Goal: Task Accomplishment & Management: Use online tool/utility

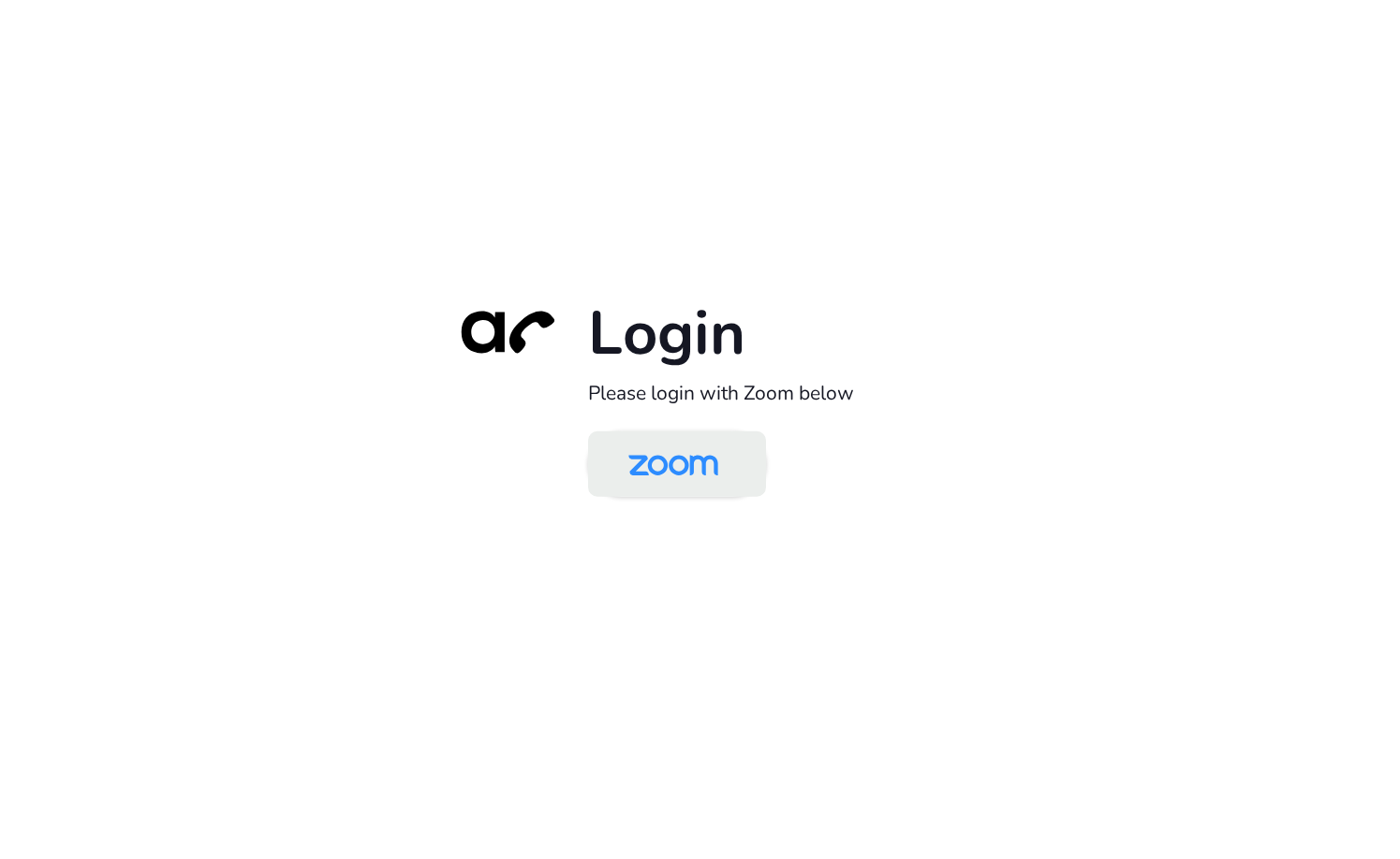
click at [757, 452] on link at bounding box center [678, 463] width 178 height 66
click at [734, 465] on img at bounding box center [673, 465] width 129 height 61
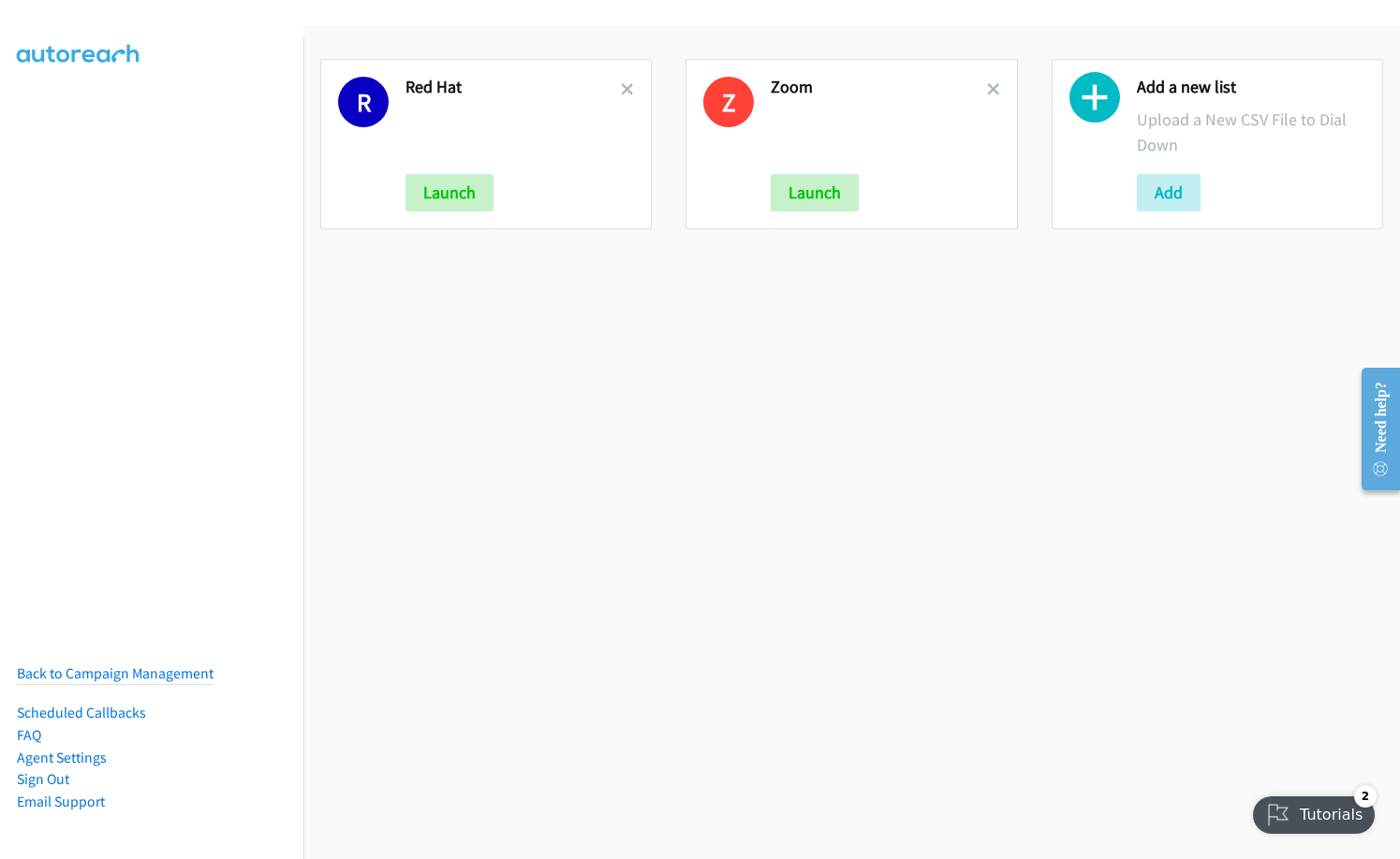
click at [988, 84] on icon at bounding box center [993, 90] width 13 height 13
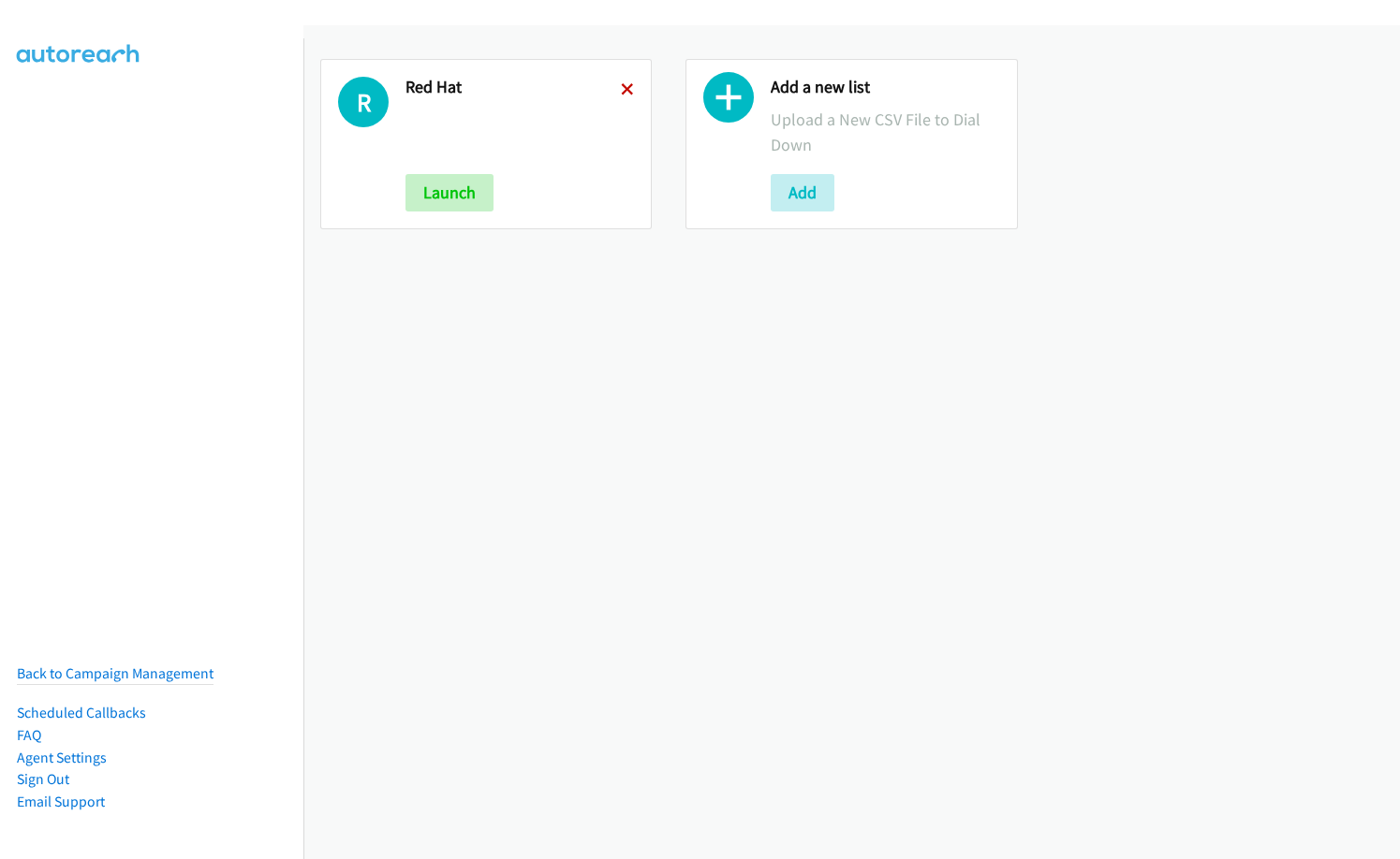
click at [626, 93] on icon at bounding box center [627, 90] width 13 height 13
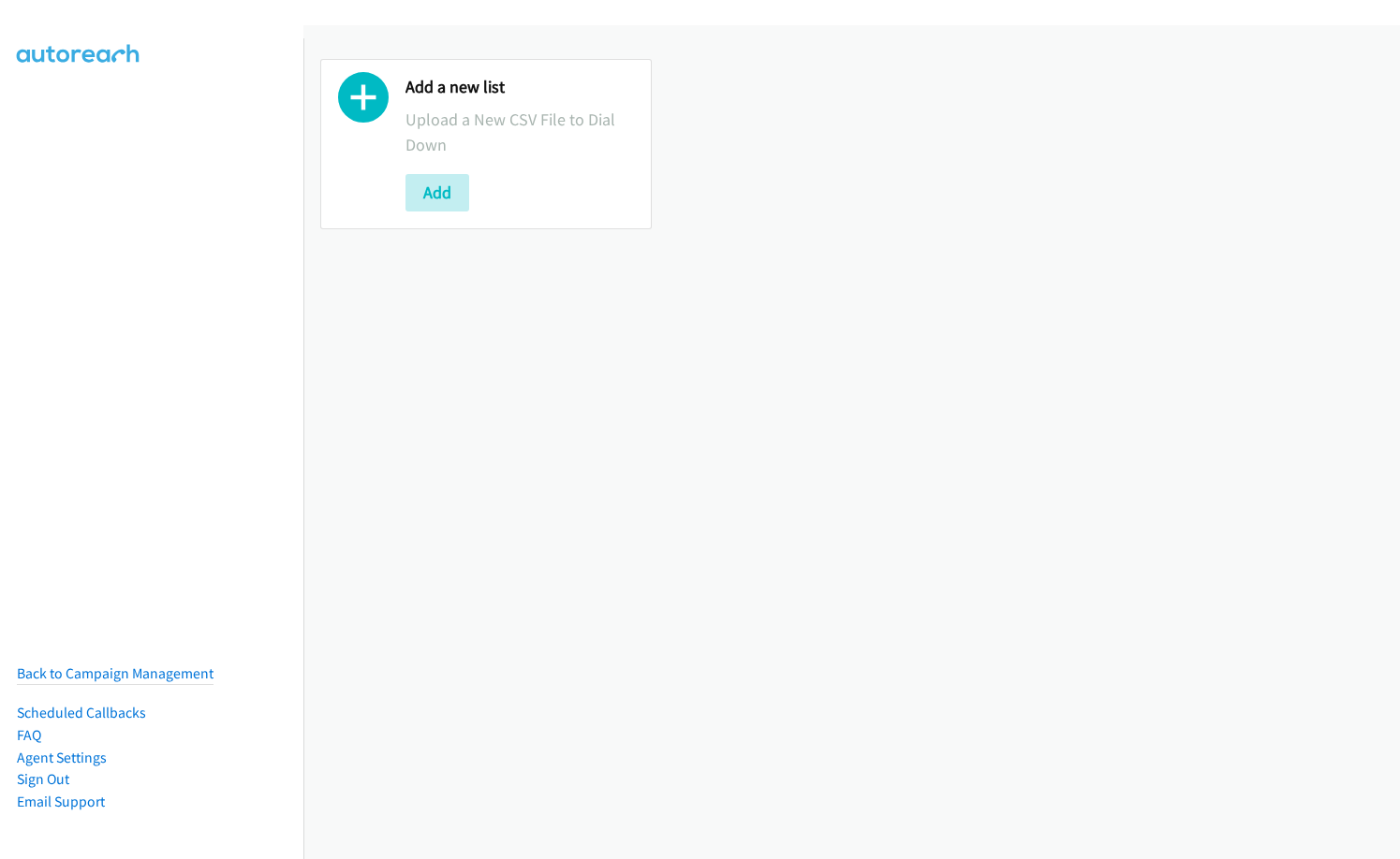
click at [404, 191] on div "Add a new list Upload a New CSV File to Dial Down Add" at bounding box center [486, 144] width 332 height 171
click at [433, 204] on button "Add" at bounding box center [438, 192] width 64 height 37
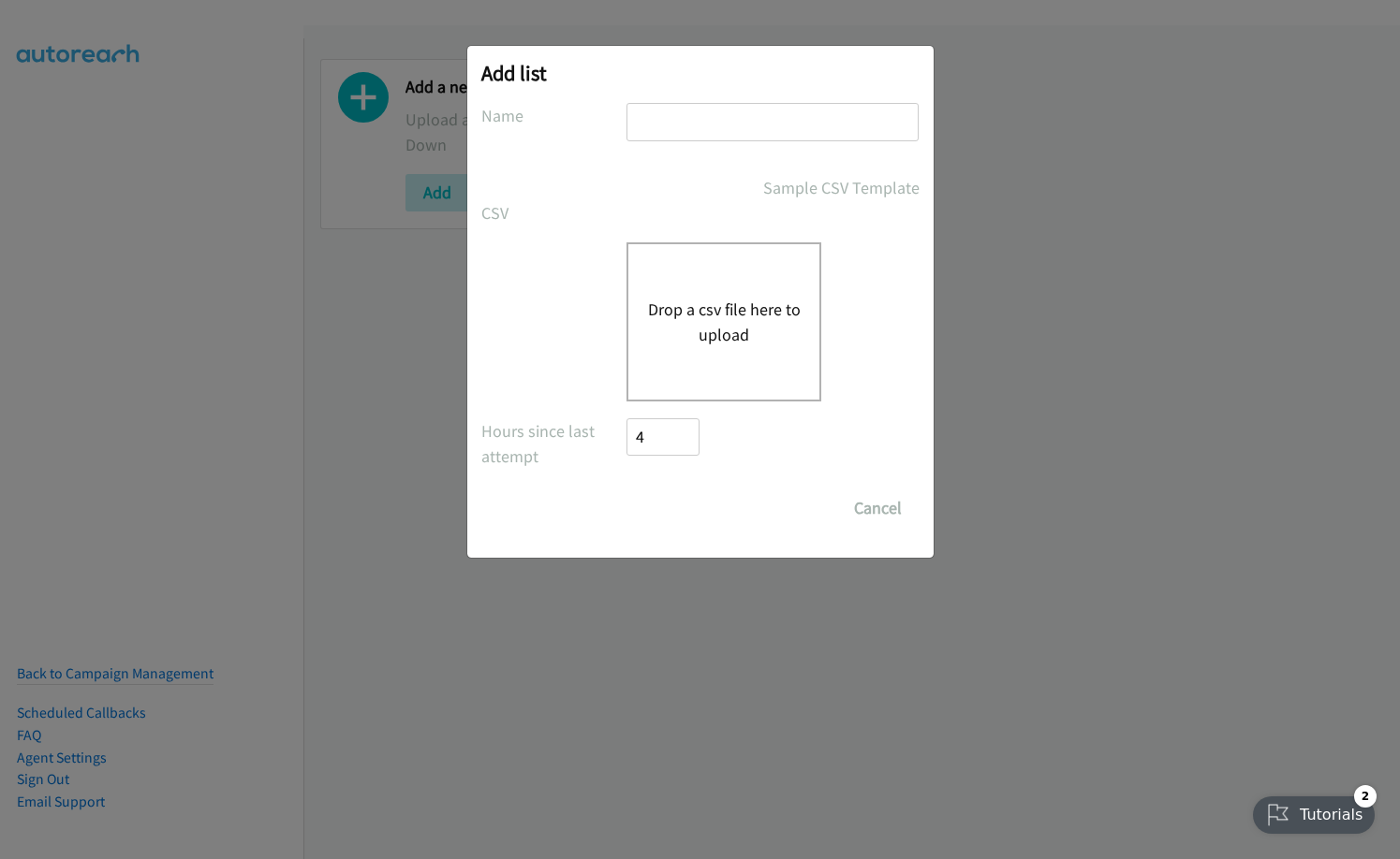
click at [674, 128] on input "text" at bounding box center [772, 122] width 292 height 38
type input "n"
type input "Nice"
drag, startPoint x: 675, startPoint y: 127, endPoint x: 654, endPoint y: 324, distance: 198.1
click at [654, 324] on button "Drop a csv file here to upload" at bounding box center [724, 322] width 154 height 51
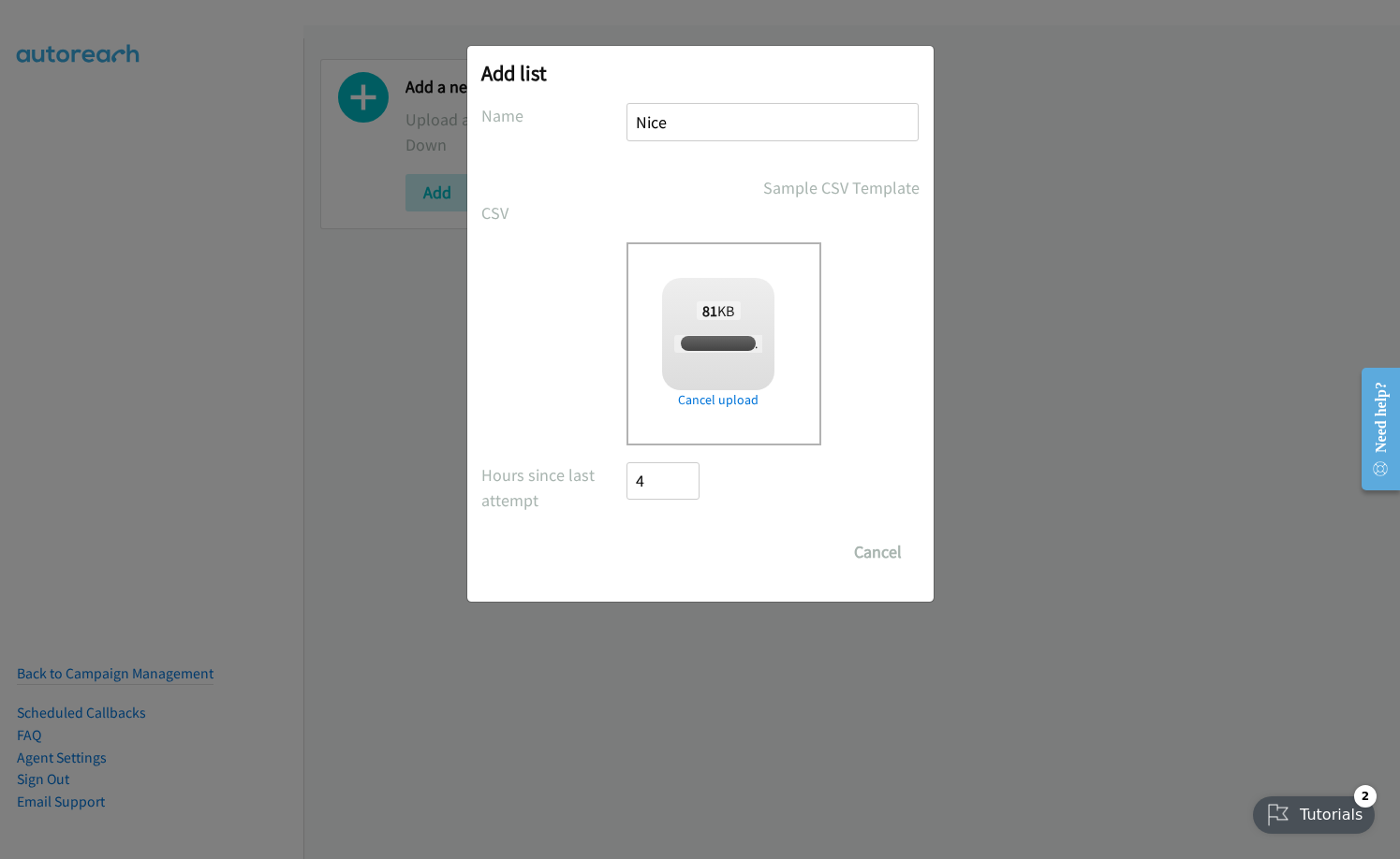
checkbox input "true"
click at [681, 556] on input "Save List" at bounding box center [677, 551] width 98 height 37
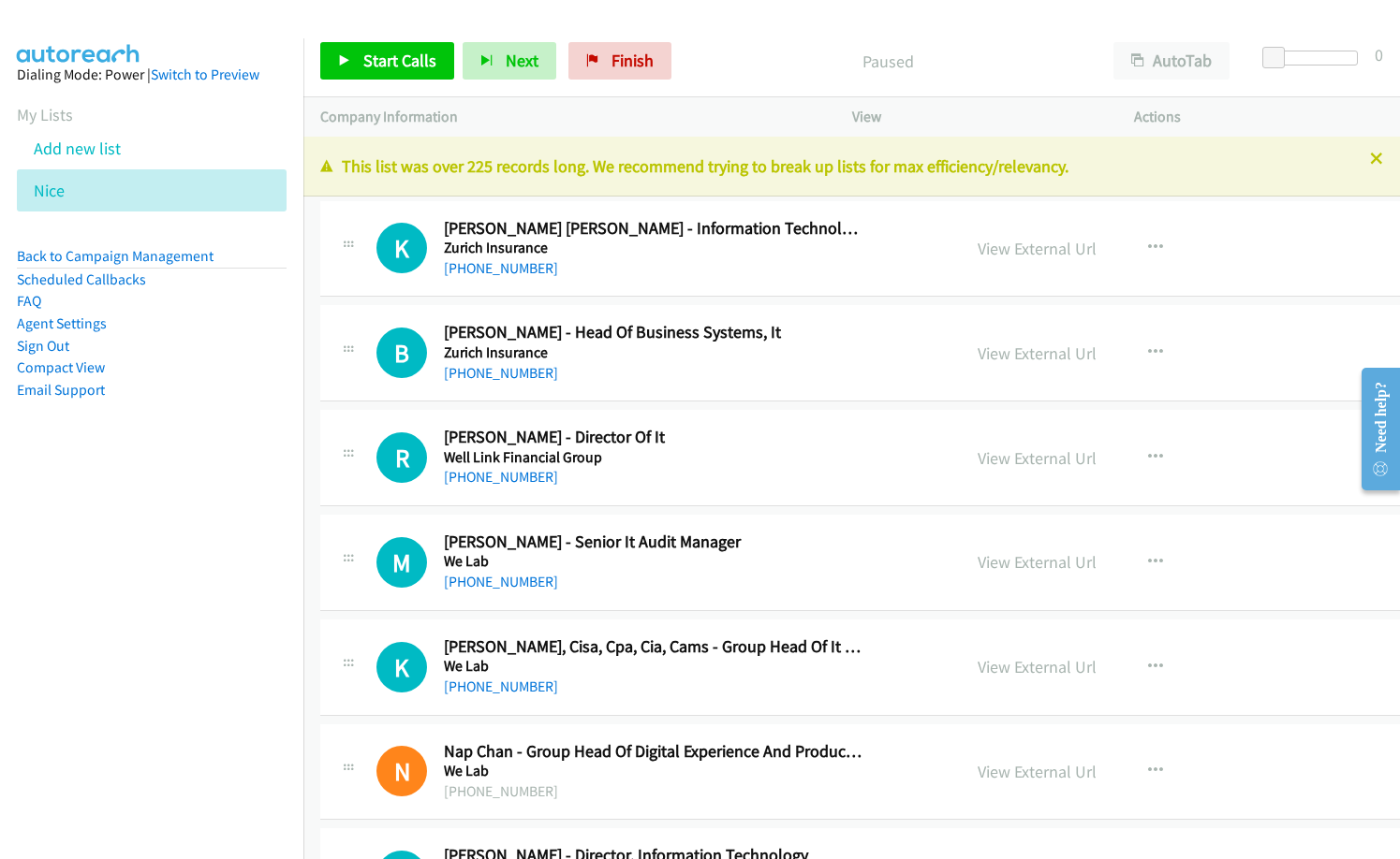
click at [100, 554] on nav "Dialing Mode: Power | Switch to Preview My Lists Add new list [GEOGRAPHIC_DATA]…" at bounding box center [152, 467] width 305 height 859
click at [391, 57] on span "Start Calls" at bounding box center [400, 61] width 73 height 22
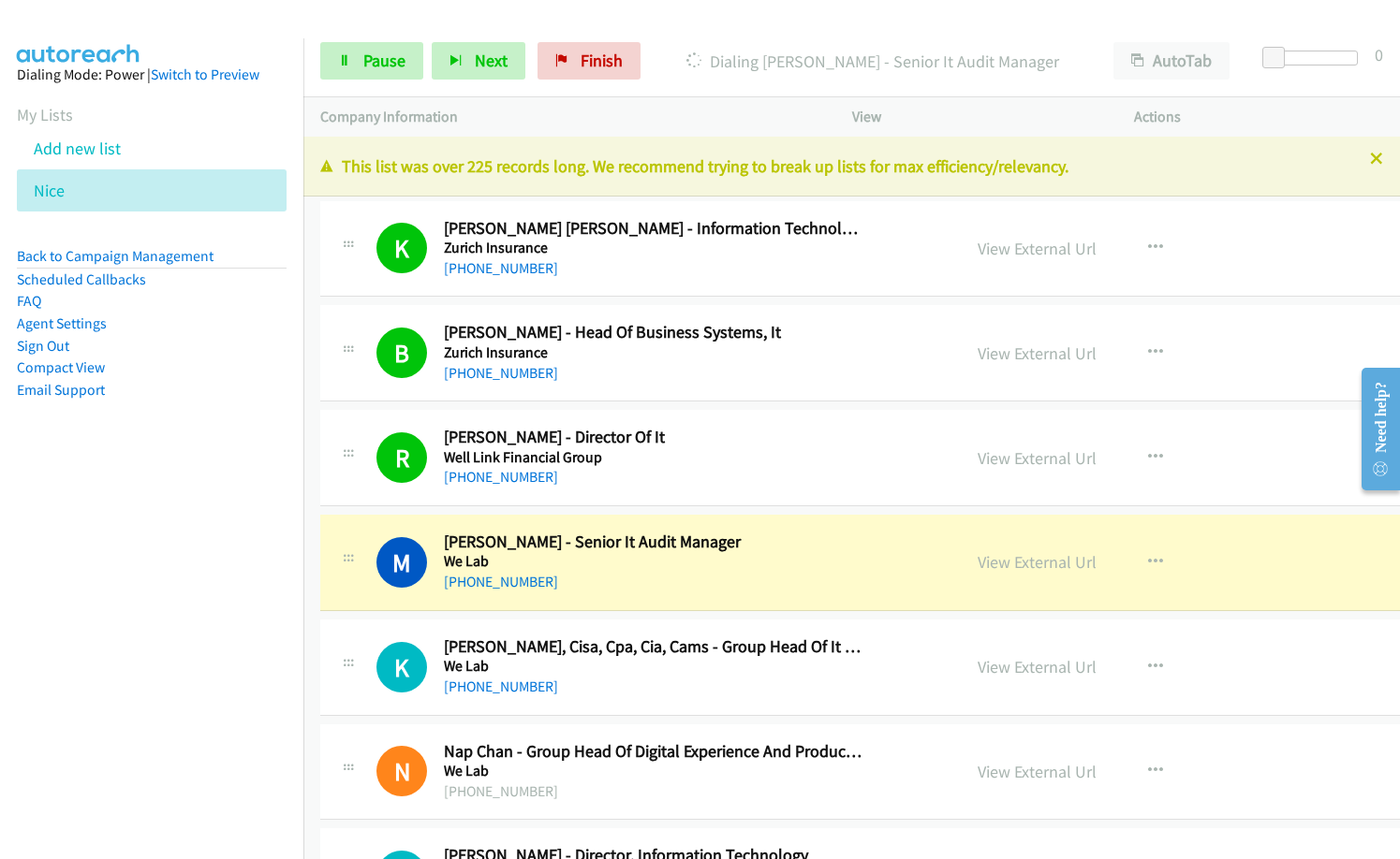
click at [50, 648] on nav "Dialing Mode: Power | Switch to Preview My Lists Add new list [GEOGRAPHIC_DATA]…" at bounding box center [152, 467] width 305 height 859
click at [702, 584] on div "[PHONE_NUMBER]" at bounding box center [653, 582] width 418 height 22
click at [1020, 563] on link "View External Url" at bounding box center [1036, 562] width 119 height 22
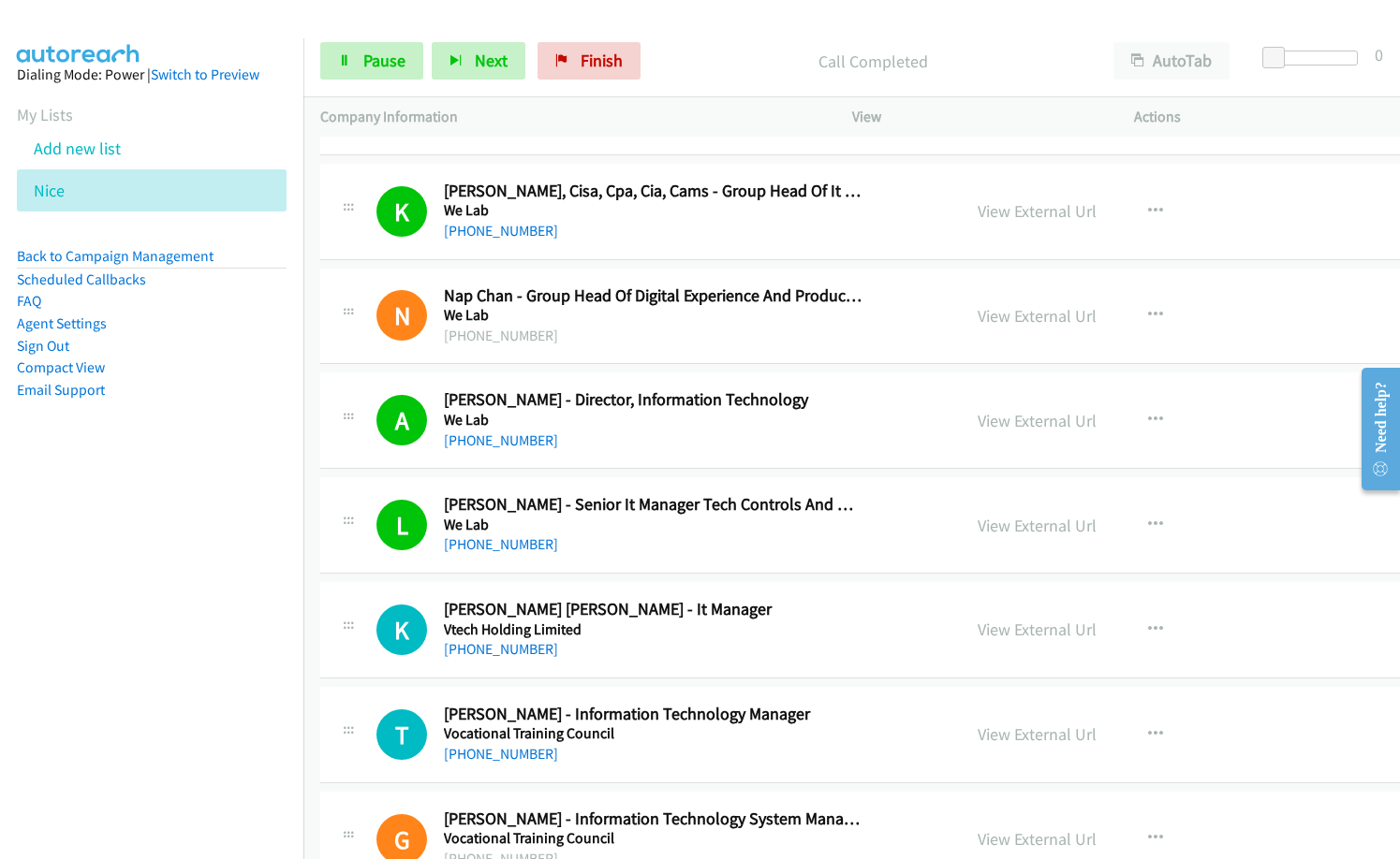
scroll to position [561, 0]
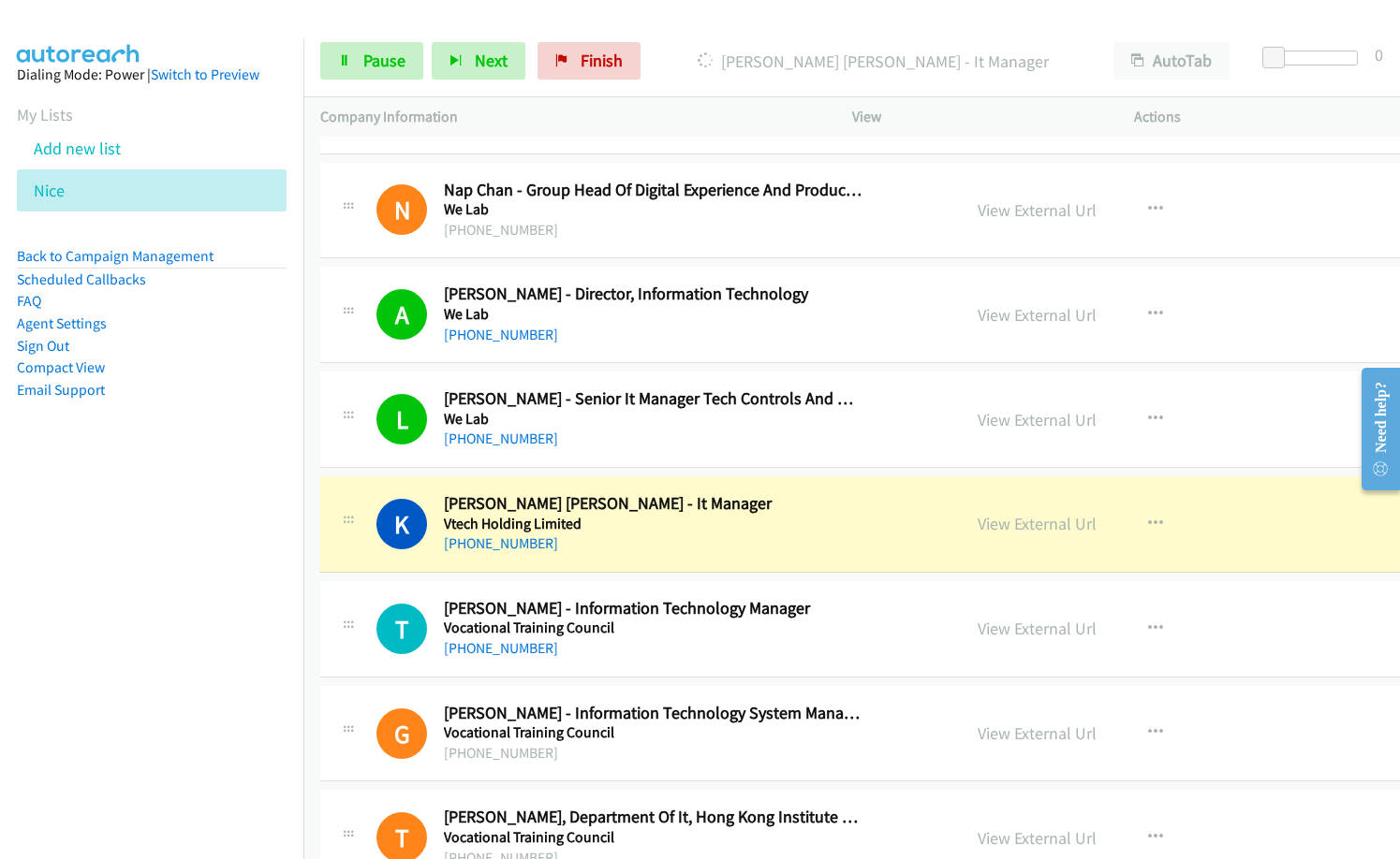
click at [895, 644] on div "T Callback Scheduled [PERSON_NAME] - Information Technology Manager Vocational …" at bounding box center [661, 629] width 568 height 62
click at [1040, 528] on link "View External Url" at bounding box center [1036, 524] width 119 height 22
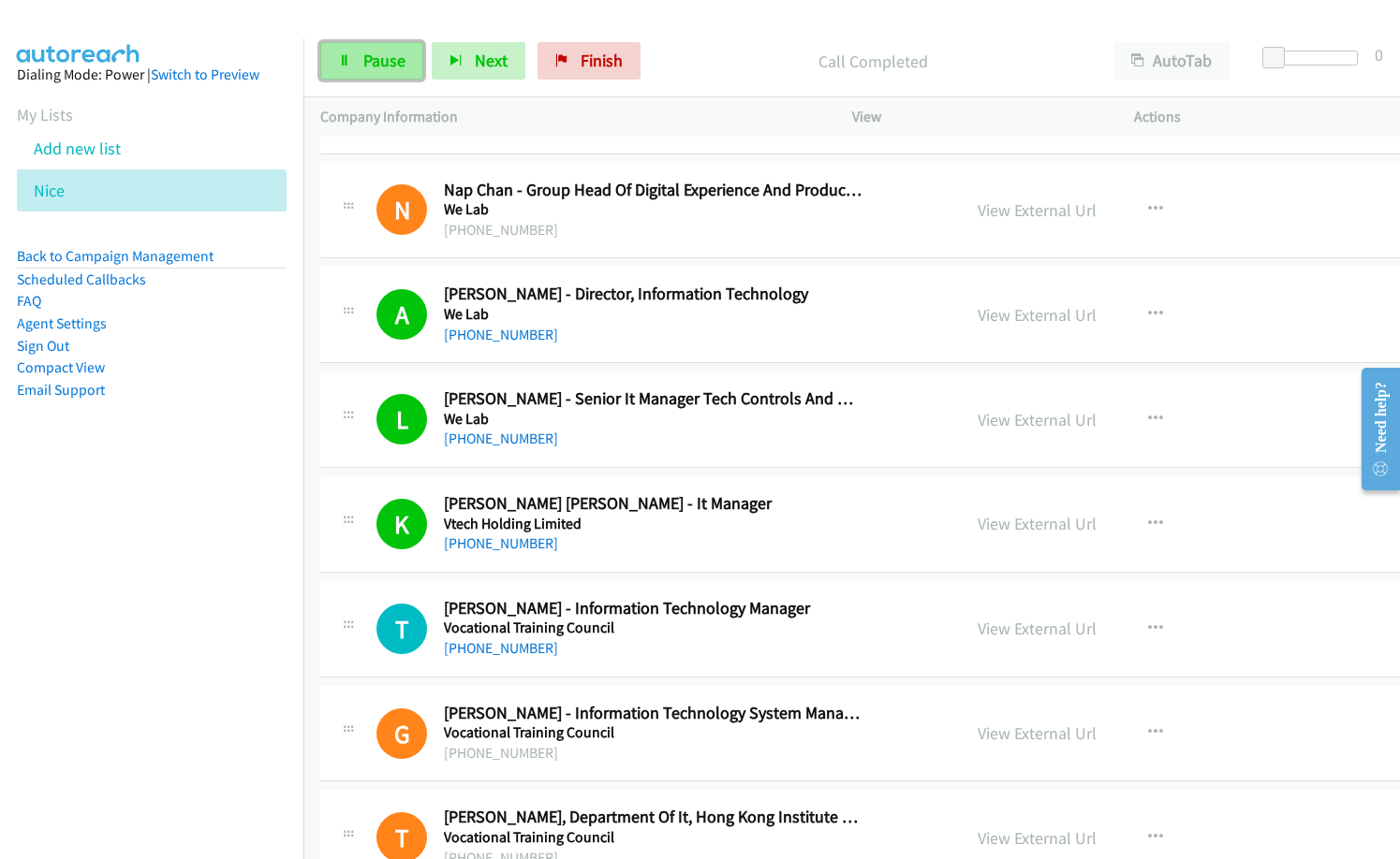
click at [400, 70] on span "Pause" at bounding box center [385, 61] width 42 height 22
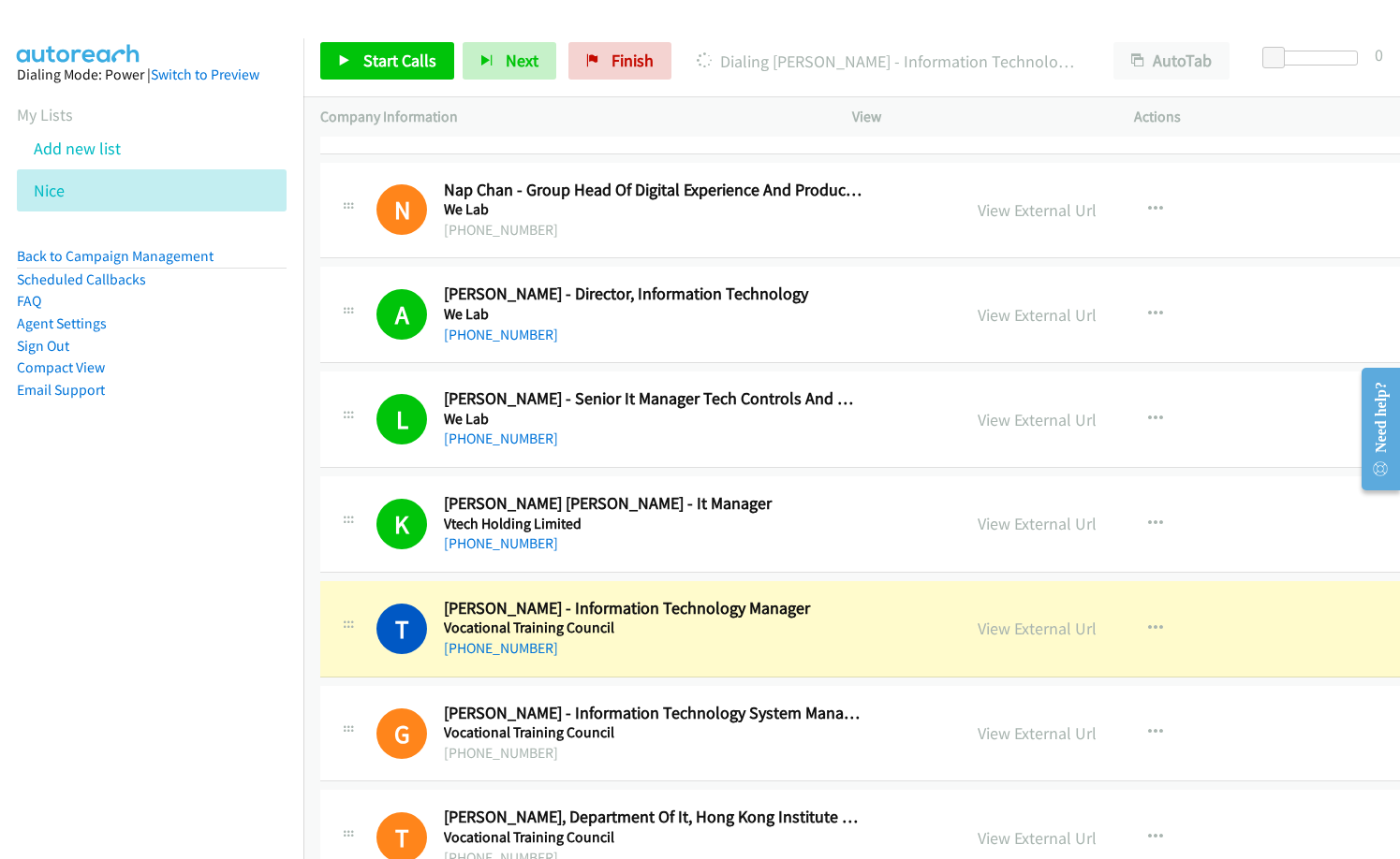
click at [798, 648] on div "[PHONE_NUMBER]" at bounding box center [653, 648] width 418 height 22
click at [1020, 631] on link "View External Url" at bounding box center [1036, 628] width 119 height 22
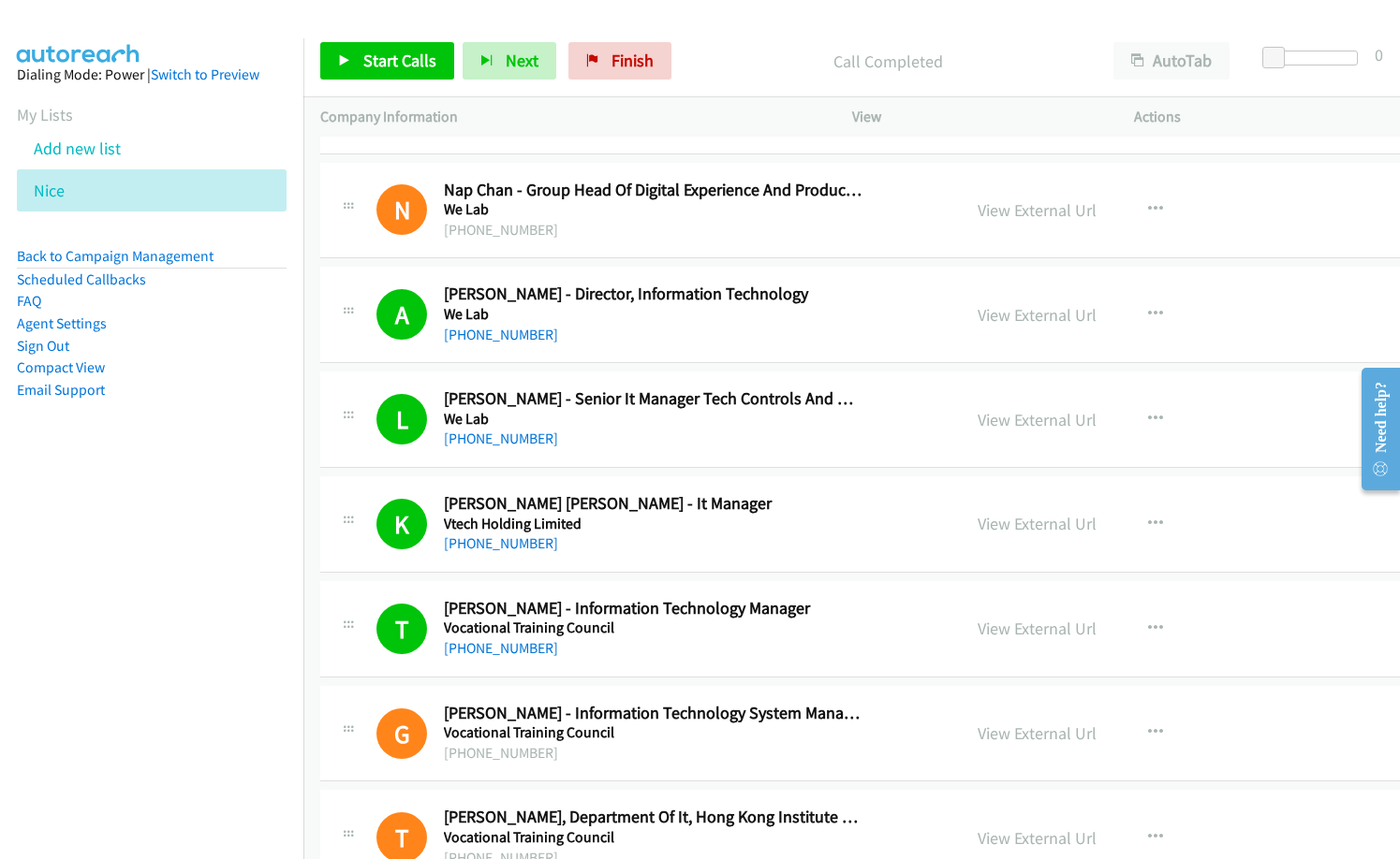
drag, startPoint x: 91, startPoint y: 615, endPoint x: 133, endPoint y: 585, distance: 51.6
click at [91, 615] on nav "Dialing Mode: Power | Switch to Preview My Lists Add new list [GEOGRAPHIC_DATA]…" at bounding box center [152, 467] width 305 height 859
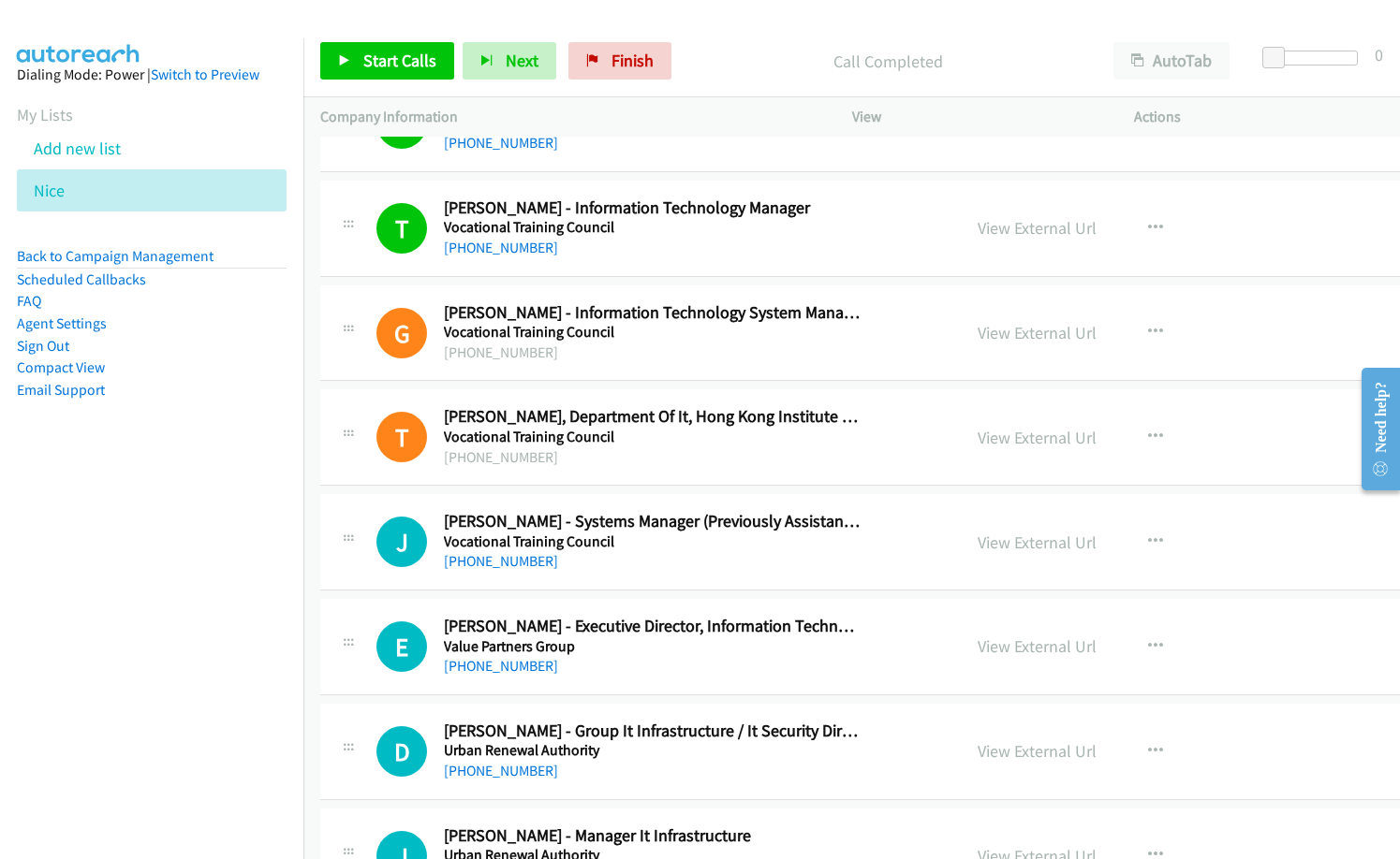
scroll to position [1030, 0]
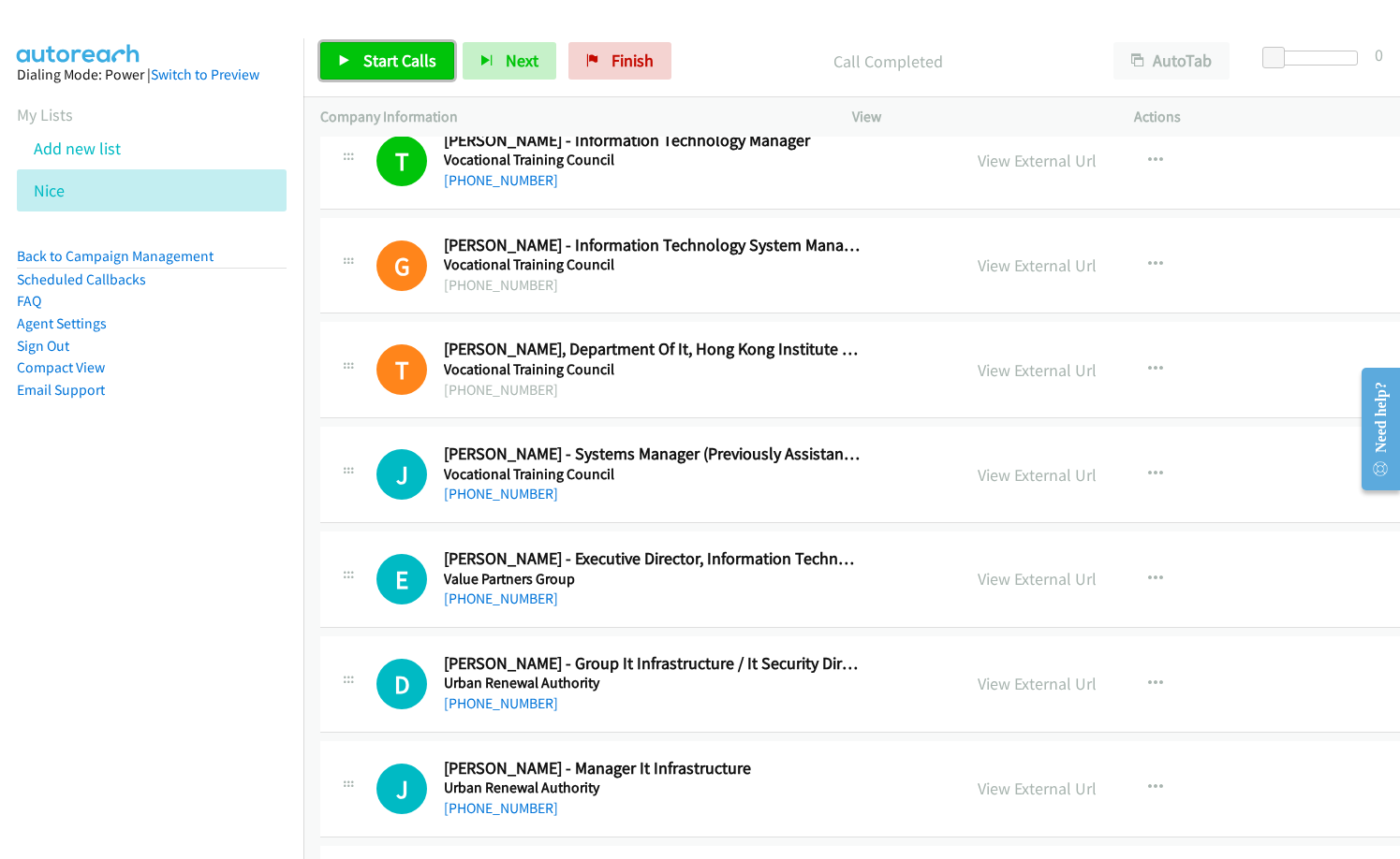
click at [395, 55] on span "Start Calls" at bounding box center [400, 61] width 73 height 22
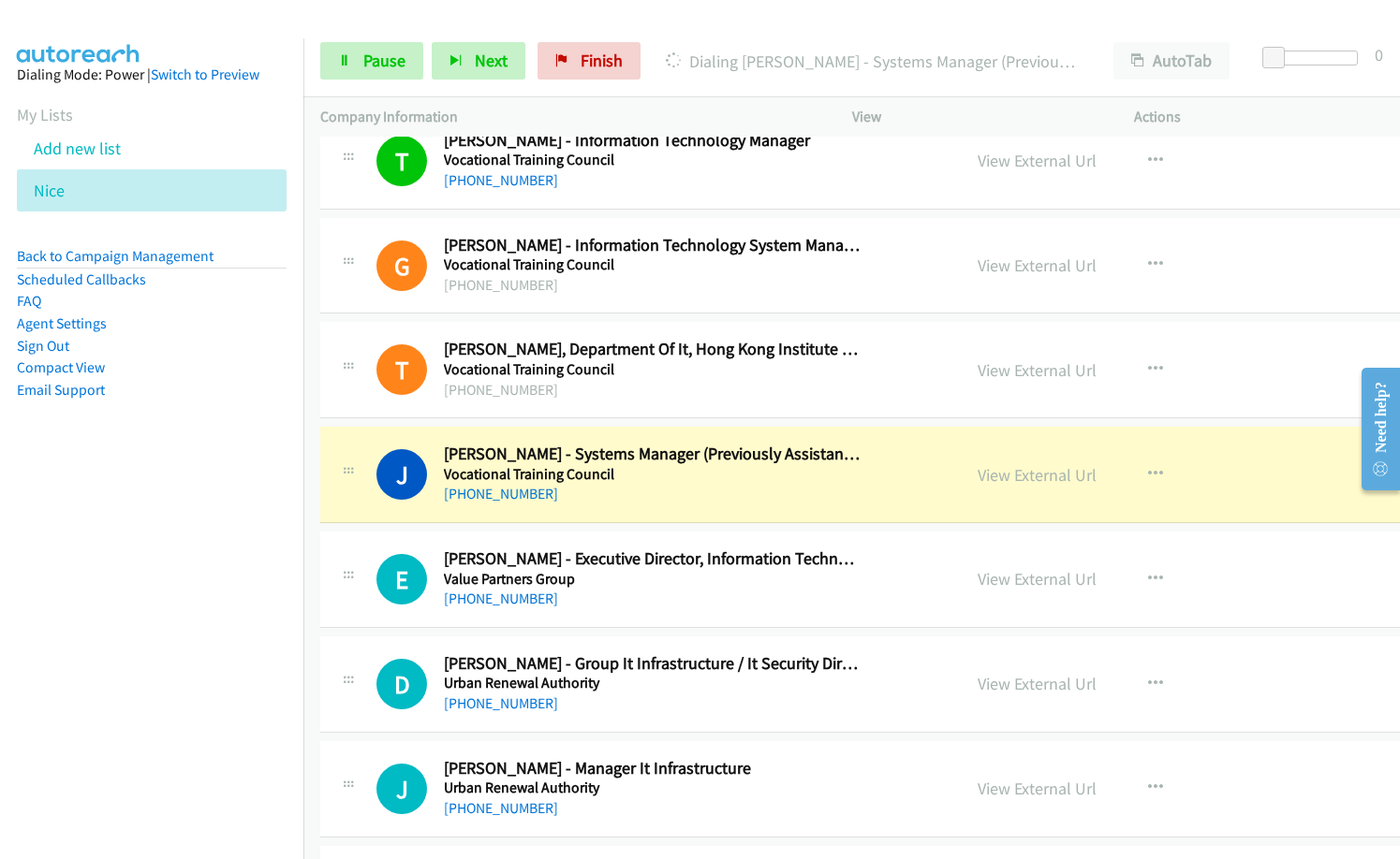
click at [180, 547] on nav "Dialing Mode: Power | Switch to Preview My Lists Add new list [GEOGRAPHIC_DATA]…" at bounding box center [152, 467] width 305 height 859
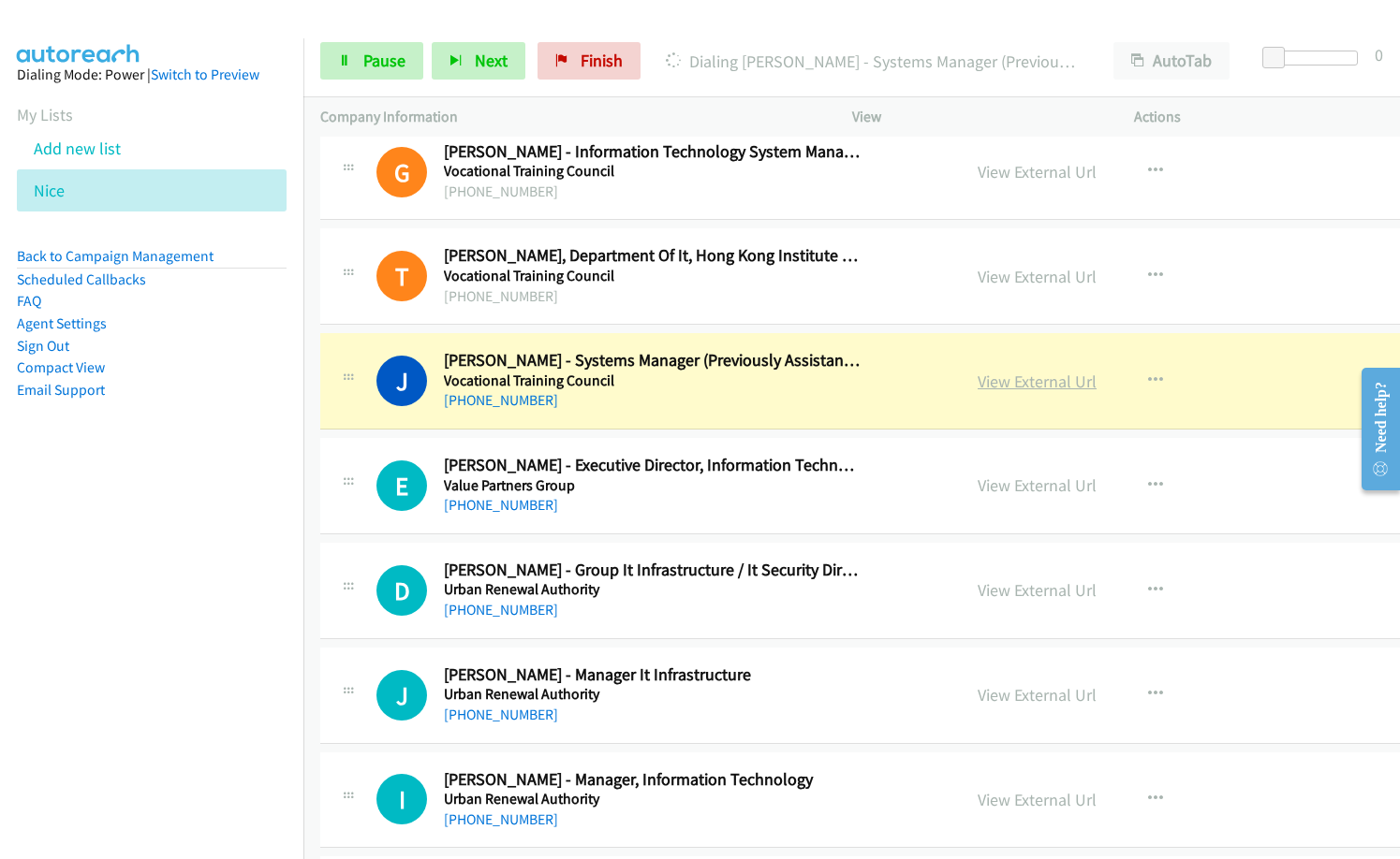
click at [1017, 378] on link "View External Url" at bounding box center [1036, 382] width 119 height 22
click at [350, 49] on link "Pause" at bounding box center [371, 60] width 103 height 37
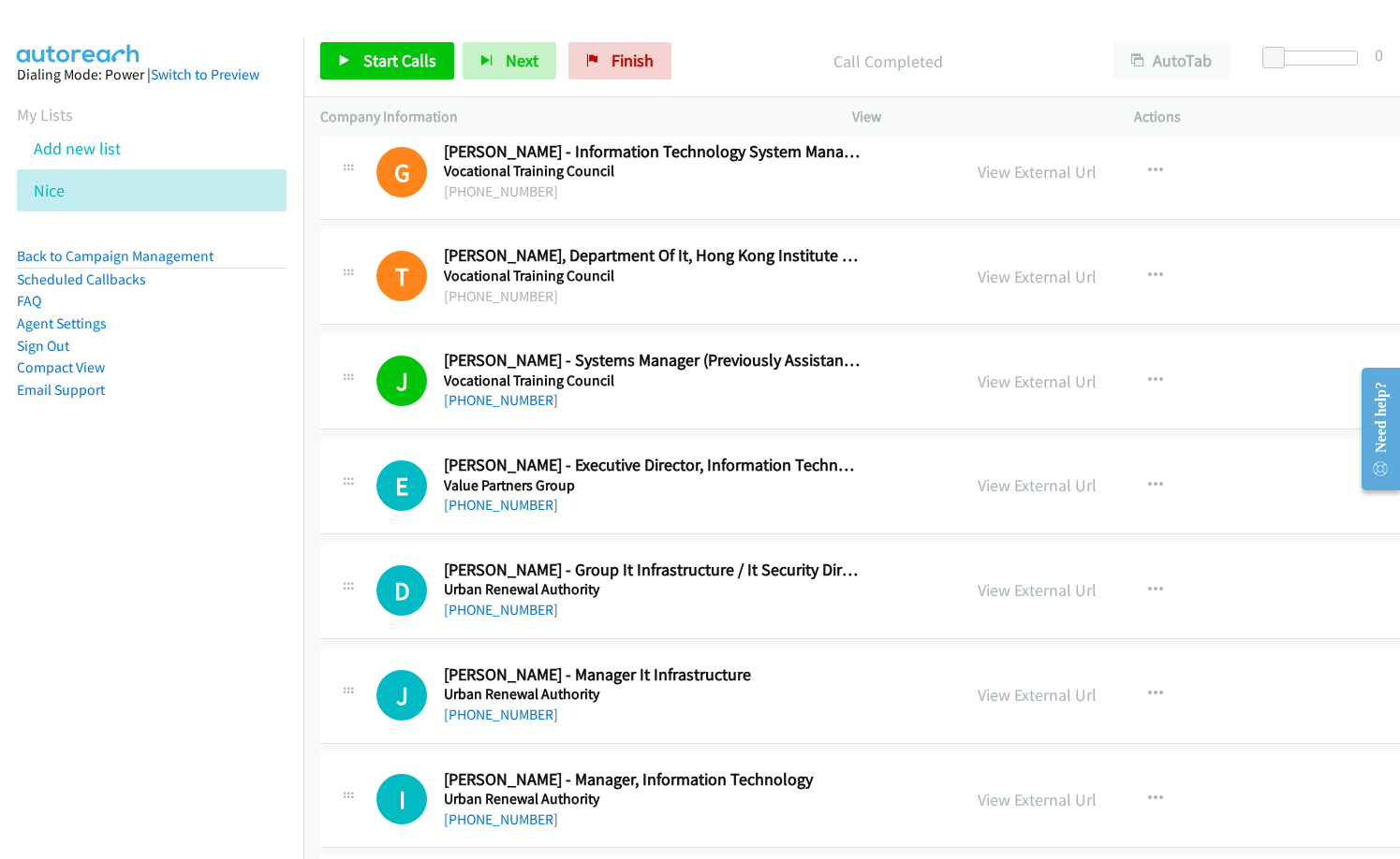
click at [697, 67] on p "Call Completed" at bounding box center [887, 61] width 383 height 25
click at [407, 52] on span "Start Calls" at bounding box center [400, 61] width 73 height 22
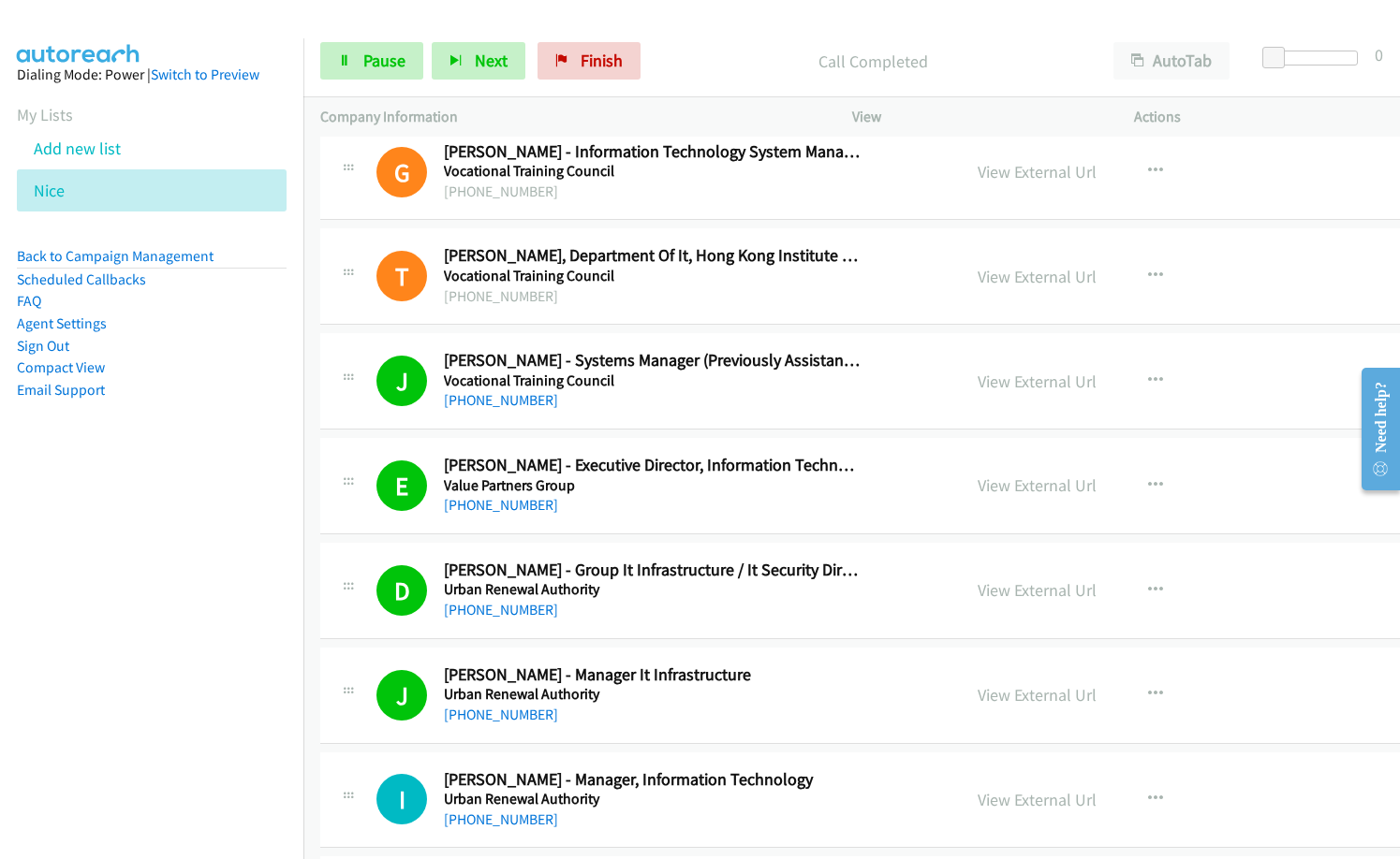
drag, startPoint x: 210, startPoint y: 554, endPoint x: 578, endPoint y: 326, distance: 432.9
click at [213, 554] on nav "Dialing Mode: Power | Switch to Preview My Lists Add new list [GEOGRAPHIC_DATA]…" at bounding box center [152, 467] width 305 height 859
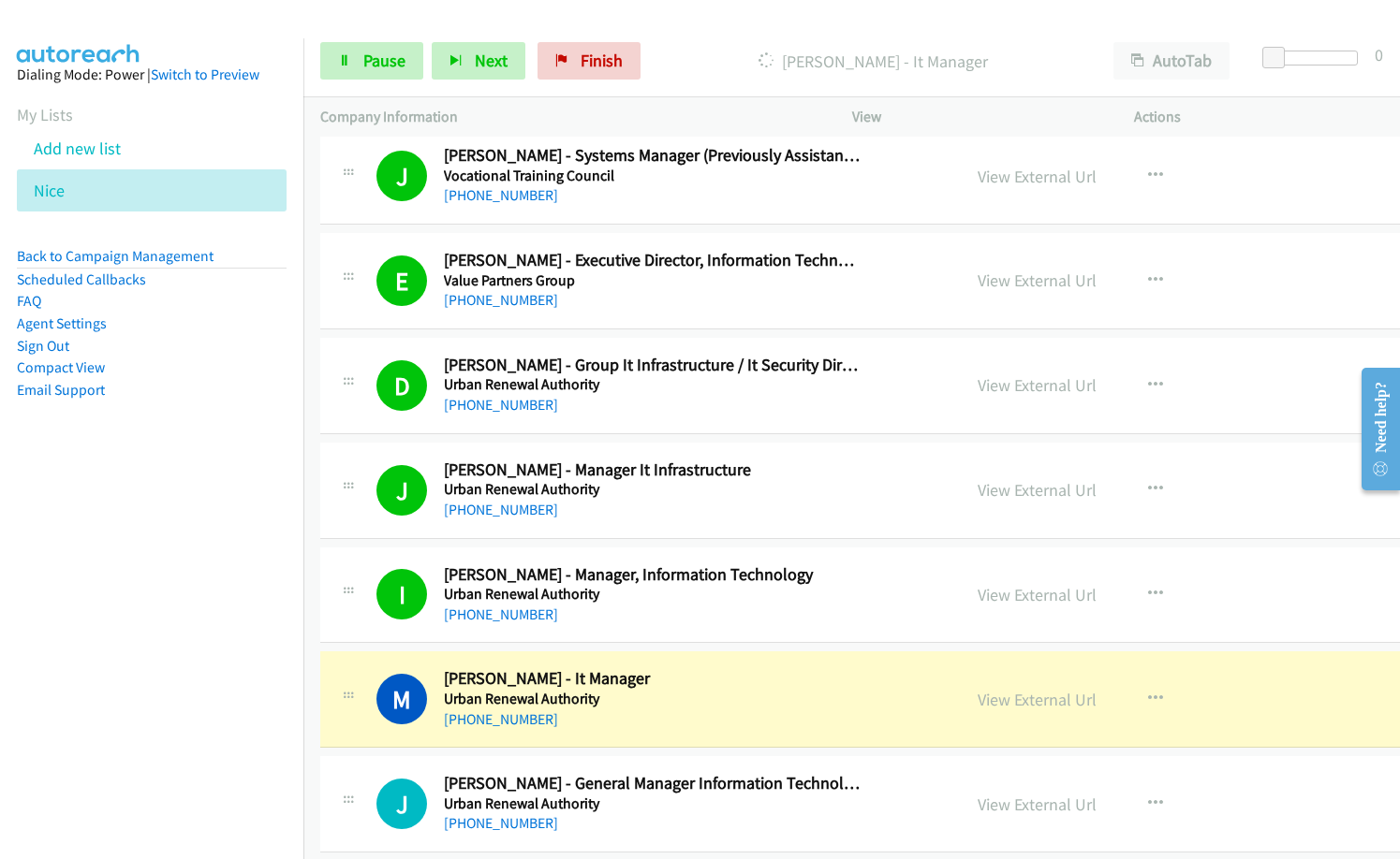
scroll to position [1497, 0]
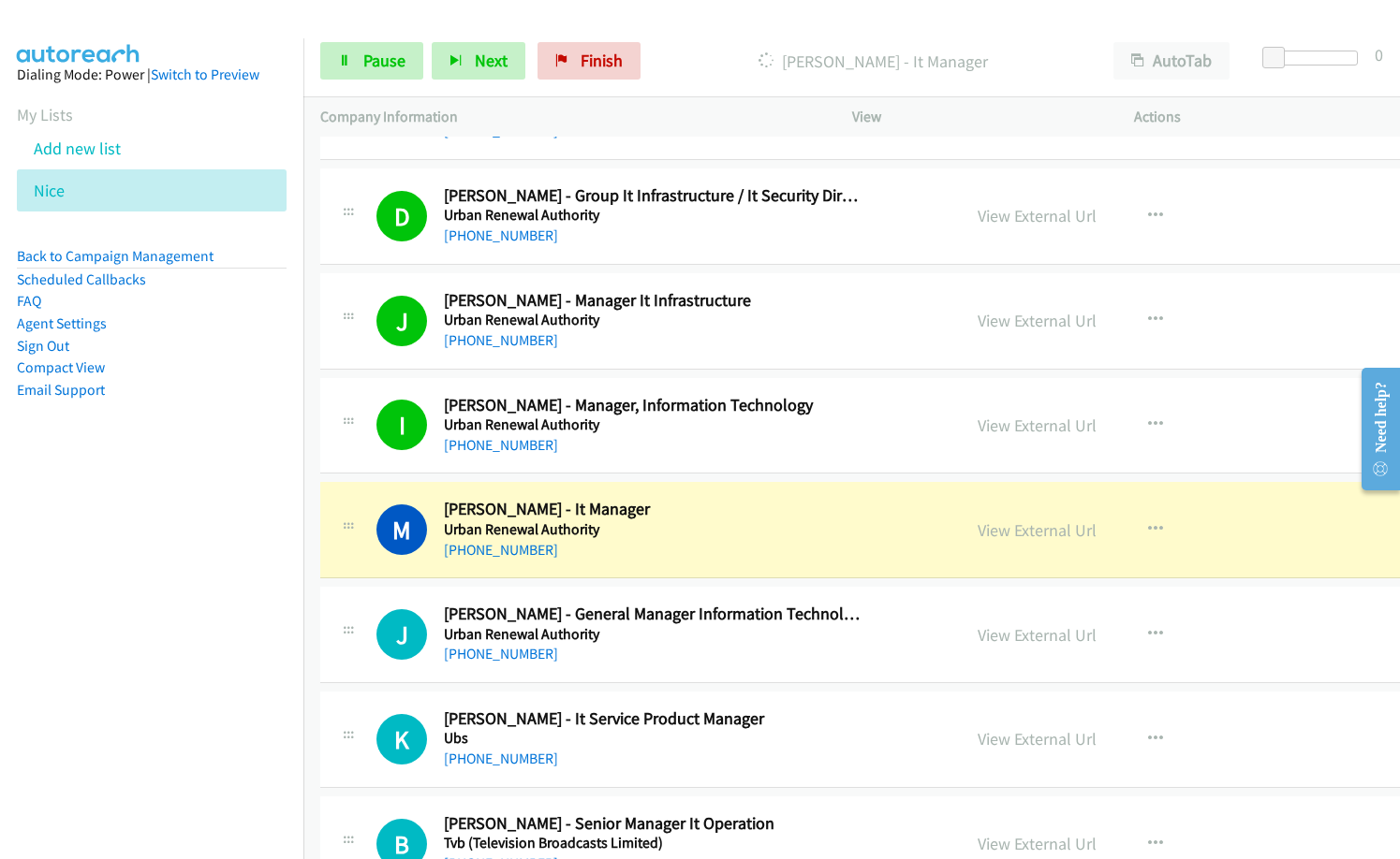
click at [156, 559] on nav "Dialing Mode: Power | Switch to Preview My Lists Add new list [GEOGRAPHIC_DATA]…" at bounding box center [152, 467] width 305 height 859
drag, startPoint x: 137, startPoint y: 643, endPoint x: 237, endPoint y: 631, distance: 100.7
click at [137, 643] on nav "Dialing Mode: Power | Switch to Preview My Lists Add new list [GEOGRAPHIC_DATA]…" at bounding box center [152, 467] width 305 height 859
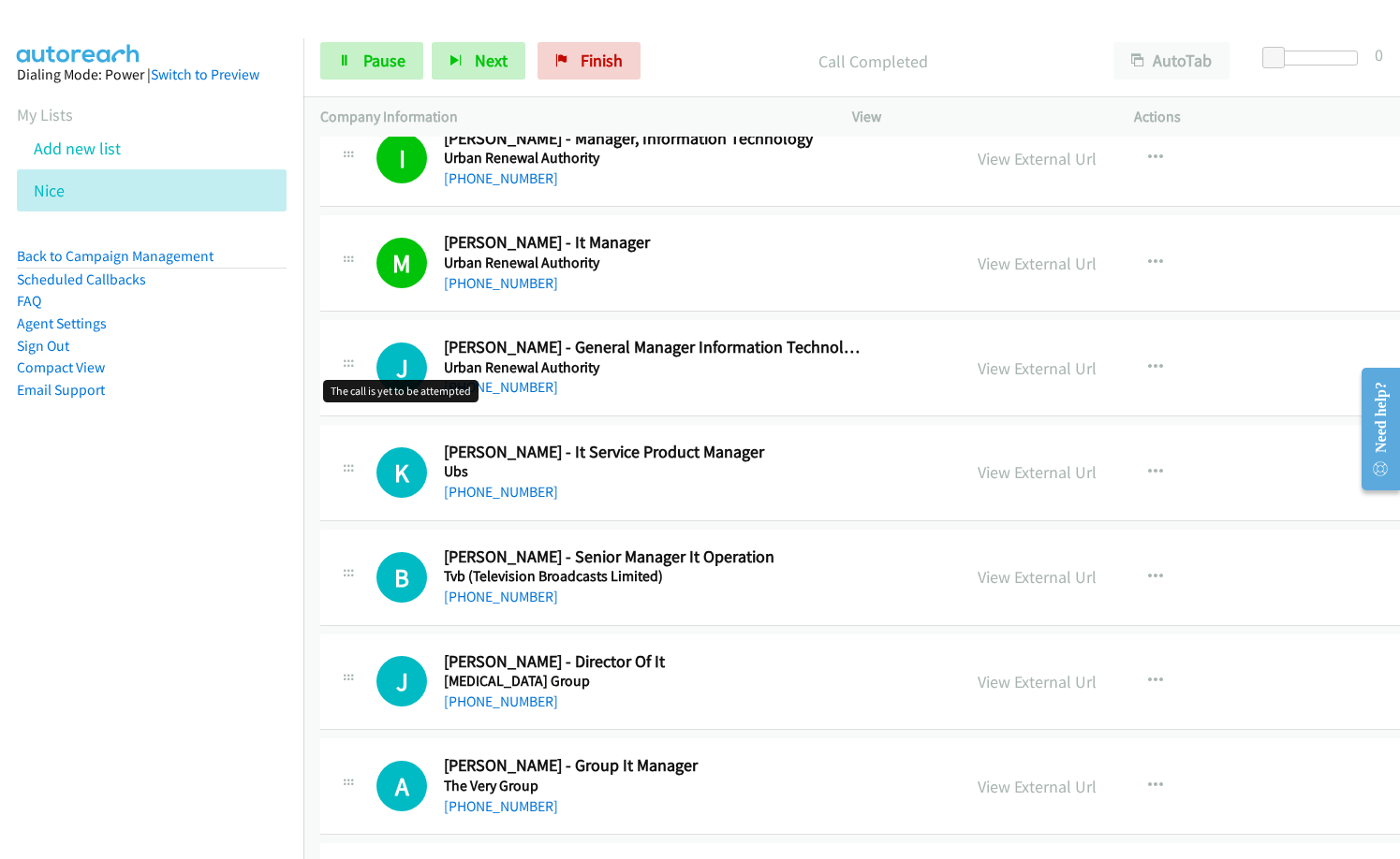
scroll to position [1779, 0]
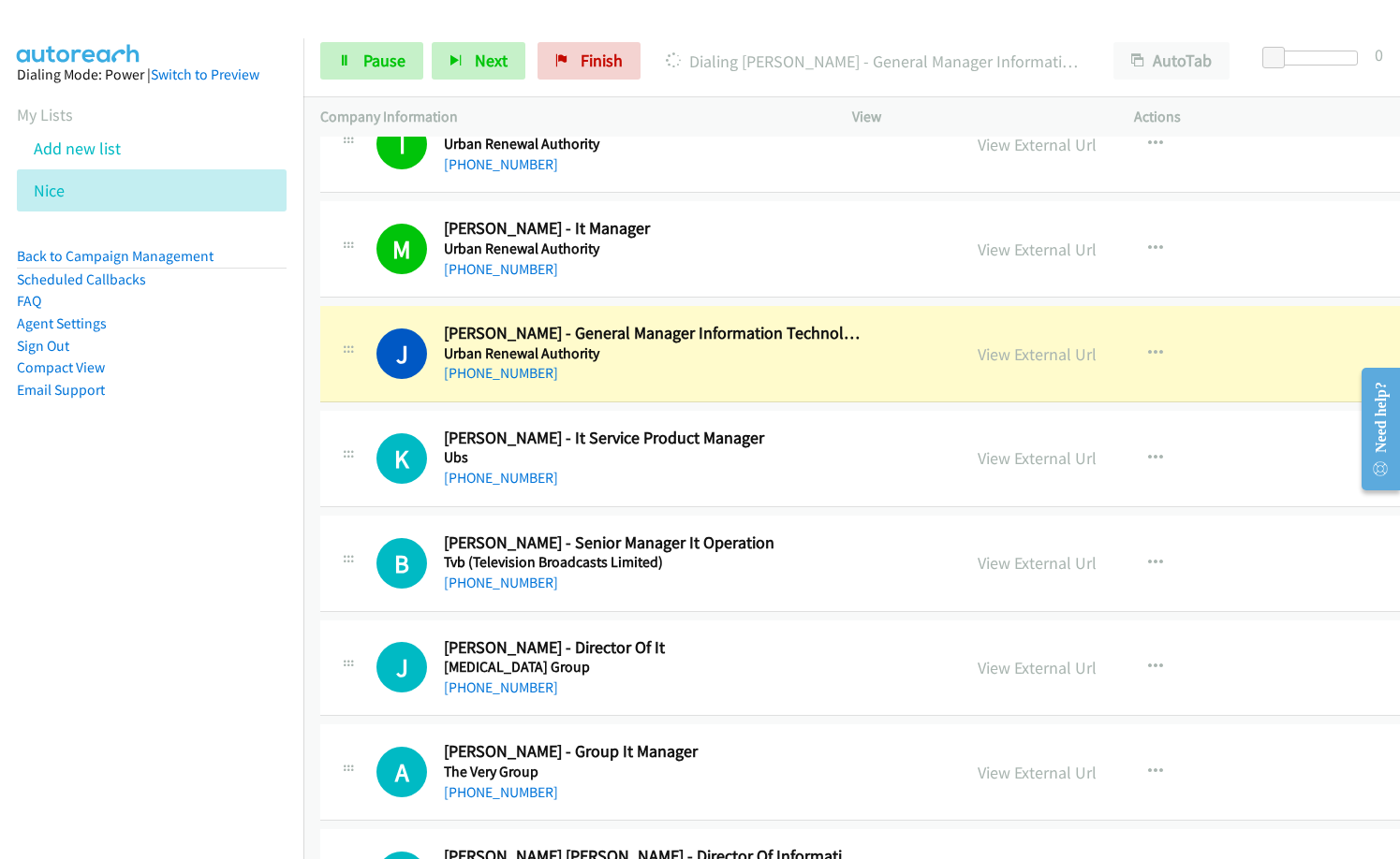
click at [52, 656] on nav "Dialing Mode: Power | Switch to Preview My Lists Add new list [GEOGRAPHIC_DATA]…" at bounding box center [152, 467] width 305 height 859
click at [1026, 350] on link "View External Url" at bounding box center [1036, 355] width 119 height 22
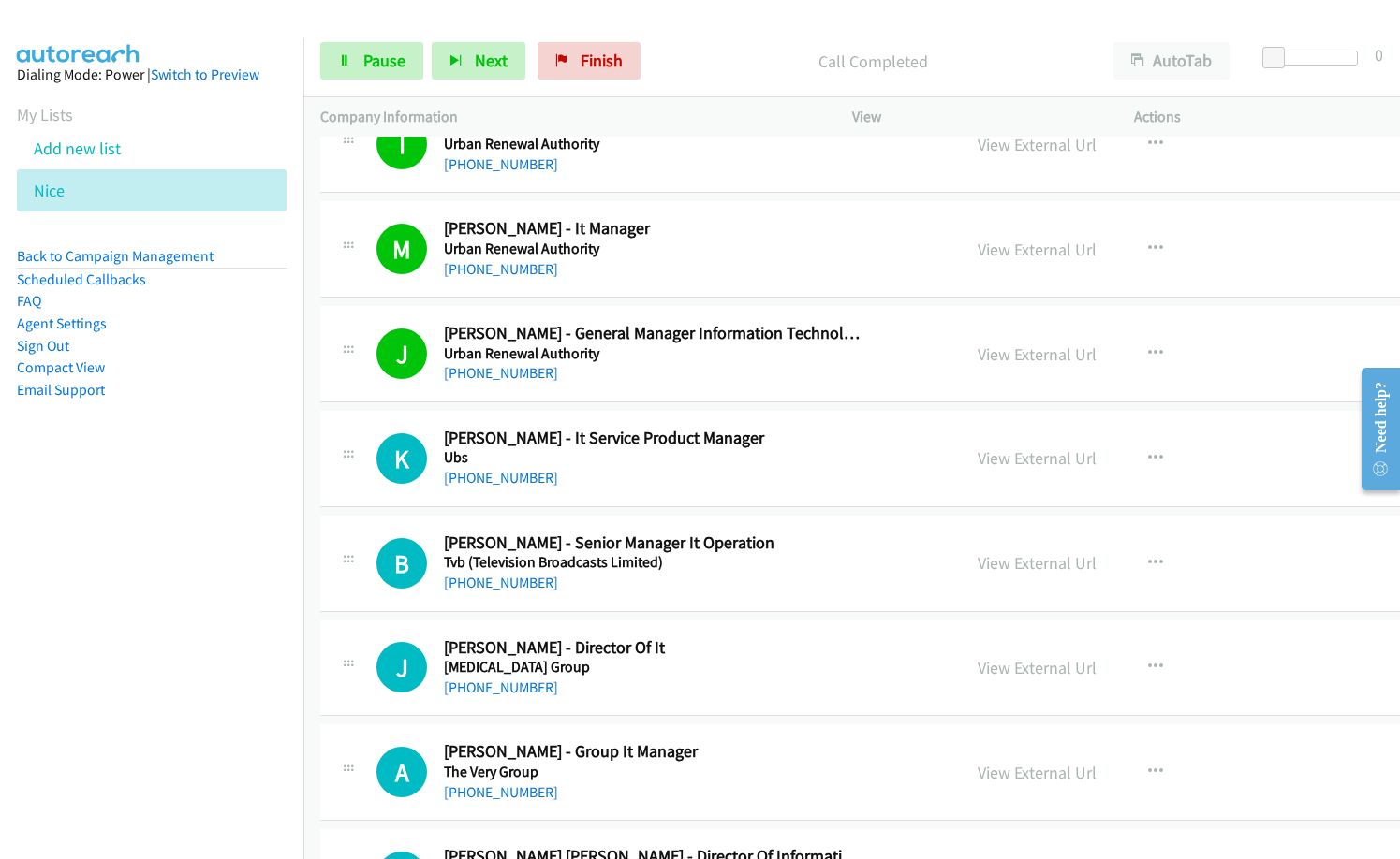
scroll to position [1872, 0]
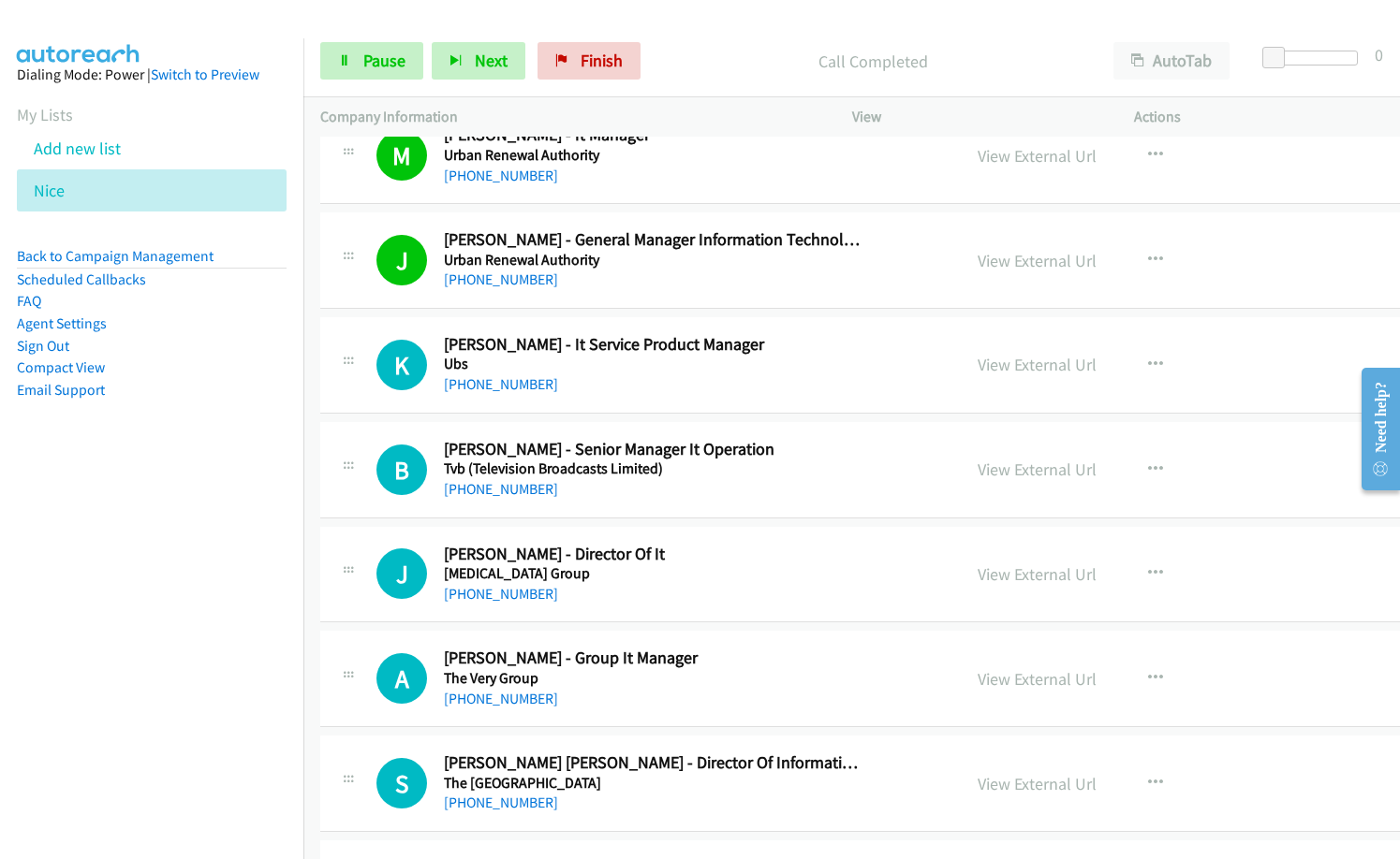
click at [752, 623] on td "J Callback Scheduled [PERSON_NAME] - Director Of It [MEDICAL_DATA] Group [GEOGR…" at bounding box center [927, 574] width 1247 height 105
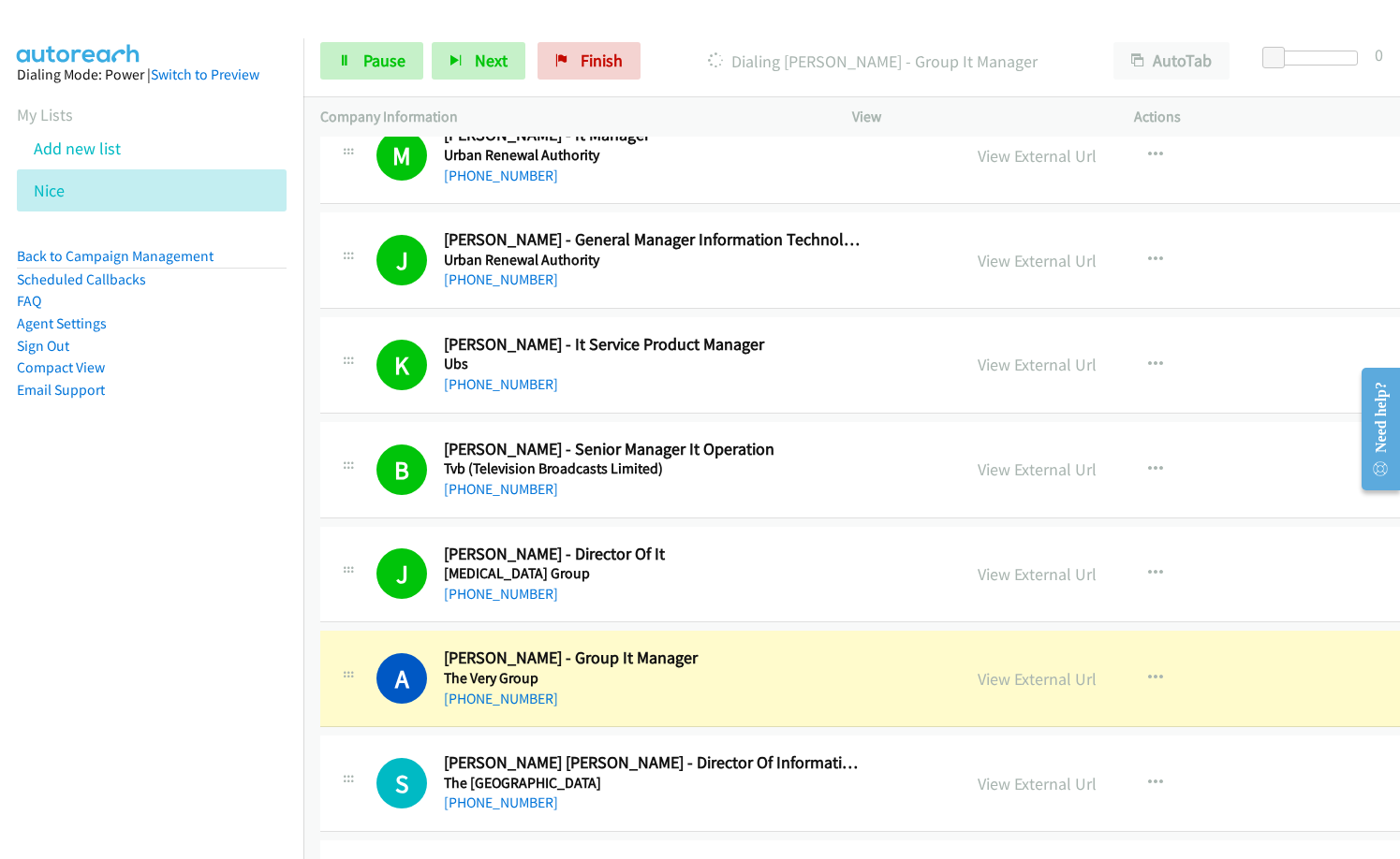
click at [701, 676] on h5 "The Very Group" at bounding box center [653, 678] width 418 height 19
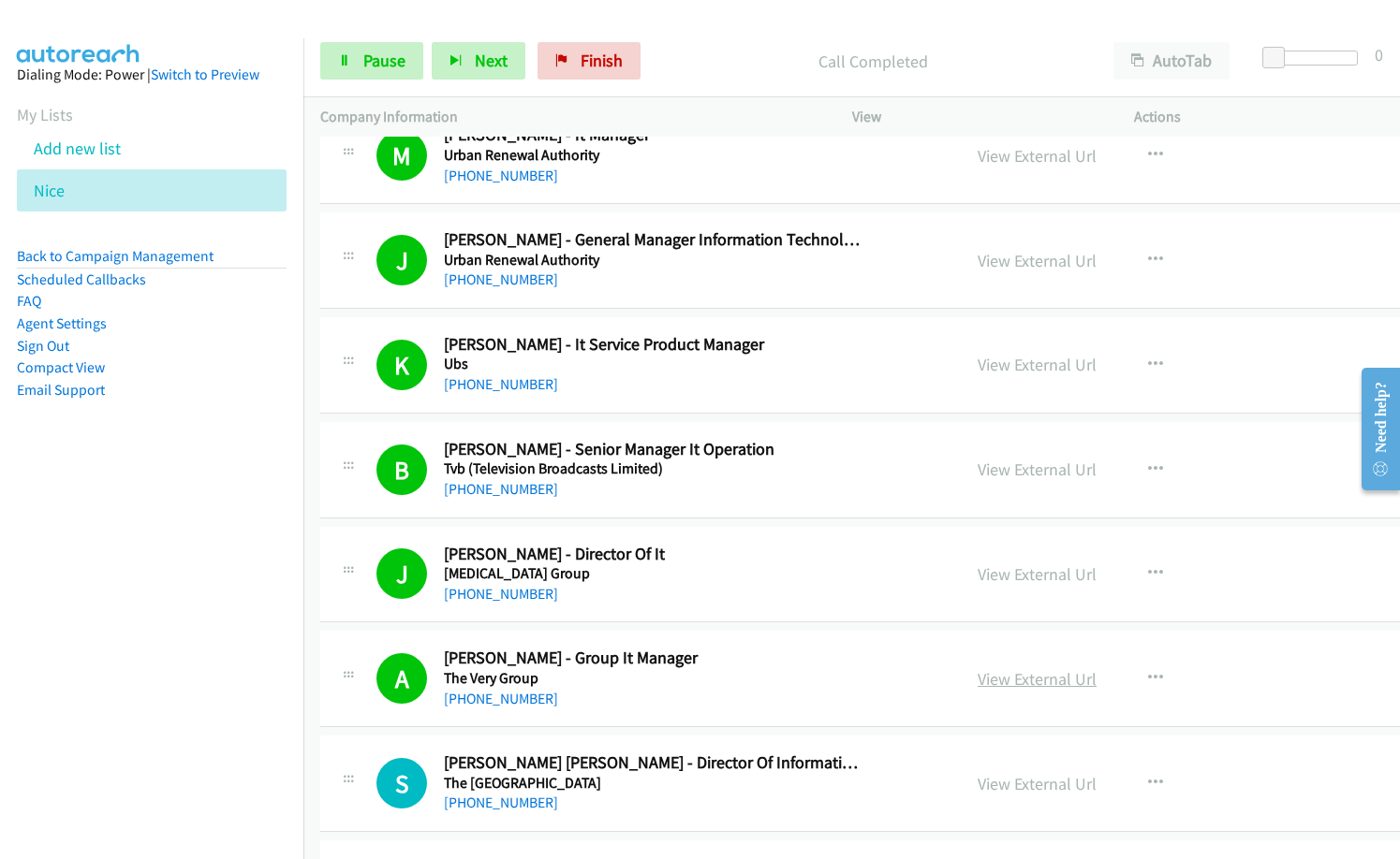
scroll to position [2246, 0]
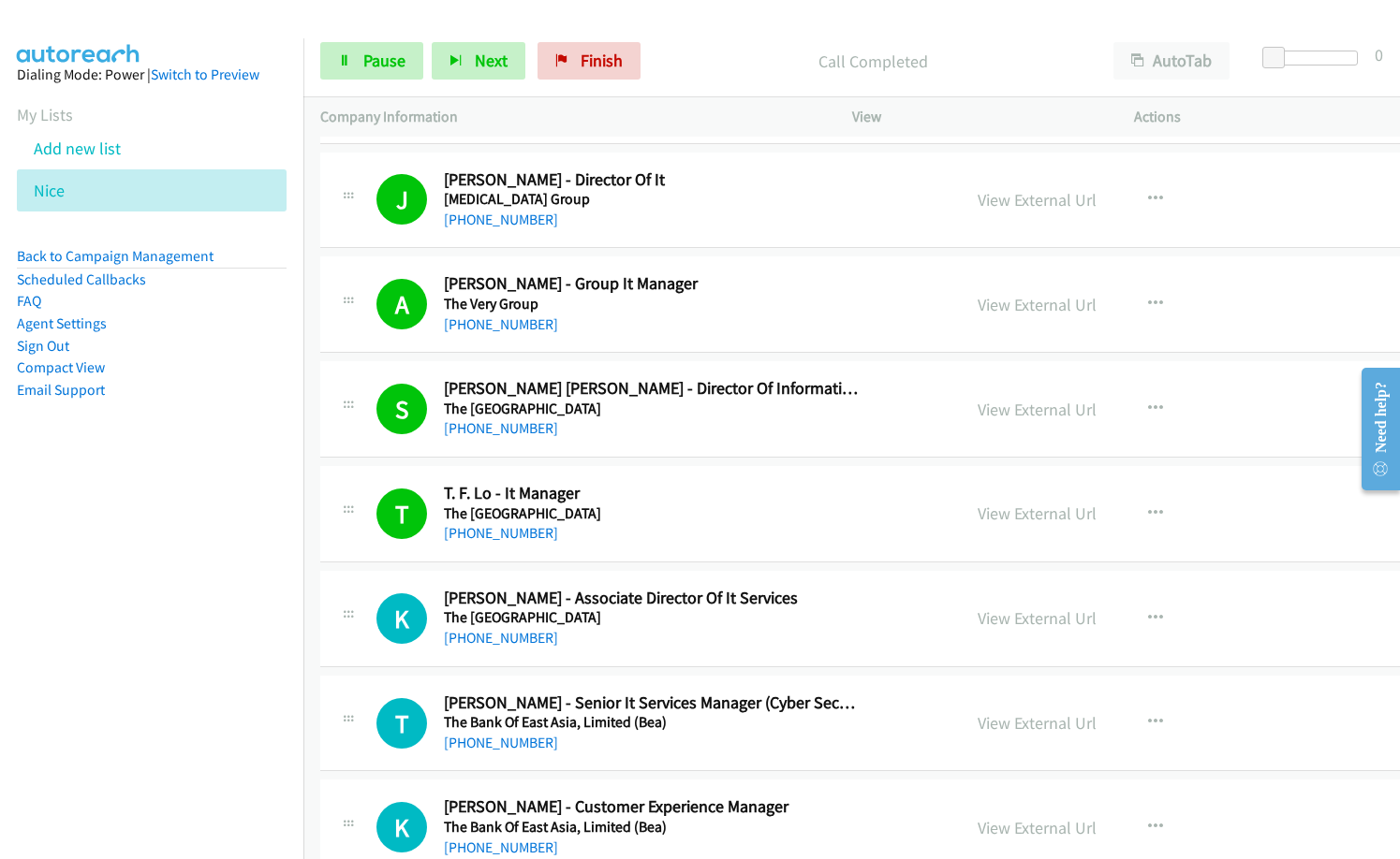
click at [750, 613] on h5 "The [GEOGRAPHIC_DATA]" at bounding box center [653, 617] width 418 height 19
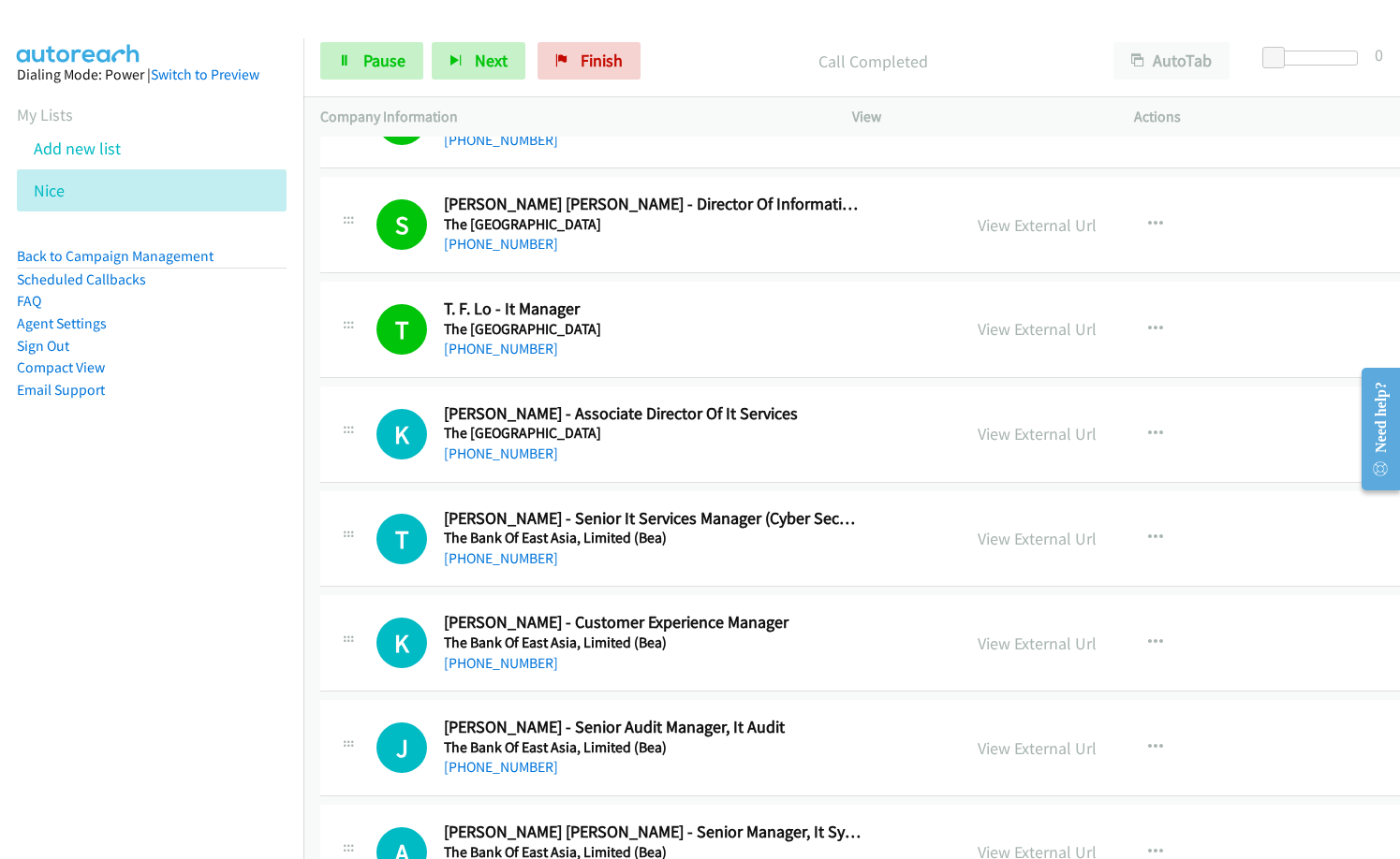
scroll to position [2433, 0]
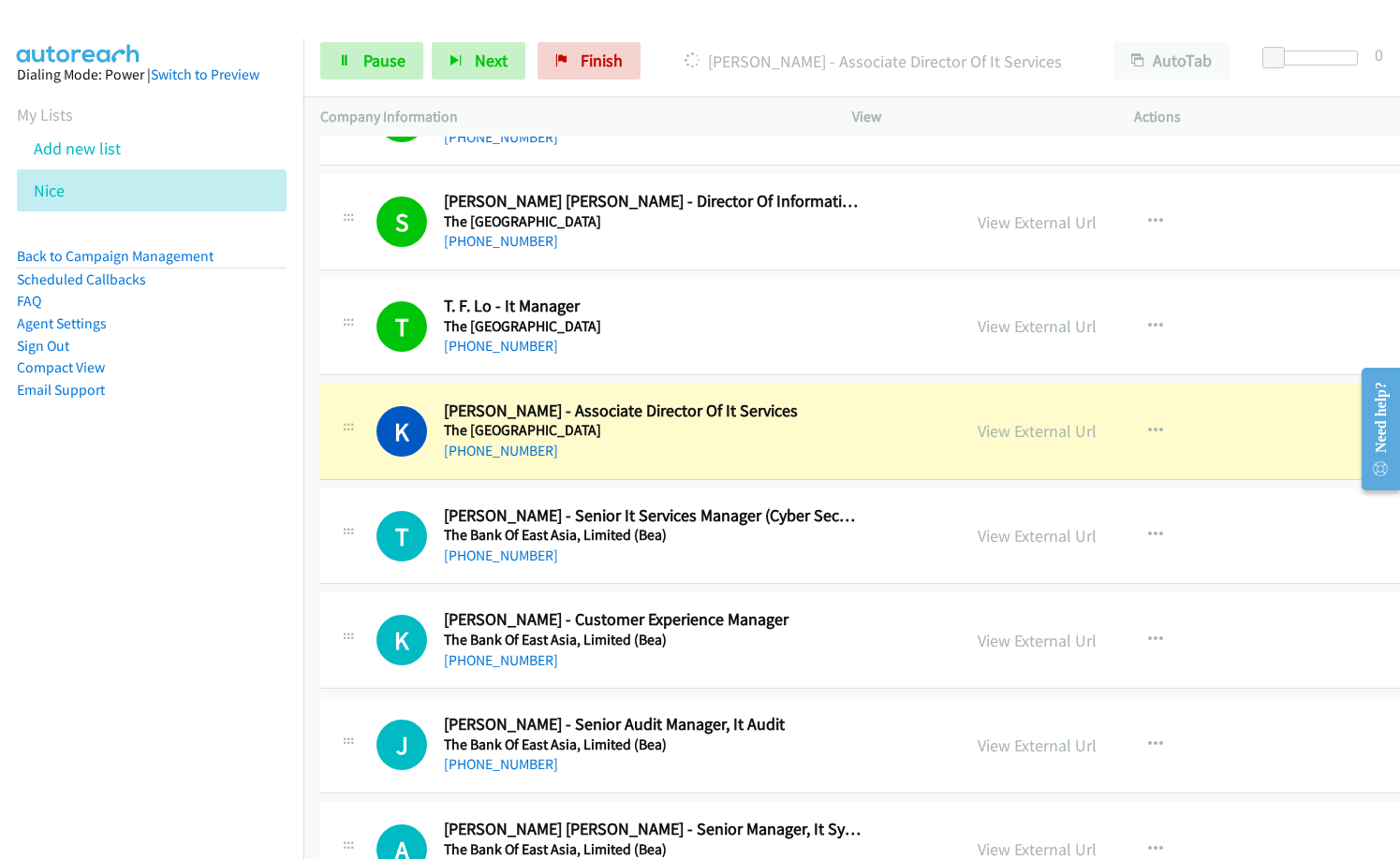
click at [632, 454] on div "[PHONE_NUMBER]" at bounding box center [653, 450] width 418 height 22
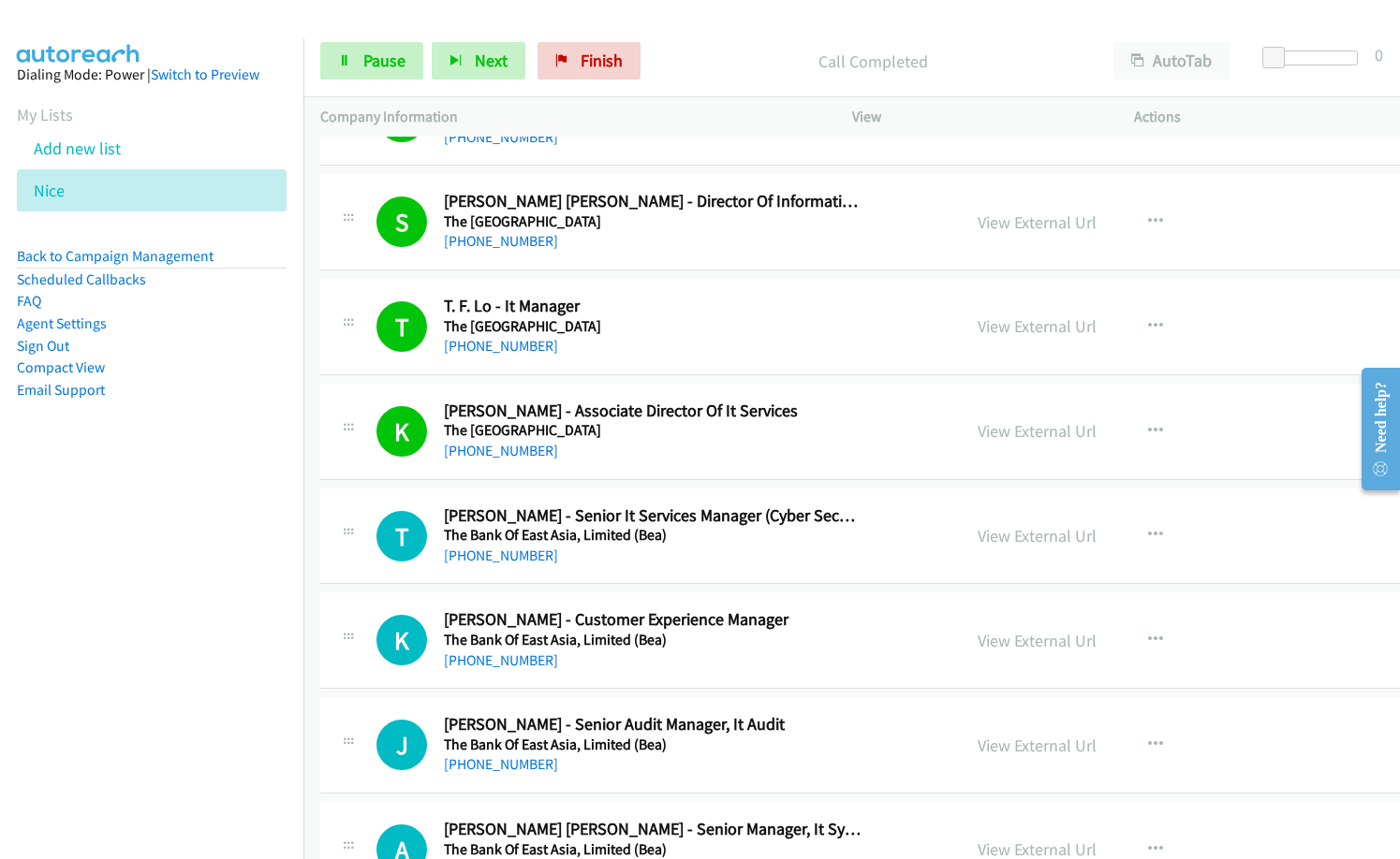
click at [186, 611] on nav "Dialing Mode: Power | Switch to Preview My Lists Add new list [GEOGRAPHIC_DATA]…" at bounding box center [152, 467] width 305 height 859
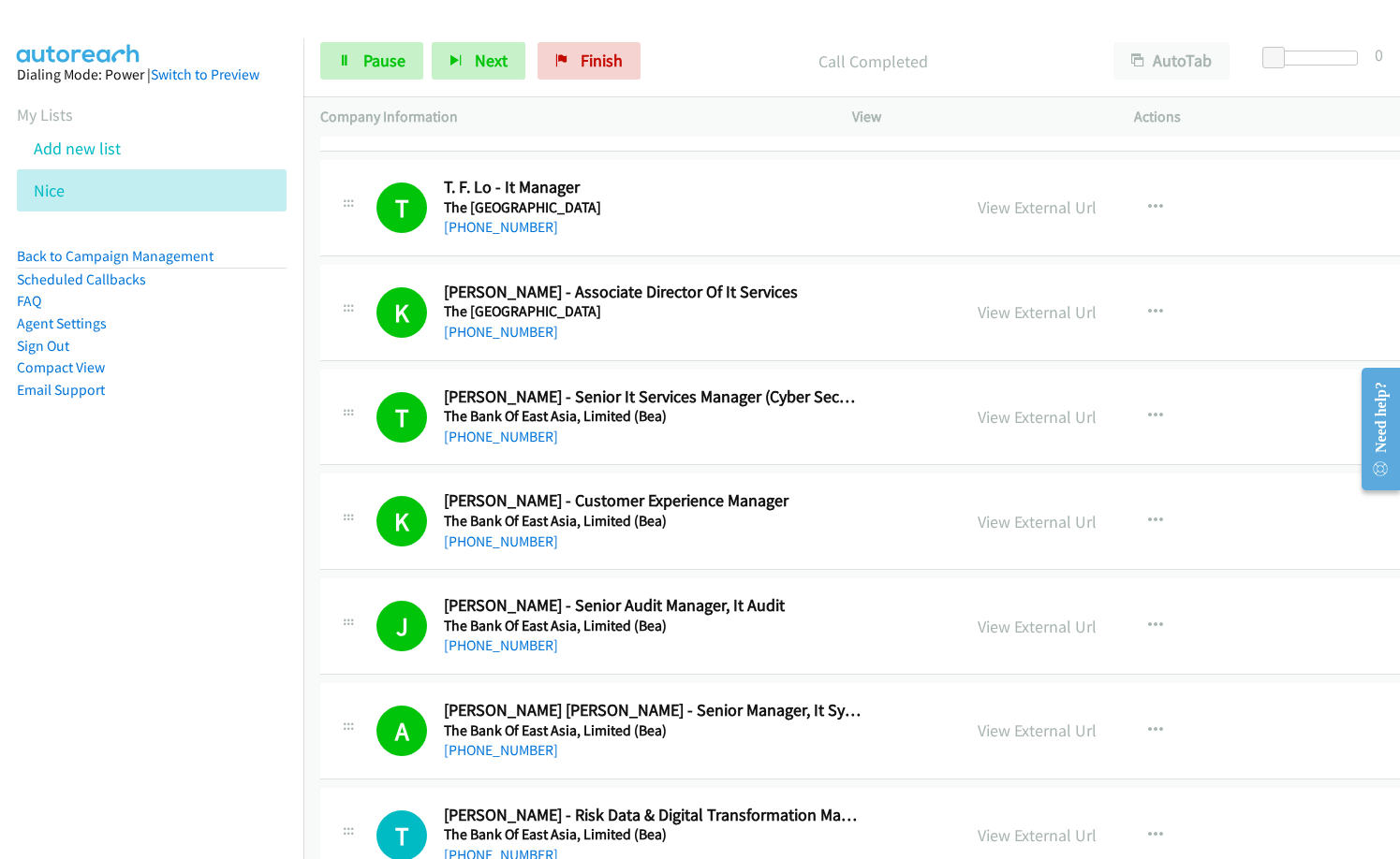
scroll to position [2715, 0]
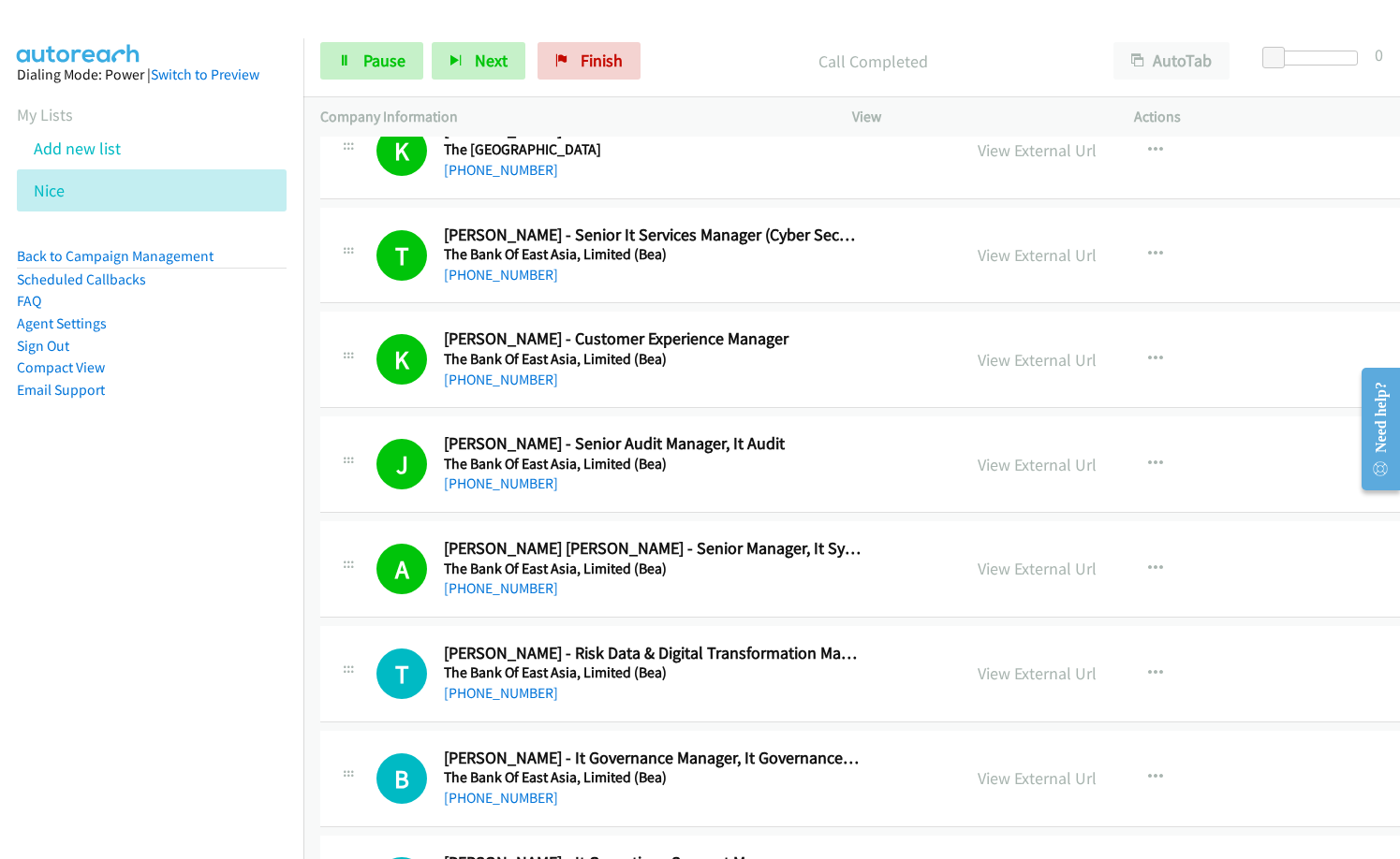
click at [155, 616] on nav "Dialing Mode: Power | Switch to Preview My Lists Add new list [GEOGRAPHIC_DATA]…" at bounding box center [152, 467] width 305 height 859
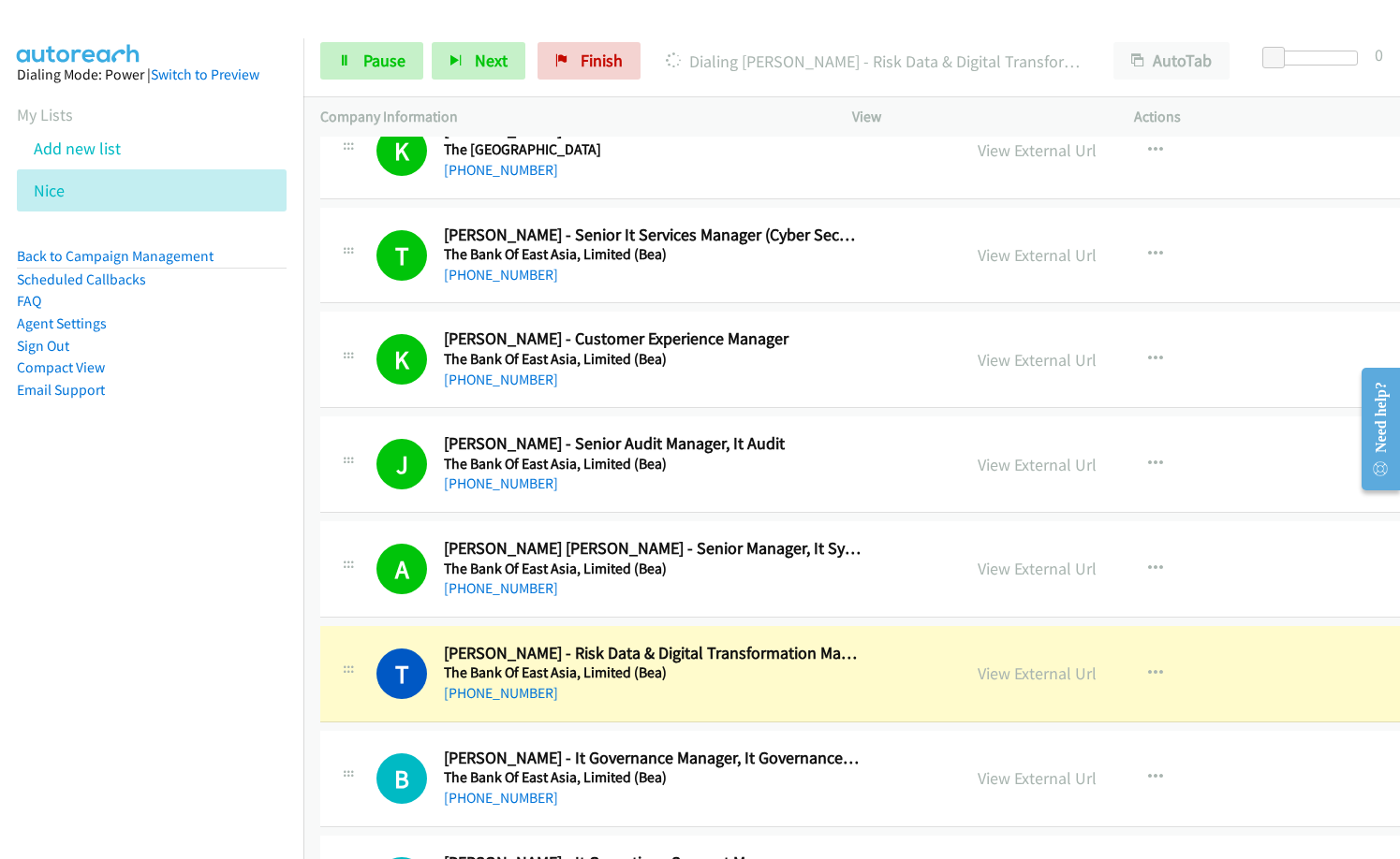
click at [1250, 674] on div "View External Url View External Url Schedule/Manage Callback Start Calls Here R…" at bounding box center [1128, 674] width 337 height 62
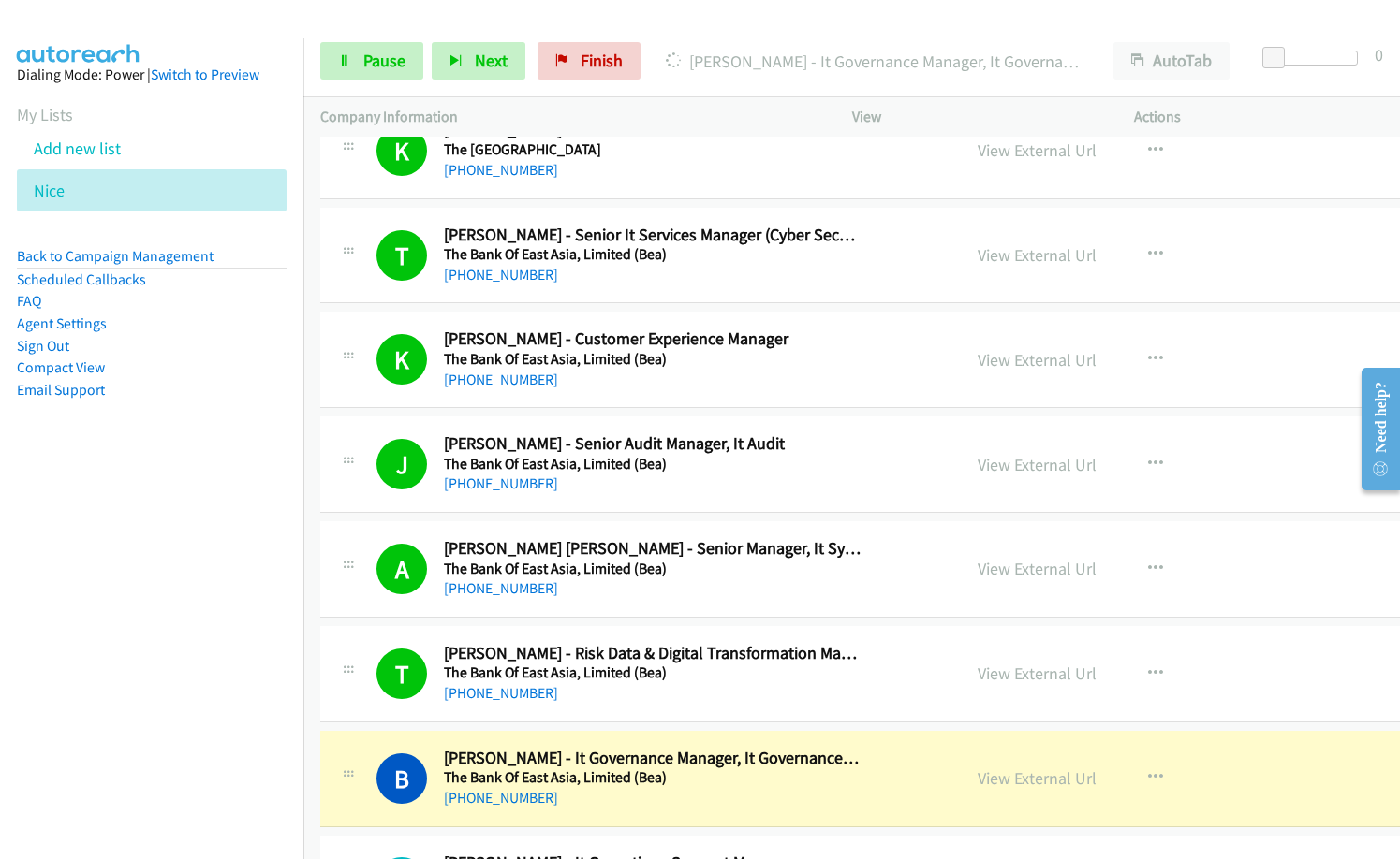
scroll to position [2996, 0]
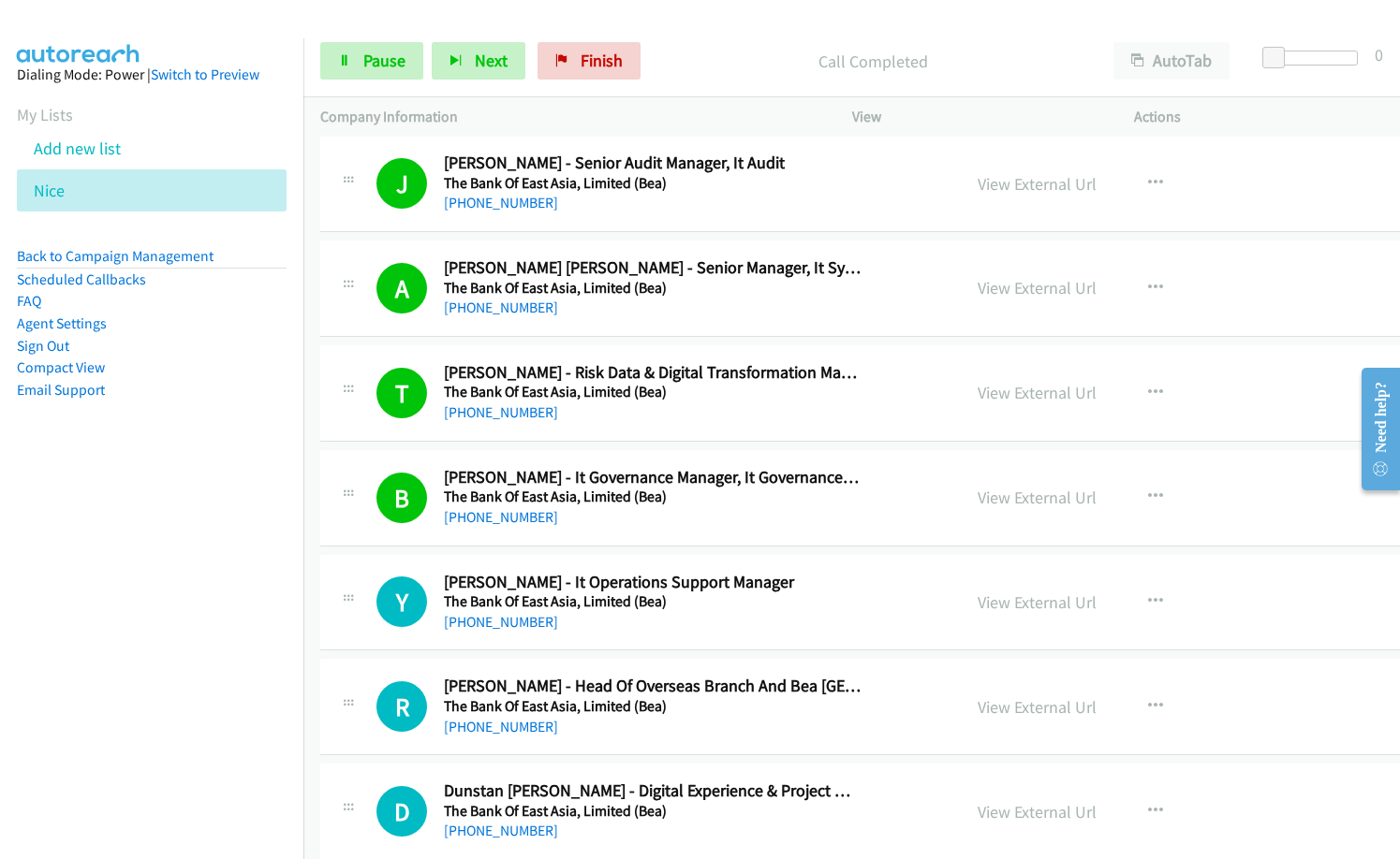
click at [185, 584] on nav "Dialing Mode: Power | Switch to Preview My Lists Add new list [GEOGRAPHIC_DATA]…" at bounding box center [152, 467] width 305 height 859
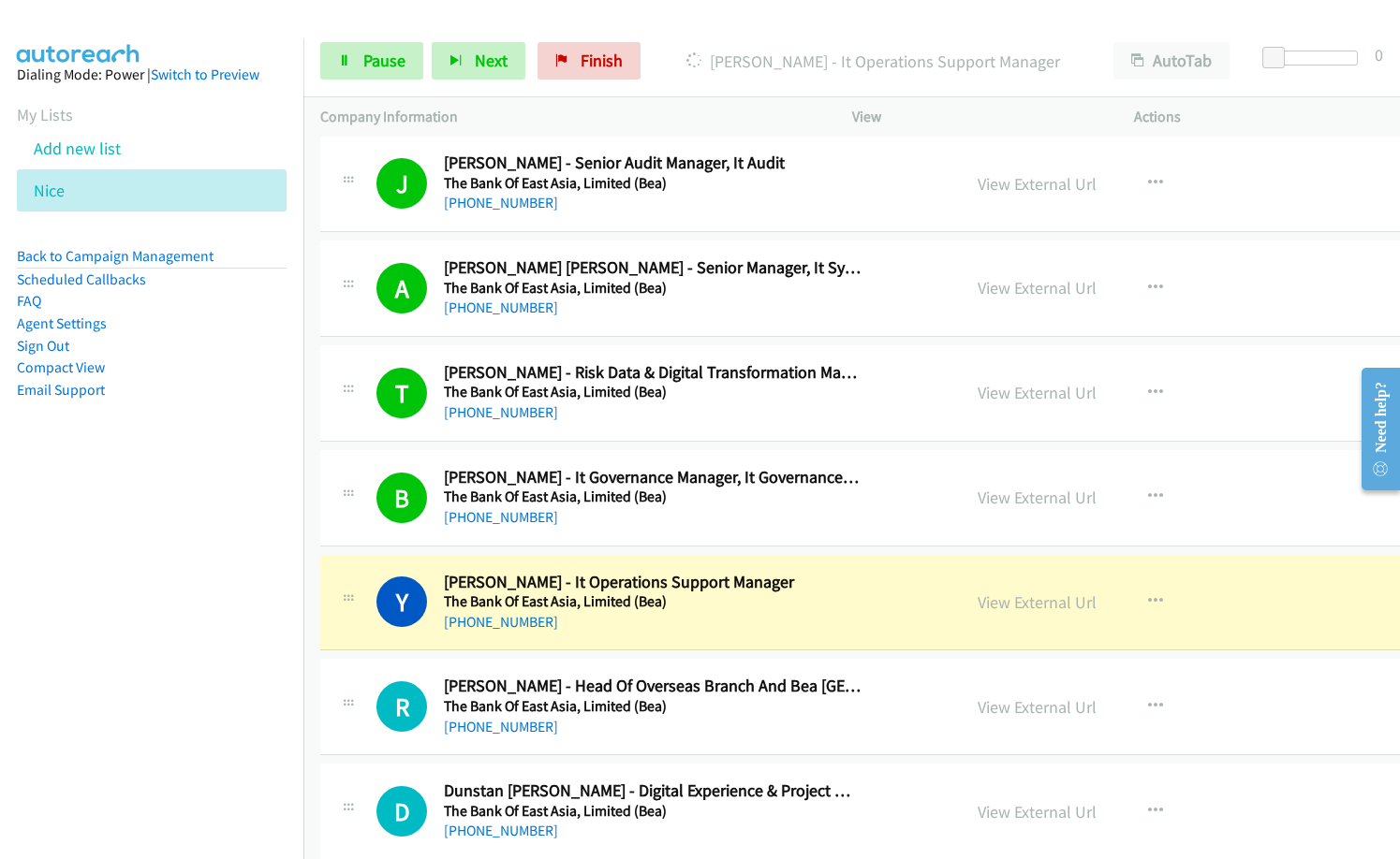
click at [201, 611] on nav "Dialing Mode: Power | Switch to Preview My Lists Add new list [GEOGRAPHIC_DATA]…" at bounding box center [152, 467] width 305 height 859
click at [1015, 699] on link "View External Url" at bounding box center [1036, 707] width 119 height 22
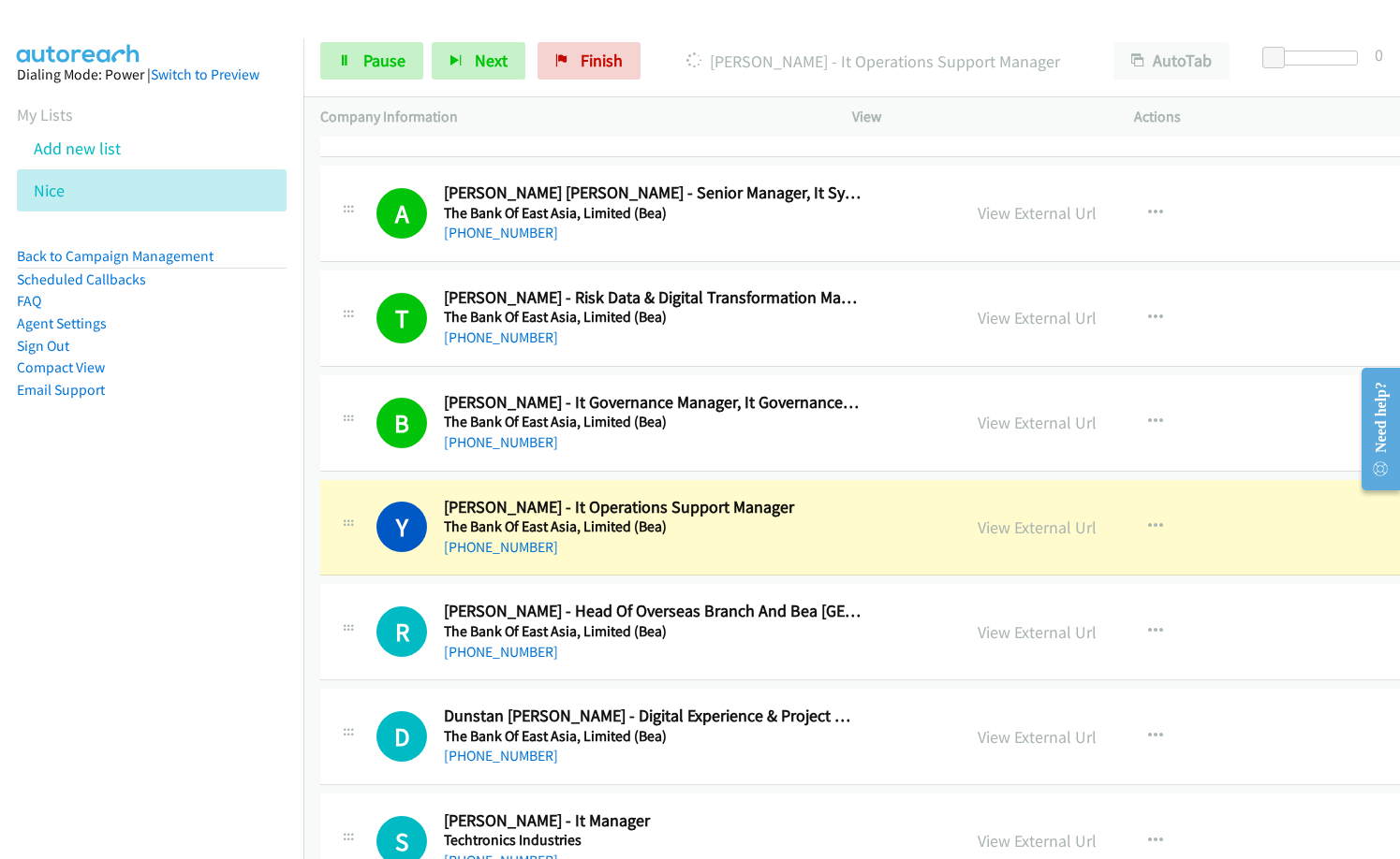
scroll to position [3182, 0]
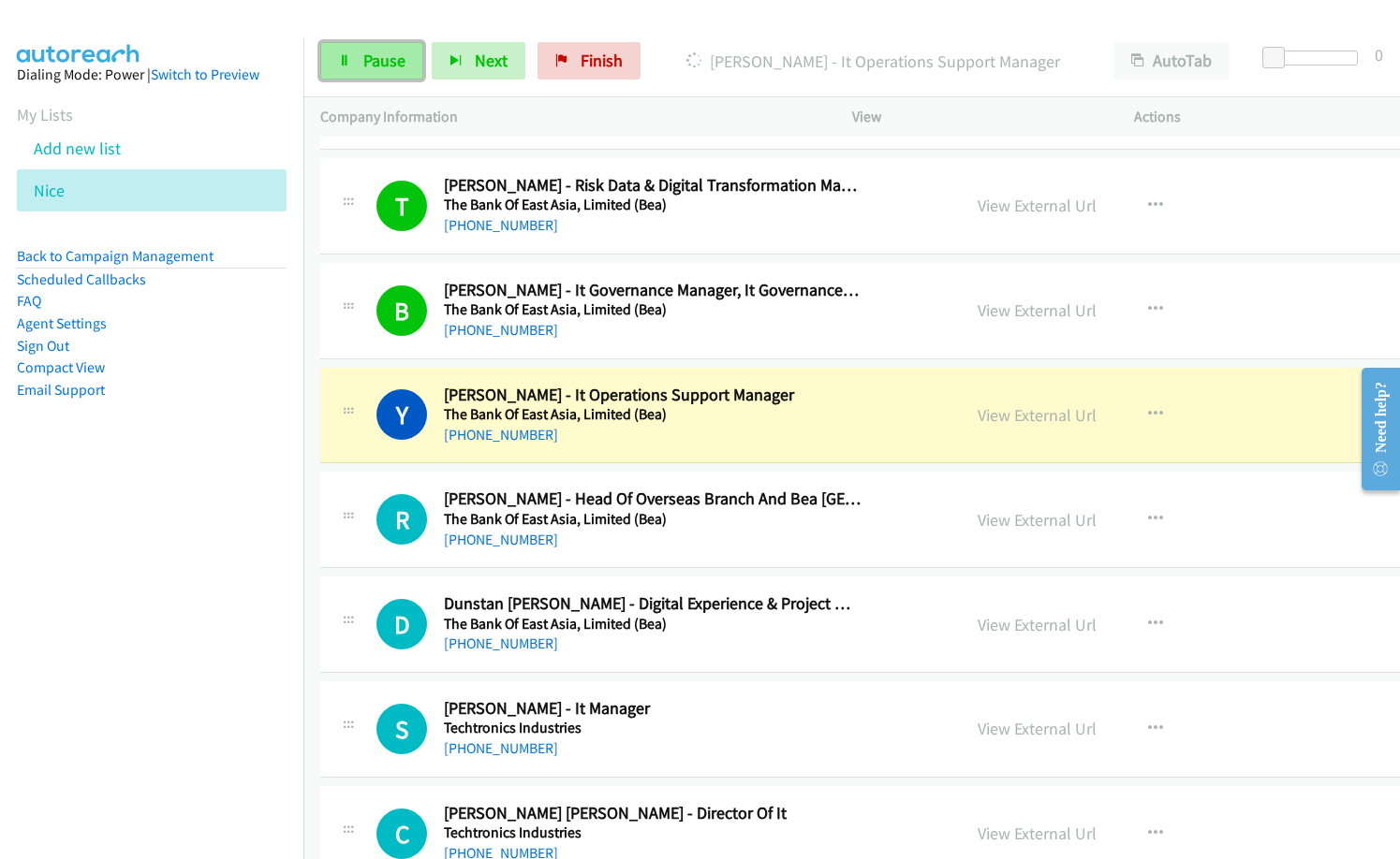
click at [393, 67] on span "Pause" at bounding box center [385, 61] width 42 height 22
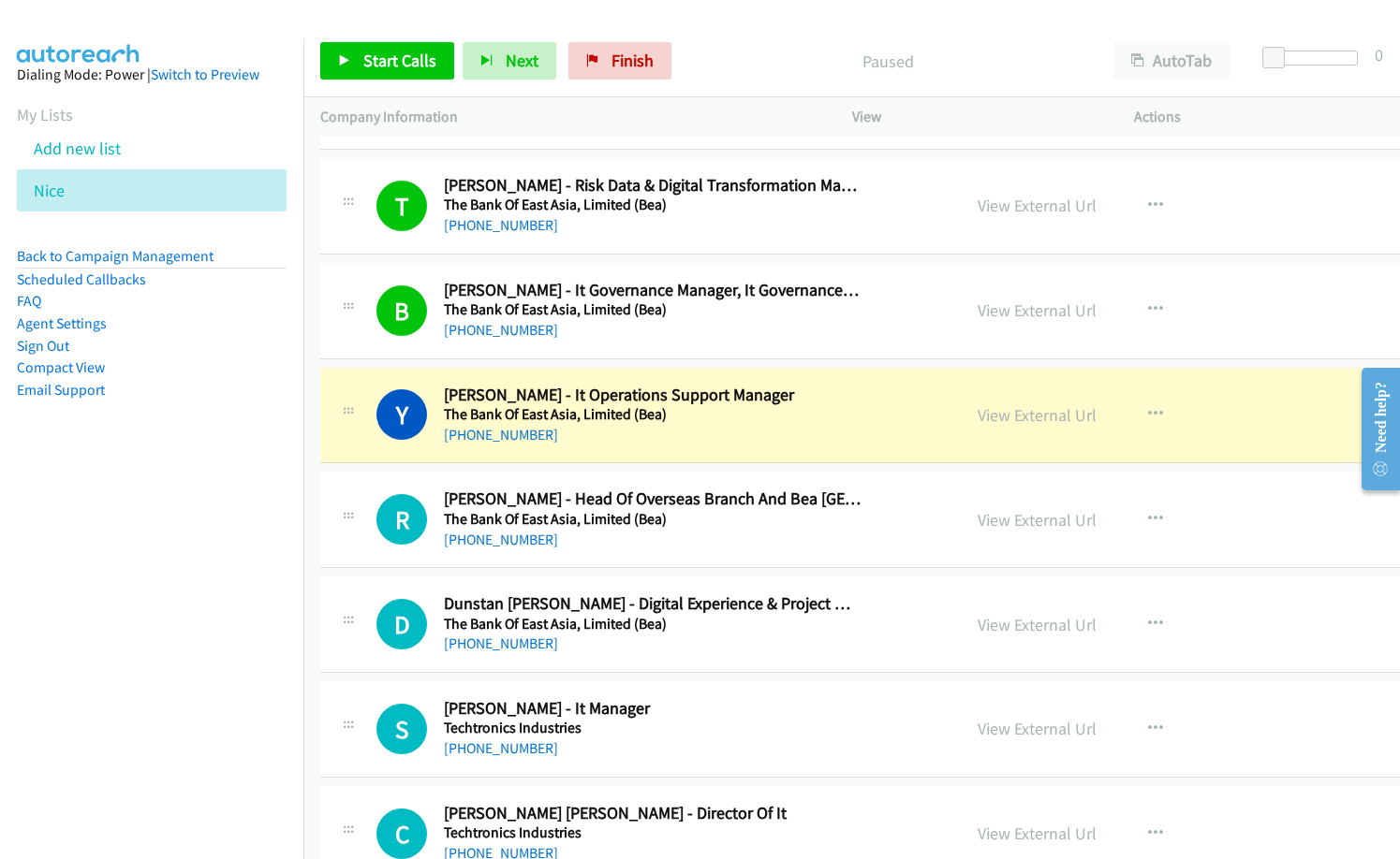
click at [793, 633] on div "[PHONE_NUMBER]" at bounding box center [653, 643] width 418 height 22
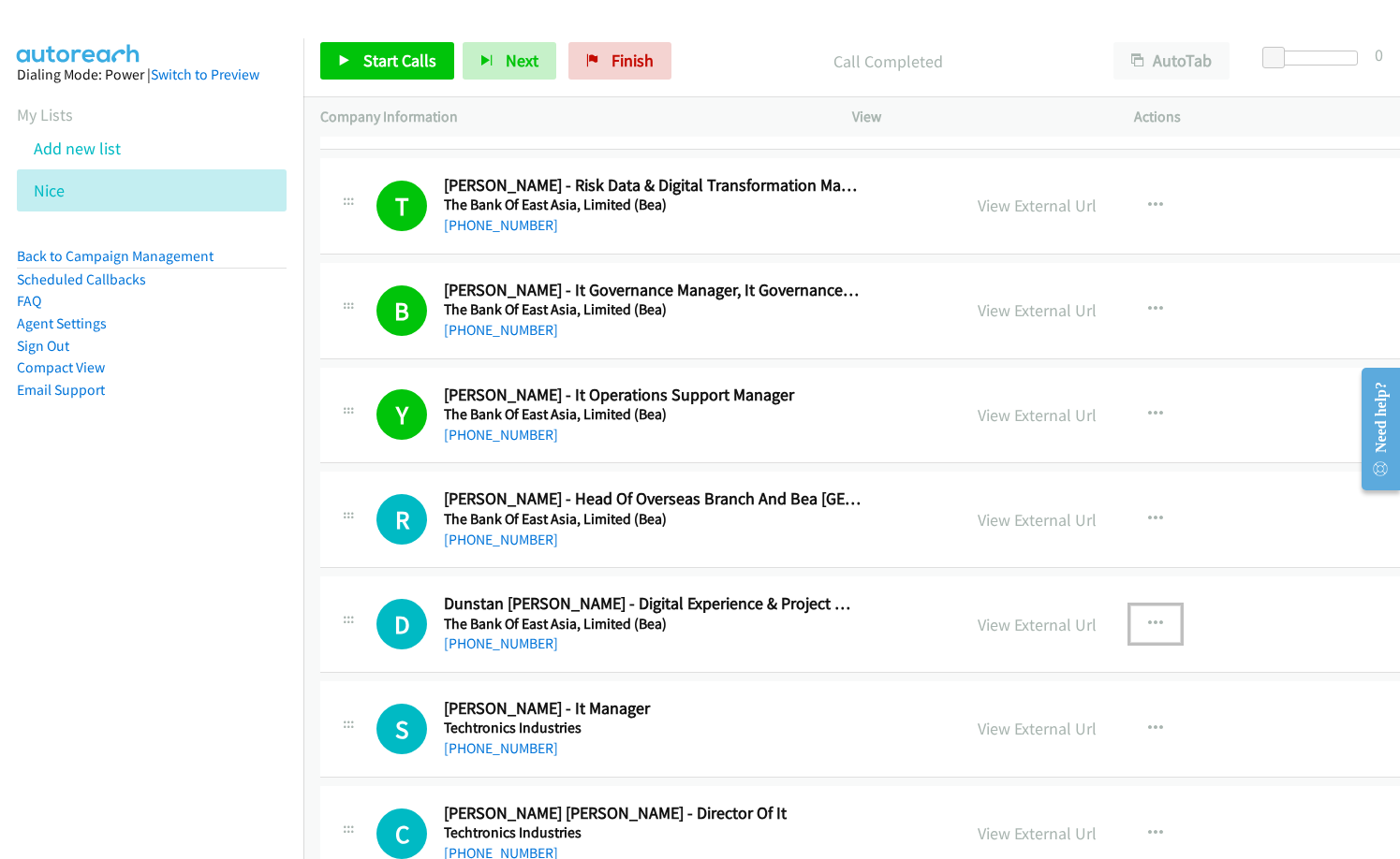
click at [1136, 613] on button "button" at bounding box center [1155, 623] width 51 height 37
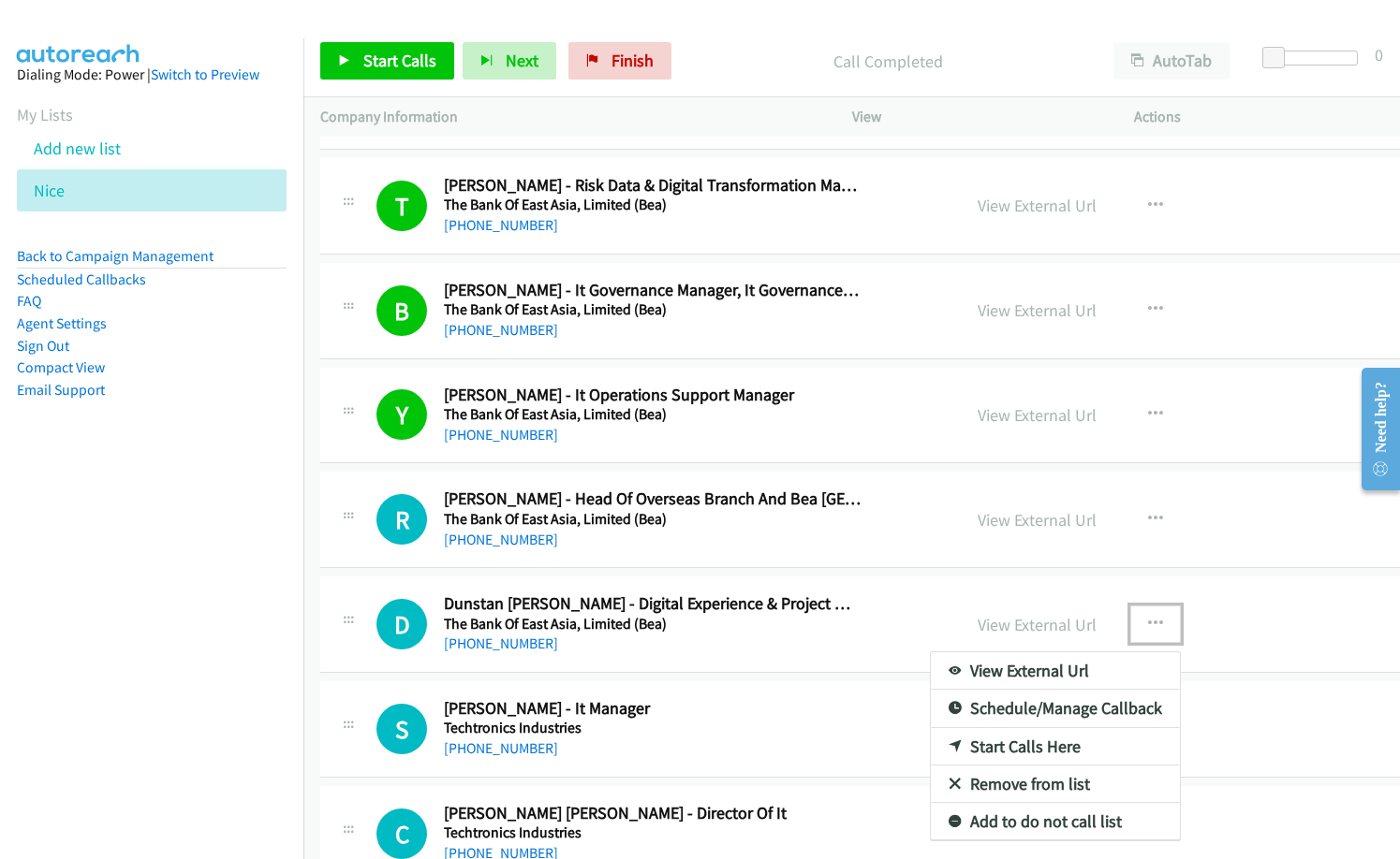
click at [1029, 749] on link "Start Calls Here" at bounding box center [1054, 746] width 249 height 37
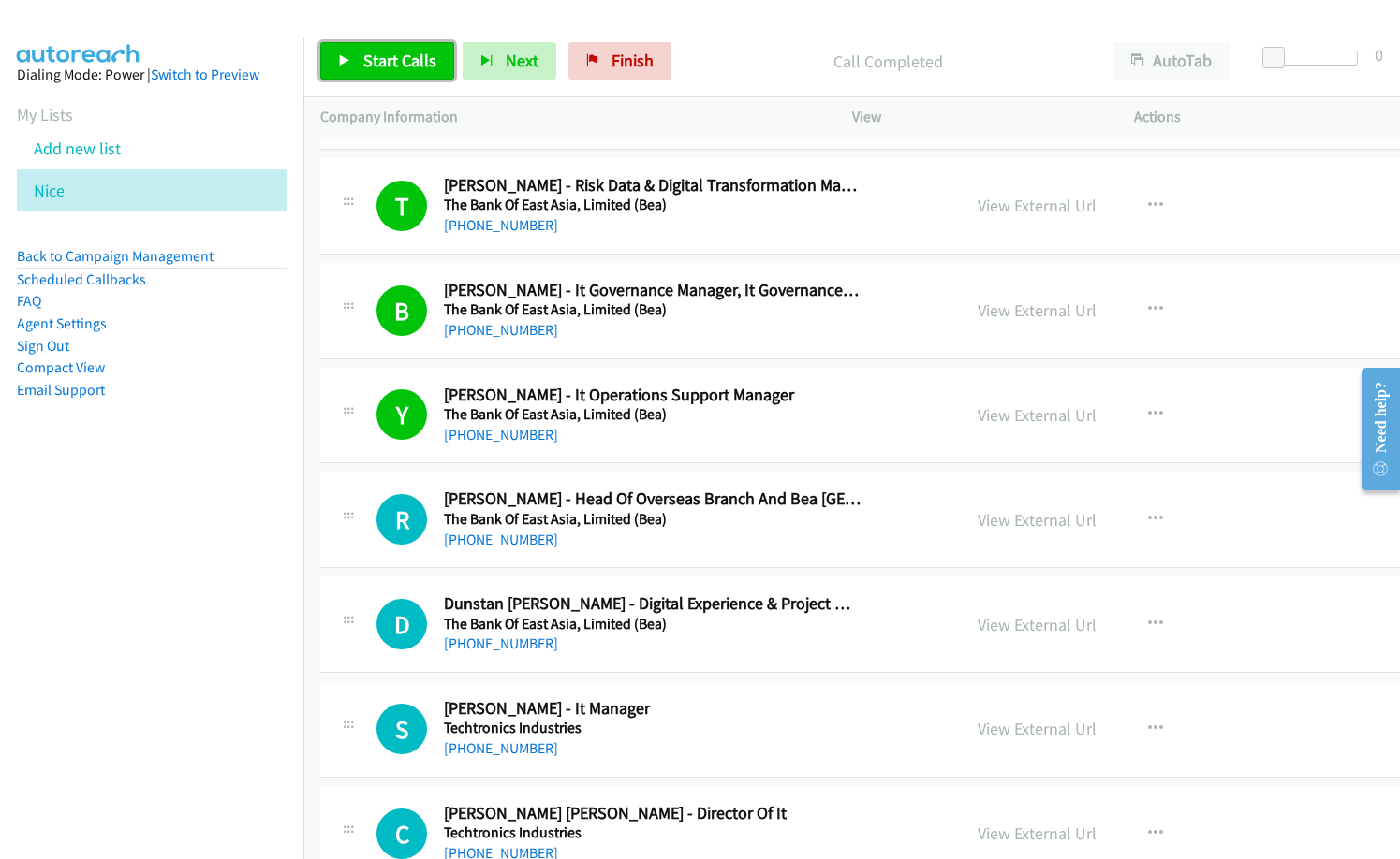
click at [380, 62] on span "Start Calls" at bounding box center [400, 61] width 73 height 22
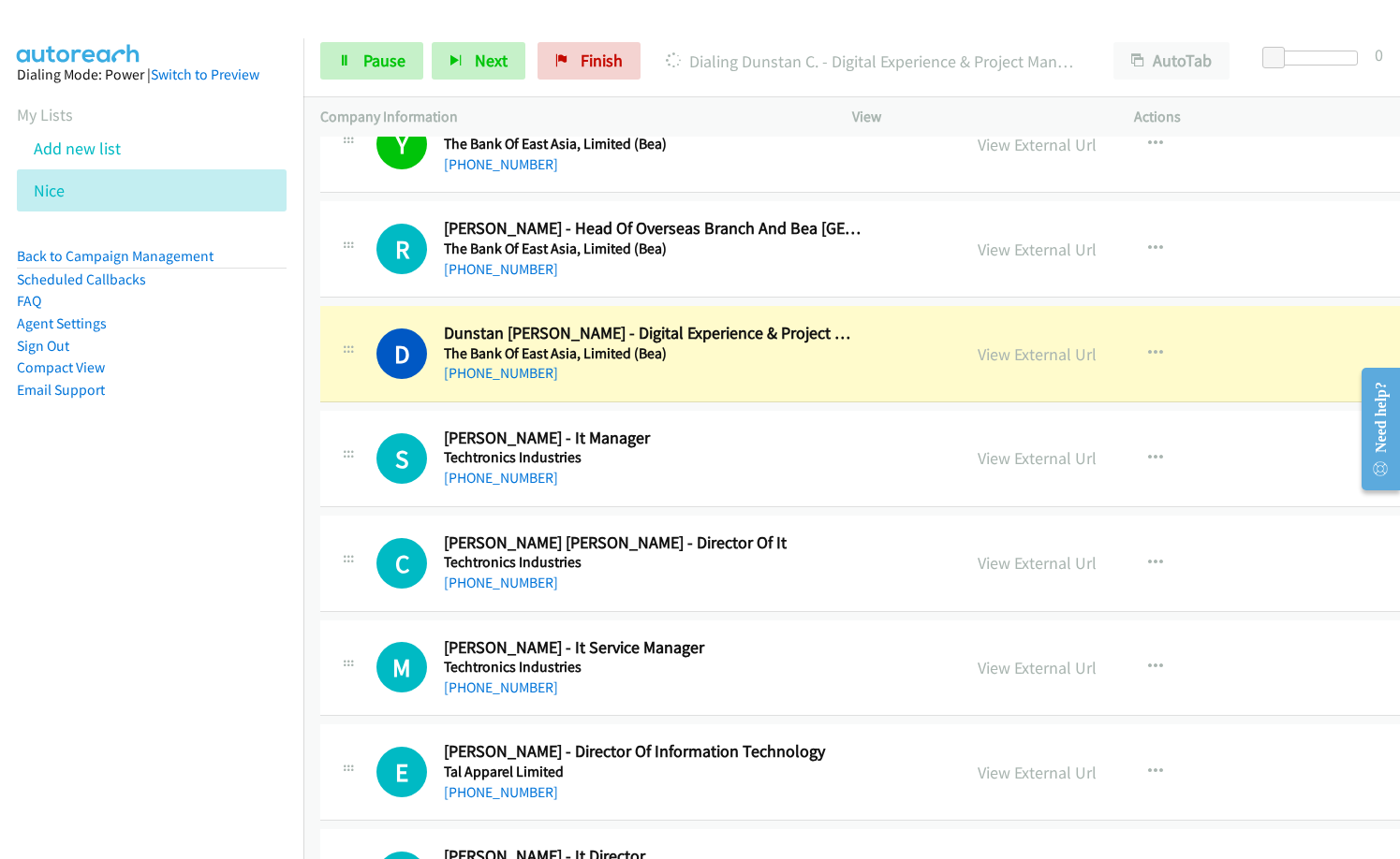
scroll to position [3463, 0]
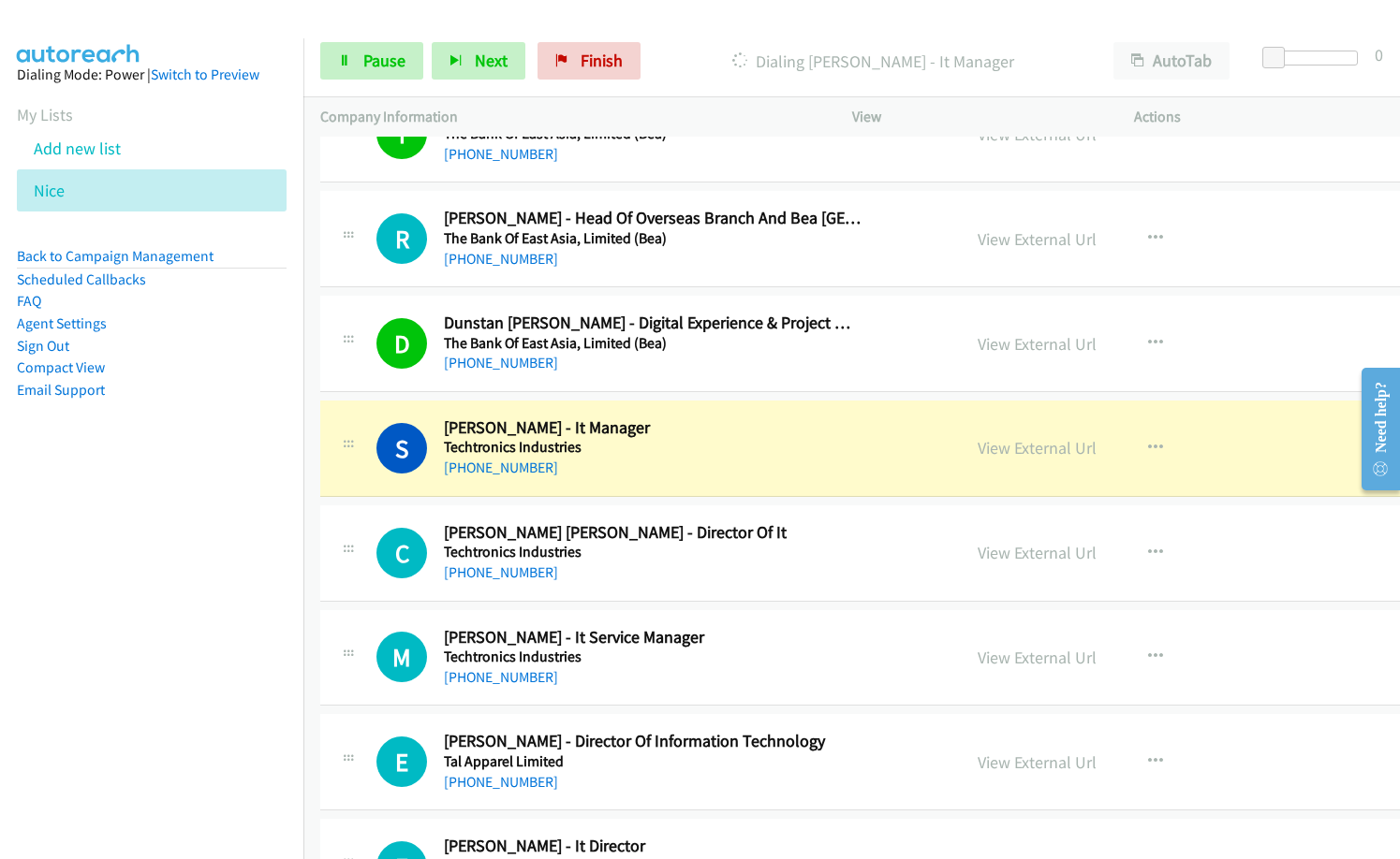
click at [161, 530] on nav "Dialing Mode: Power | Switch to Preview My Lists Add new list [GEOGRAPHIC_DATA]…" at bounding box center [152, 467] width 305 height 859
click at [1050, 451] on link "View External Url" at bounding box center [1036, 448] width 119 height 22
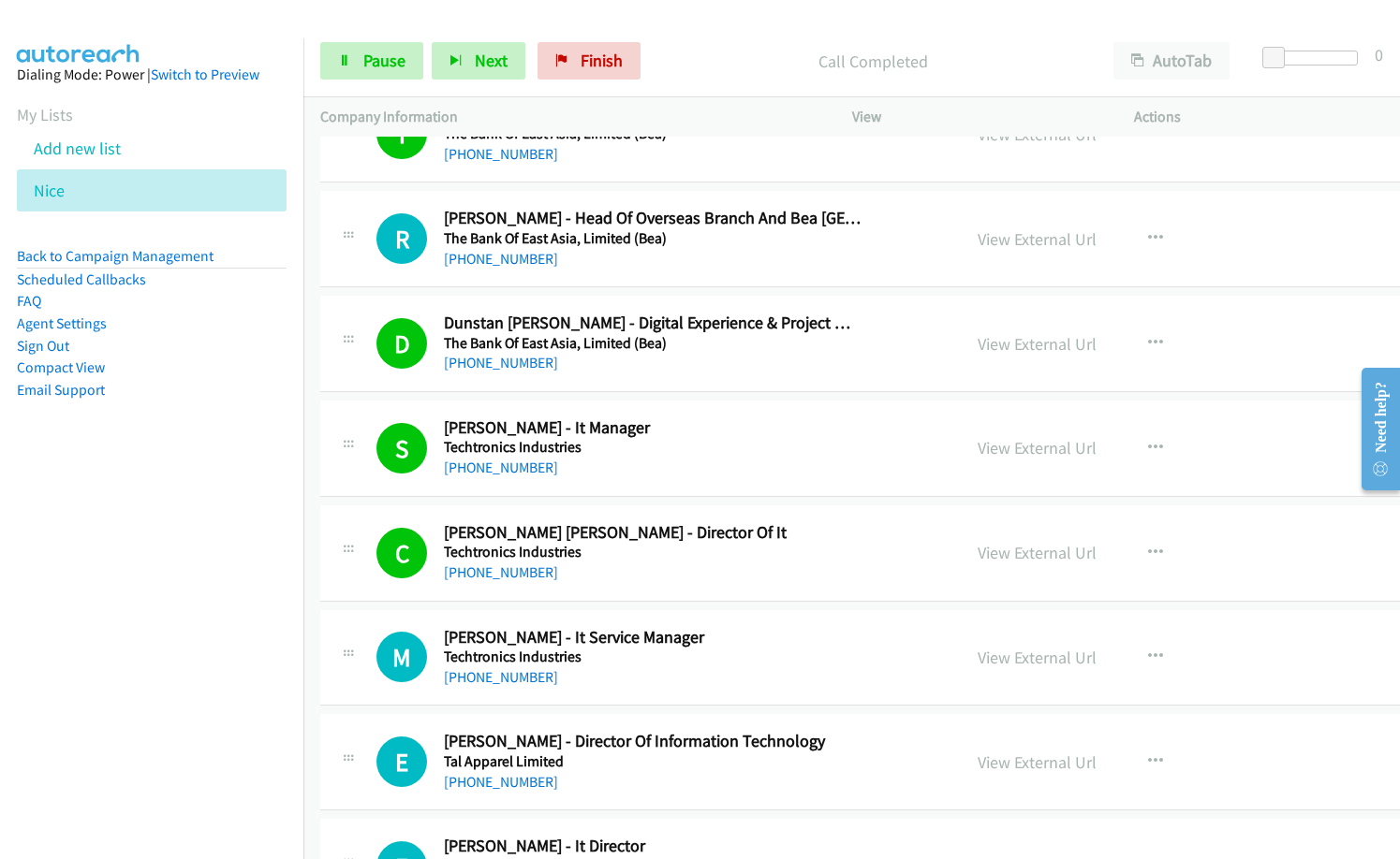
scroll to position [3651, 0]
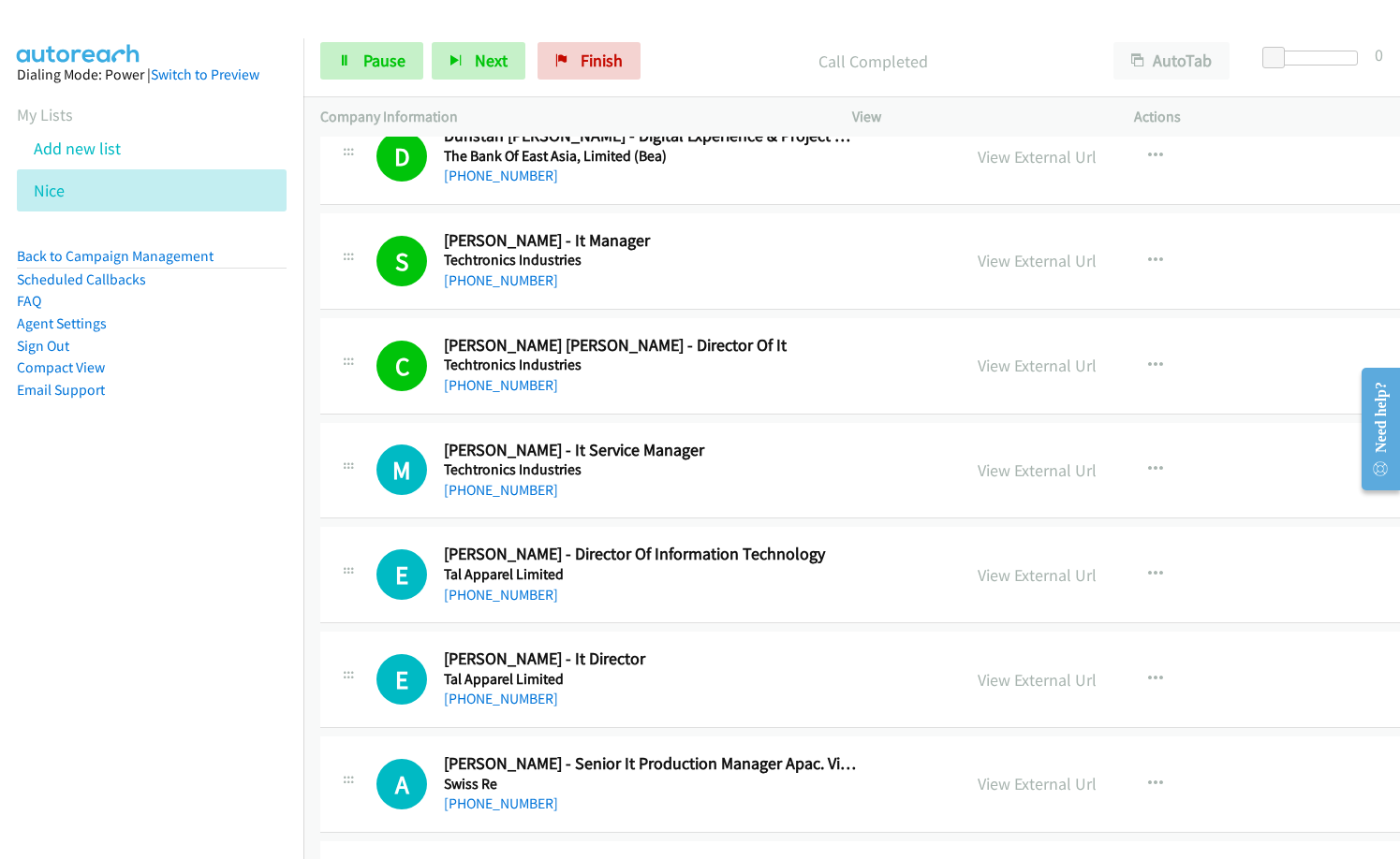
click at [695, 495] on div "[PHONE_NUMBER]" at bounding box center [653, 490] width 418 height 22
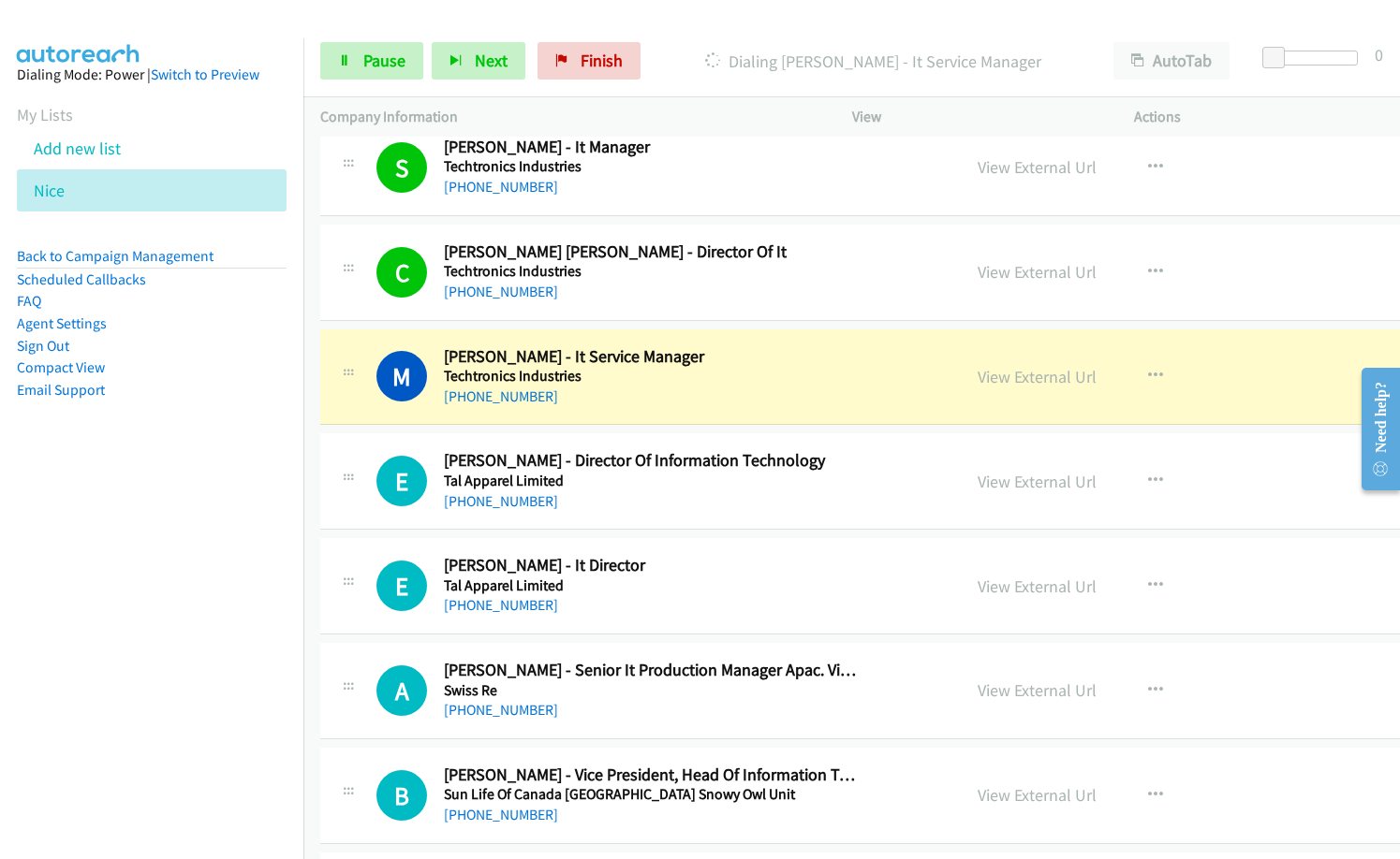
scroll to position [3838, 0]
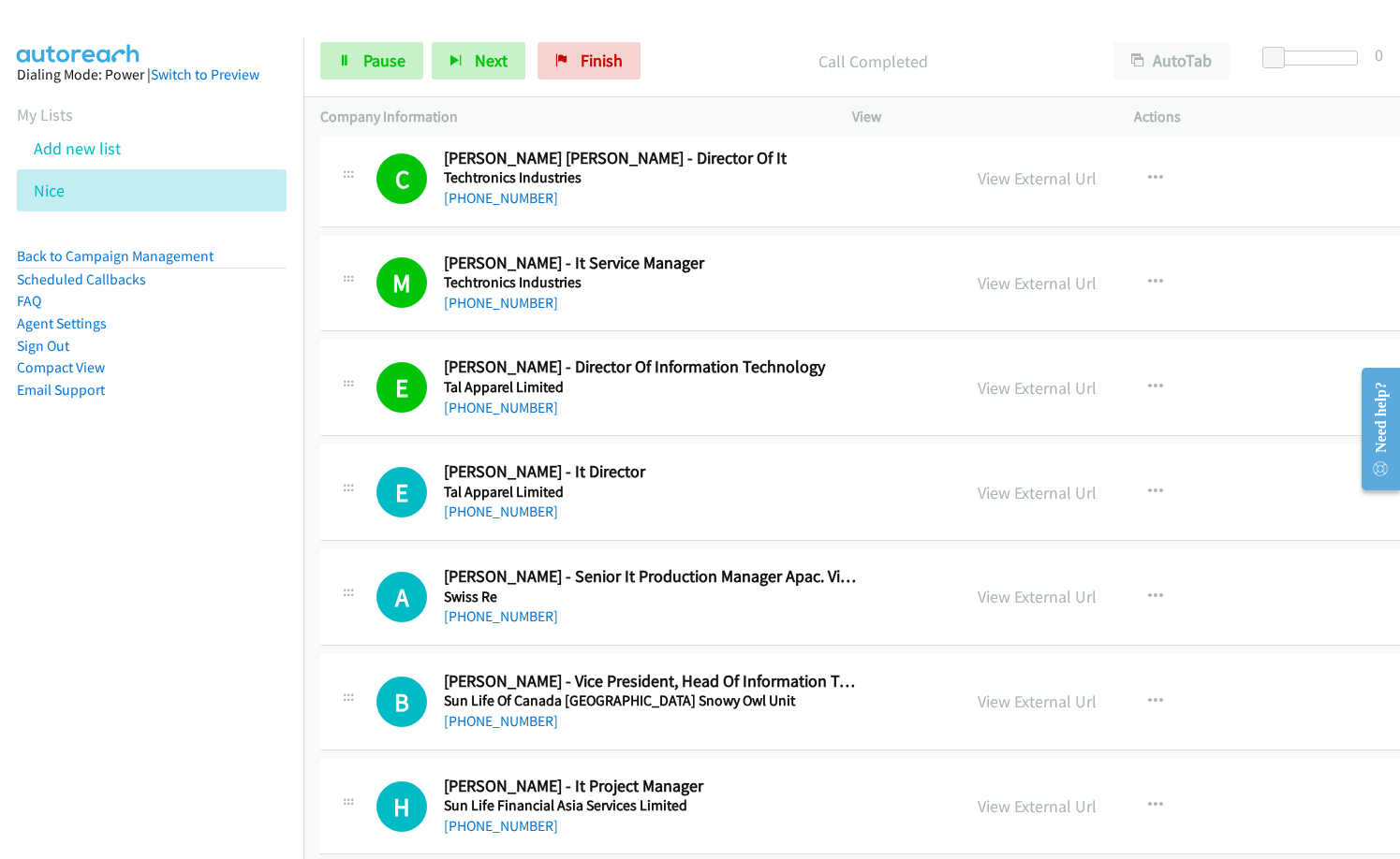
click at [74, 665] on nav "Dialing Mode: Power | Switch to Preview My Lists Add new list [GEOGRAPHIC_DATA]…" at bounding box center [152, 467] width 305 height 859
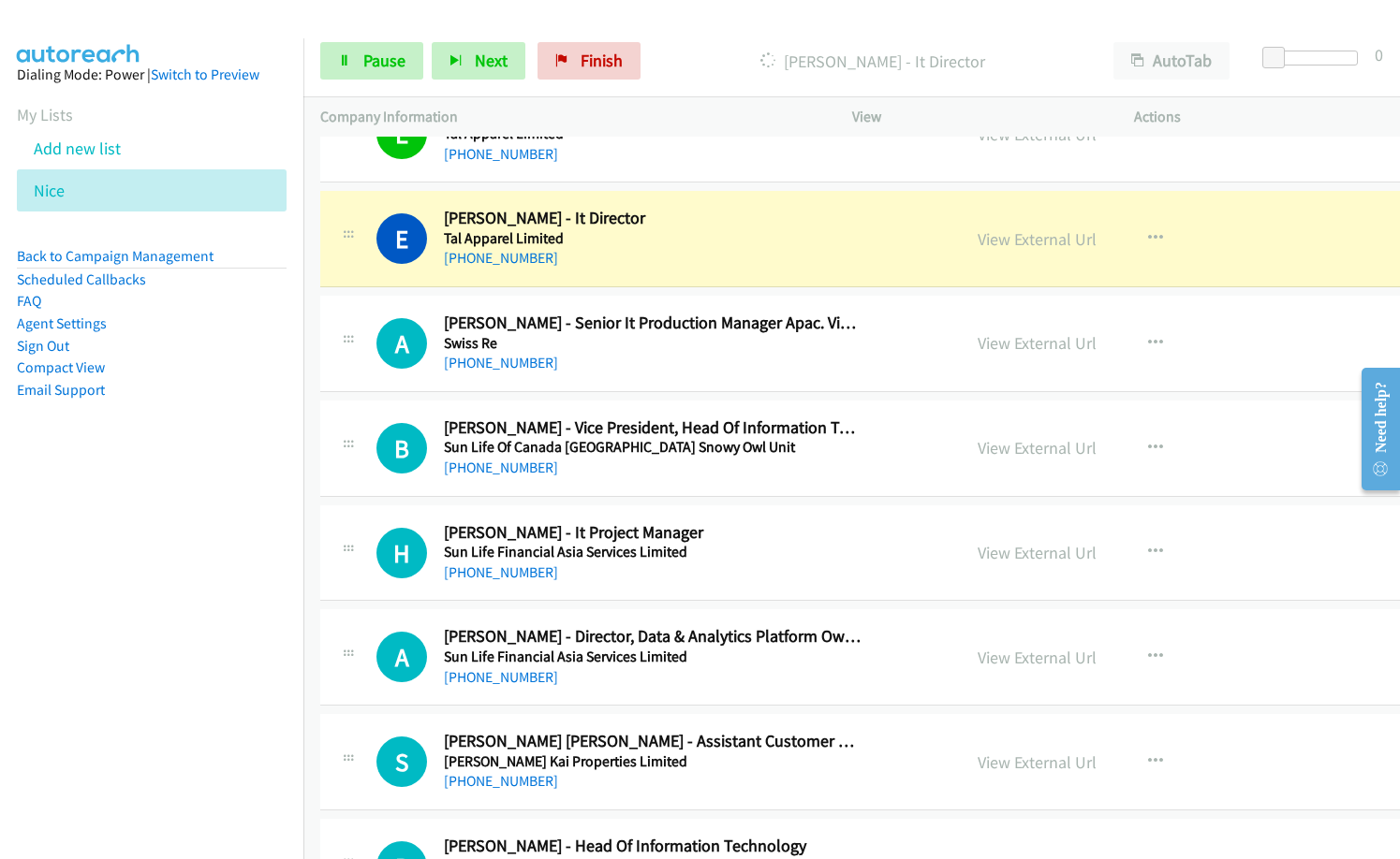
scroll to position [4118, 0]
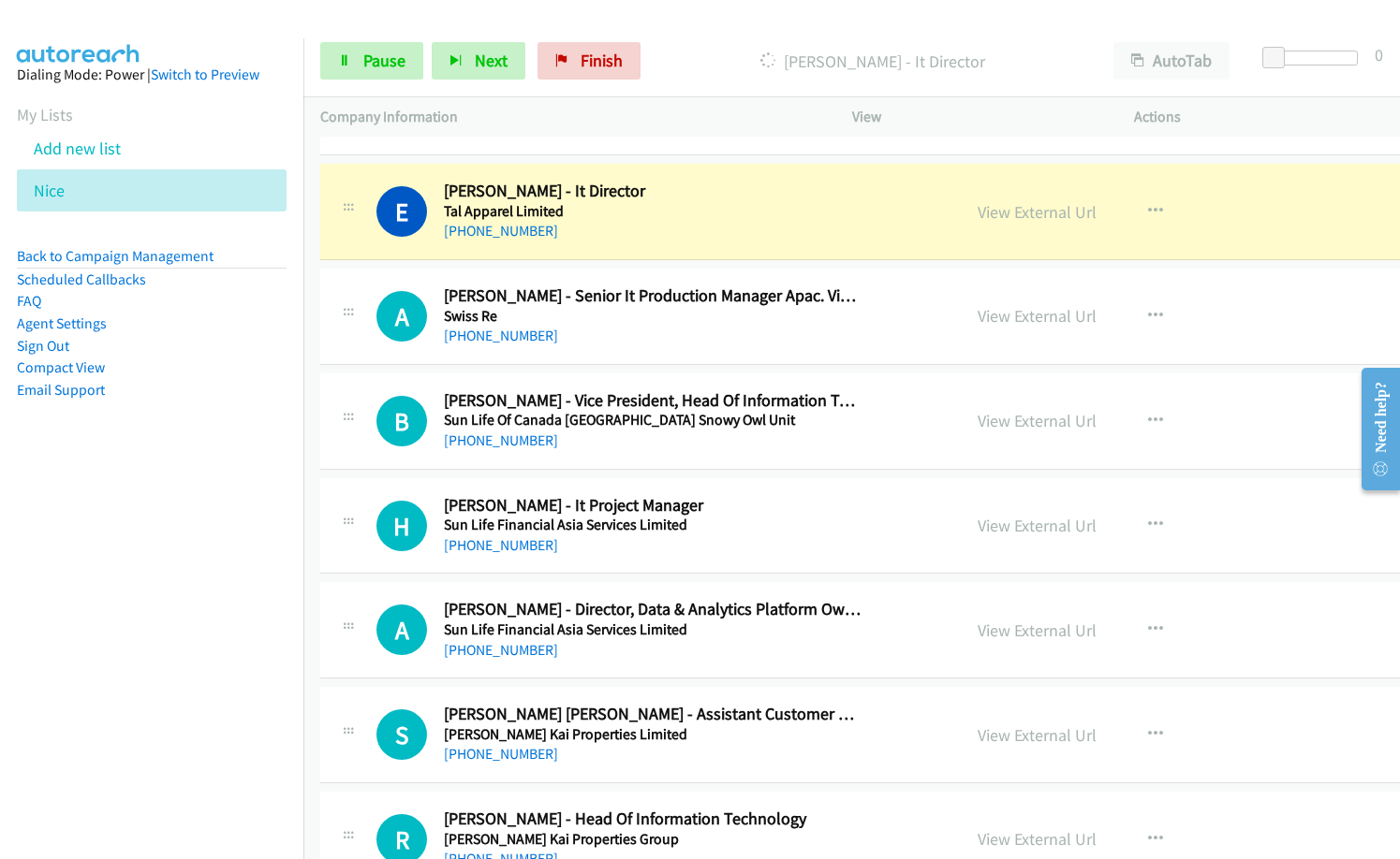
click at [35, 504] on nav "Dialing Mode: Power | Switch to Preview My Lists Add new list [GEOGRAPHIC_DATA]…" at bounding box center [152, 467] width 305 height 859
click at [1035, 219] on link "View External Url" at bounding box center [1036, 212] width 119 height 22
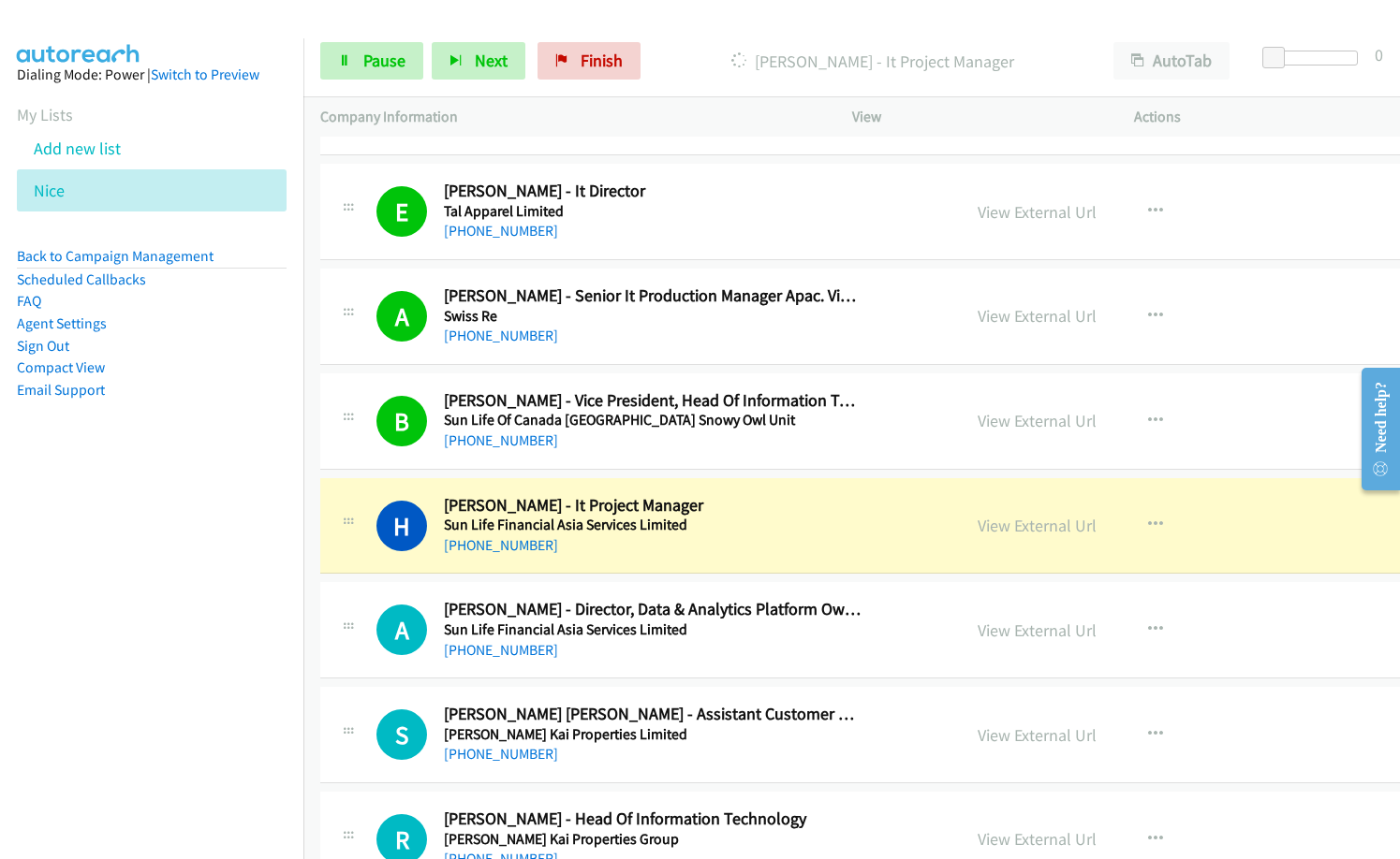
click at [693, 497] on h2 "[PERSON_NAME] - It Project Manager" at bounding box center [653, 506] width 418 height 22
click at [1001, 529] on link "View External Url" at bounding box center [1036, 525] width 119 height 22
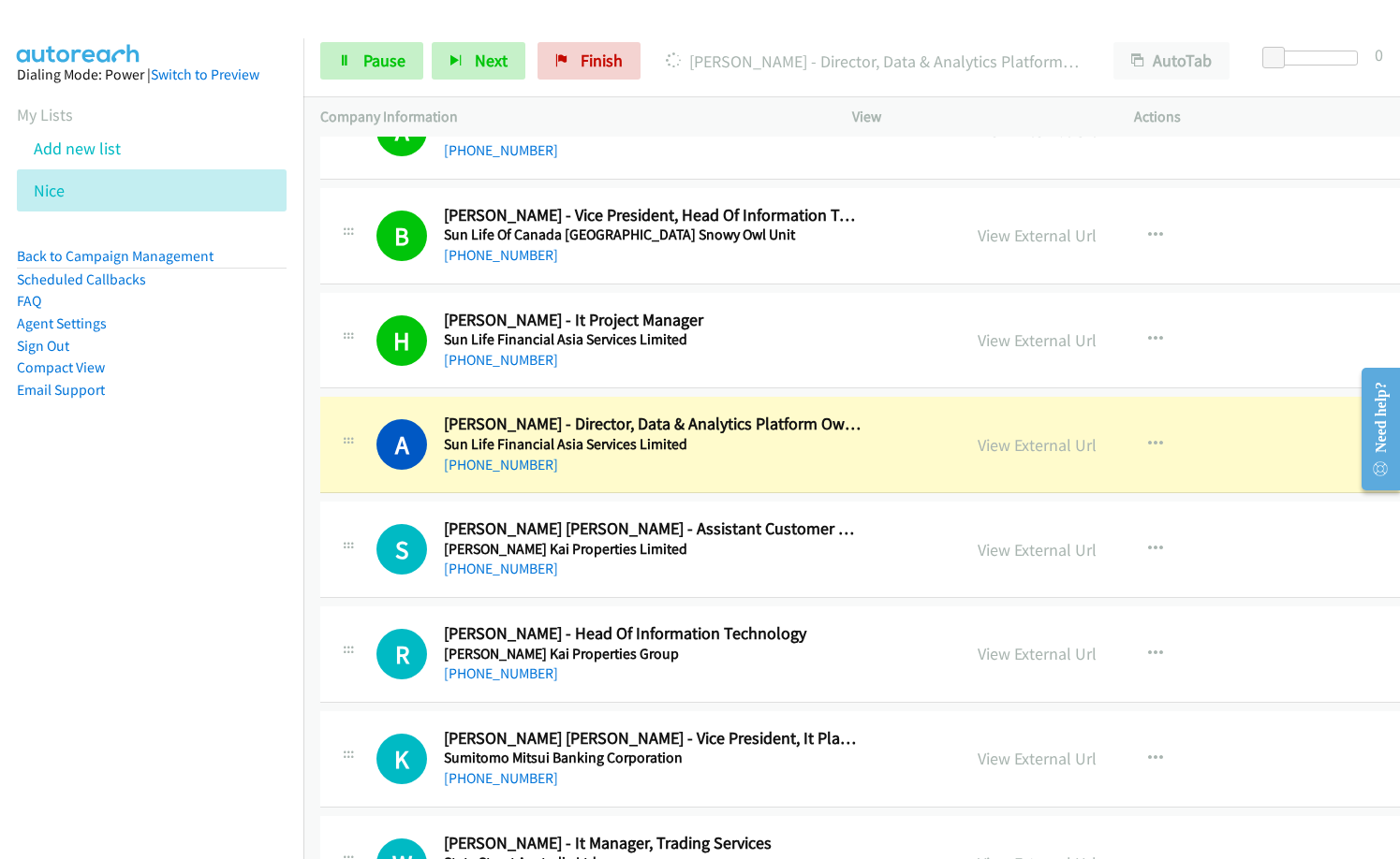
scroll to position [4306, 0]
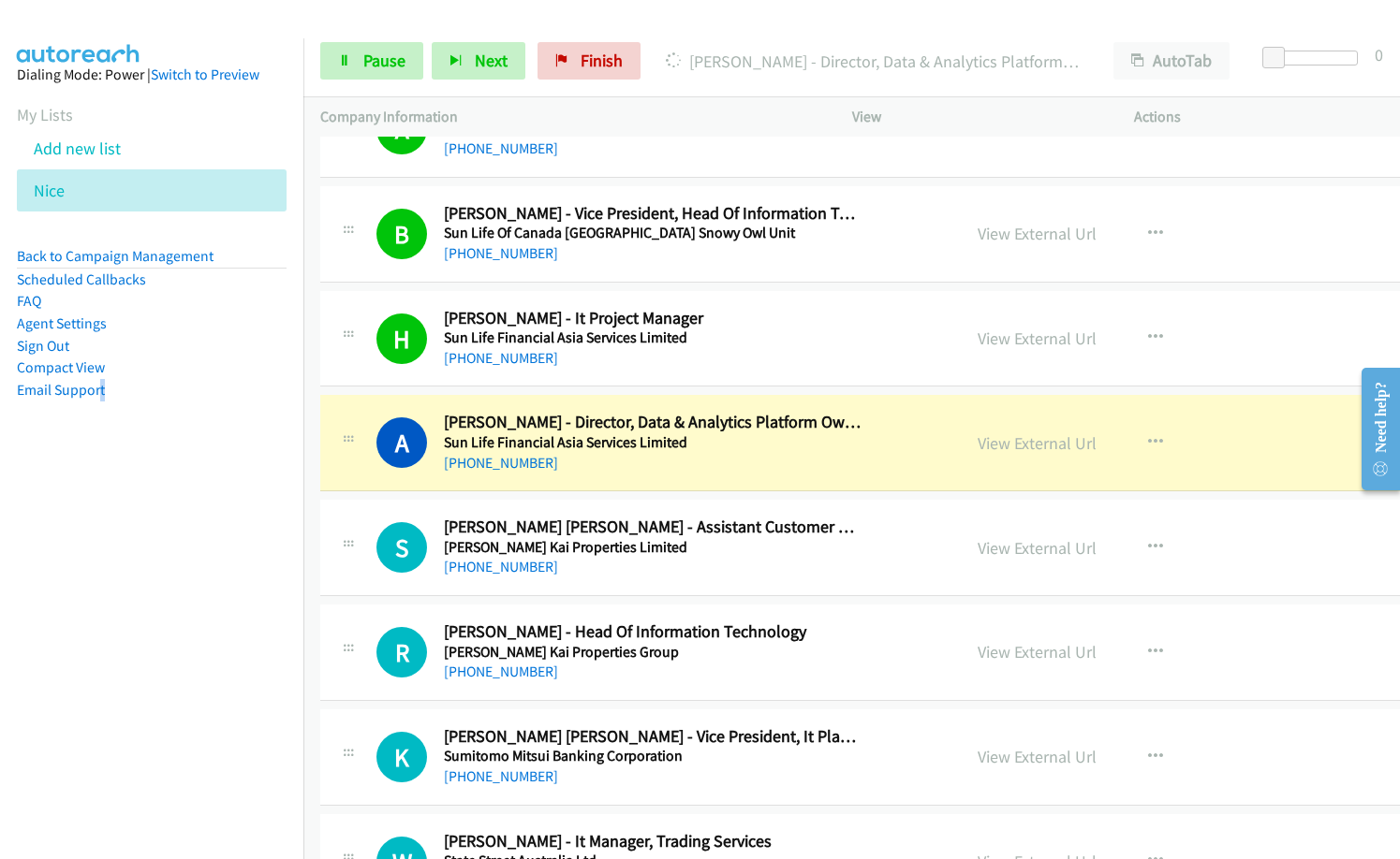
click at [102, 567] on nav "Dialing Mode: Power | Switch to Preview My Lists Add new list [GEOGRAPHIC_DATA]…" at bounding box center [152, 467] width 305 height 859
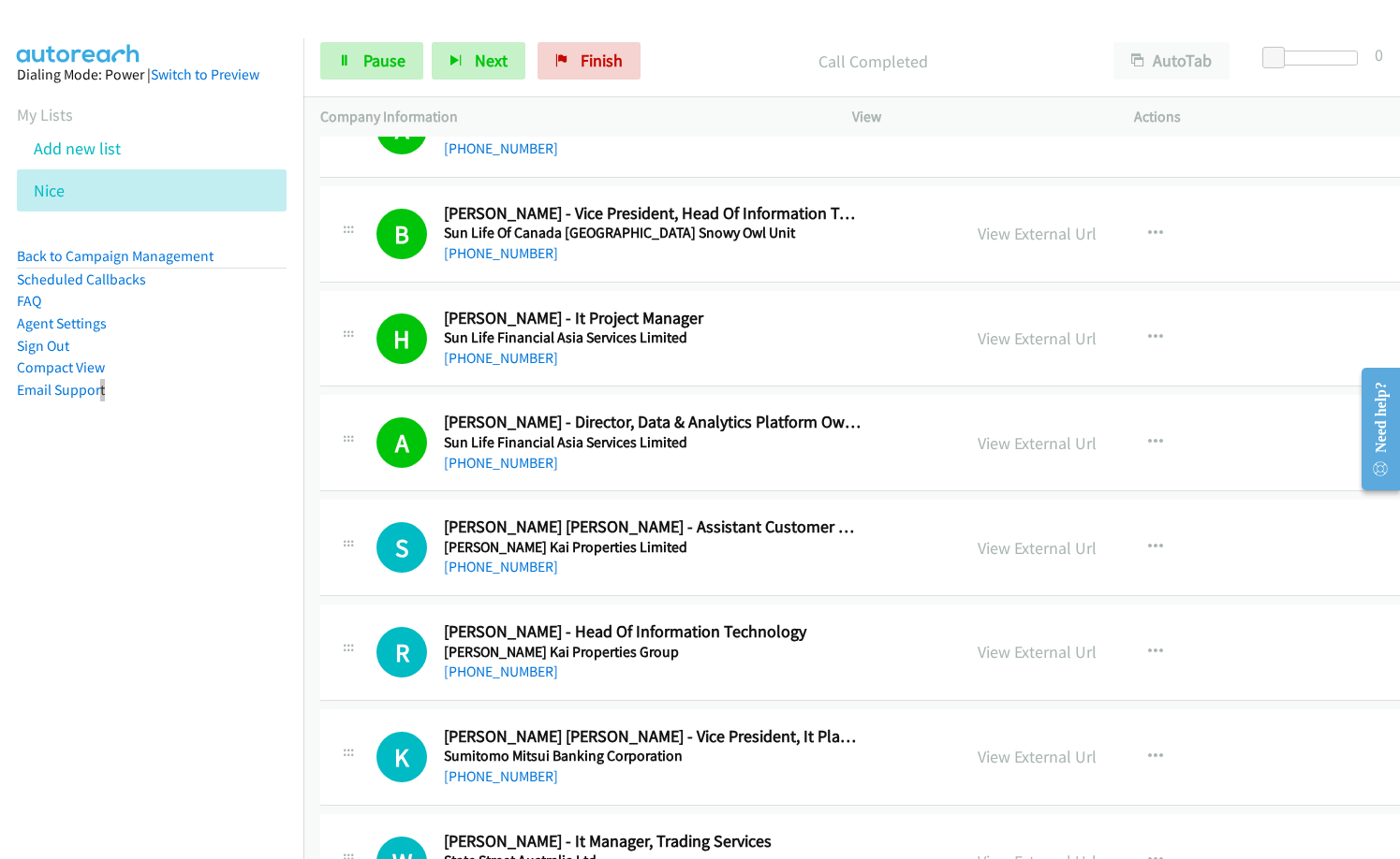
click at [643, 580] on div "S Callback Scheduled [PERSON_NAME] [PERSON_NAME] - Assistant Customer Service M…" at bounding box center [926, 547] width 1213 height 97
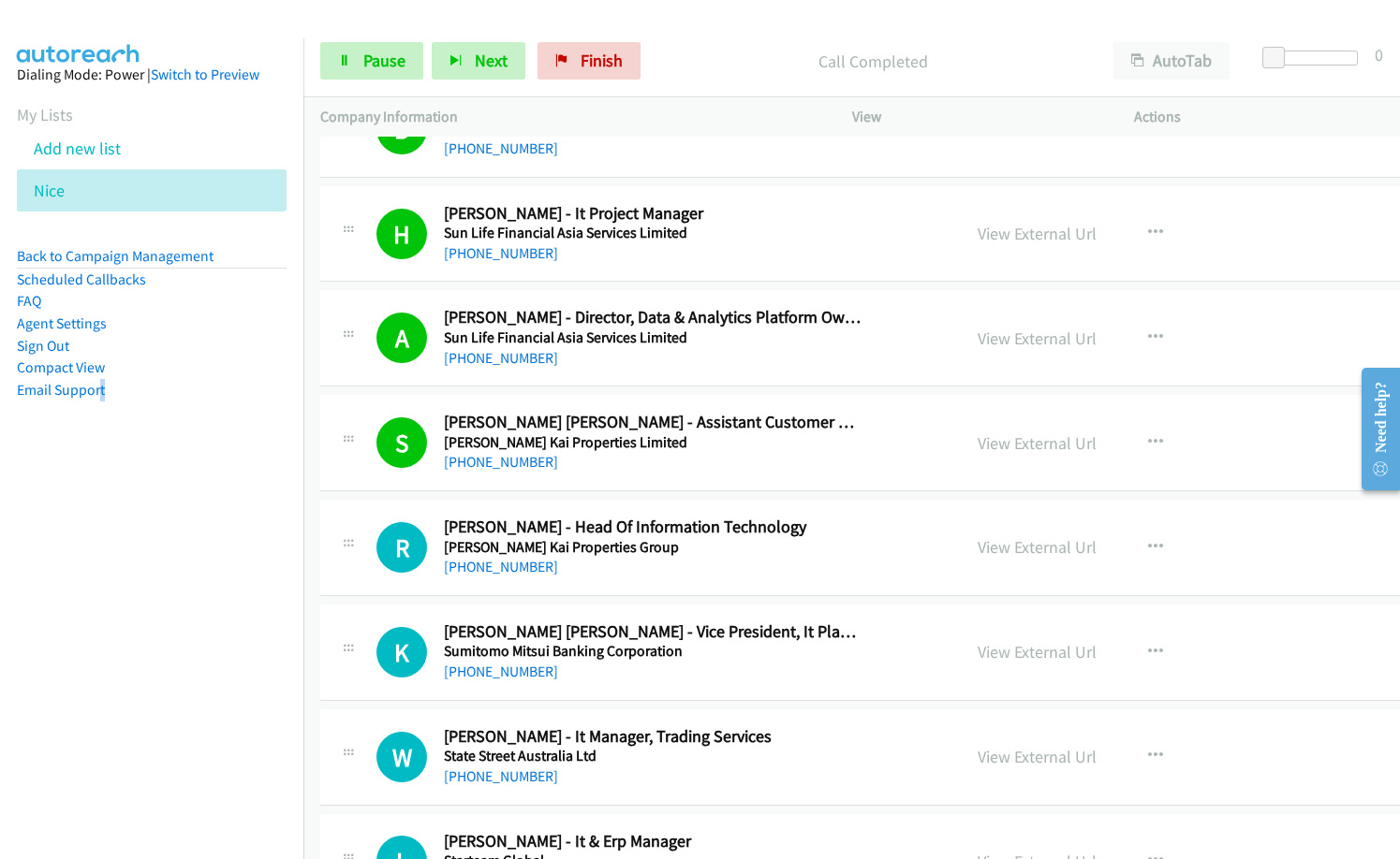
scroll to position [4587, 0]
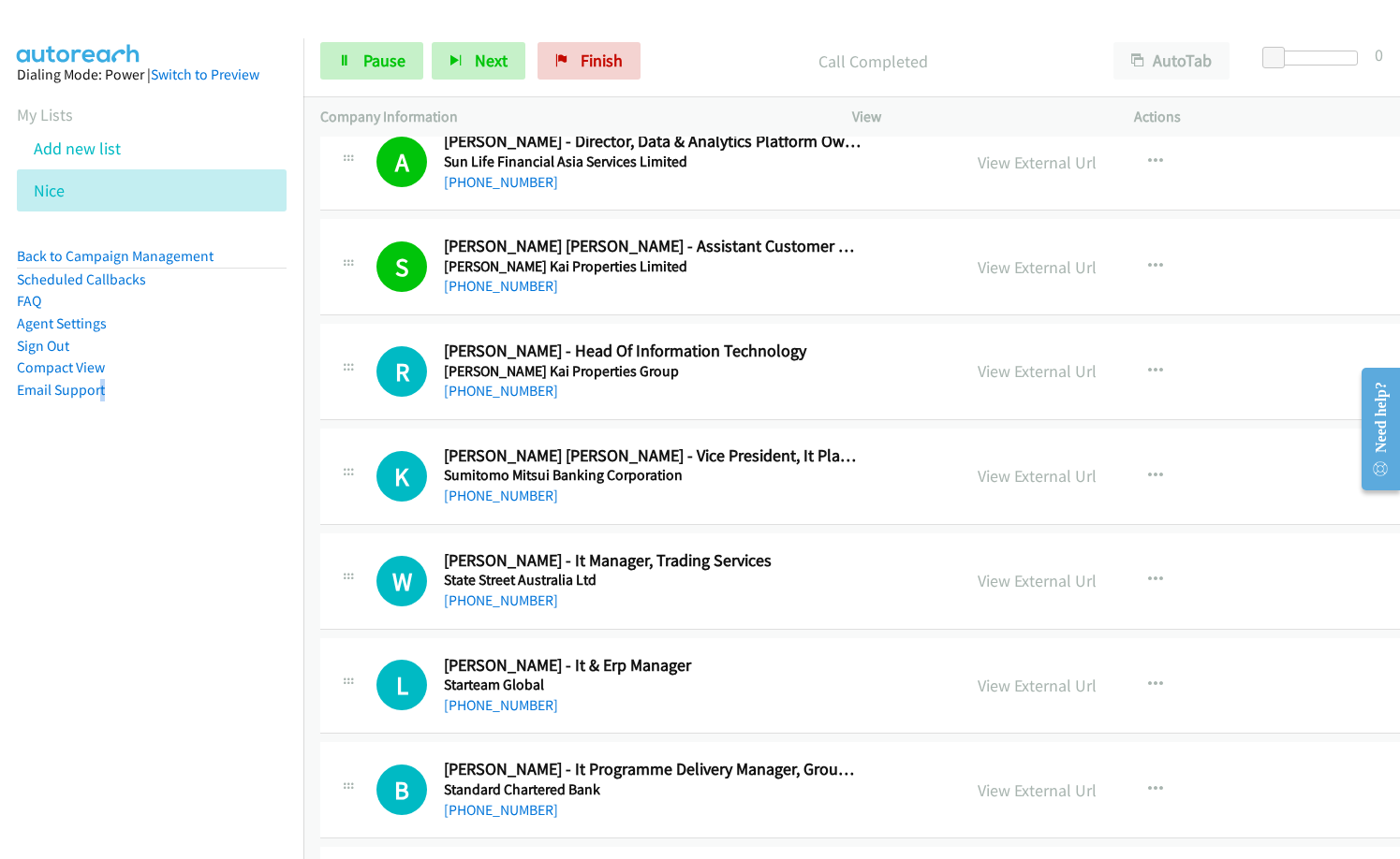
click at [750, 608] on div "[PHONE_NUMBER]" at bounding box center [653, 600] width 418 height 22
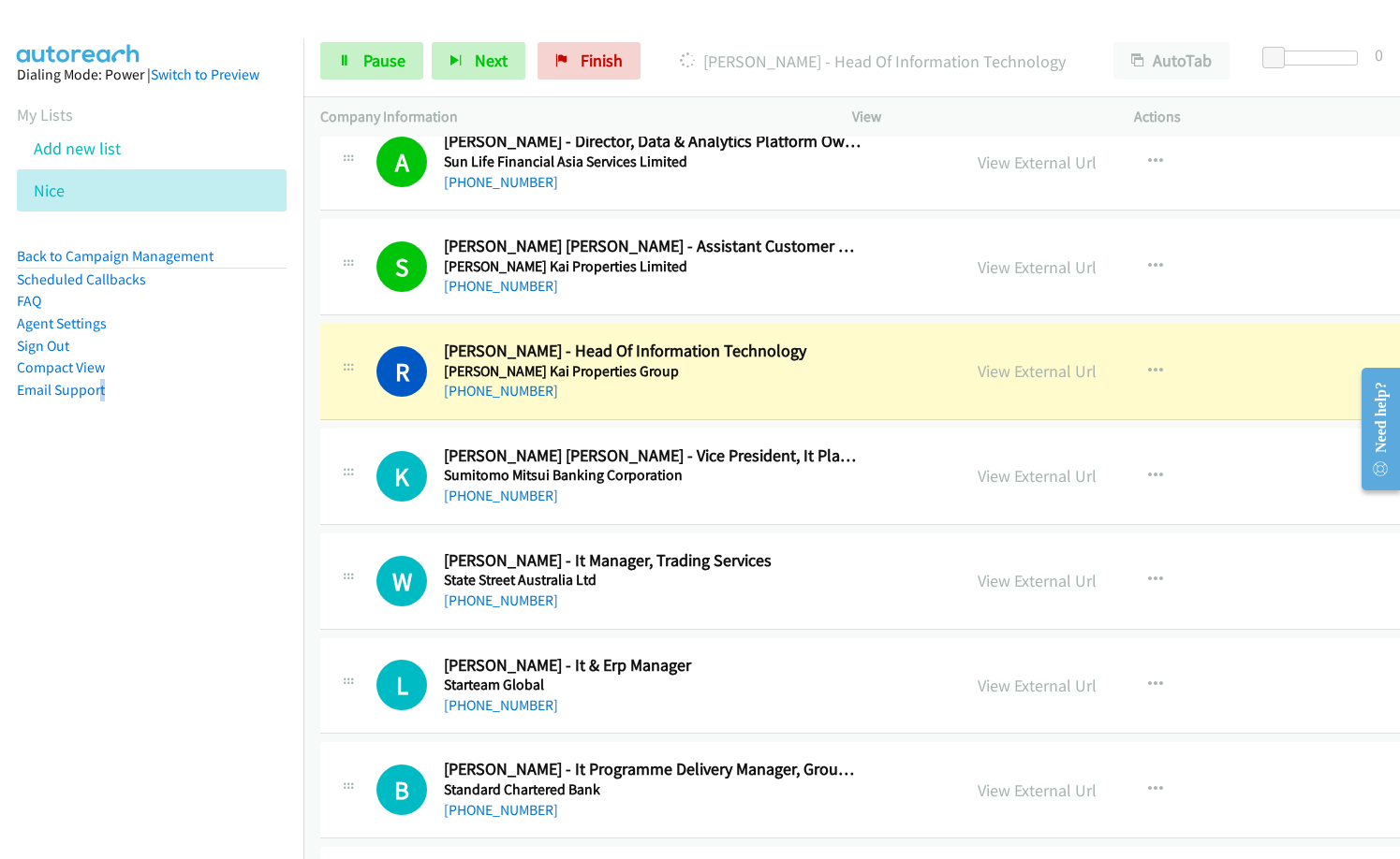
scroll to position [4773, 0]
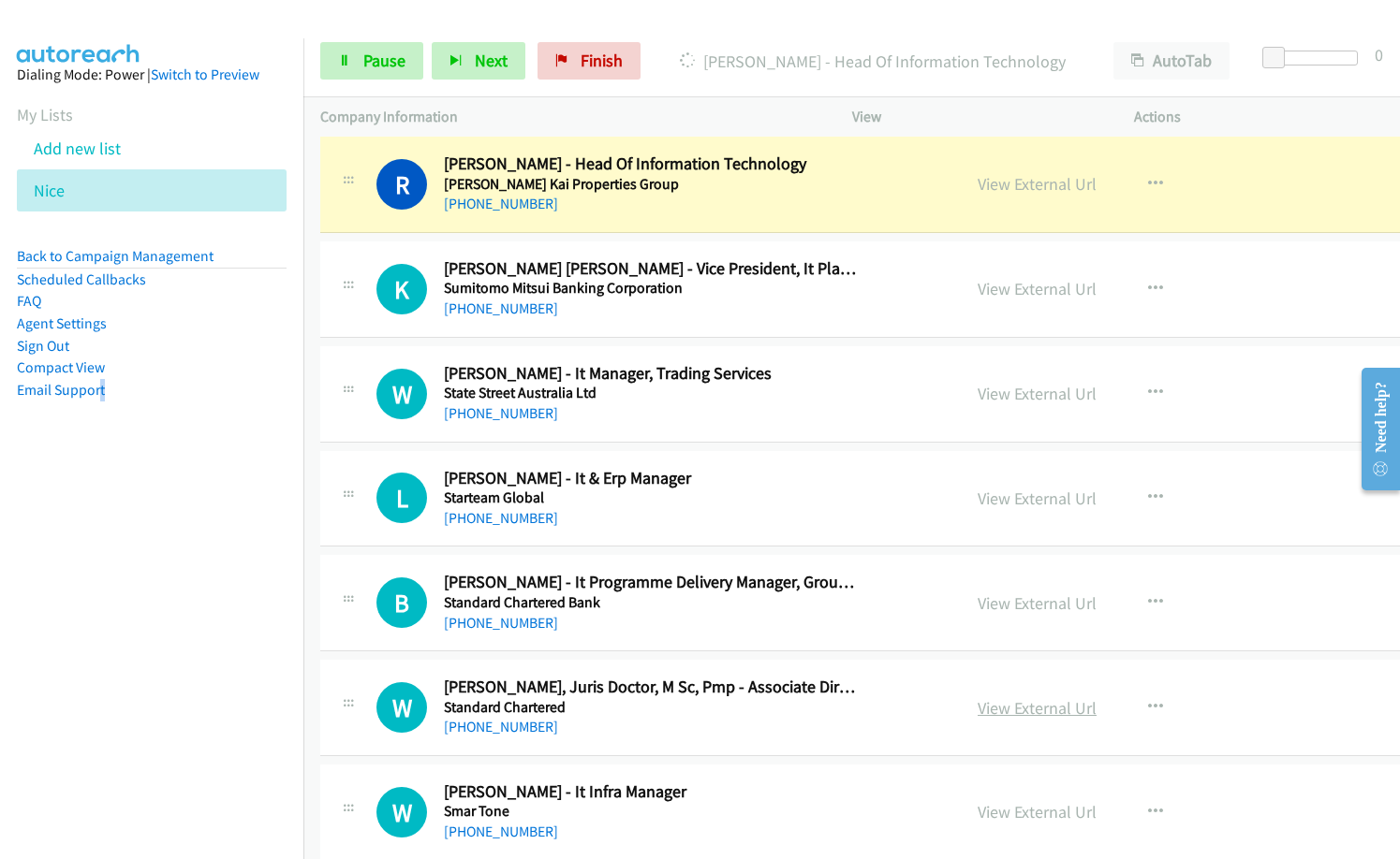
click at [1013, 699] on link "View External Url" at bounding box center [1036, 708] width 119 height 22
click at [1148, 386] on icon "button" at bounding box center [1155, 393] width 15 height 15
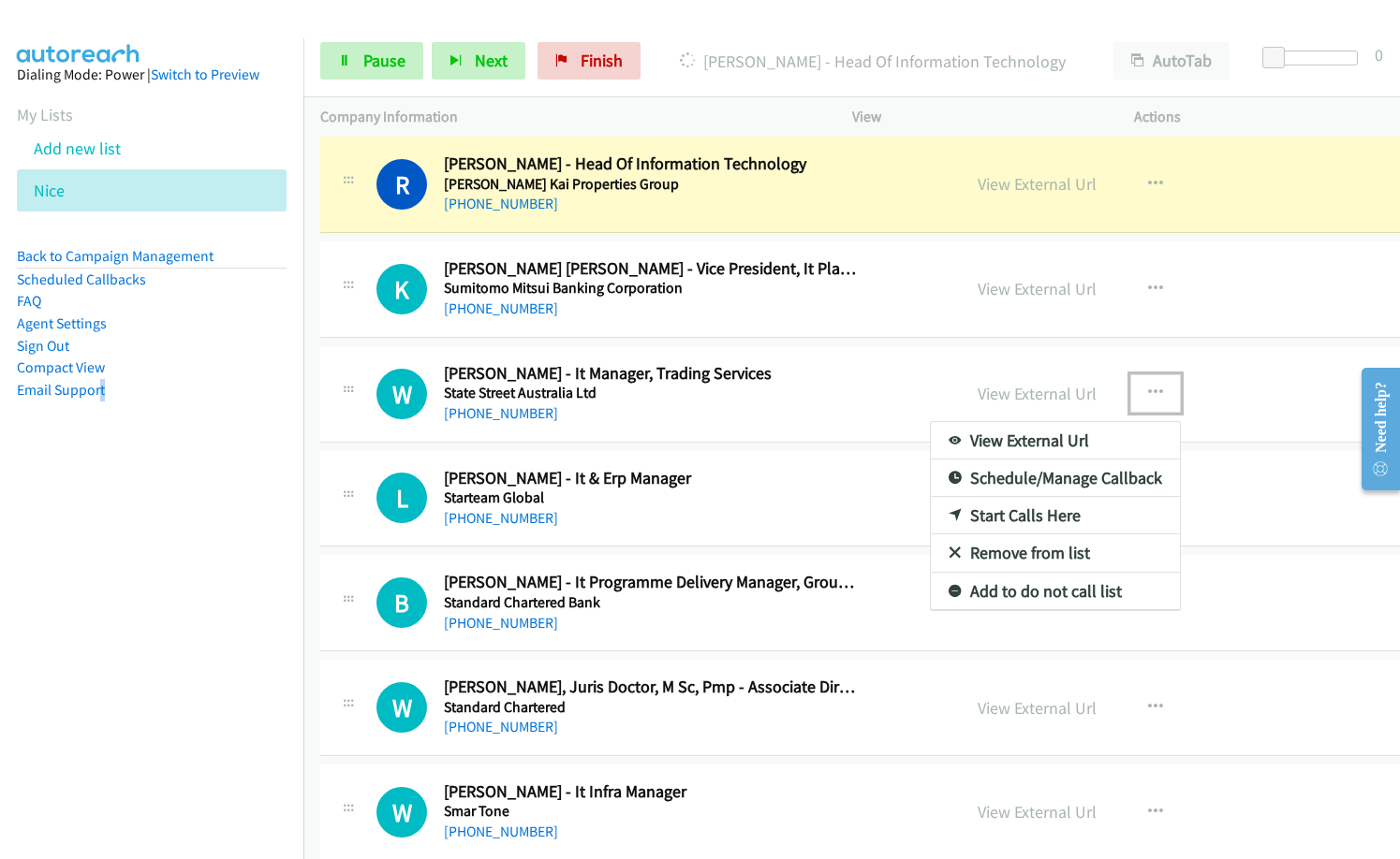
click at [1006, 548] on link "Remove from list" at bounding box center [1054, 552] width 249 height 37
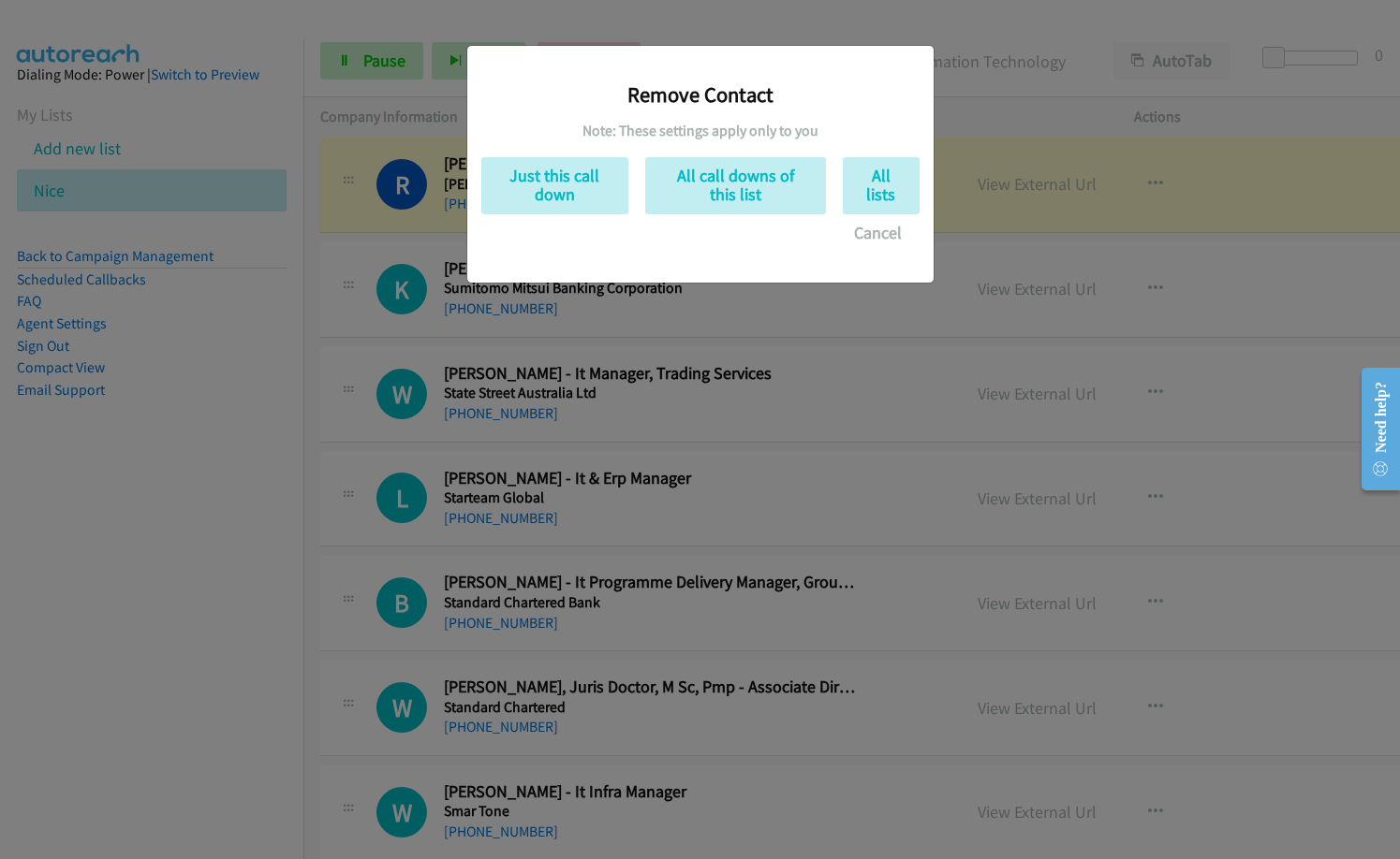
click at [564, 154] on div "Remove Contact Note: These settings apply only to you Just this call down All c…" at bounding box center [700, 156] width 439 height 192
click at [608, 196] on button "Just this call down" at bounding box center [555, 185] width 147 height 57
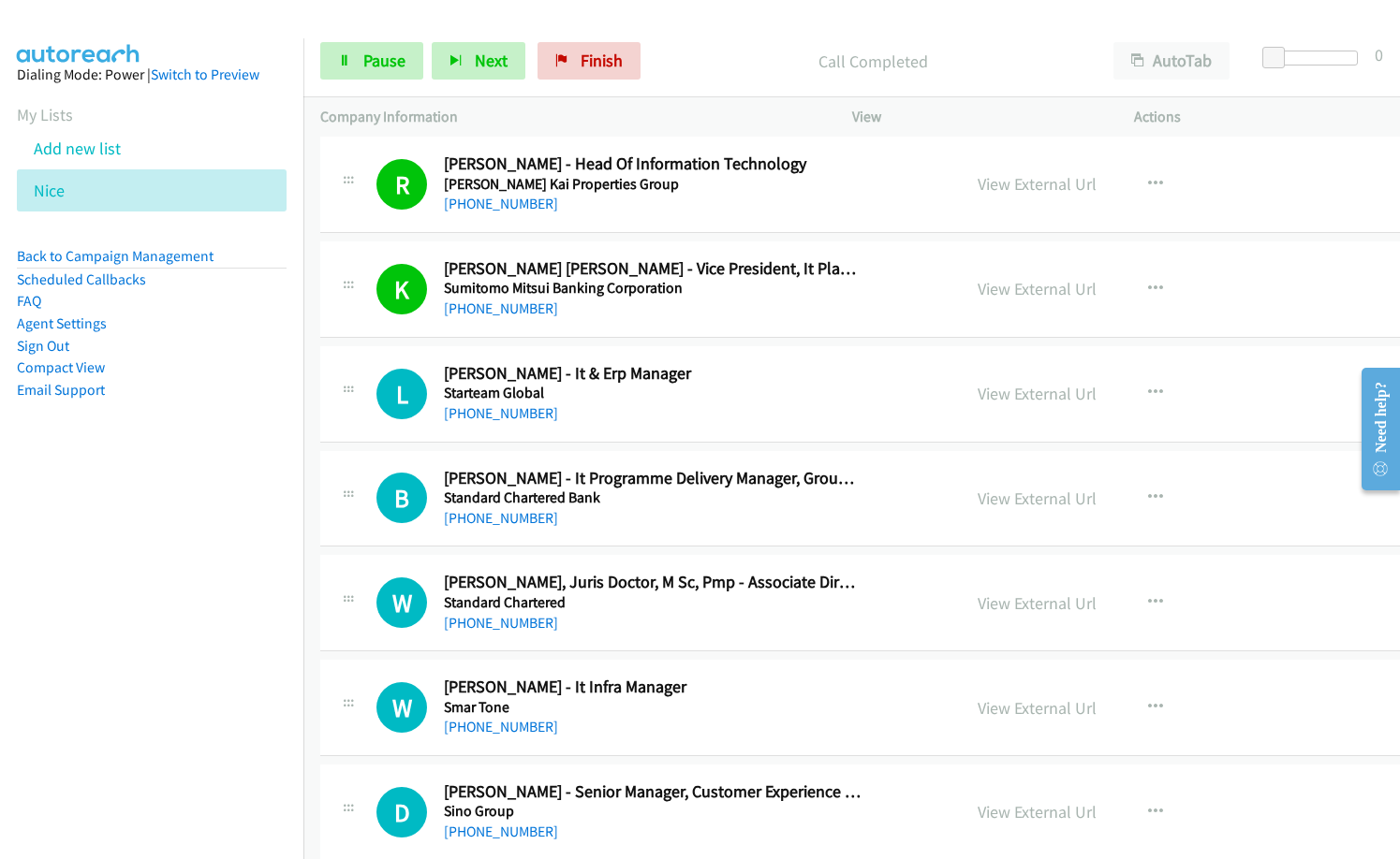
click at [689, 424] on div "[PHONE_NUMBER]" at bounding box center [653, 414] width 418 height 22
click at [633, 527] on div "[PHONE_NUMBER]" at bounding box center [653, 518] width 418 height 22
click at [637, 524] on div "[PHONE_NUMBER]" at bounding box center [653, 518] width 418 height 22
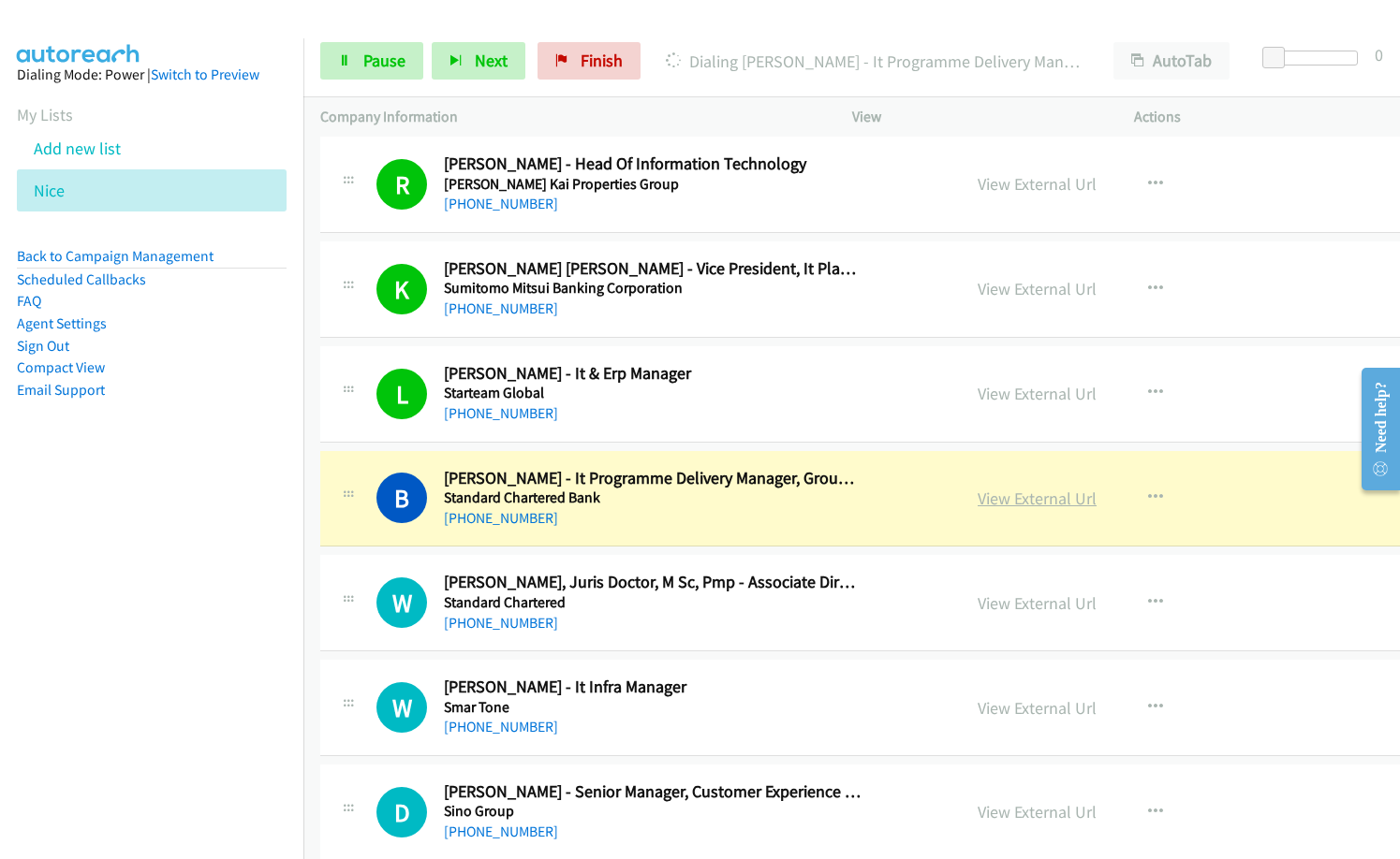
click at [986, 497] on link "View External Url" at bounding box center [1036, 498] width 119 height 22
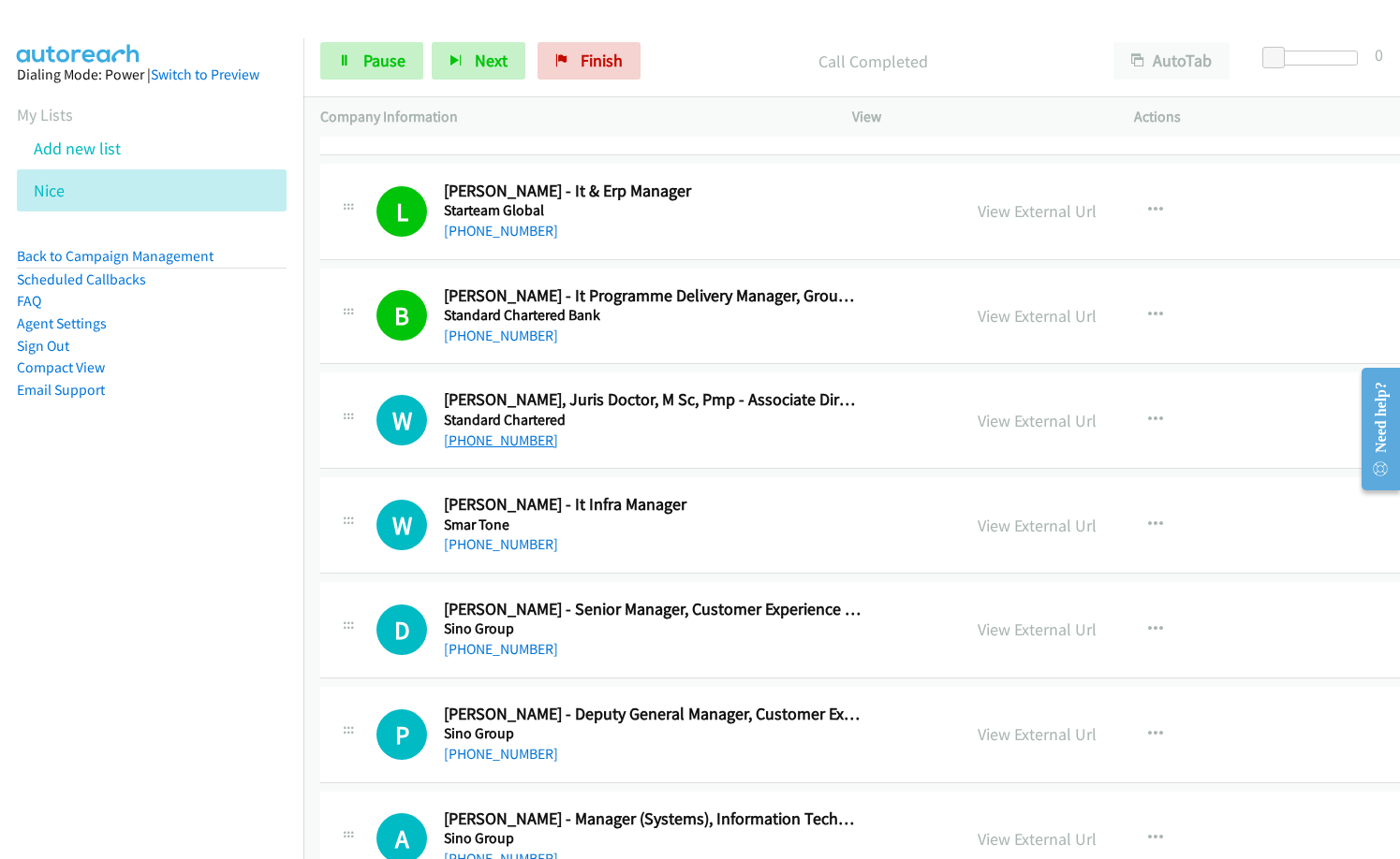
scroll to position [4961, 0]
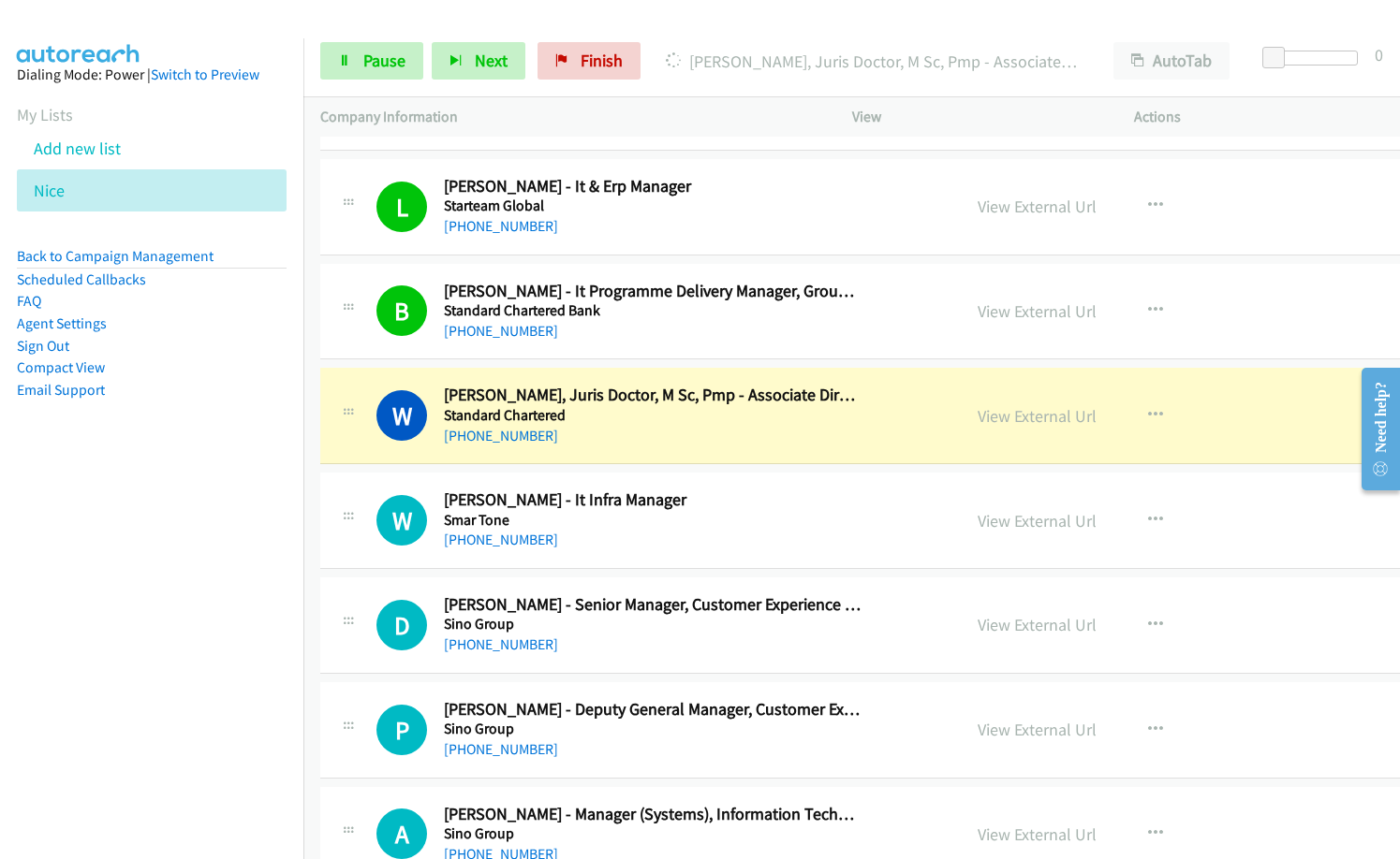
click at [200, 684] on nav "Dialing Mode: Power | Switch to Preview My Lists Add new list [GEOGRAPHIC_DATA]…" at bounding box center [152, 467] width 305 height 859
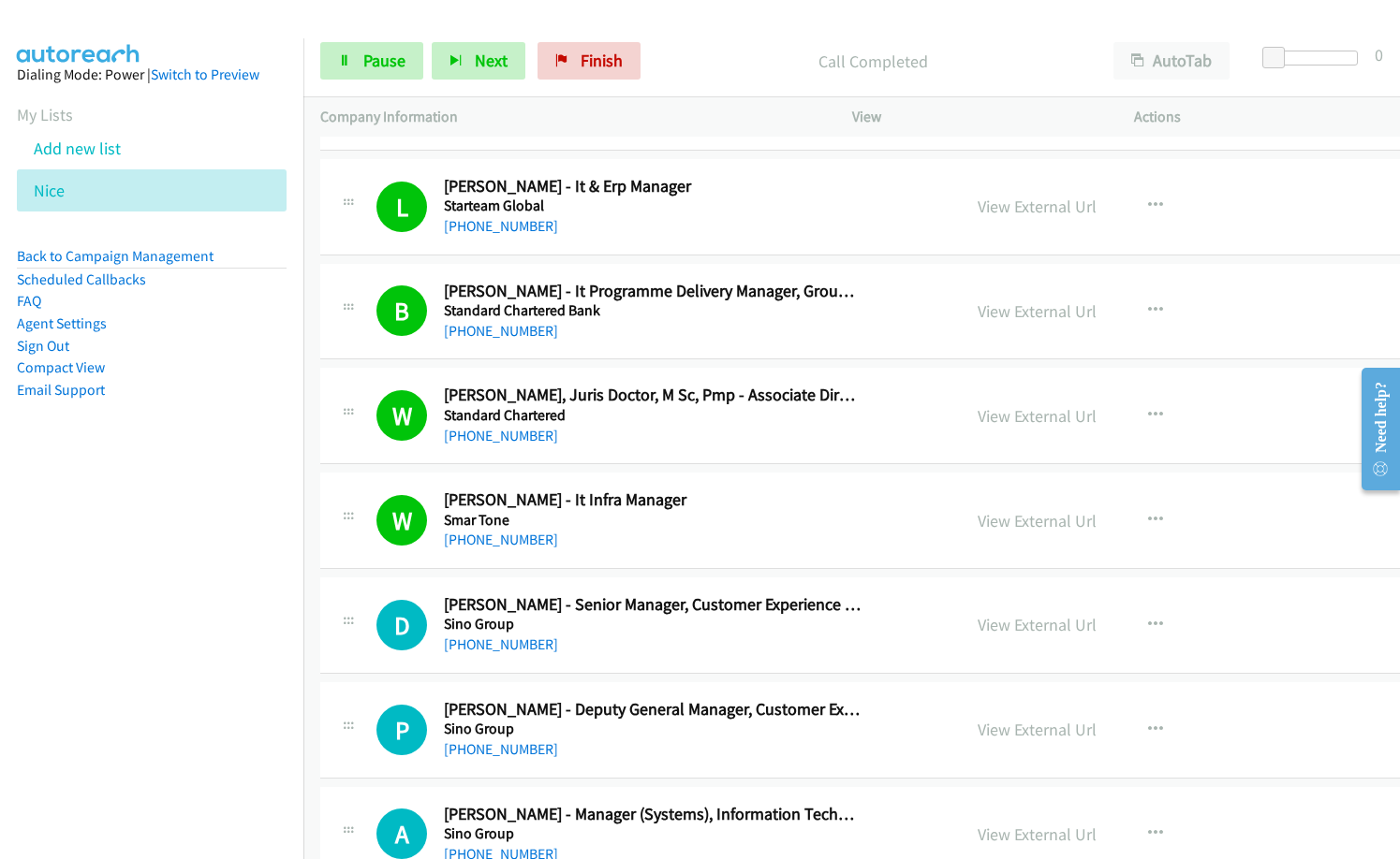
click at [608, 510] on h2 "[PERSON_NAME] - It Infra Manager" at bounding box center [653, 500] width 418 height 22
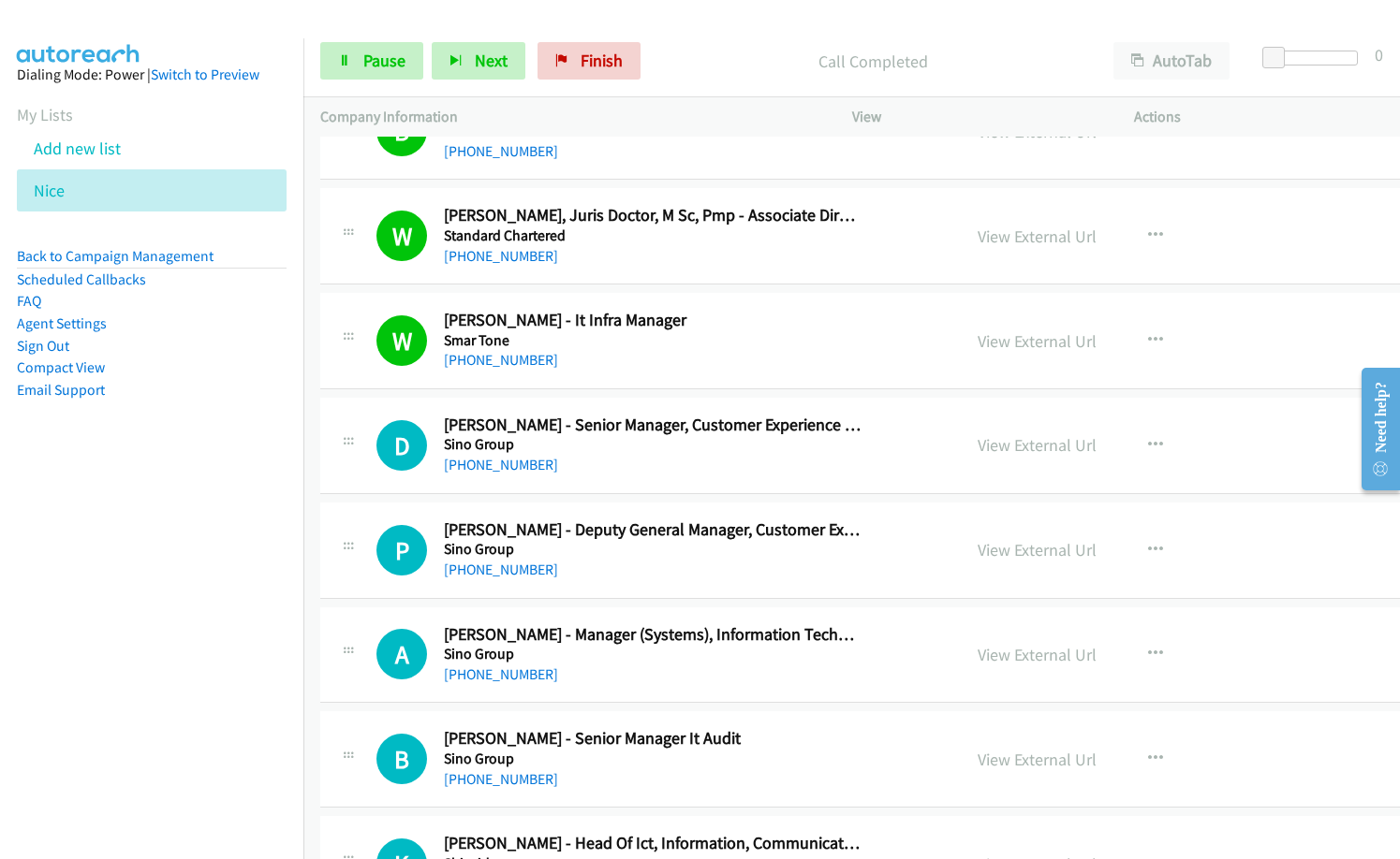
scroll to position [5148, 0]
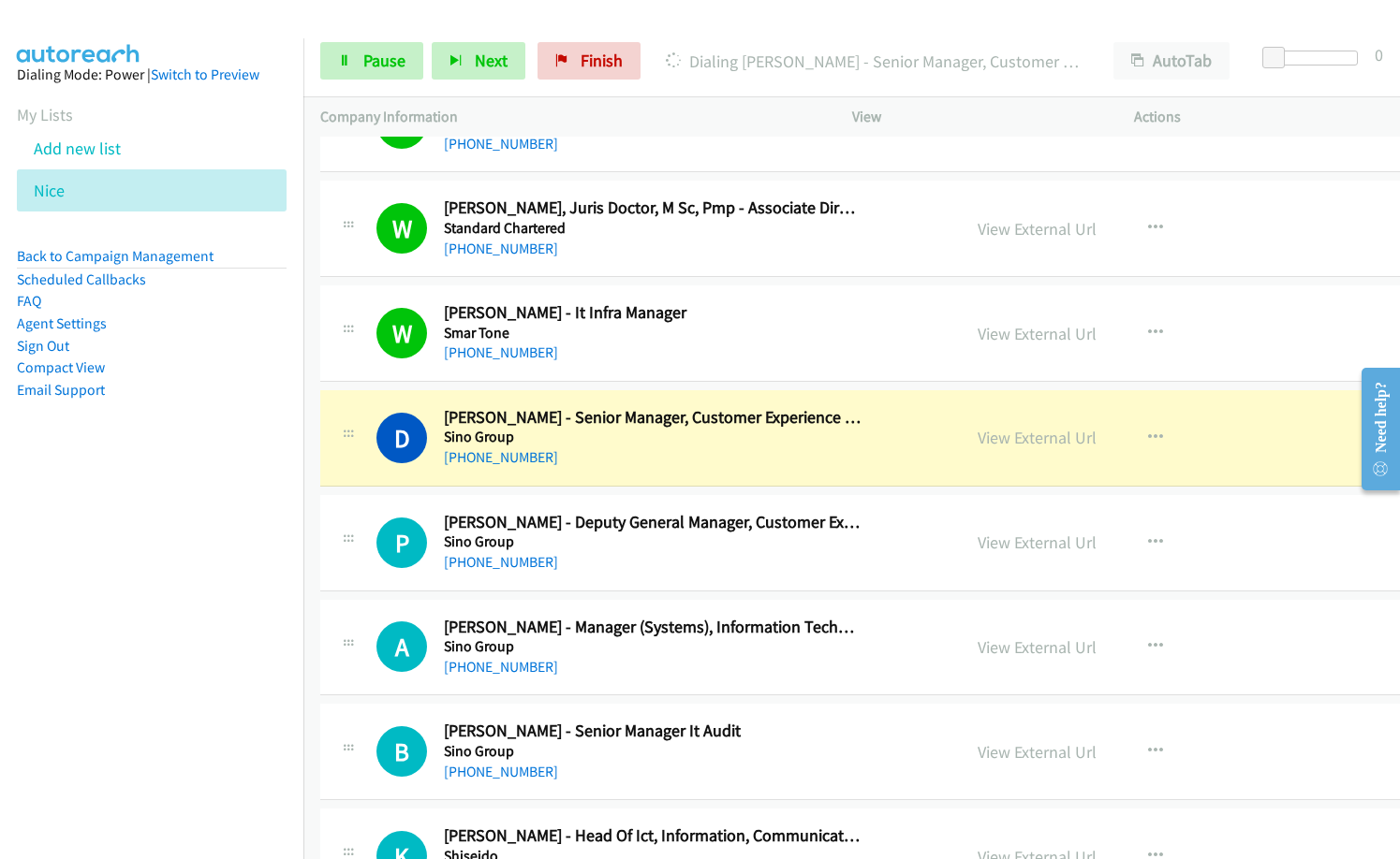
drag, startPoint x: 656, startPoint y: 469, endPoint x: 760, endPoint y: 469, distance: 104.0
click at [656, 469] on div "D Callback Scheduled [PERSON_NAME] - Senior Manager, Customer Experience & Data…" at bounding box center [926, 438] width 1213 height 97
click at [1024, 431] on link "View External Url" at bounding box center [1036, 437] width 119 height 22
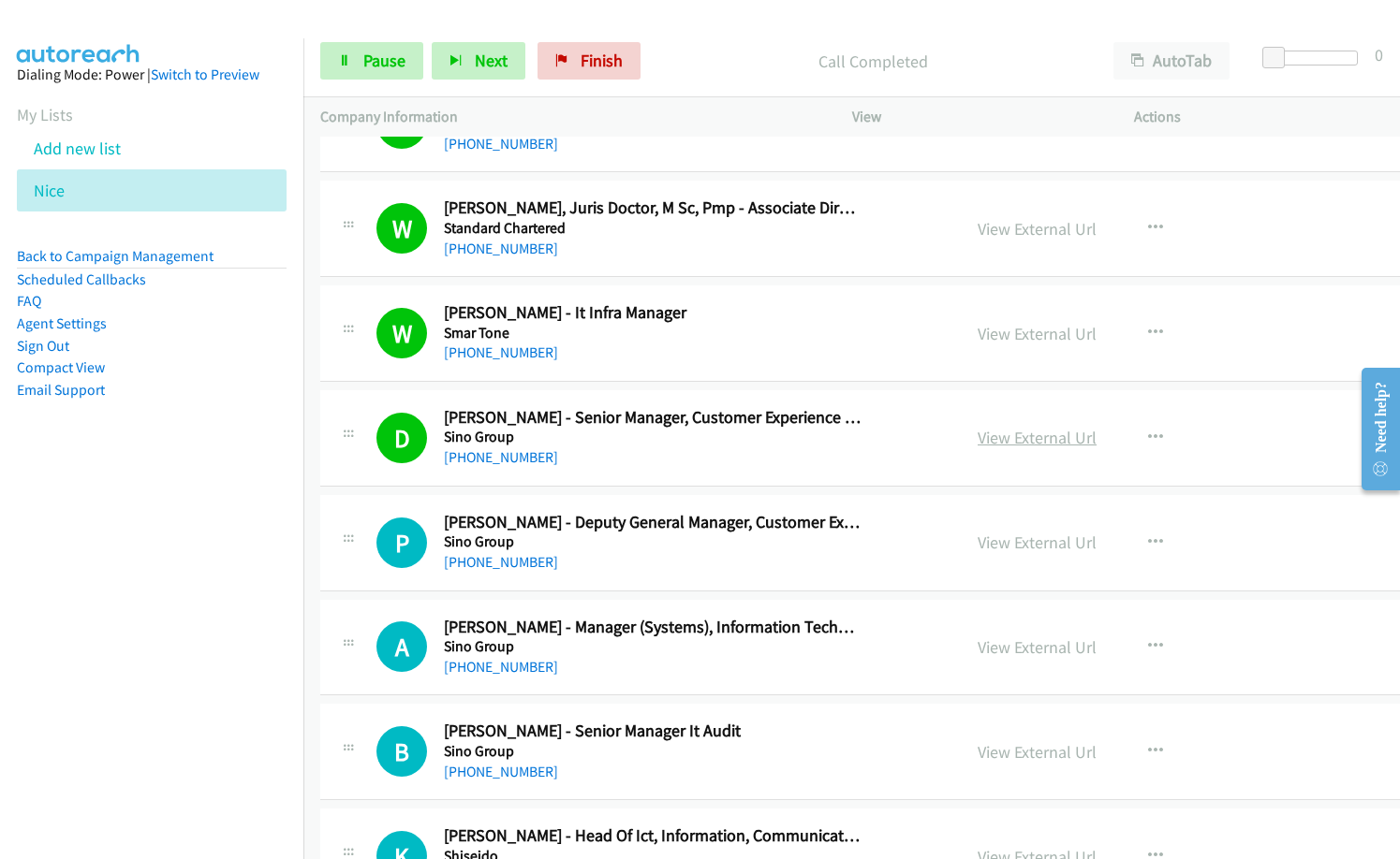
scroll to position [5336, 0]
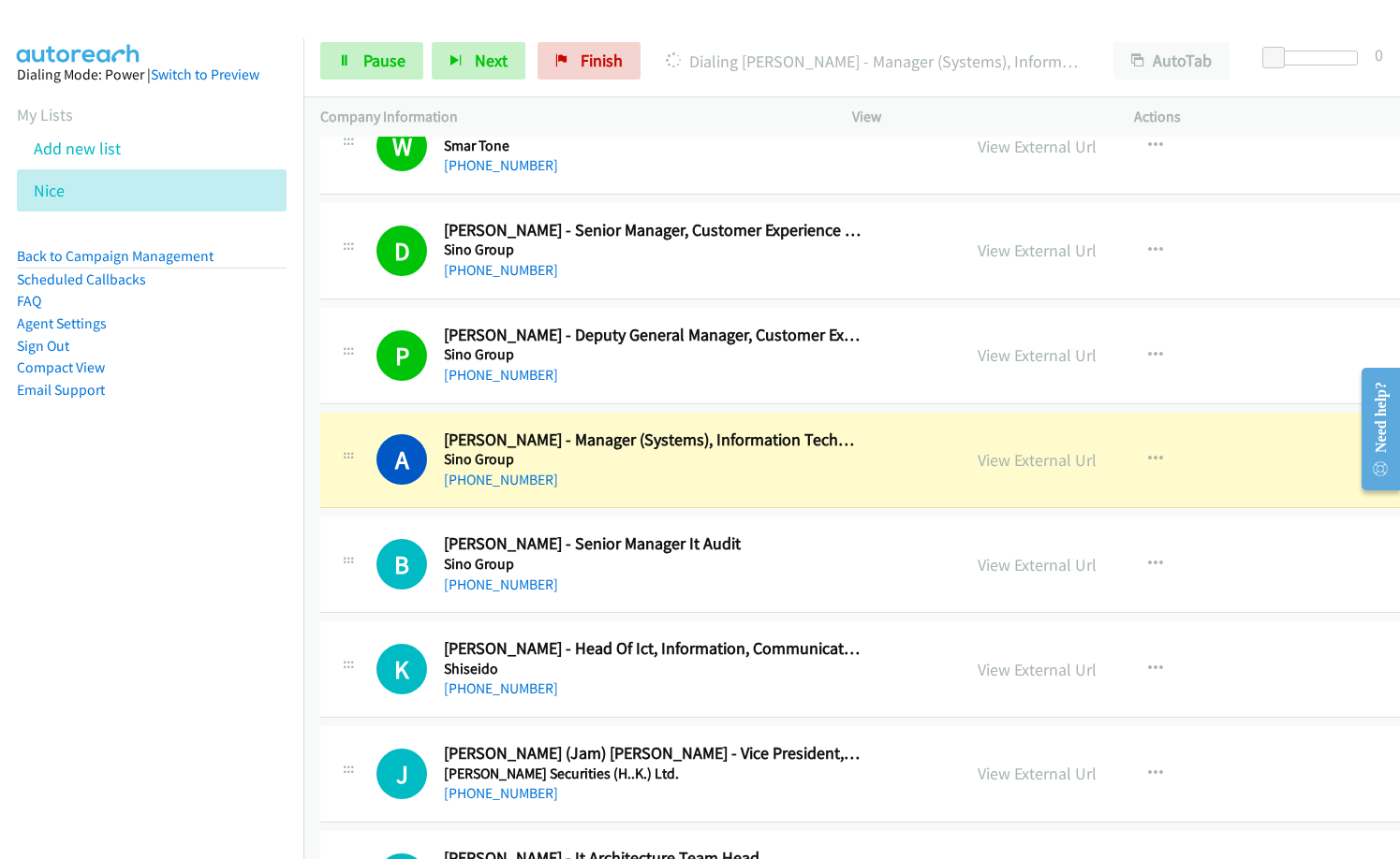
click at [638, 470] on div "[PHONE_NUMBER]" at bounding box center [653, 479] width 418 height 22
click at [182, 578] on nav "Dialing Mode: Power | Switch to Preview My Lists Add new list [GEOGRAPHIC_DATA]…" at bounding box center [152, 467] width 305 height 859
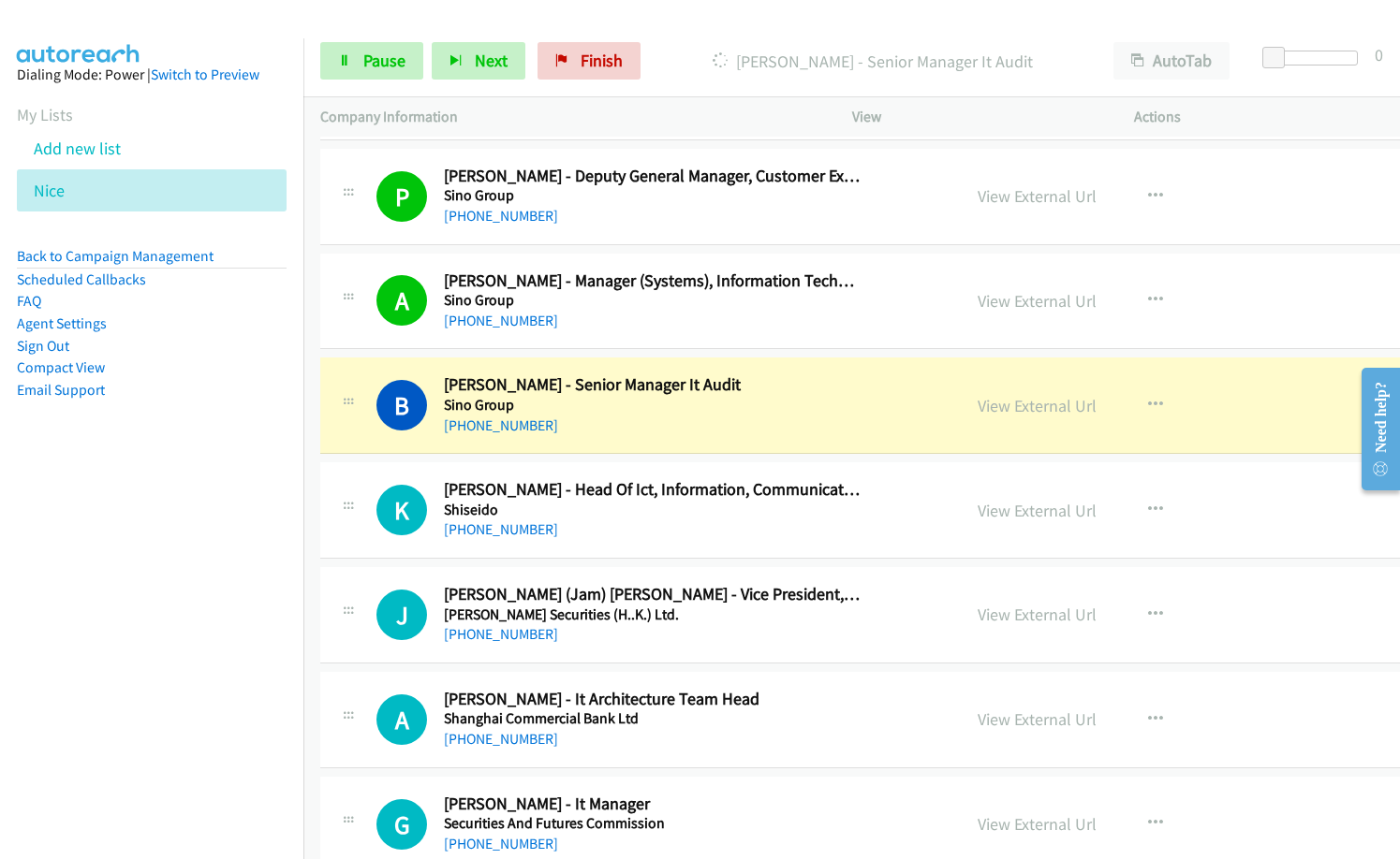
scroll to position [5523, 0]
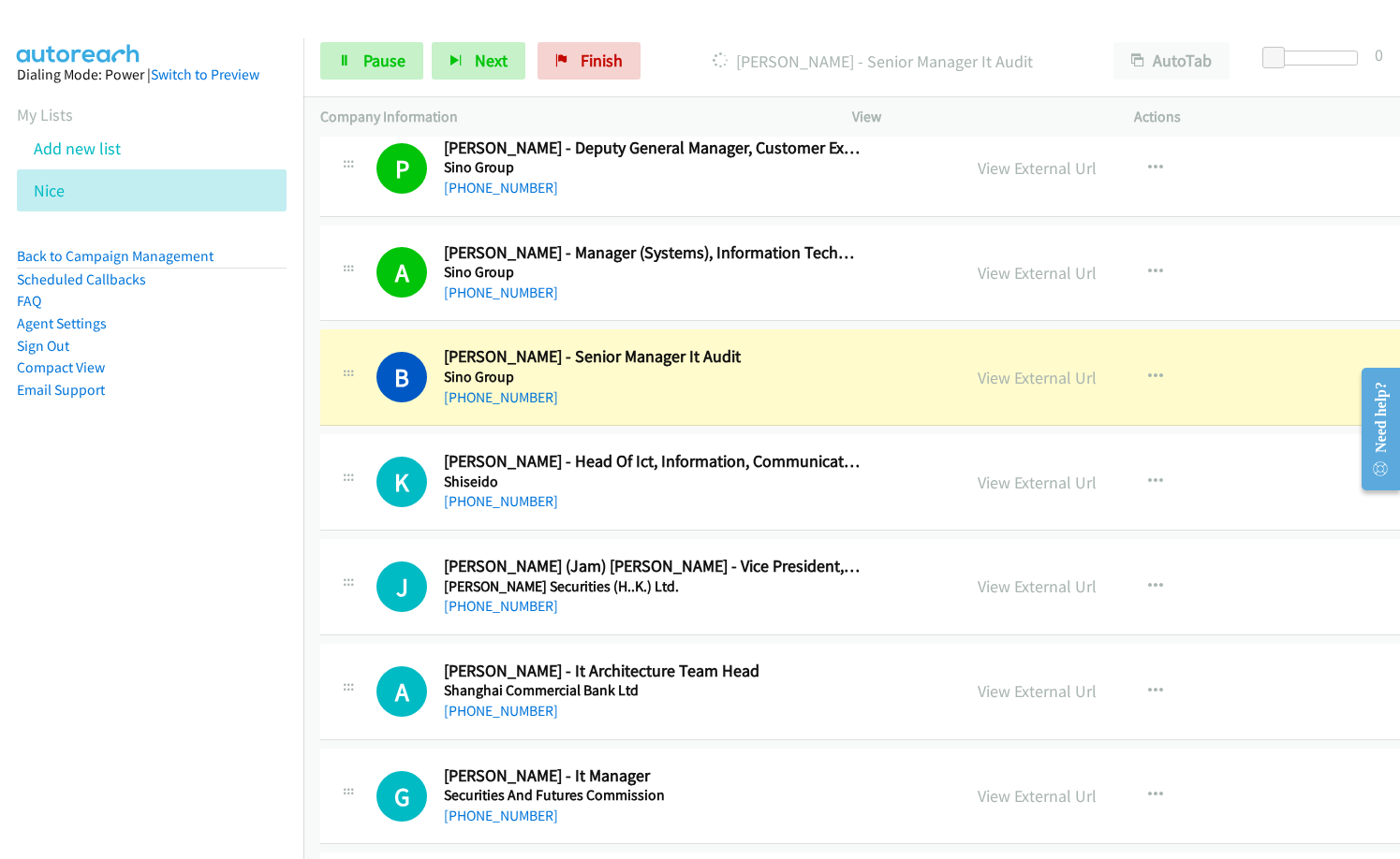
click at [120, 603] on nav "Dialing Mode: Power | Switch to Preview My Lists Add new list [GEOGRAPHIC_DATA]…" at bounding box center [152, 467] width 305 height 859
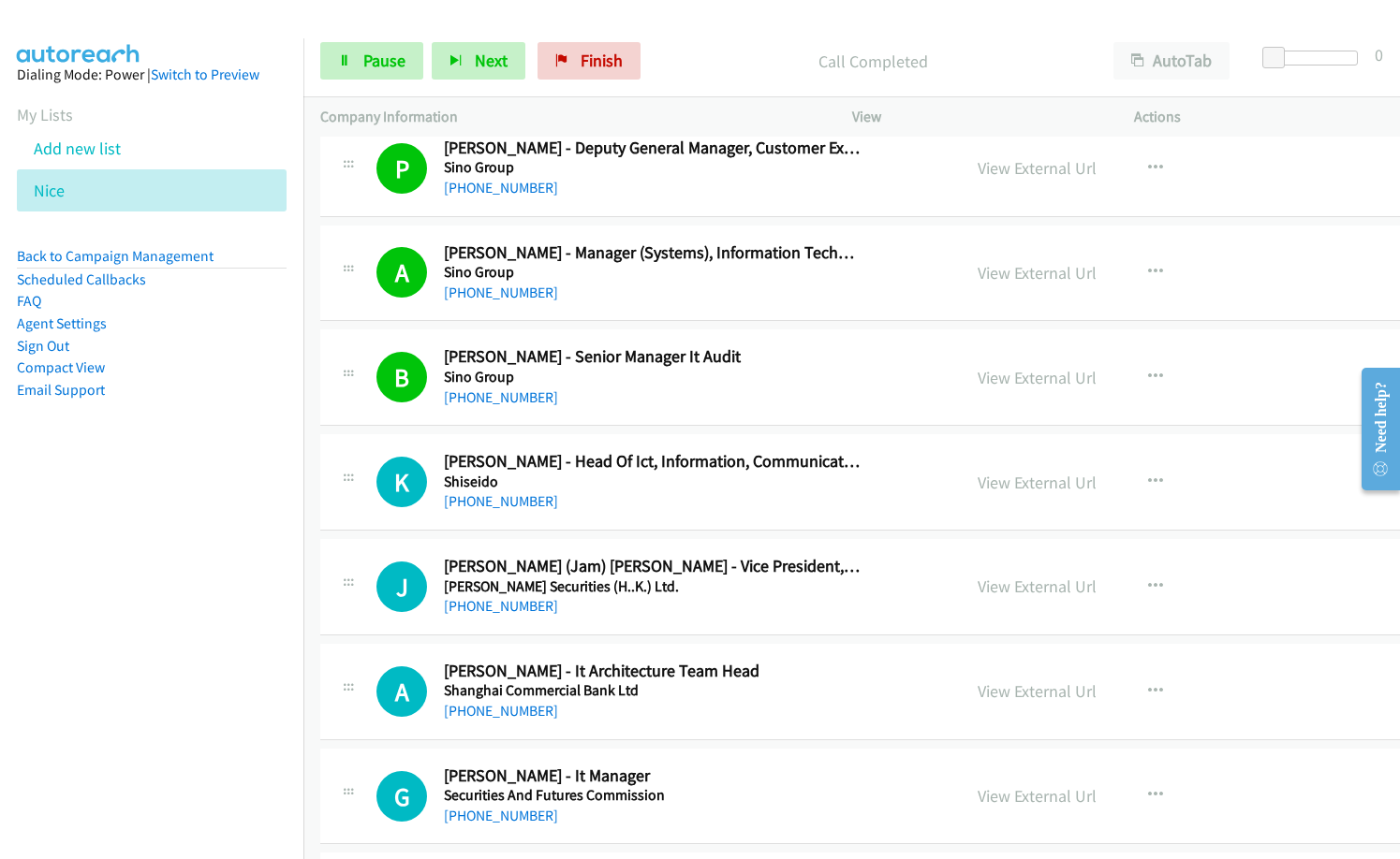
click at [636, 403] on div "[PHONE_NUMBER]" at bounding box center [653, 398] width 418 height 22
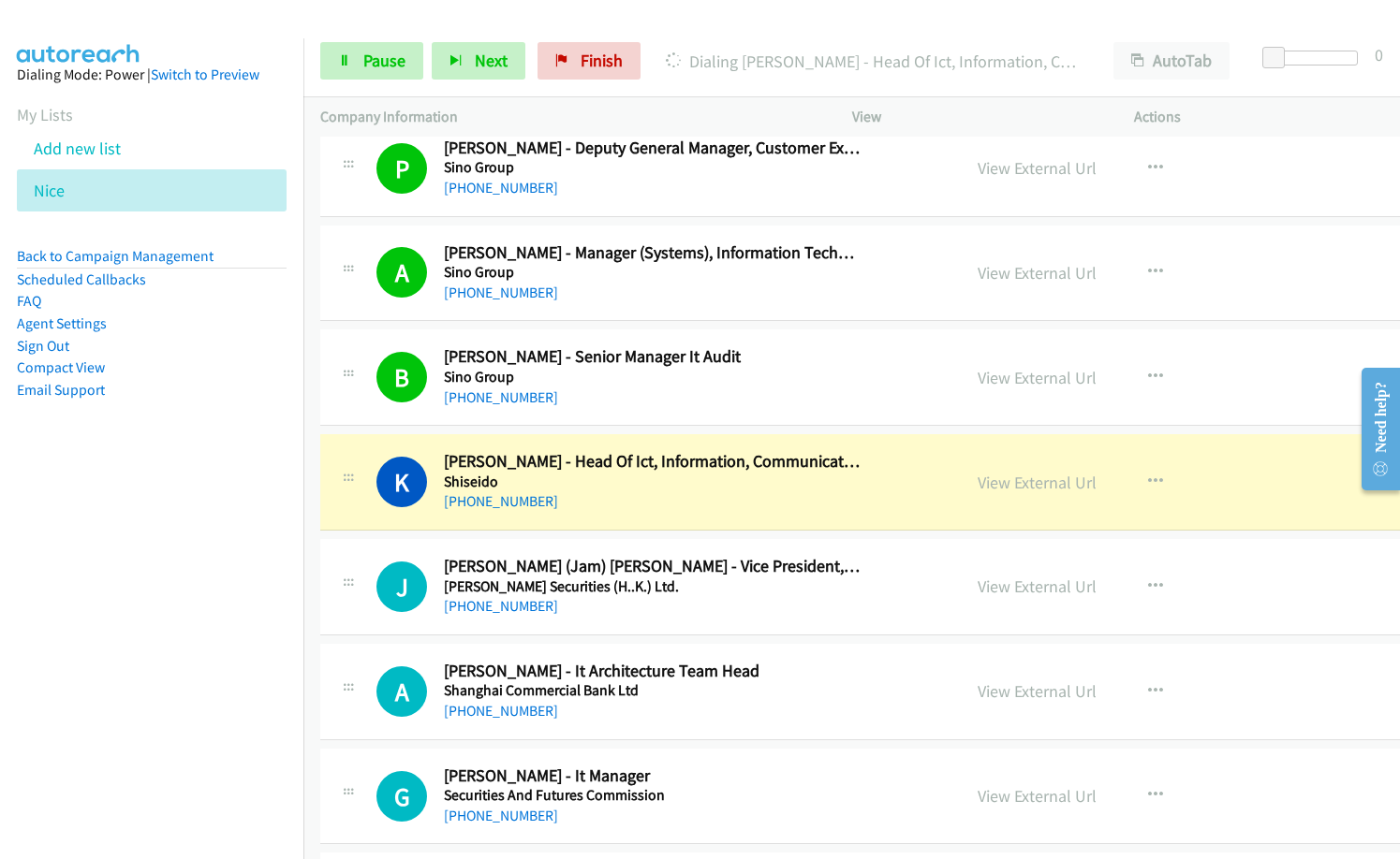
click at [42, 668] on nav "Dialing Mode: Power | Switch to Preview My Lists Add new list [GEOGRAPHIC_DATA]…" at bounding box center [152, 467] width 305 height 859
click at [1041, 483] on link "View External Url" at bounding box center [1036, 482] width 119 height 22
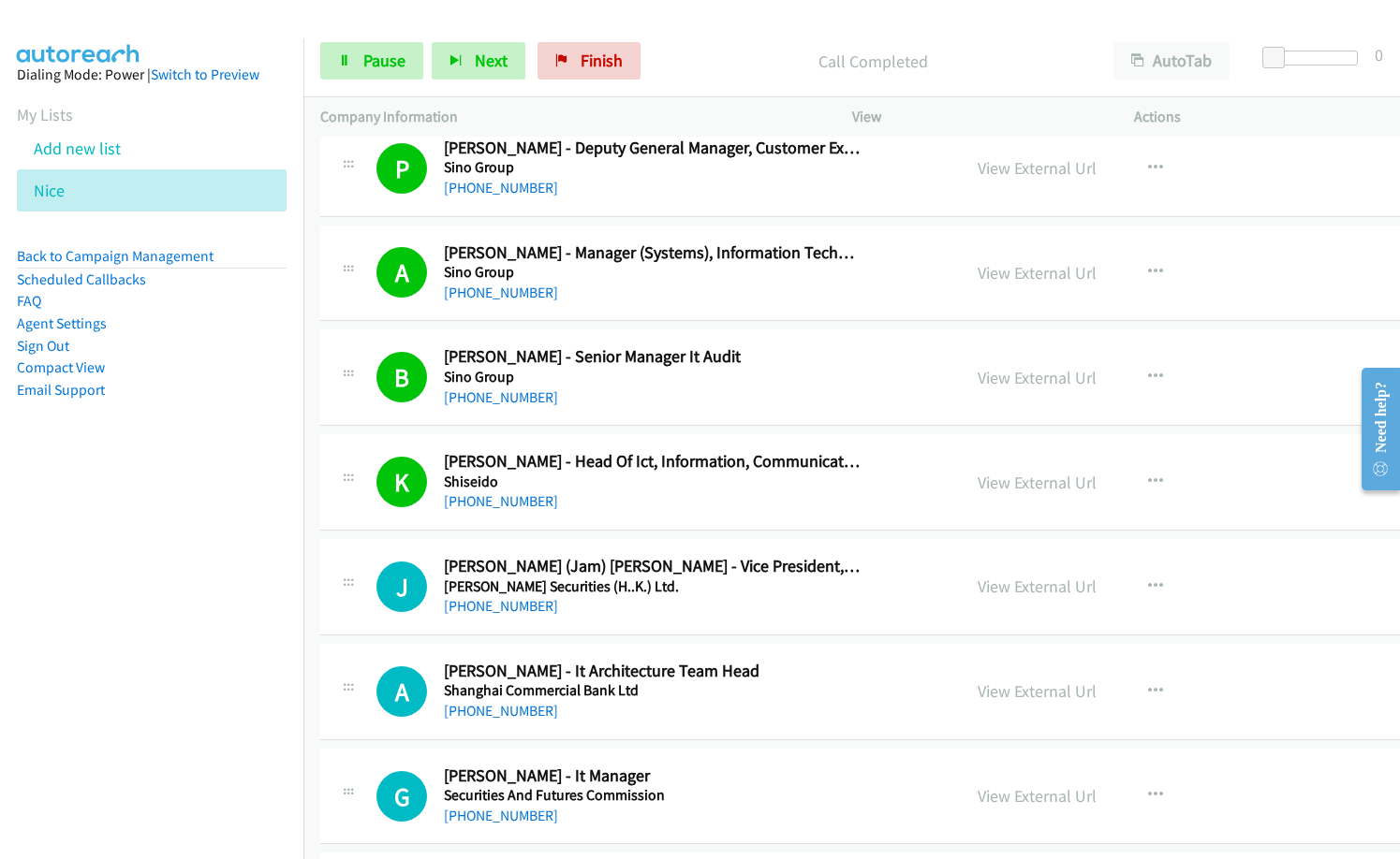
scroll to position [5803, 0]
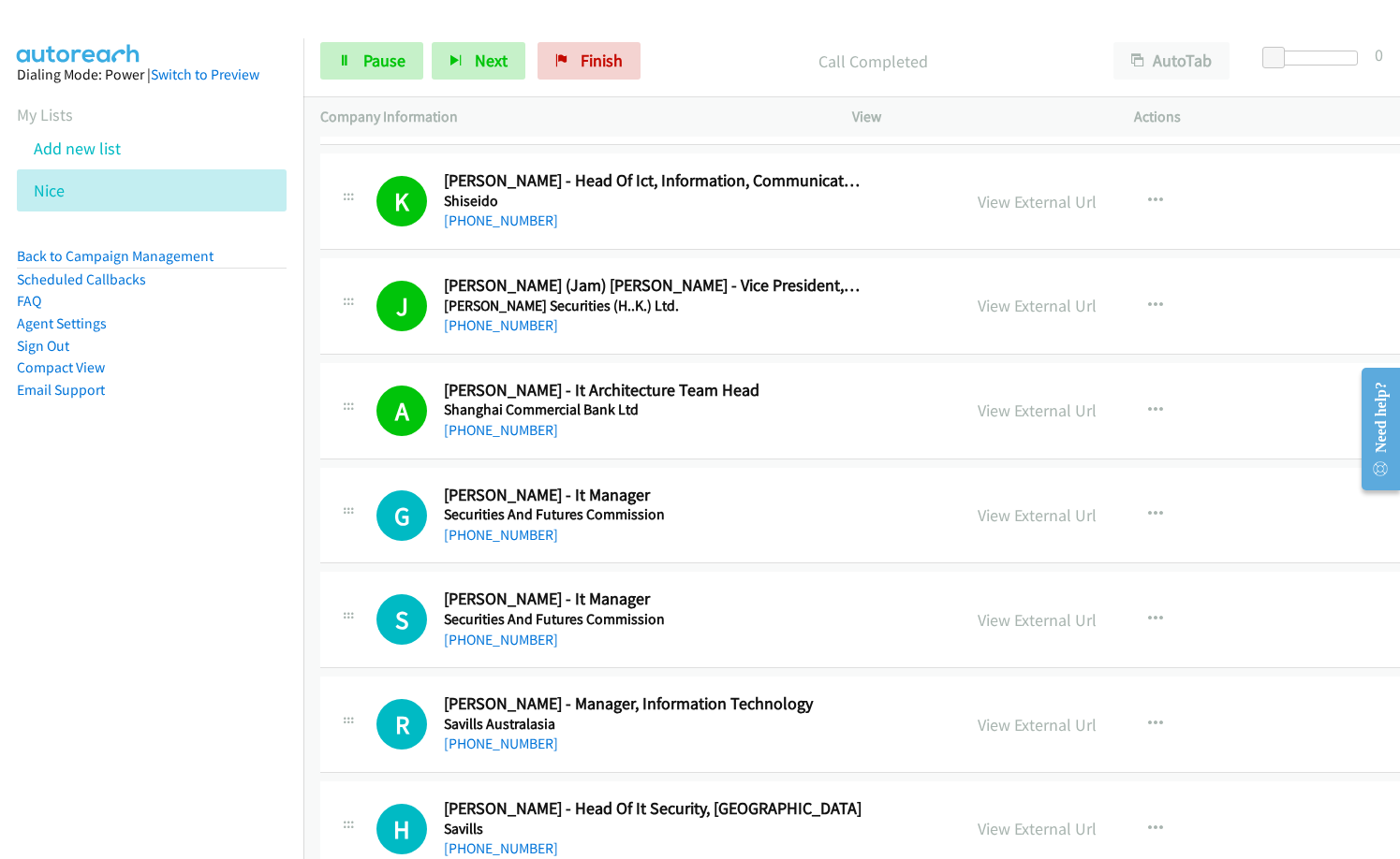
click at [263, 543] on nav "Dialing Mode: Power | Switch to Preview My Lists Add new list [GEOGRAPHIC_DATA]…" at bounding box center [152, 467] width 305 height 859
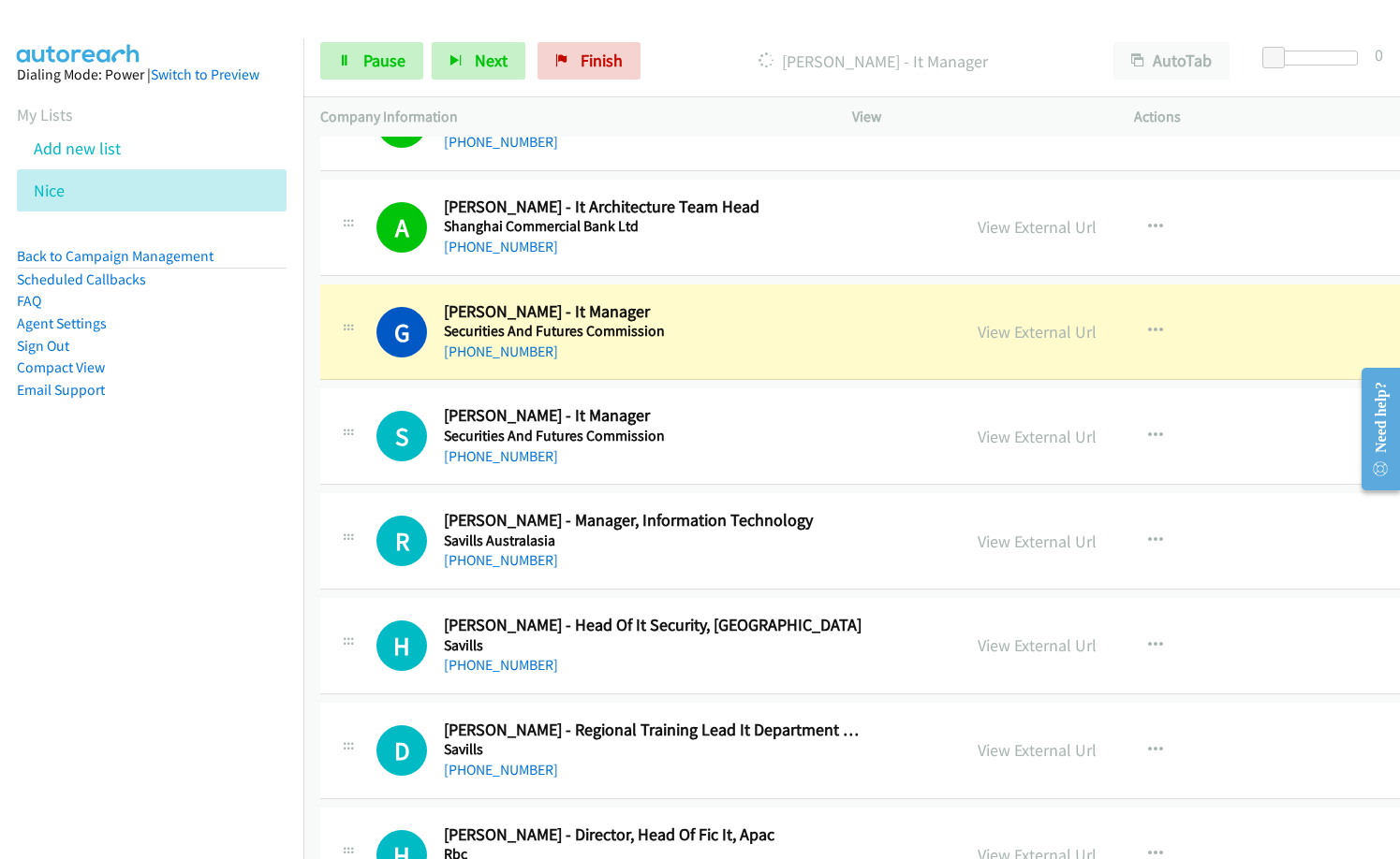
scroll to position [5991, 0]
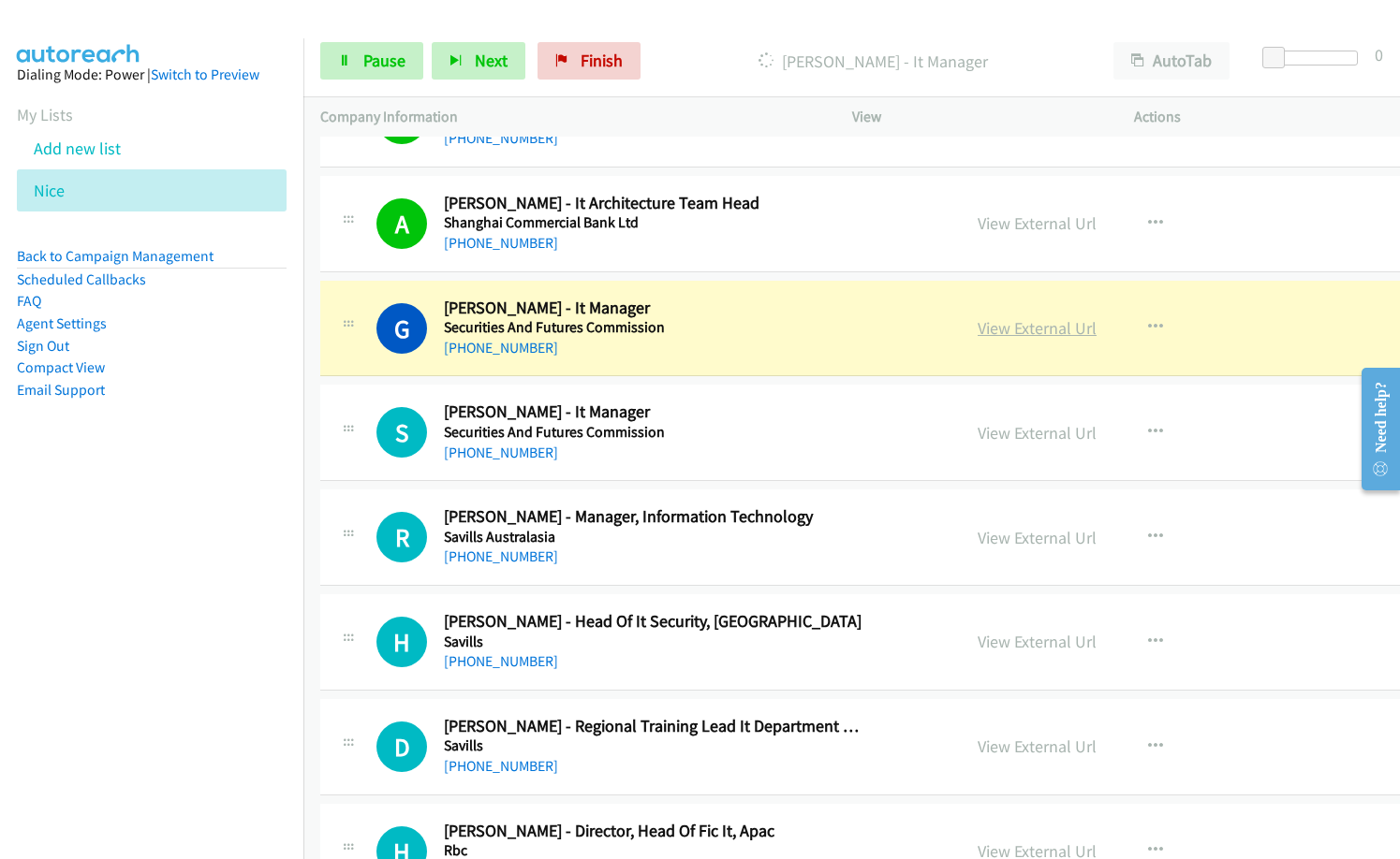
click at [1036, 335] on link "View External Url" at bounding box center [1036, 329] width 119 height 22
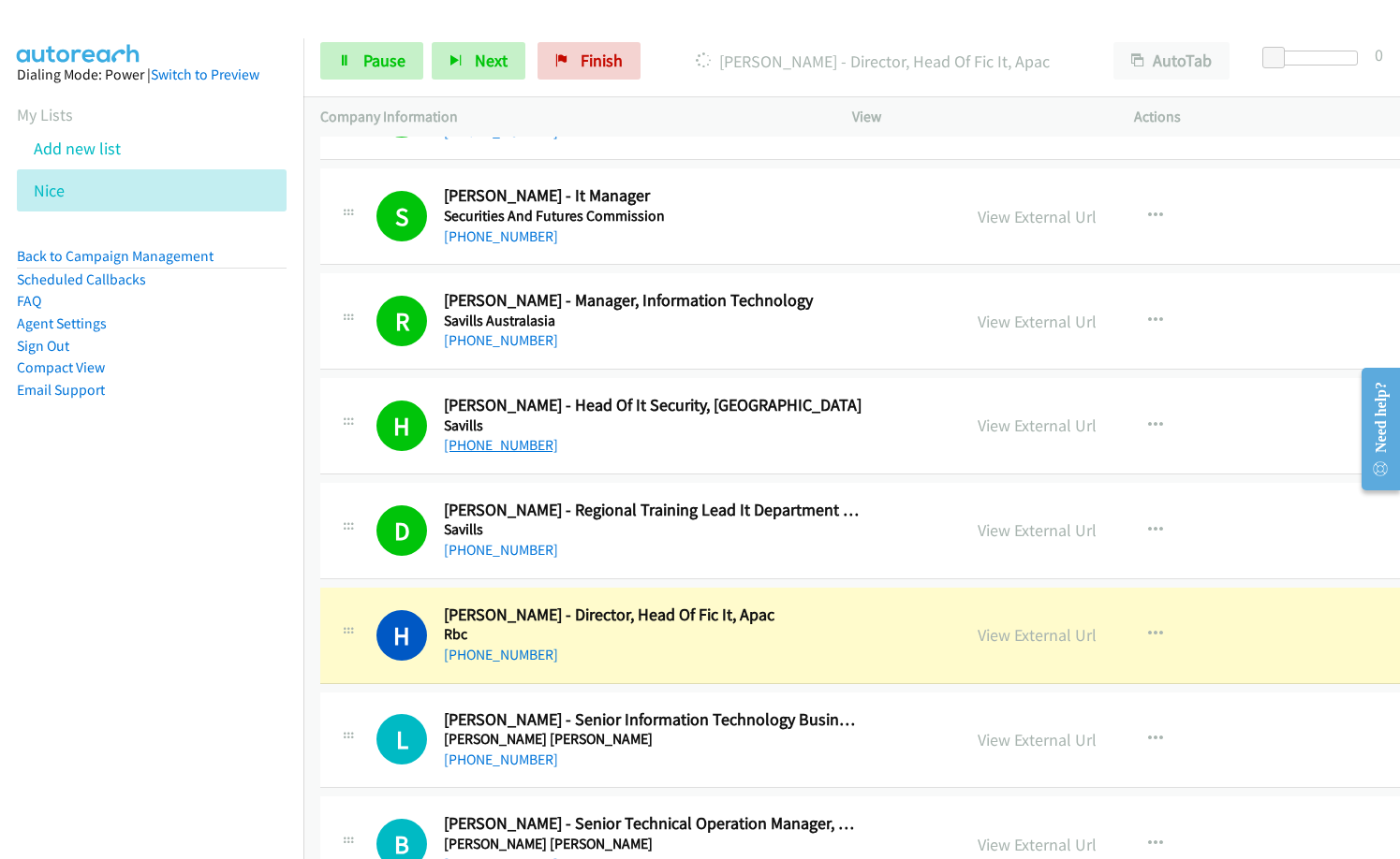
scroll to position [6458, 0]
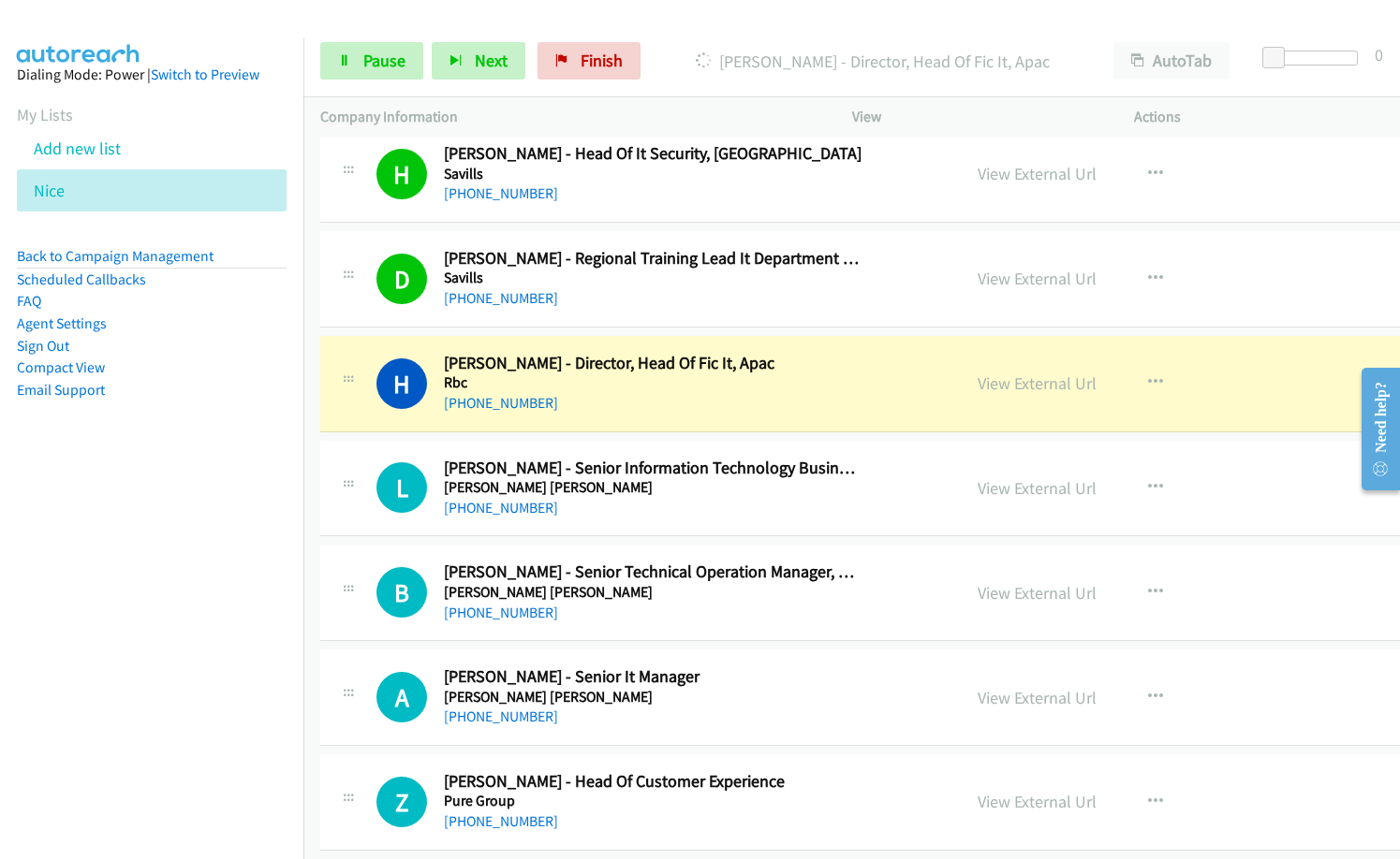
click at [102, 617] on nav "Dialing Mode: Power | Switch to Preview My Lists Add new list [GEOGRAPHIC_DATA]…" at bounding box center [152, 467] width 305 height 859
click at [40, 520] on nav "Dialing Mode: Power | Switch to Preview My Lists Add new list [GEOGRAPHIC_DATA]…" at bounding box center [152, 467] width 305 height 859
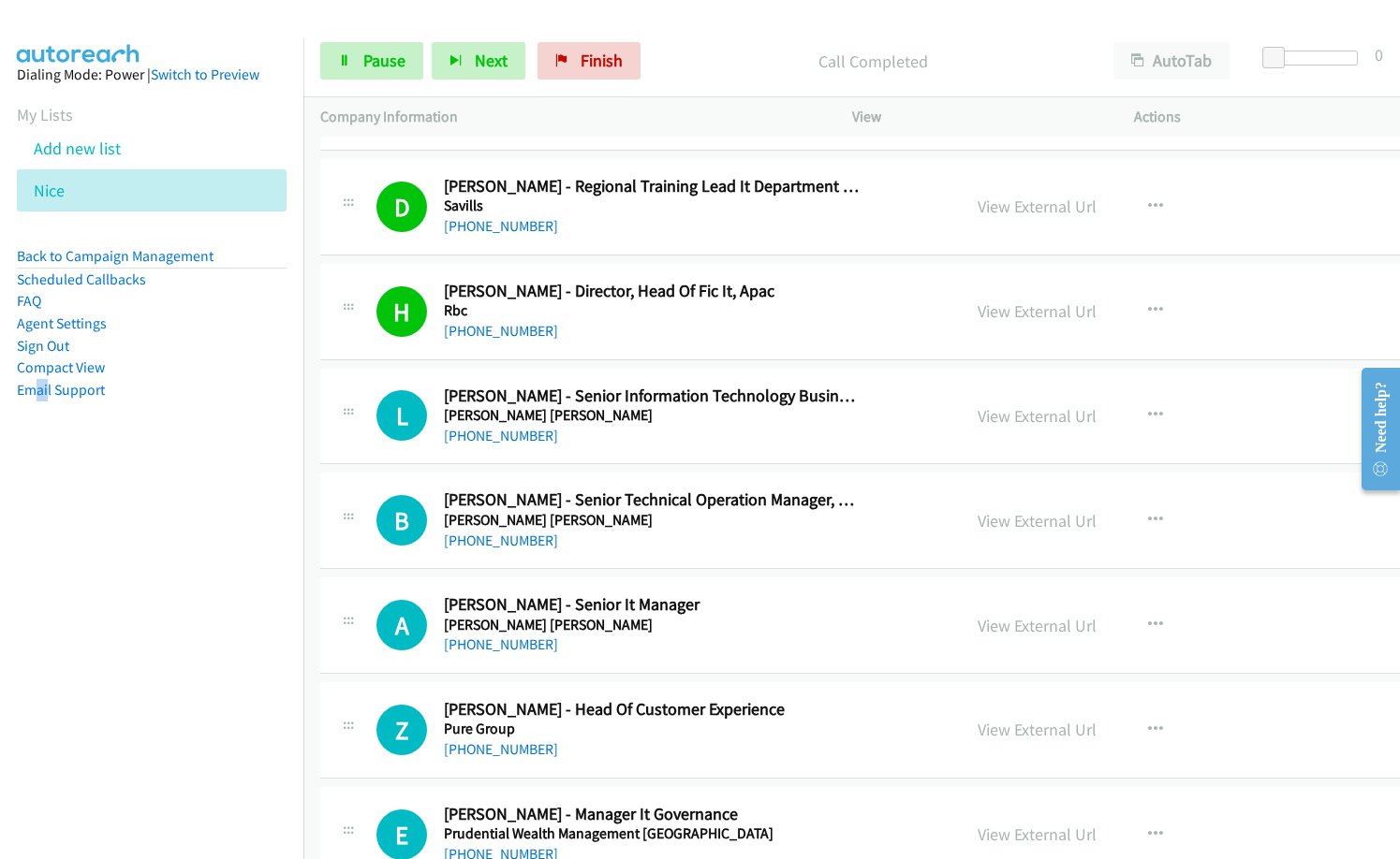
scroll to position [6552, 0]
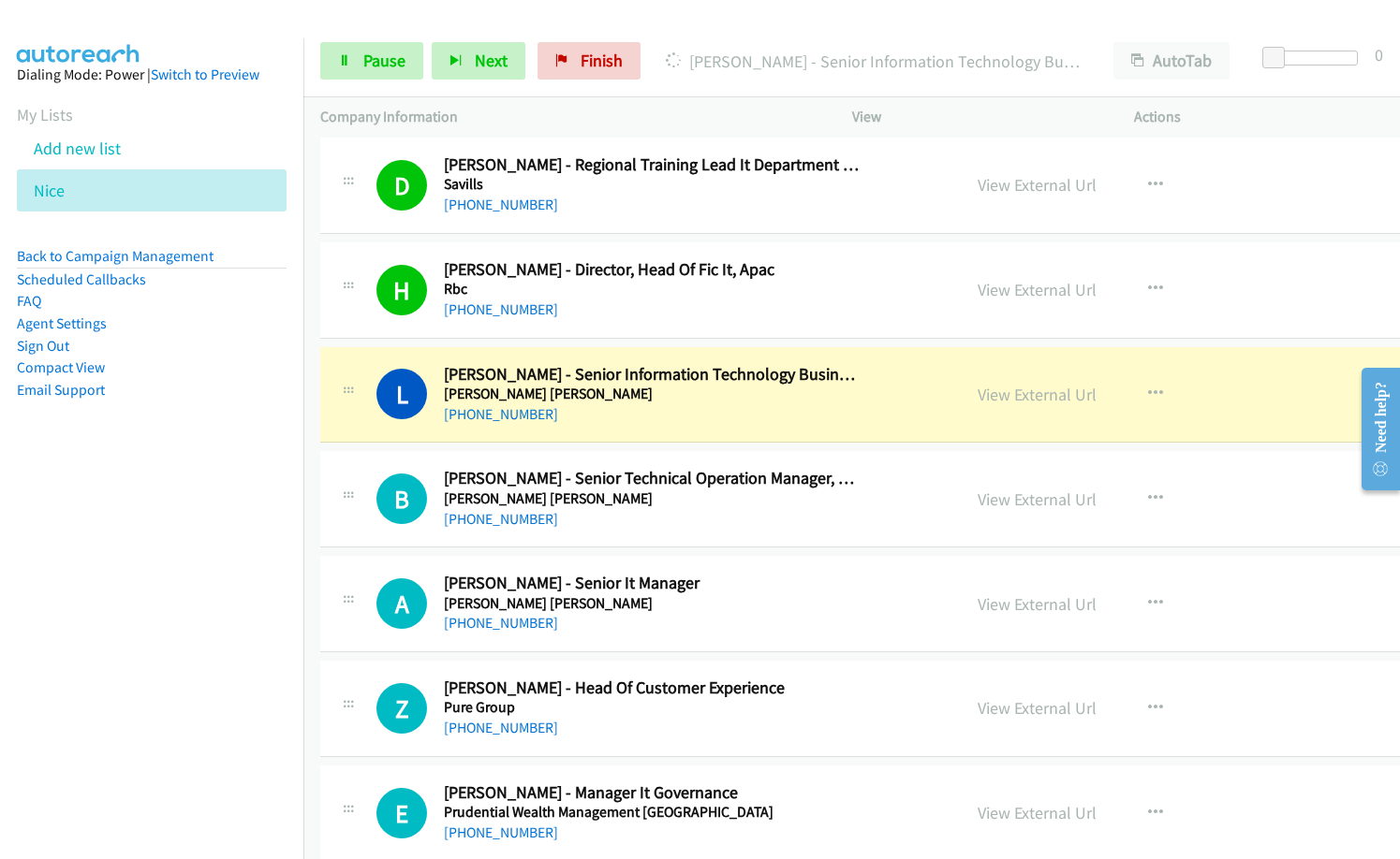
click at [190, 638] on nav "Dialing Mode: Power | Switch to Preview My Lists Add new list [GEOGRAPHIC_DATA]…" at bounding box center [152, 467] width 305 height 859
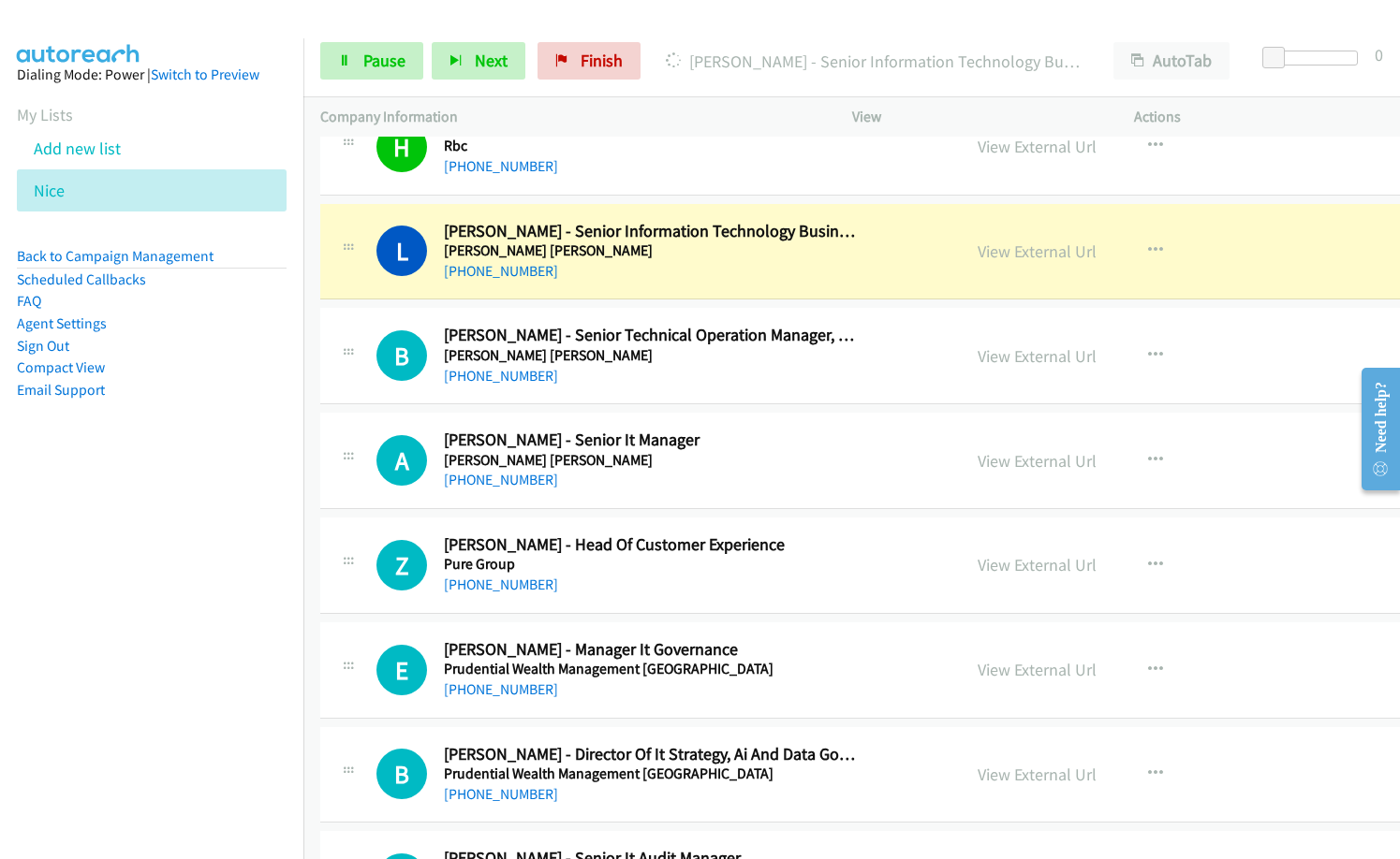
scroll to position [6739, 0]
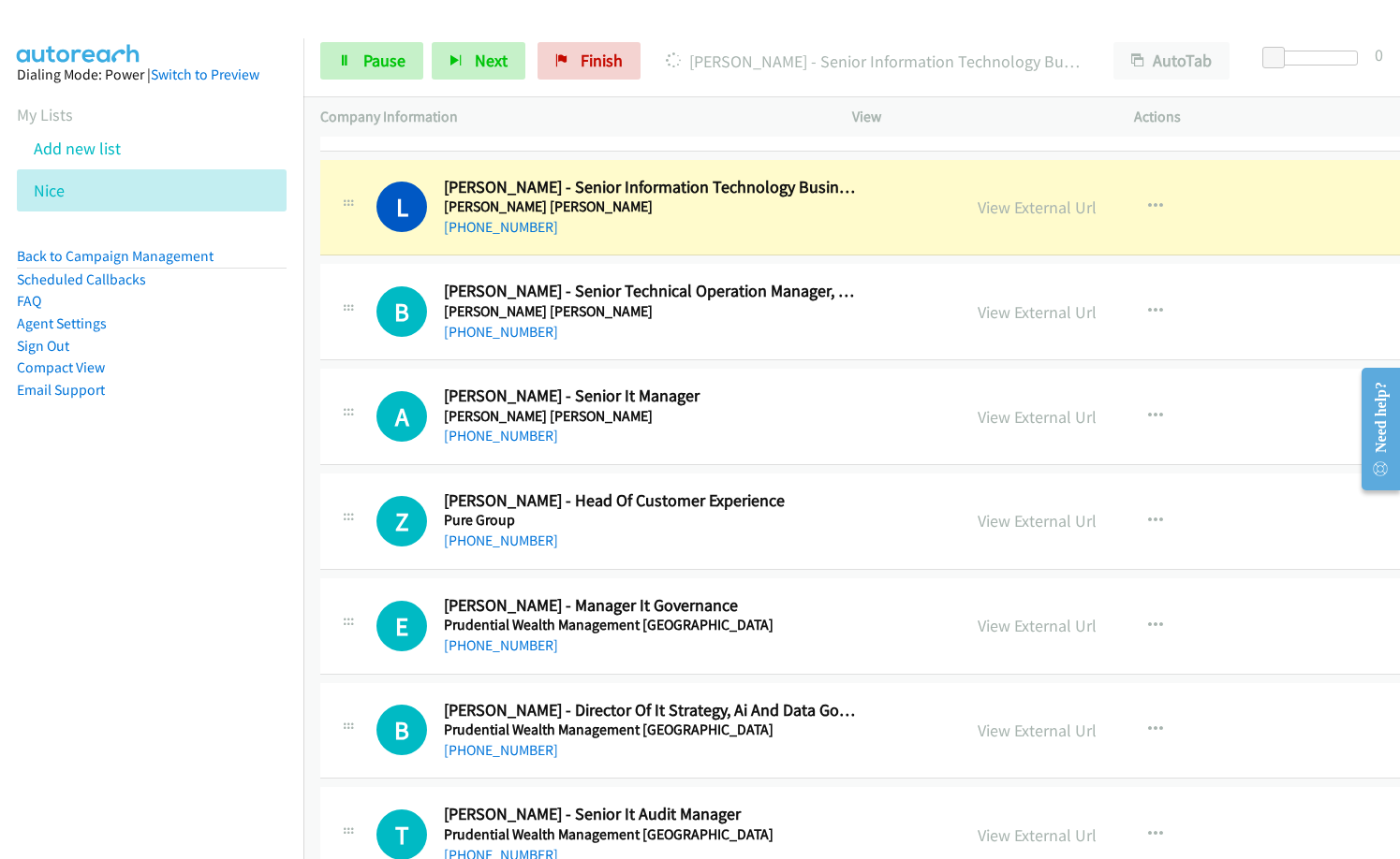
click at [176, 508] on nav "Dialing Mode: Power | Switch to Preview My Lists Add new list [GEOGRAPHIC_DATA]…" at bounding box center [152, 467] width 305 height 859
click at [1015, 207] on link "View External Url" at bounding box center [1036, 208] width 119 height 22
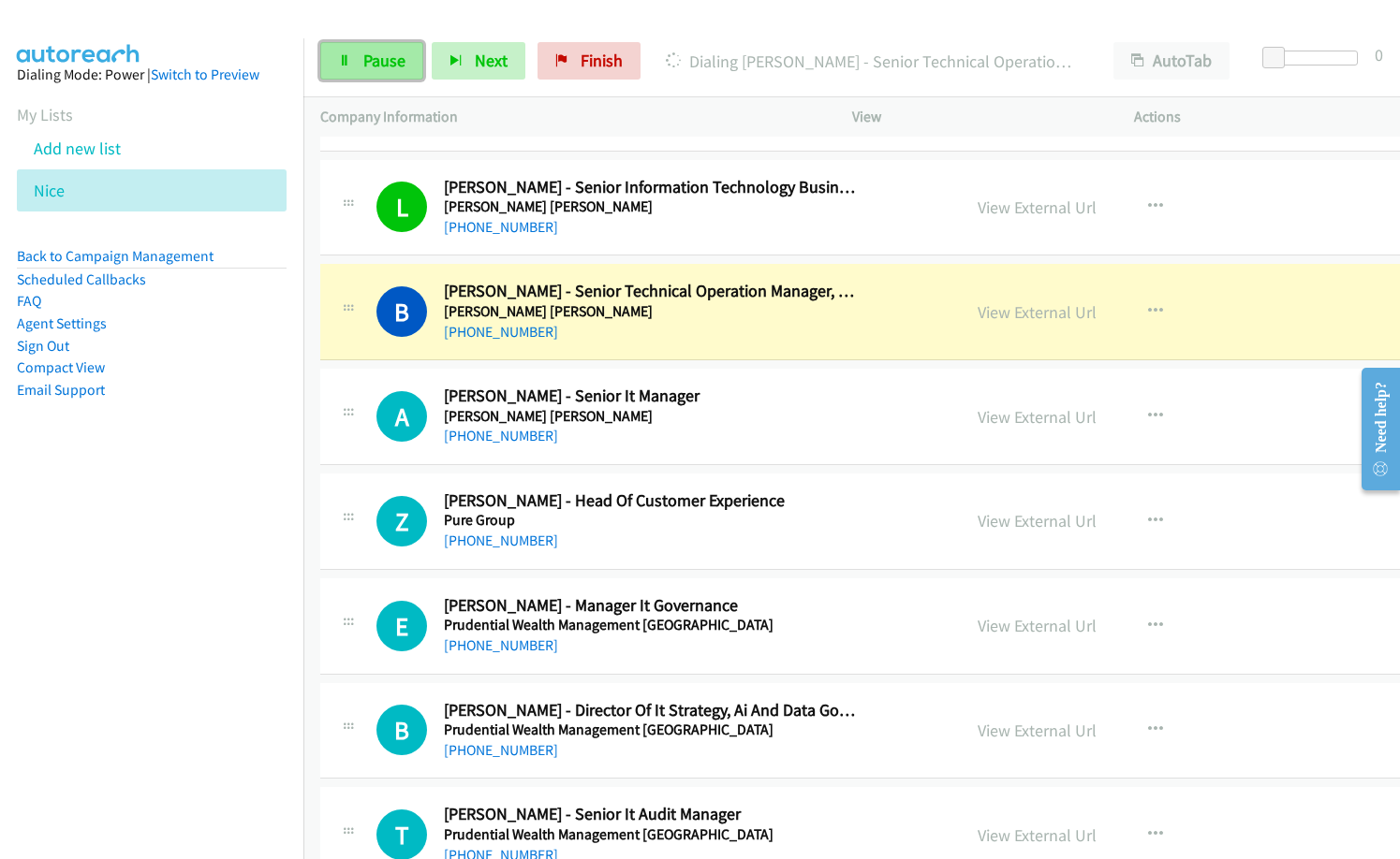
click at [401, 59] on span "Pause" at bounding box center [385, 61] width 42 height 22
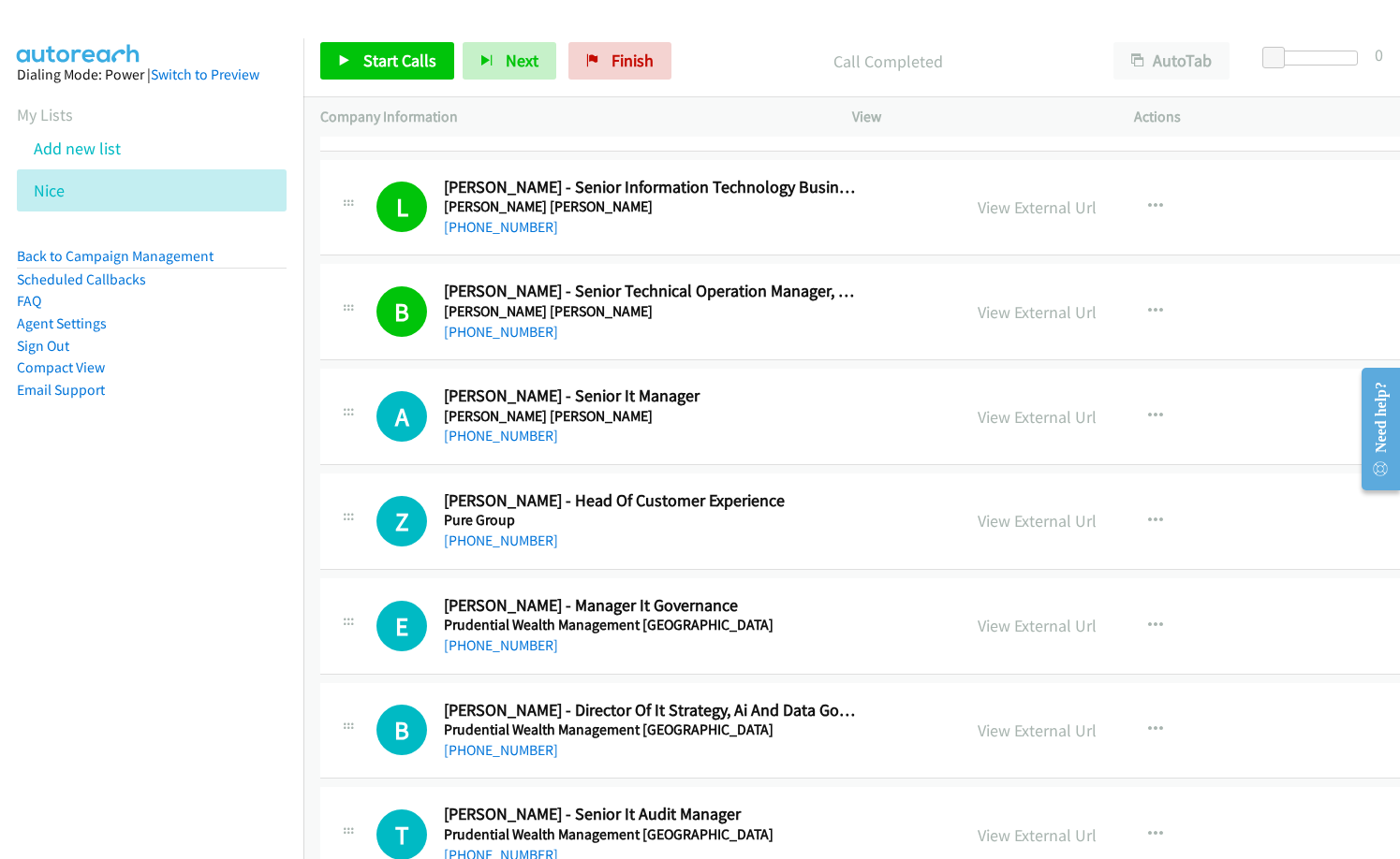
click at [68, 603] on nav "Dialing Mode: Power | Switch to Preview My Lists Add new list [GEOGRAPHIC_DATA]…" at bounding box center [152, 467] width 305 height 859
click at [388, 57] on span "Start Calls" at bounding box center [400, 61] width 73 height 22
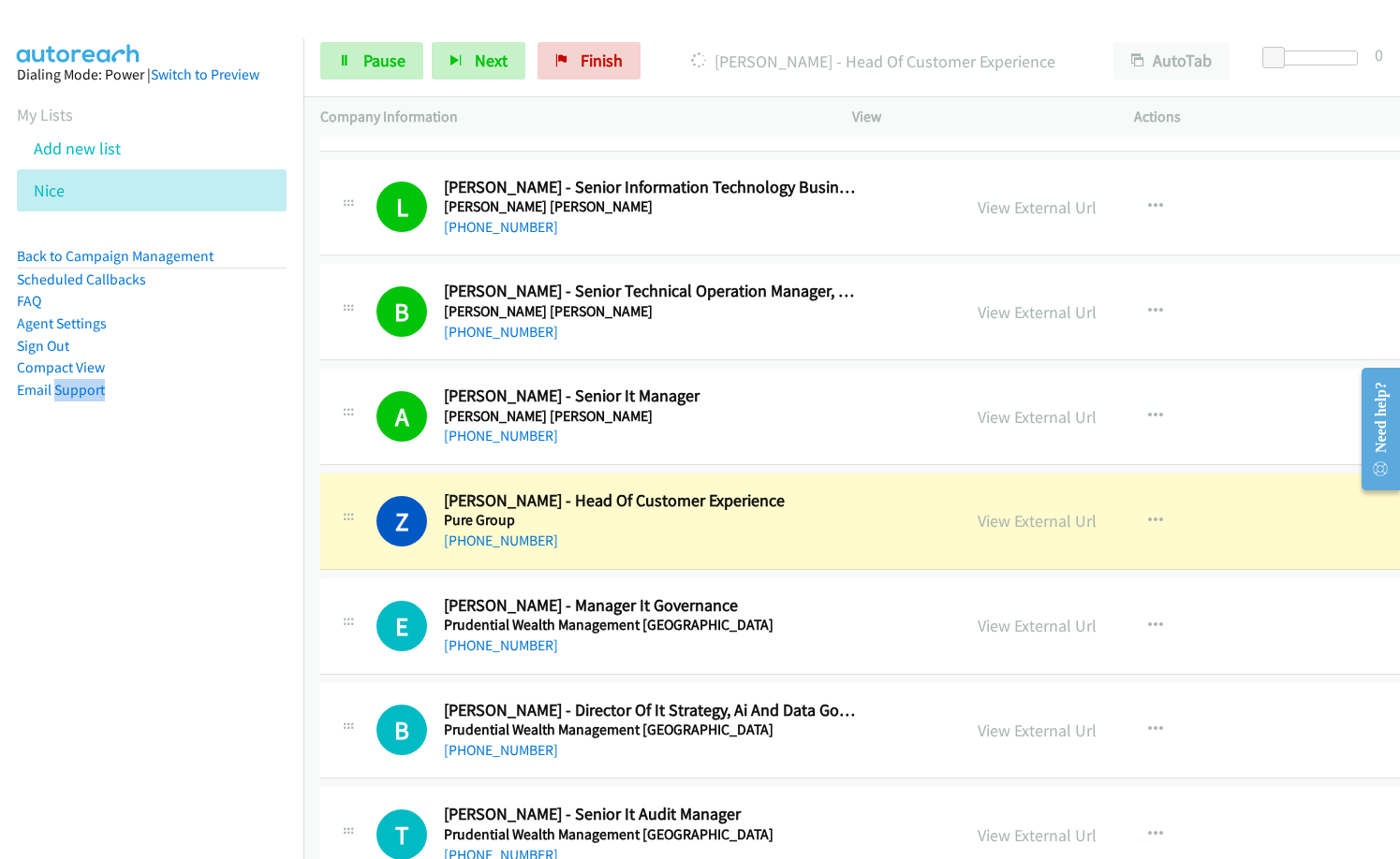
drag, startPoint x: 58, startPoint y: 476, endPoint x: 562, endPoint y: 361, distance: 517.0
click at [77, 476] on aside "Dialing Mode: Power | Switch to Preview My Lists Add new list [GEOGRAPHIC_DATA]…" at bounding box center [152, 262] width 304 height 447
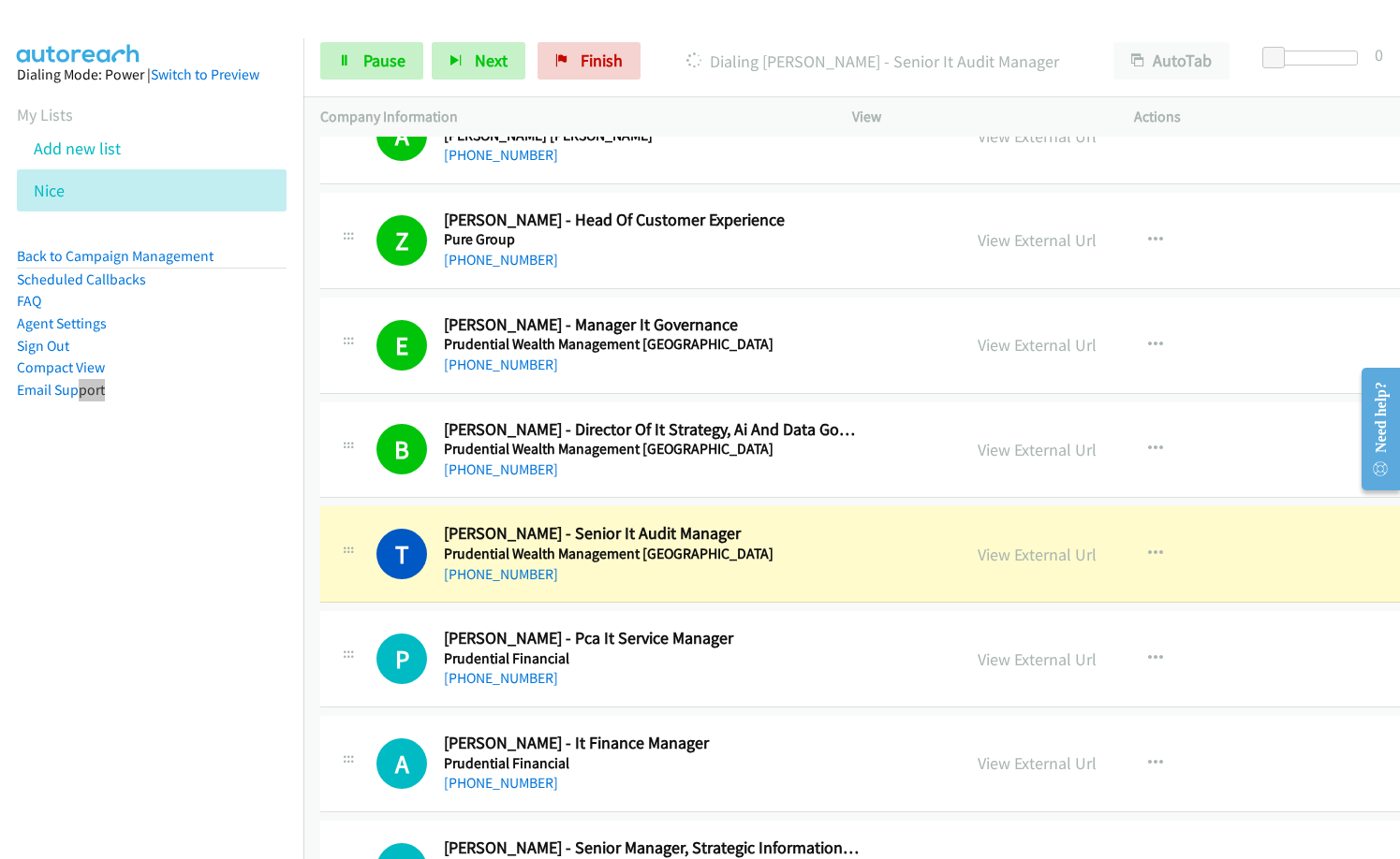
scroll to position [7394, 0]
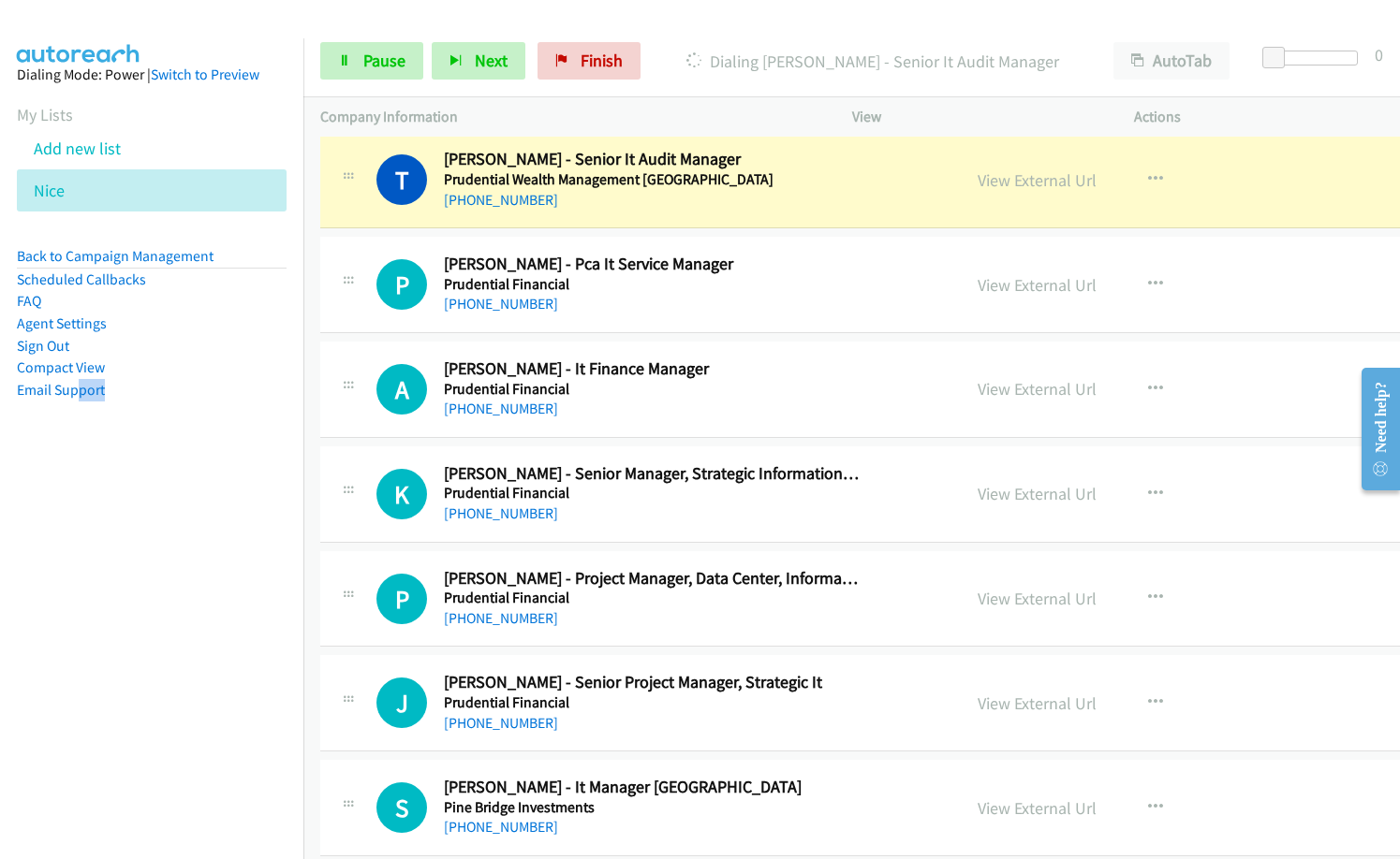
click at [118, 624] on nav "Dialing Mode: Power | Switch to Preview My Lists Add new list [GEOGRAPHIC_DATA]…" at bounding box center [152, 467] width 305 height 859
click at [248, 687] on nav "Dialing Mode: Power | Switch to Preview My Lists Add new list [GEOGRAPHIC_DATA]…" at bounding box center [152, 467] width 305 height 859
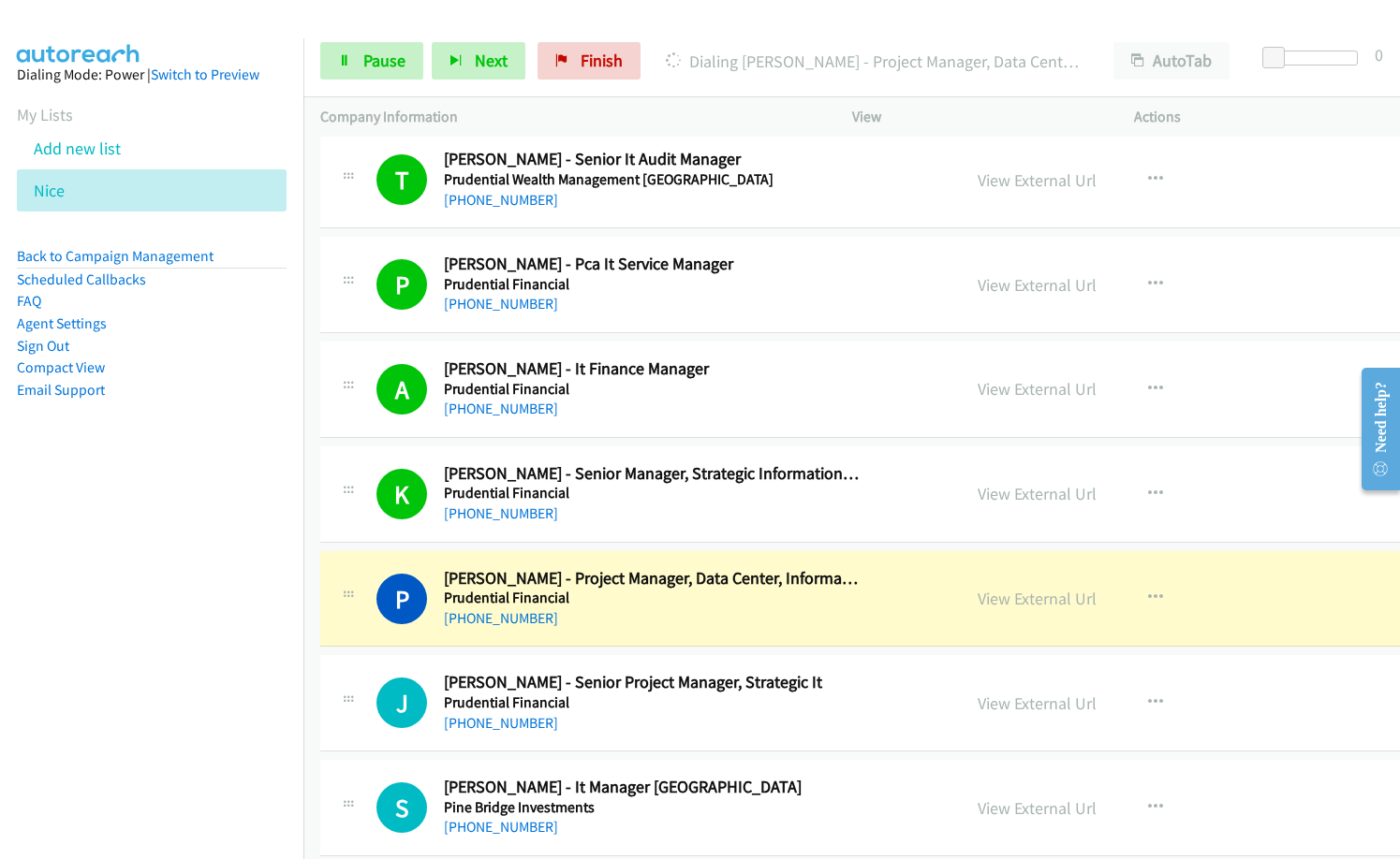
click at [87, 589] on nav "Dialing Mode: Power | Switch to Preview My Lists Add new list [GEOGRAPHIC_DATA]…" at bounding box center [152, 467] width 305 height 859
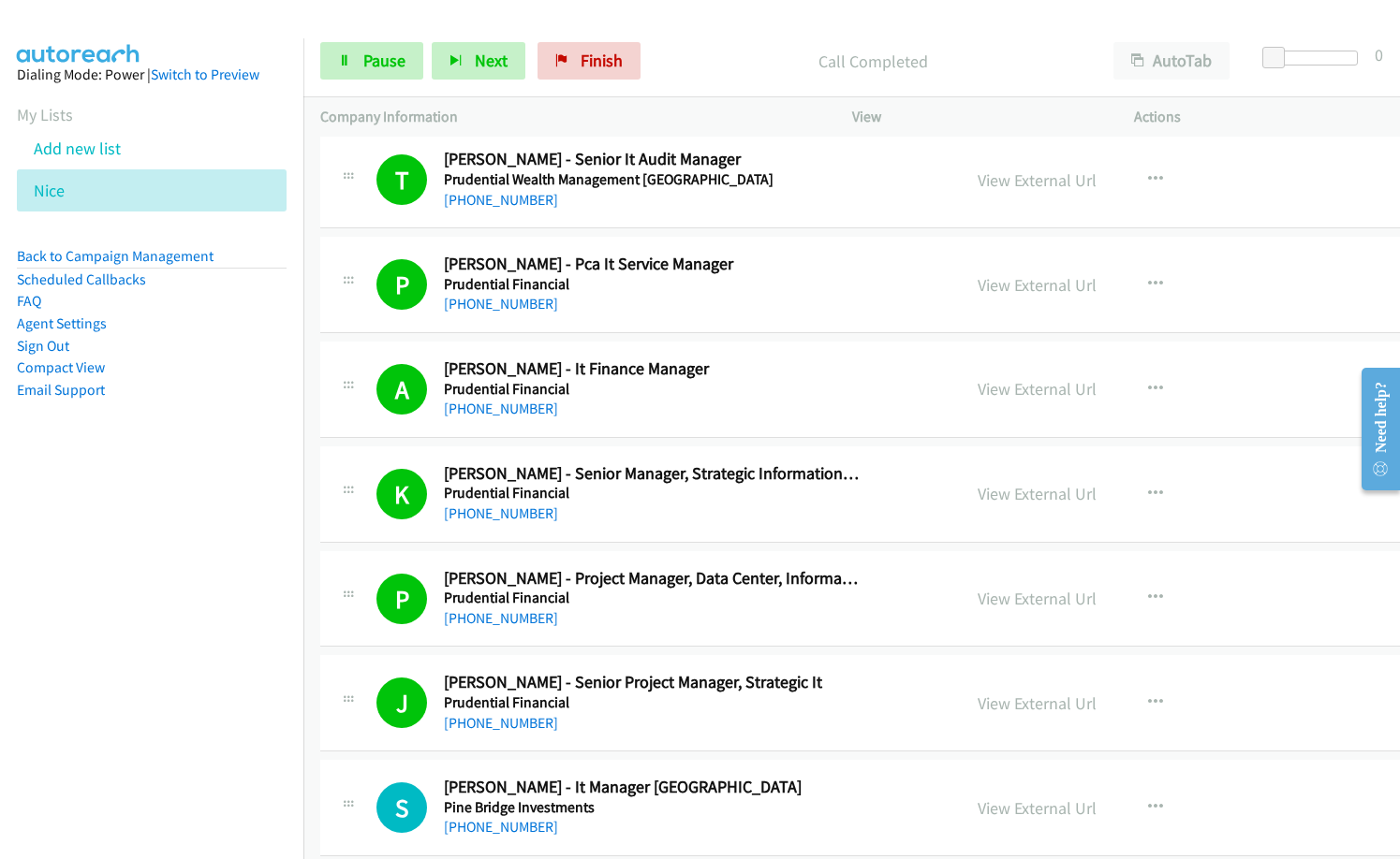
drag, startPoint x: 240, startPoint y: 638, endPoint x: 246, endPoint y: 630, distance: 10.0
click at [241, 637] on nav "Dialing Mode: Power | Switch to Preview My Lists Add new list [GEOGRAPHIC_DATA]…" at bounding box center [152, 467] width 305 height 859
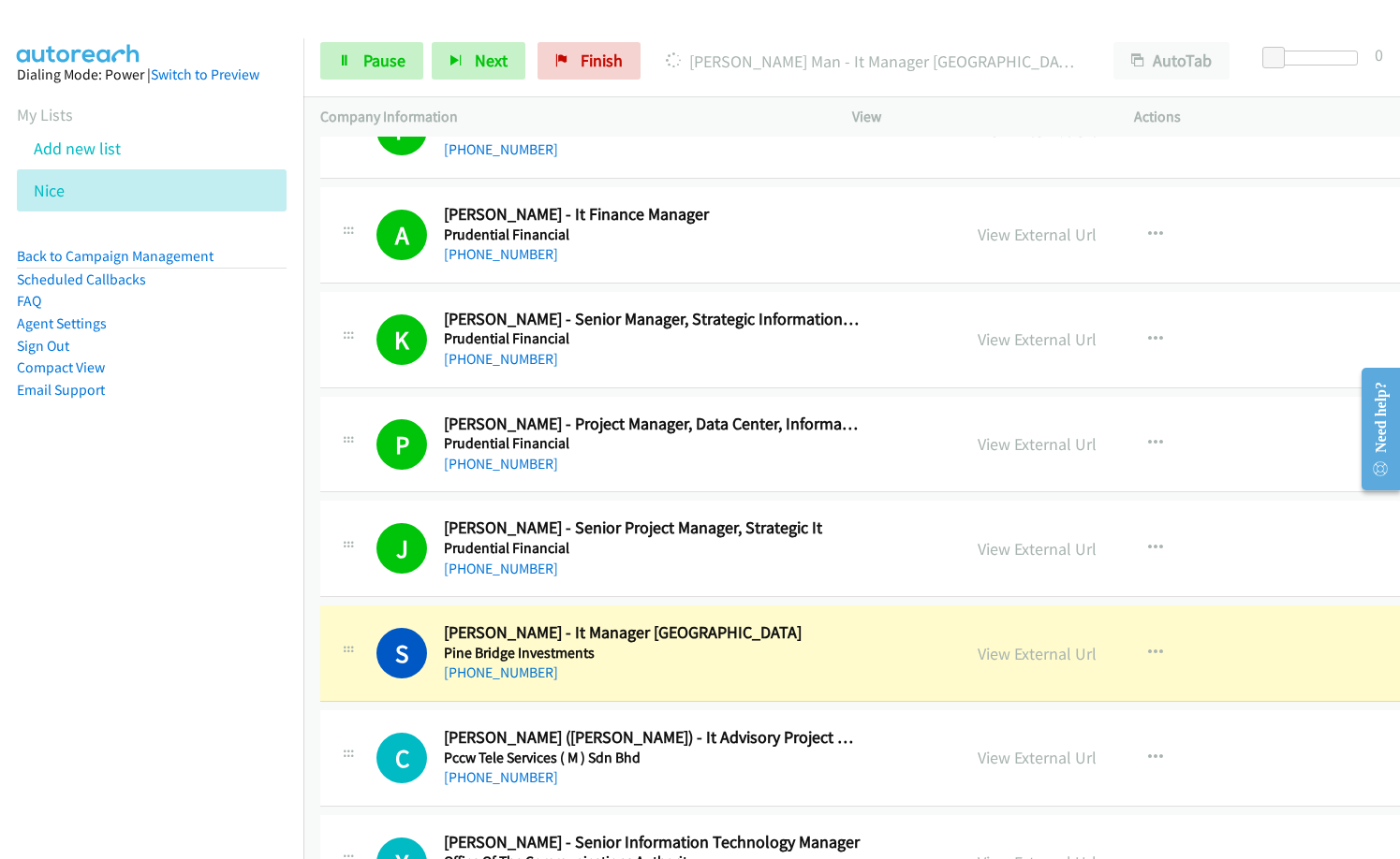
scroll to position [7675, 0]
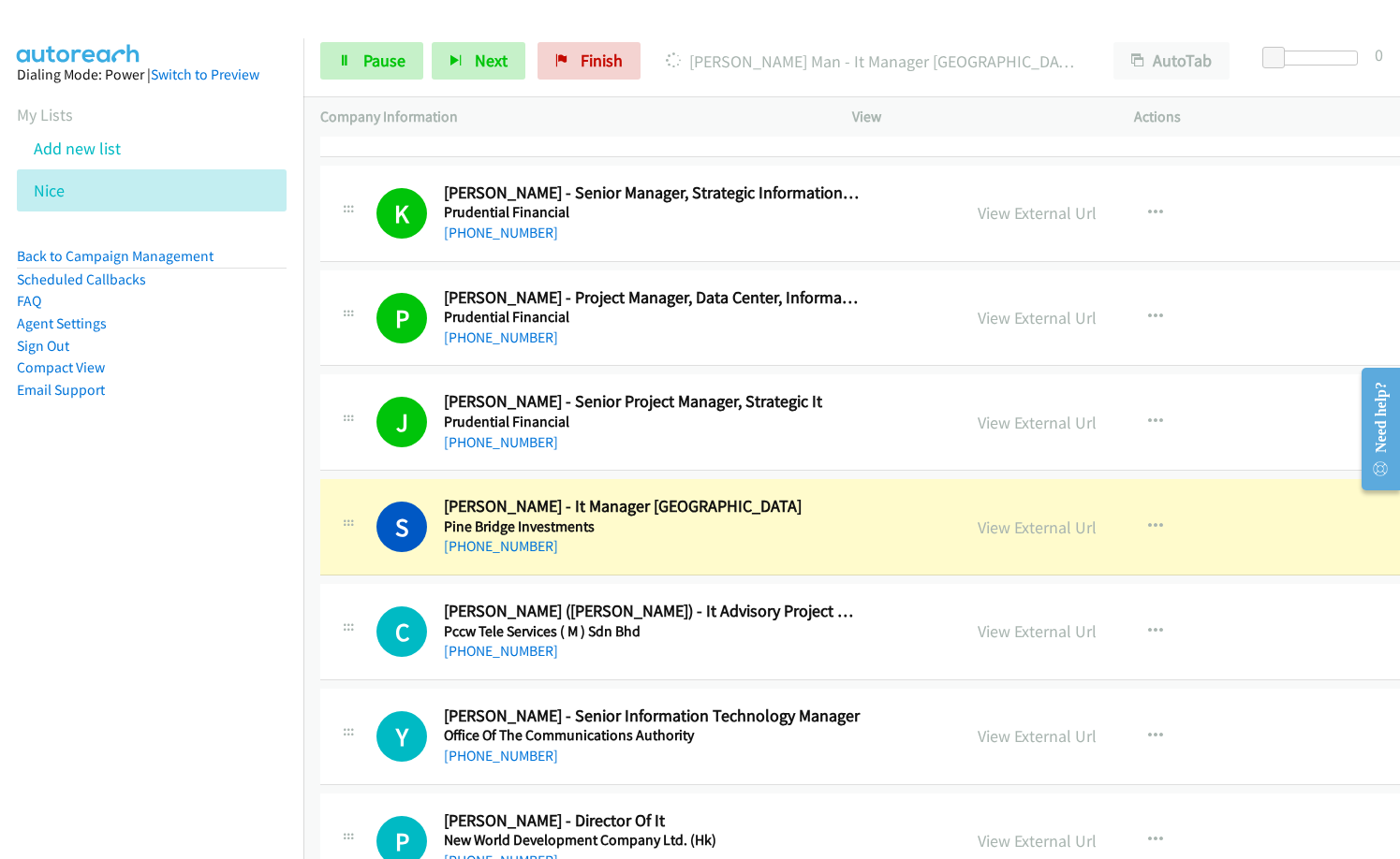
click at [694, 65] on p "[PERSON_NAME] Man - It Manager [GEOGRAPHIC_DATA]" at bounding box center [872, 61] width 414 height 25
click at [1032, 528] on link "View External Url" at bounding box center [1036, 527] width 119 height 22
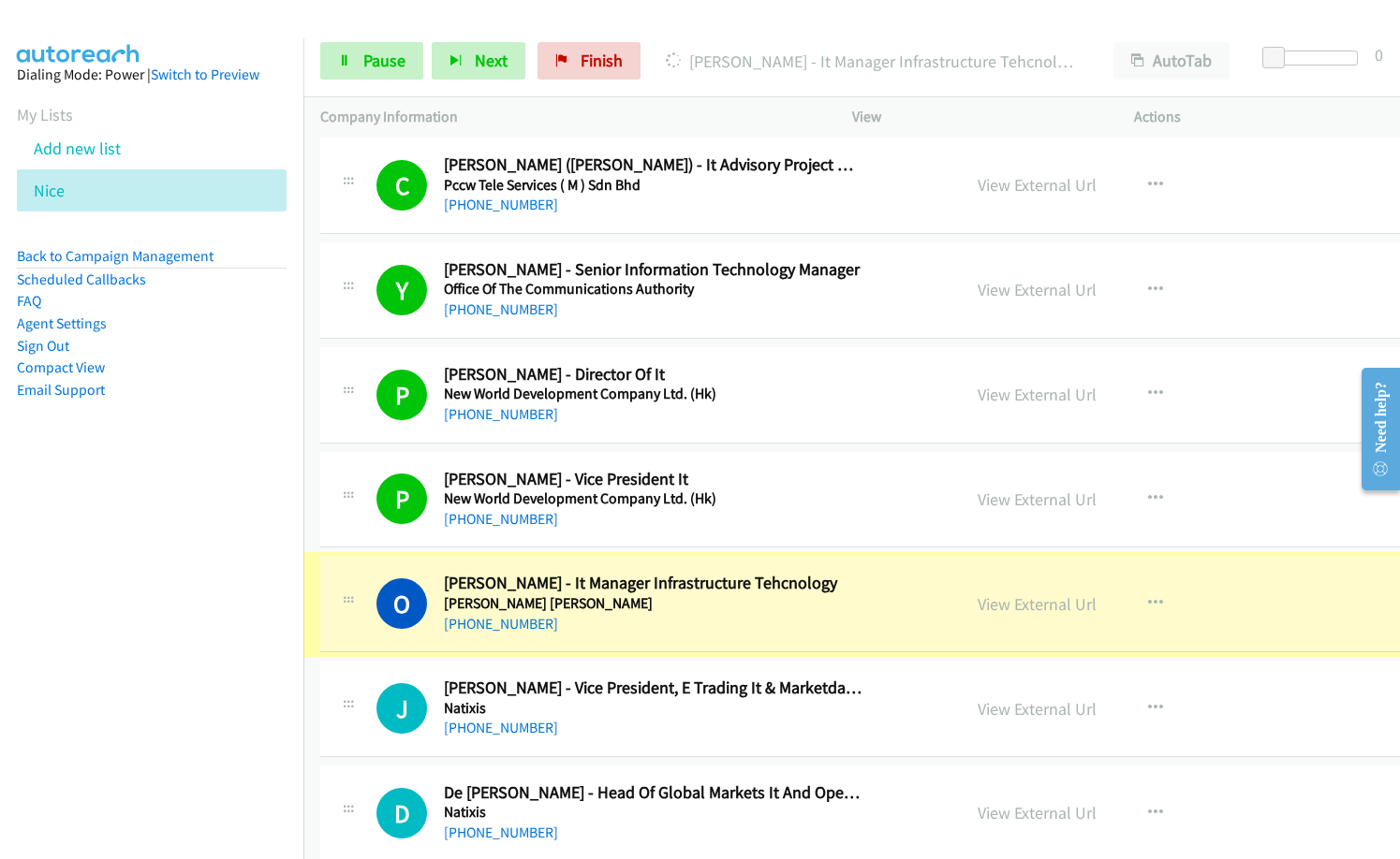
scroll to position [8144, 0]
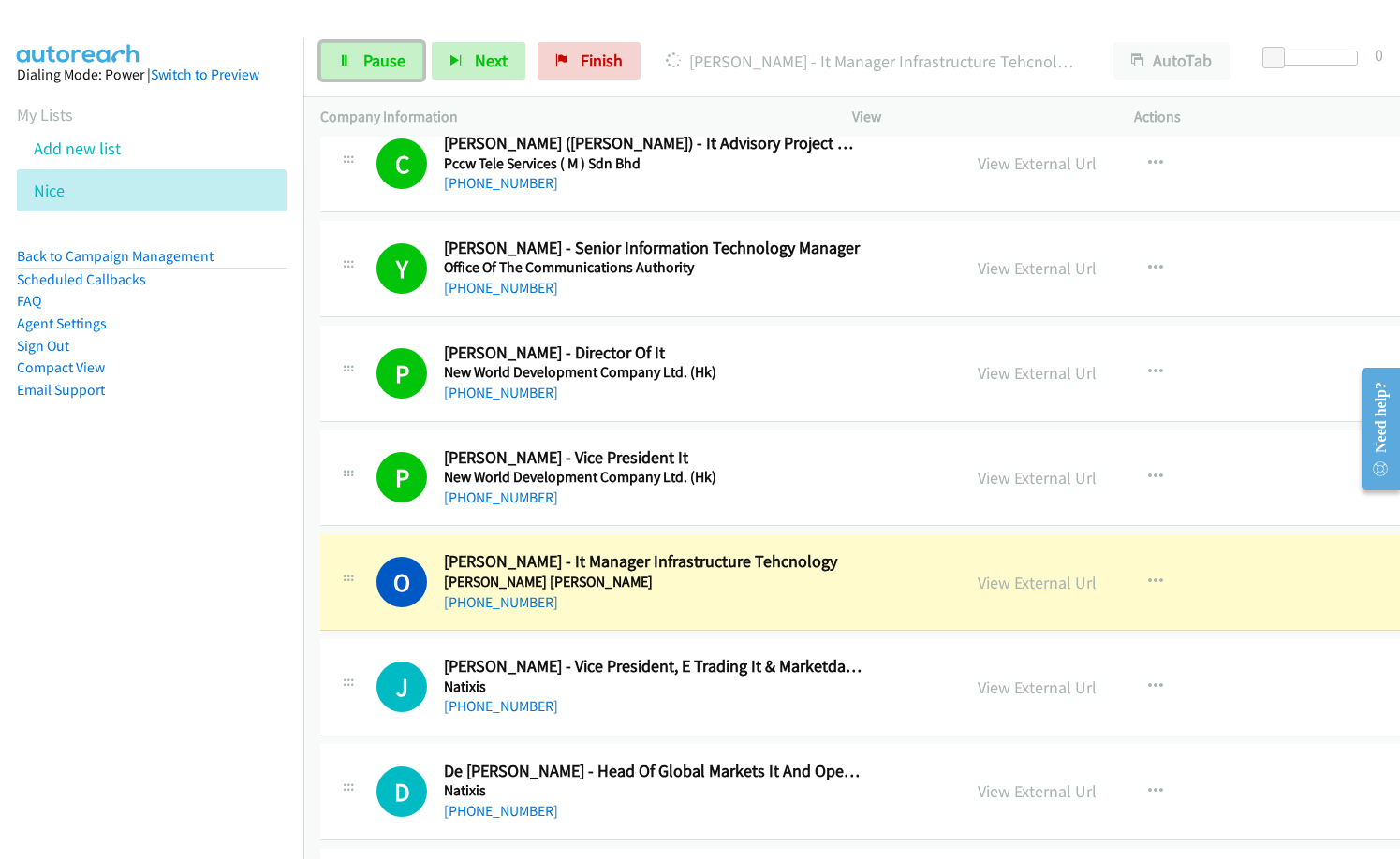
drag, startPoint x: 389, startPoint y: 67, endPoint x: 426, endPoint y: 66, distance: 37.0
click at [389, 66] on span "Pause" at bounding box center [385, 61] width 42 height 22
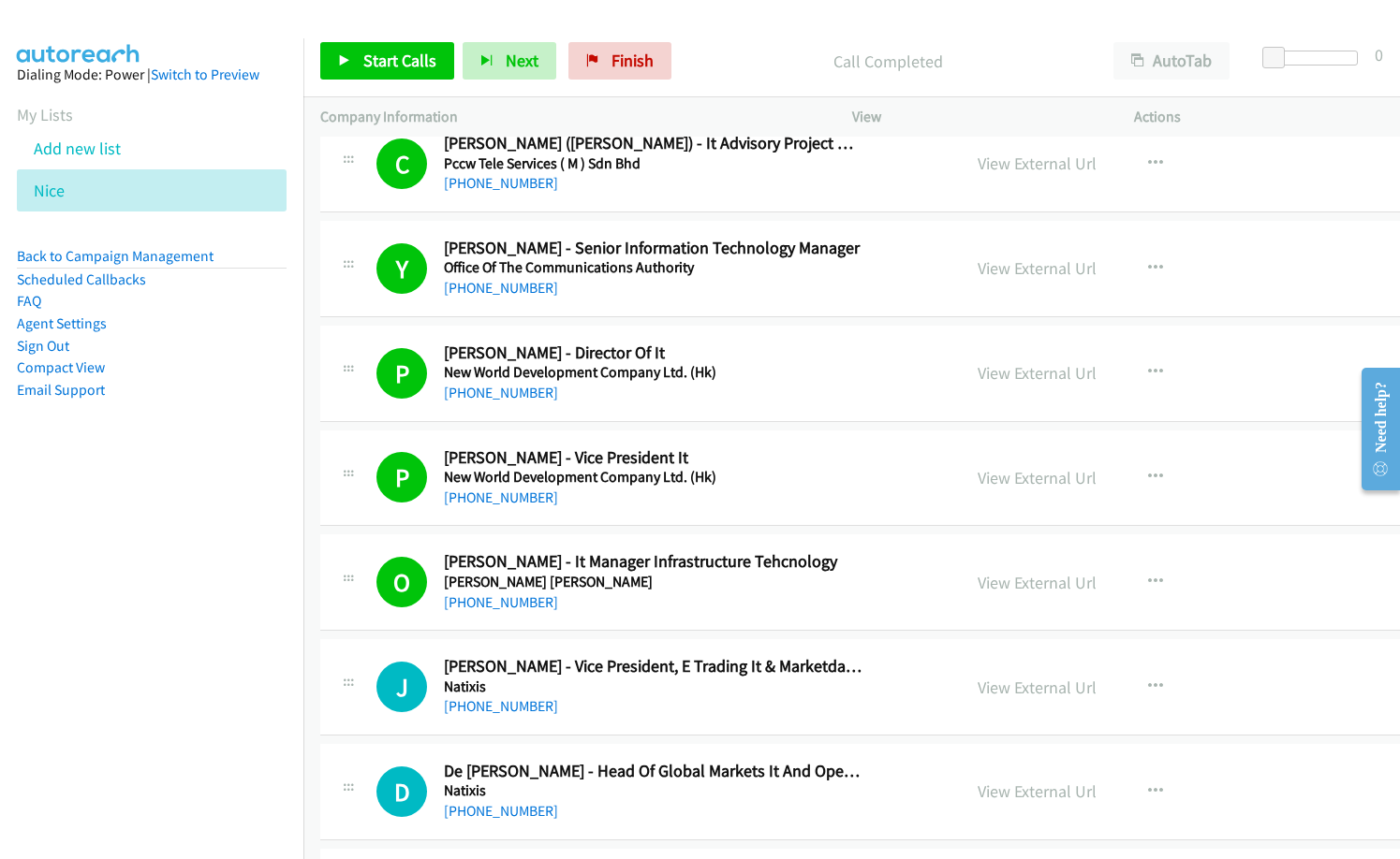
click at [577, 690] on h5 "Natixis" at bounding box center [653, 686] width 418 height 19
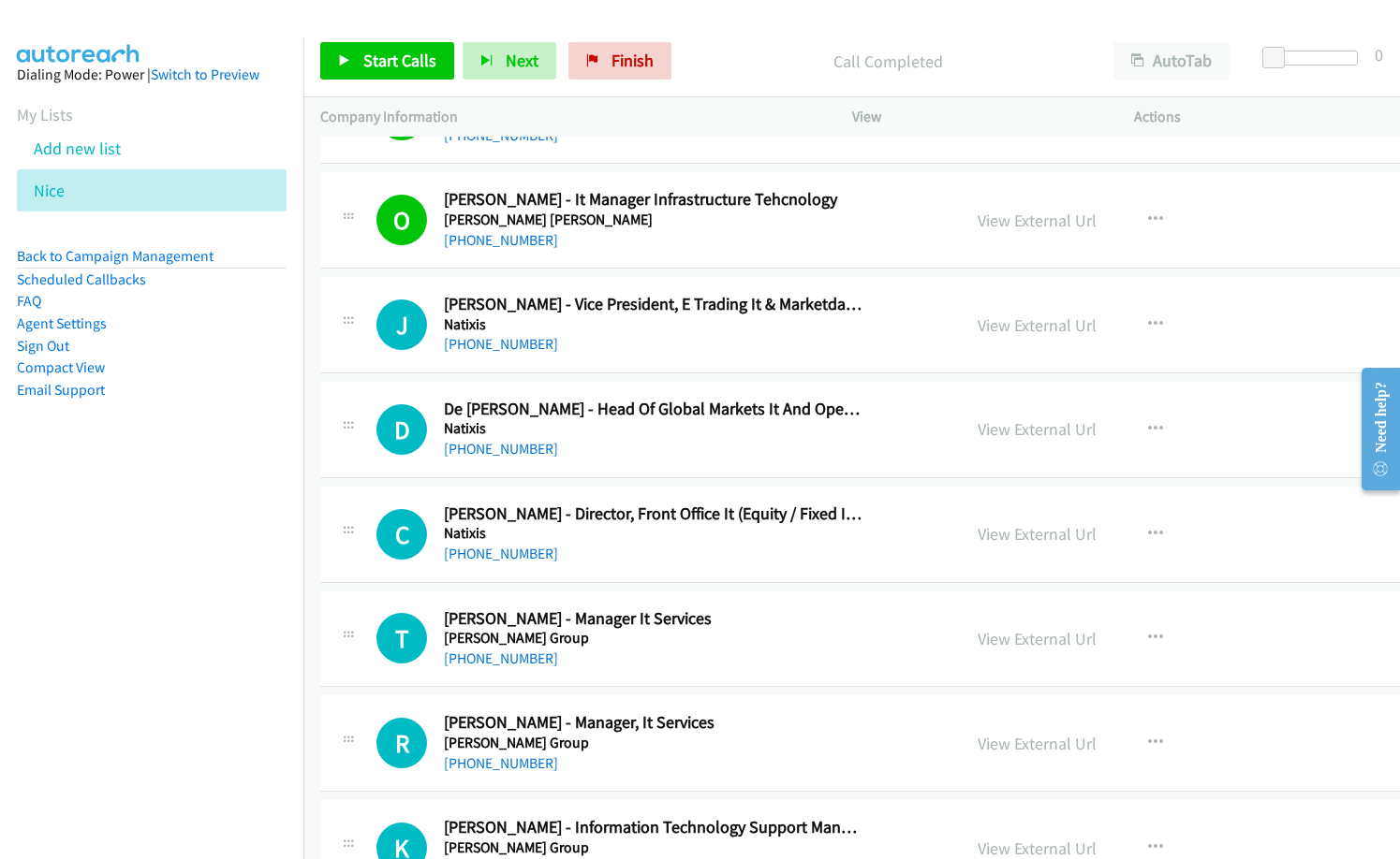
scroll to position [8611, 0]
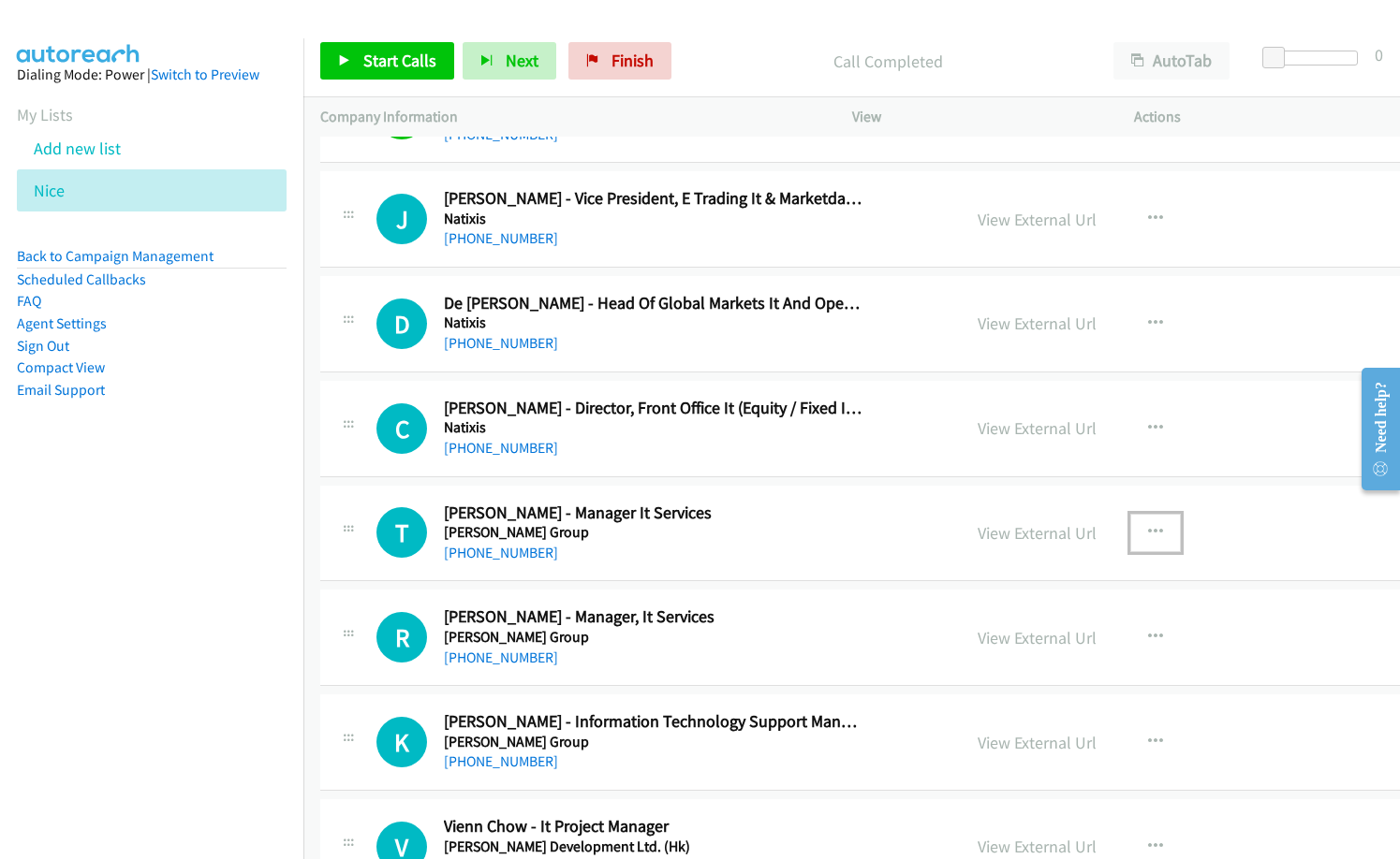
click at [1148, 529] on icon "button" at bounding box center [1155, 532] width 15 height 15
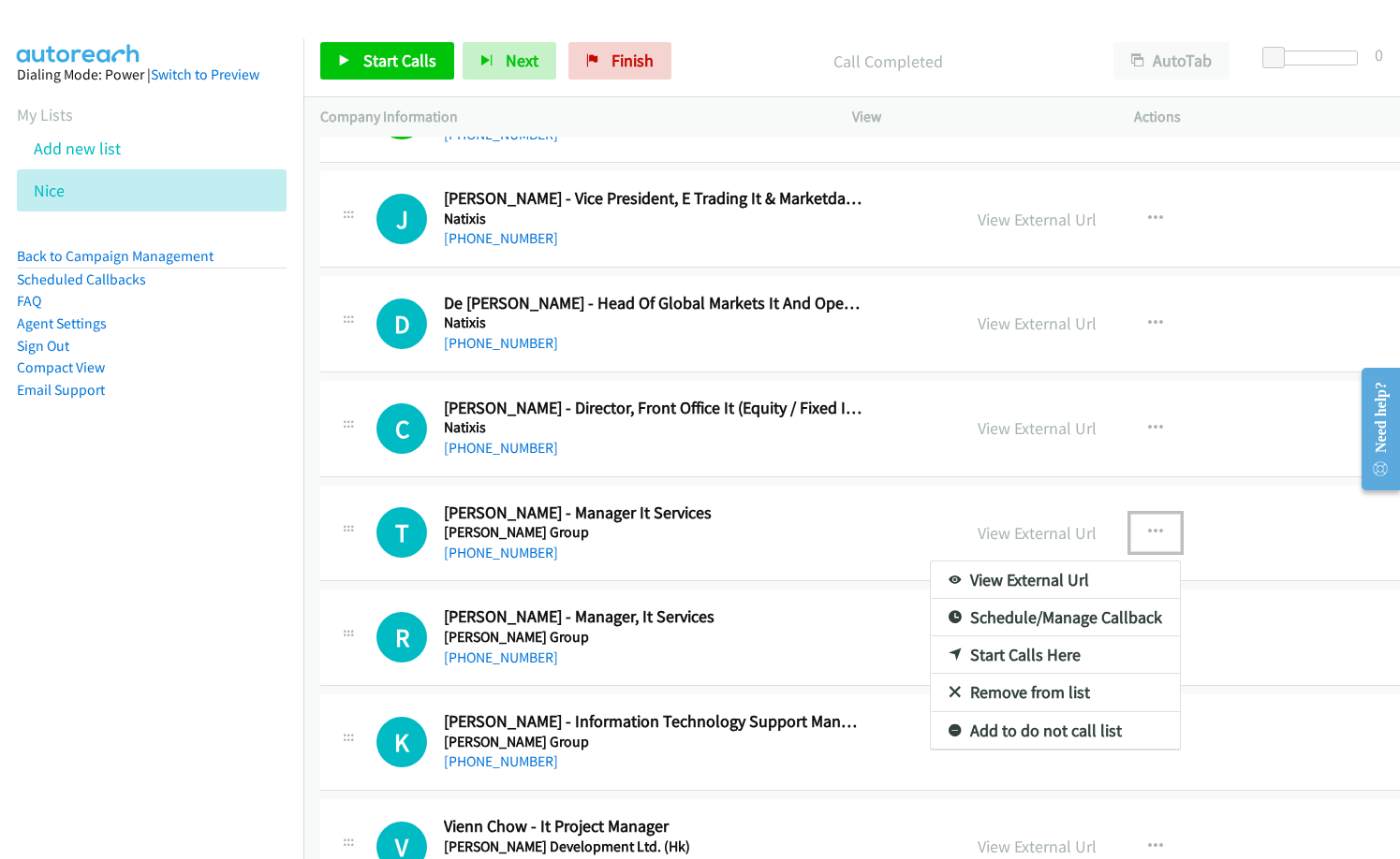
click at [1051, 655] on link "Start Calls Here" at bounding box center [1054, 654] width 249 height 37
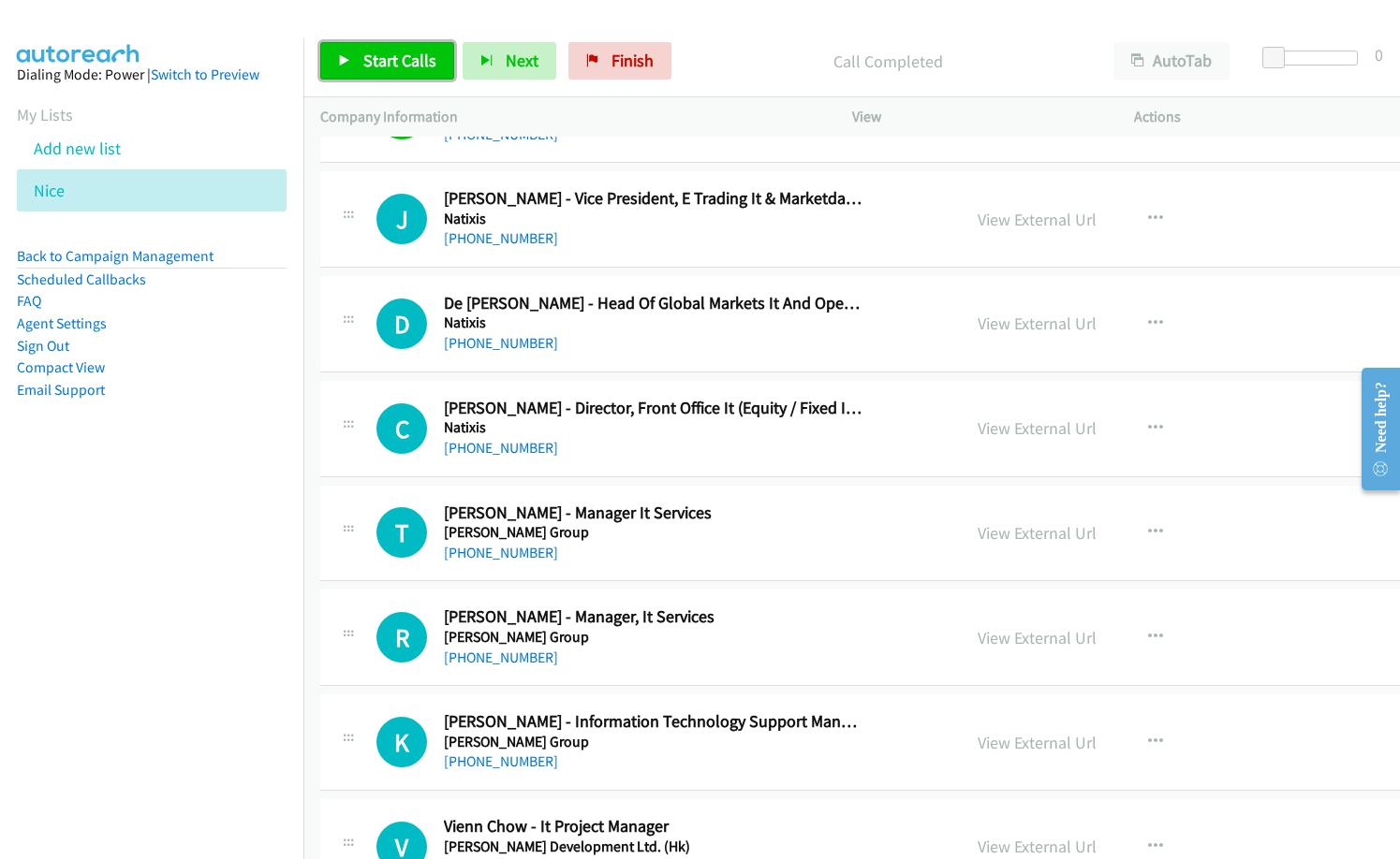
click at [417, 64] on span "Start Calls" at bounding box center [400, 61] width 73 height 22
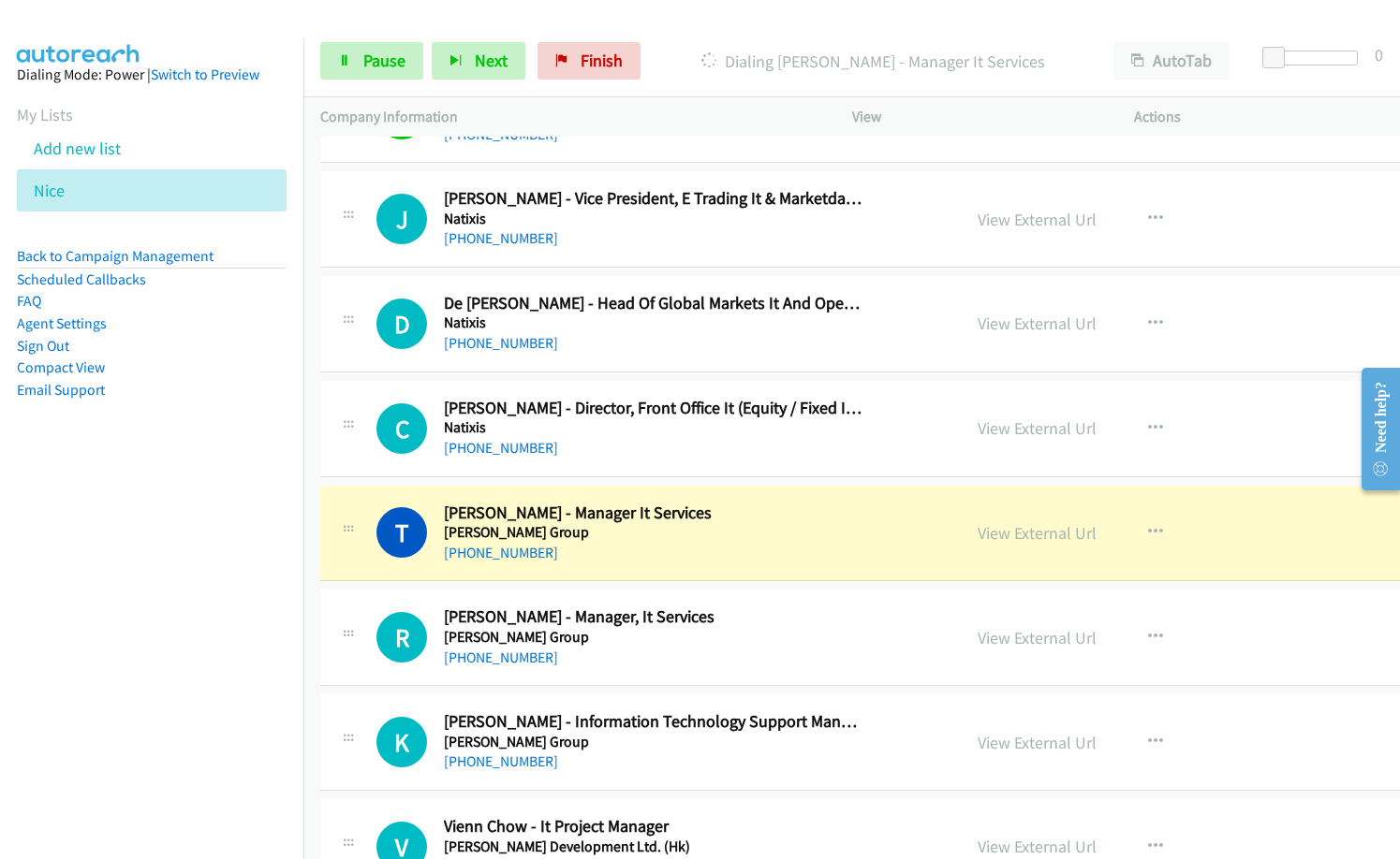
click at [665, 561] on div "[PHONE_NUMBER]" at bounding box center [653, 553] width 418 height 22
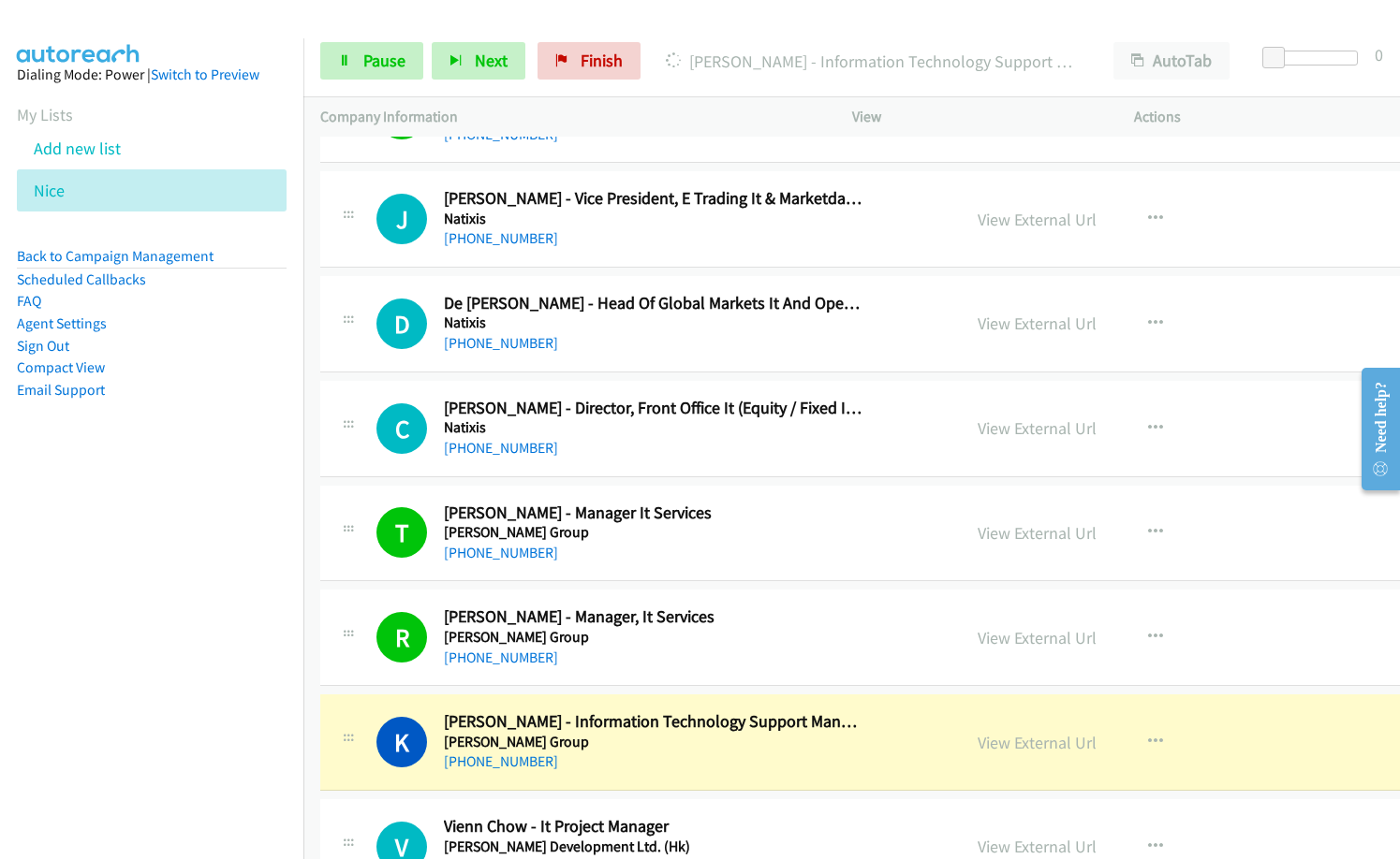
click at [714, 639] on h5 "[PERSON_NAME] Group" at bounding box center [653, 637] width 418 height 19
click at [1025, 748] on link "View External Url" at bounding box center [1036, 743] width 119 height 22
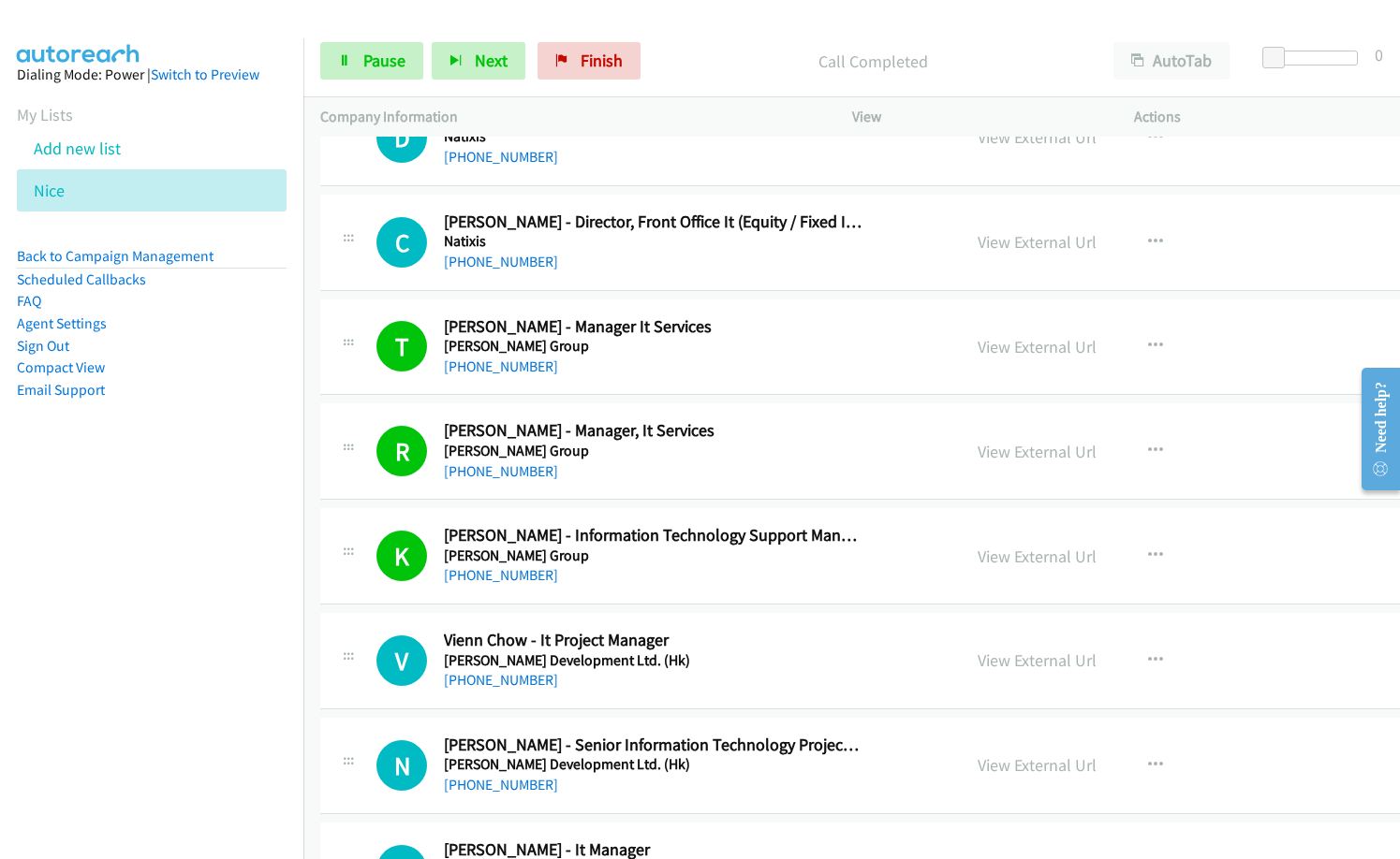
scroll to position [8799, 0]
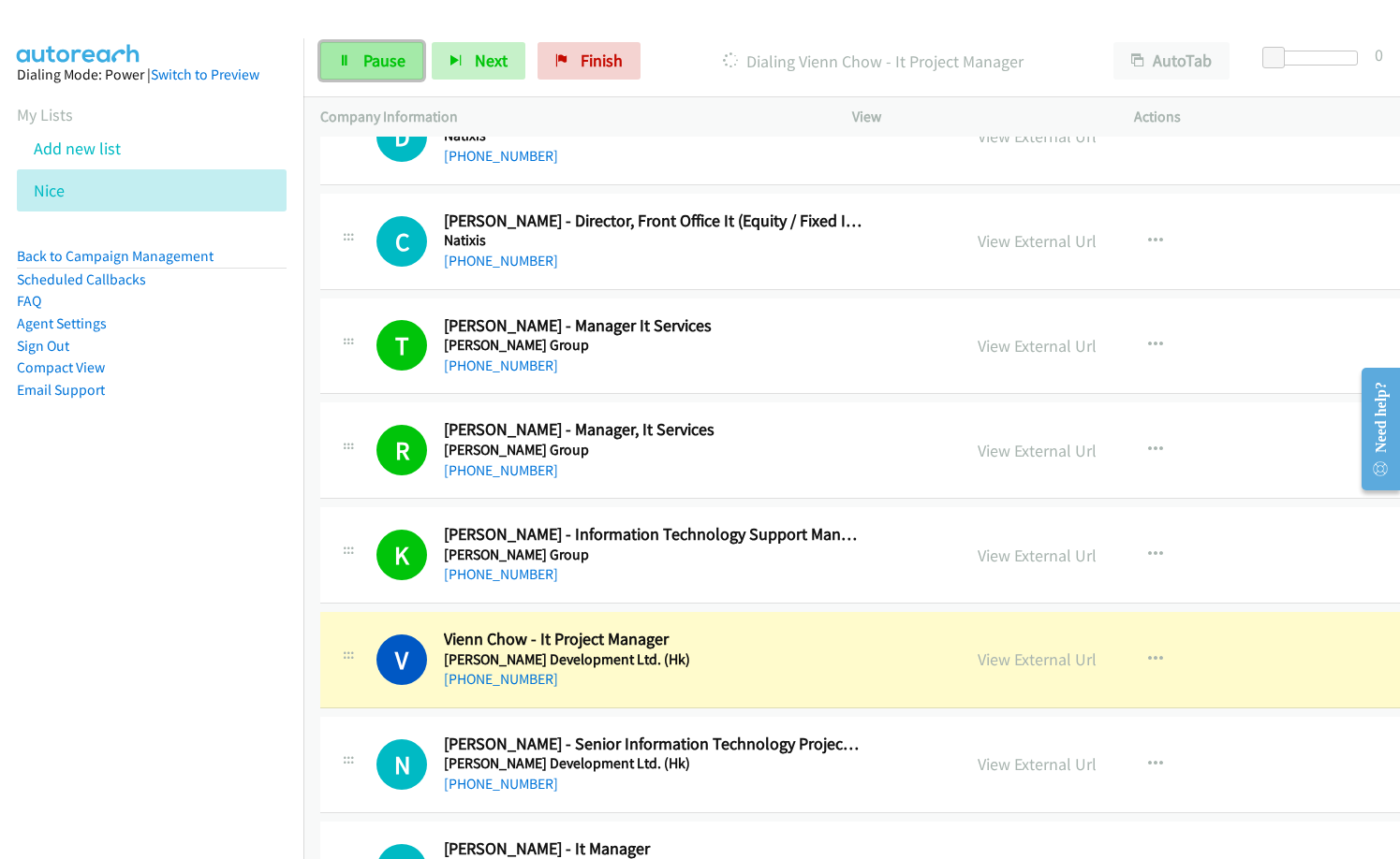
click at [389, 63] on span "Pause" at bounding box center [385, 61] width 42 height 22
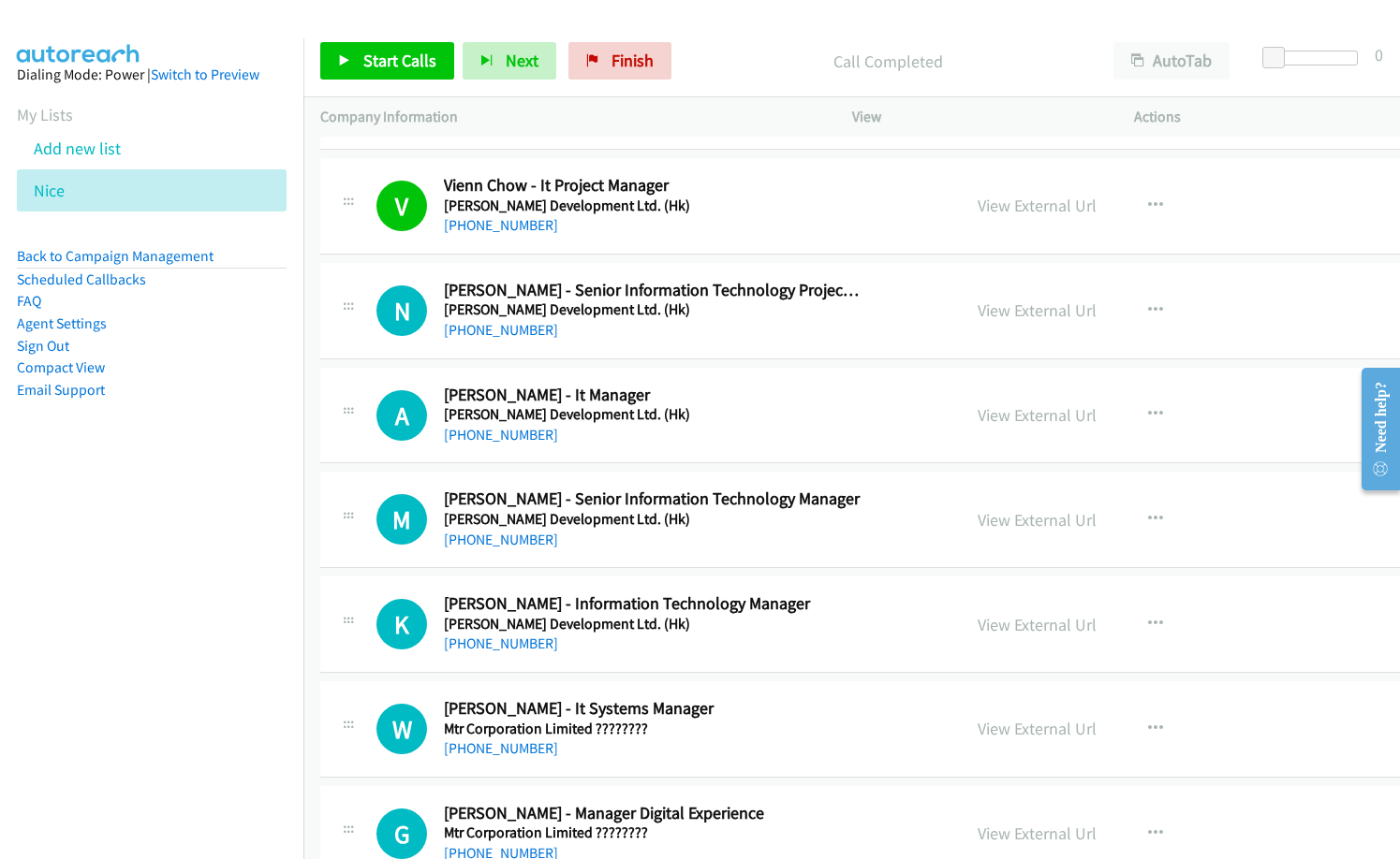
scroll to position [9266, 0]
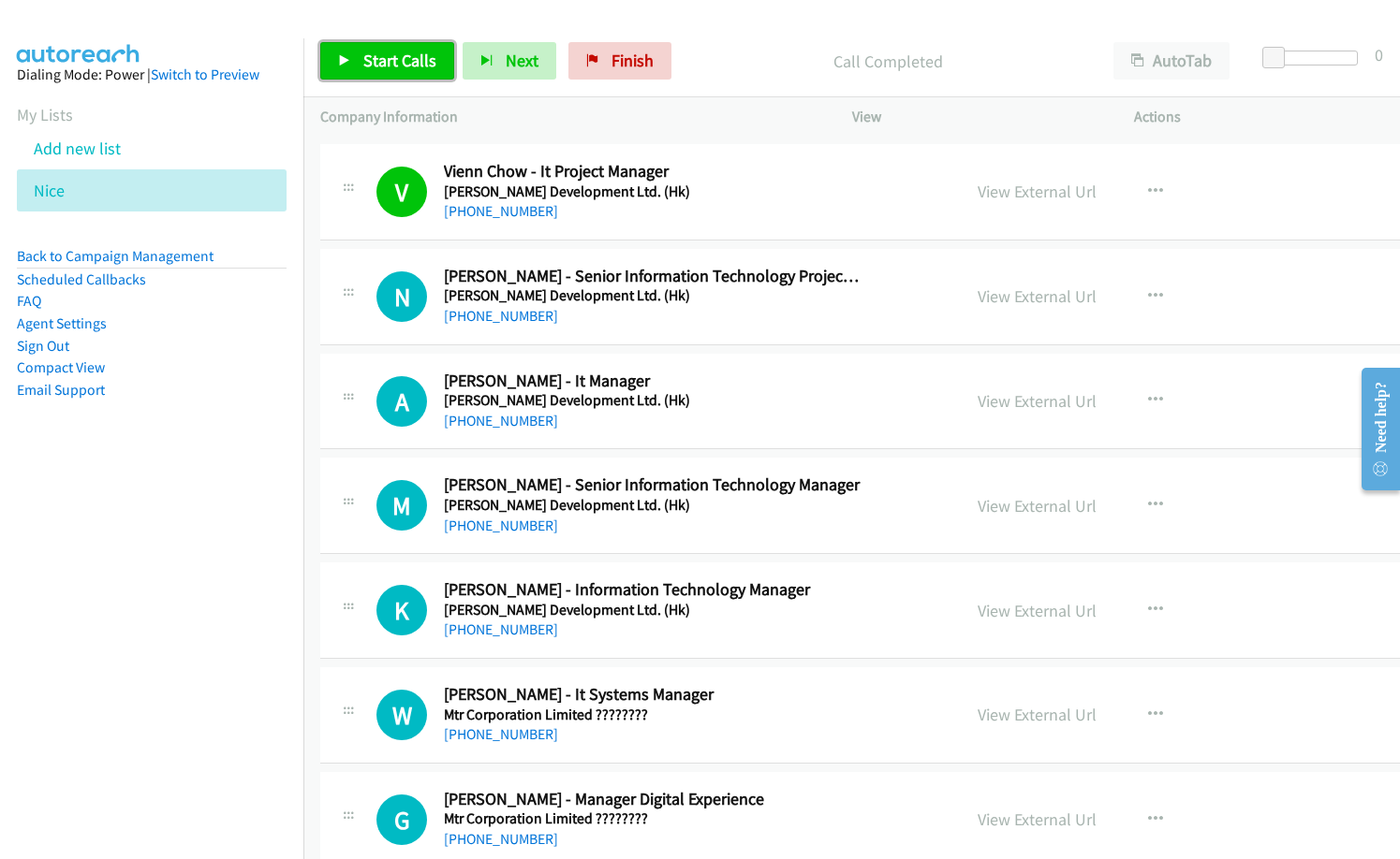
click at [406, 62] on span "Start Calls" at bounding box center [400, 61] width 73 height 22
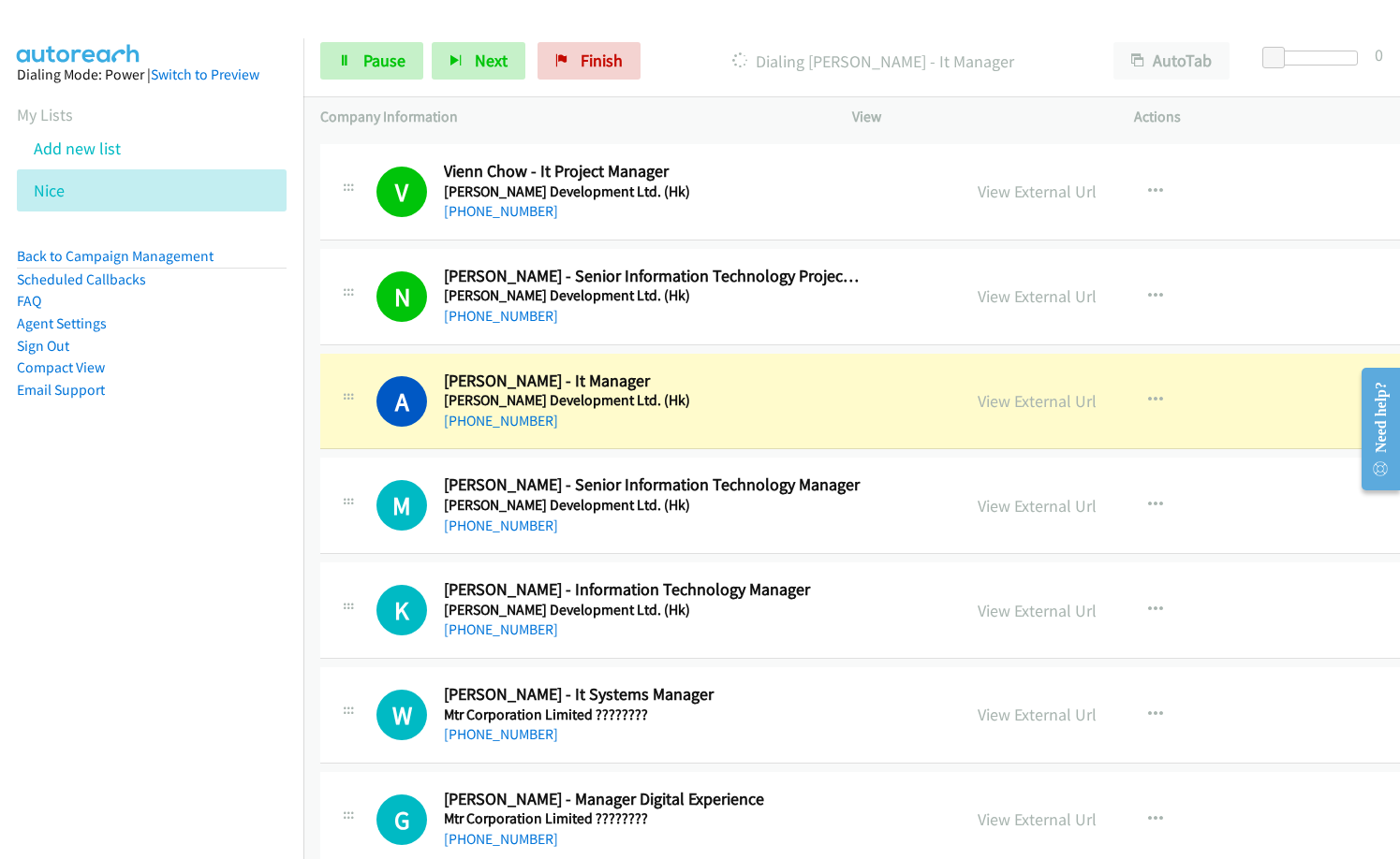
click at [256, 490] on nav "Dialing Mode: Power | Switch to Preview My Lists Add new list [GEOGRAPHIC_DATA]…" at bounding box center [152, 467] width 305 height 859
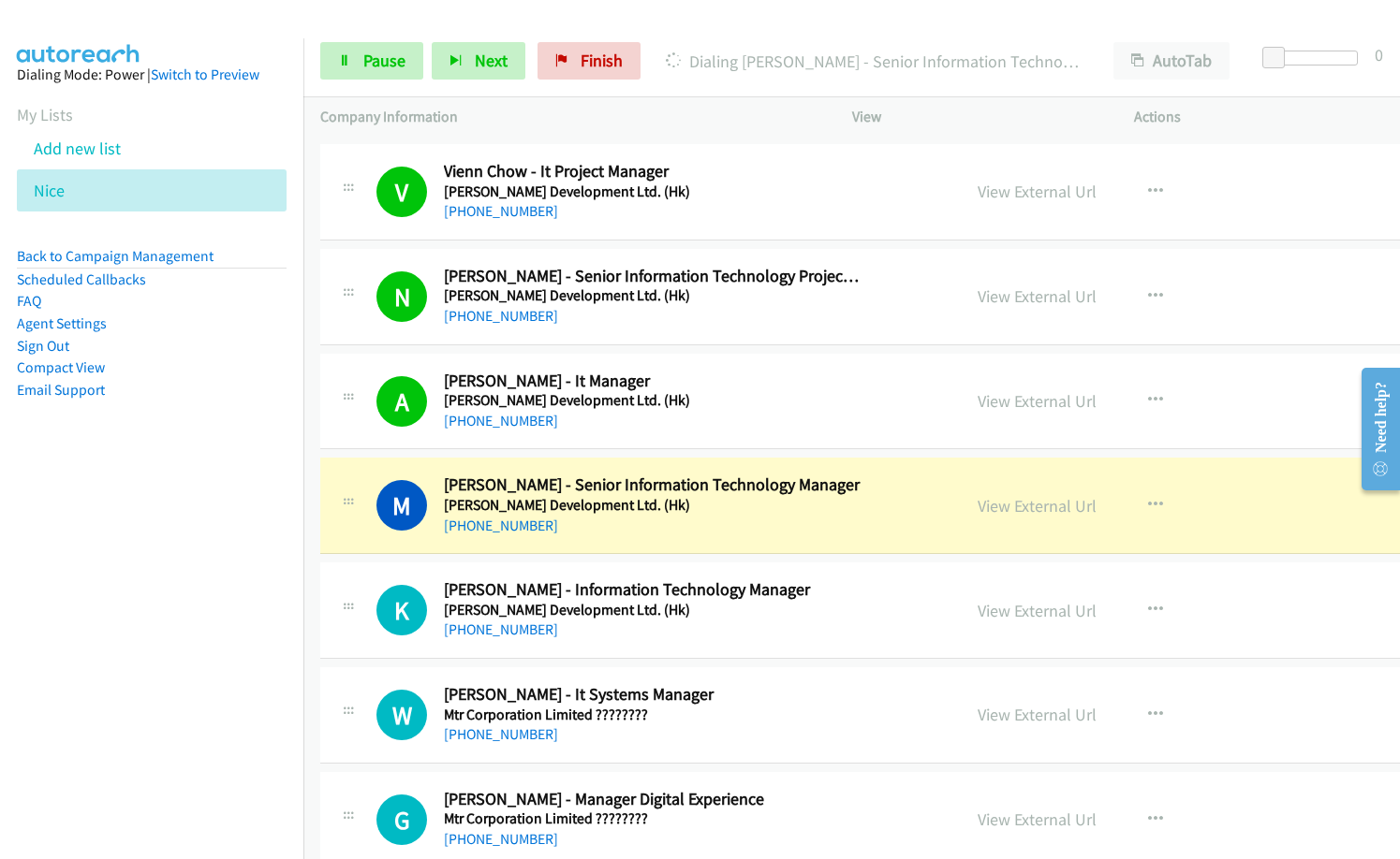
drag, startPoint x: 688, startPoint y: 527, endPoint x: 1050, endPoint y: 523, distance: 362.0
click at [688, 527] on div "[PHONE_NUMBER]" at bounding box center [653, 525] width 418 height 22
click at [1022, 503] on link "View External Url" at bounding box center [1036, 506] width 119 height 22
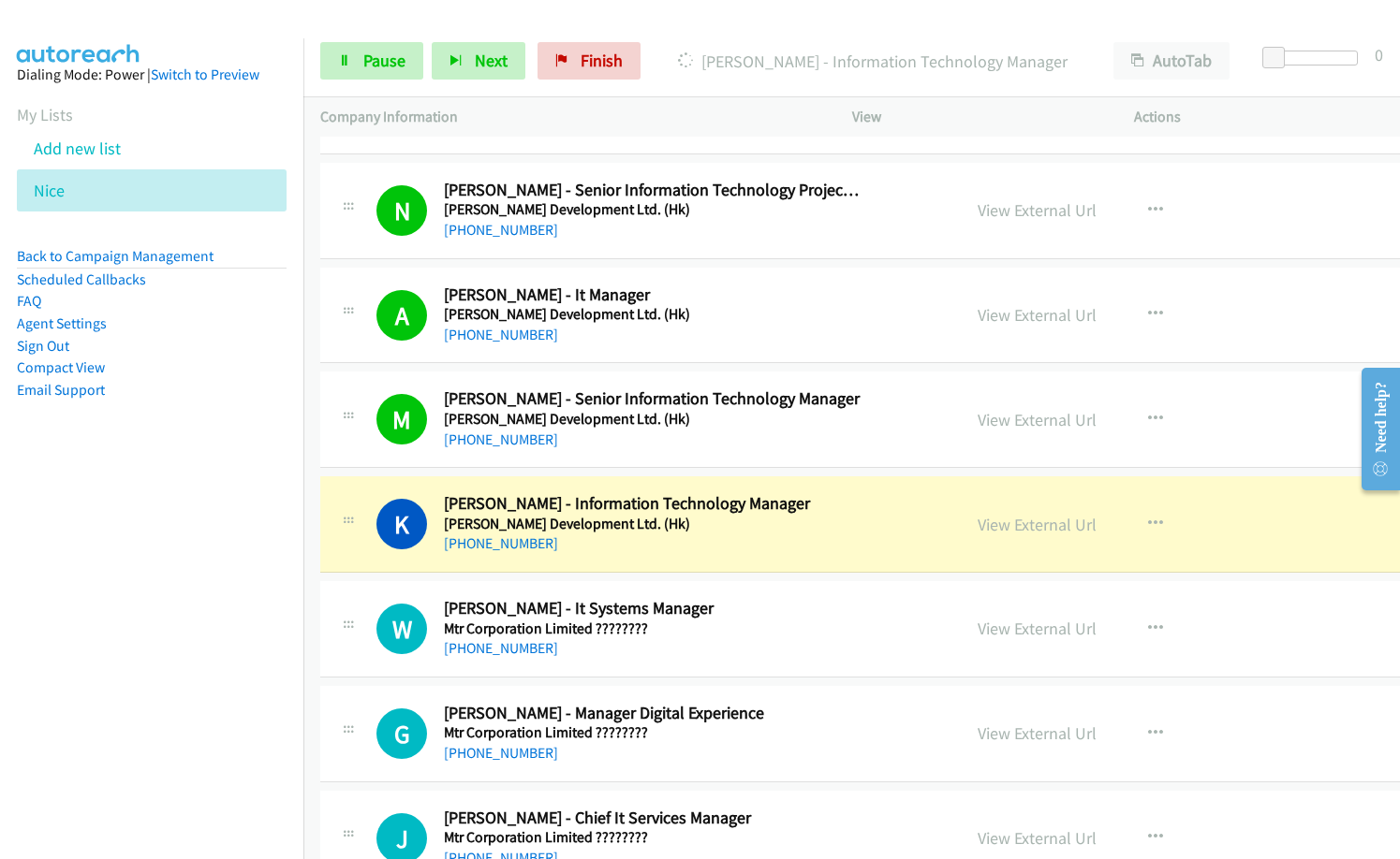
scroll to position [9454, 0]
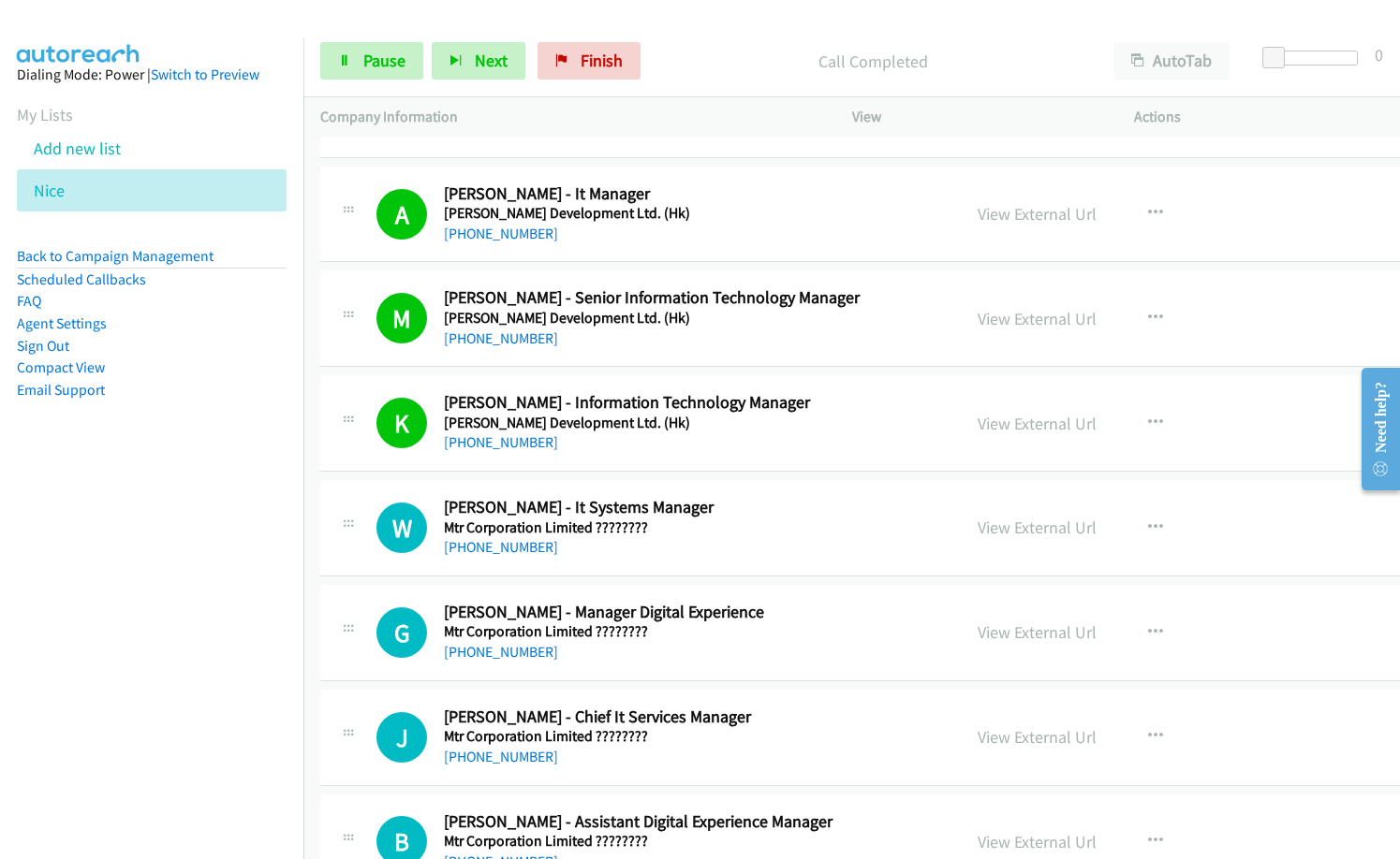
click at [699, 534] on h5 "Mtr Corporation Limited ????????" at bounding box center [653, 527] width 418 height 19
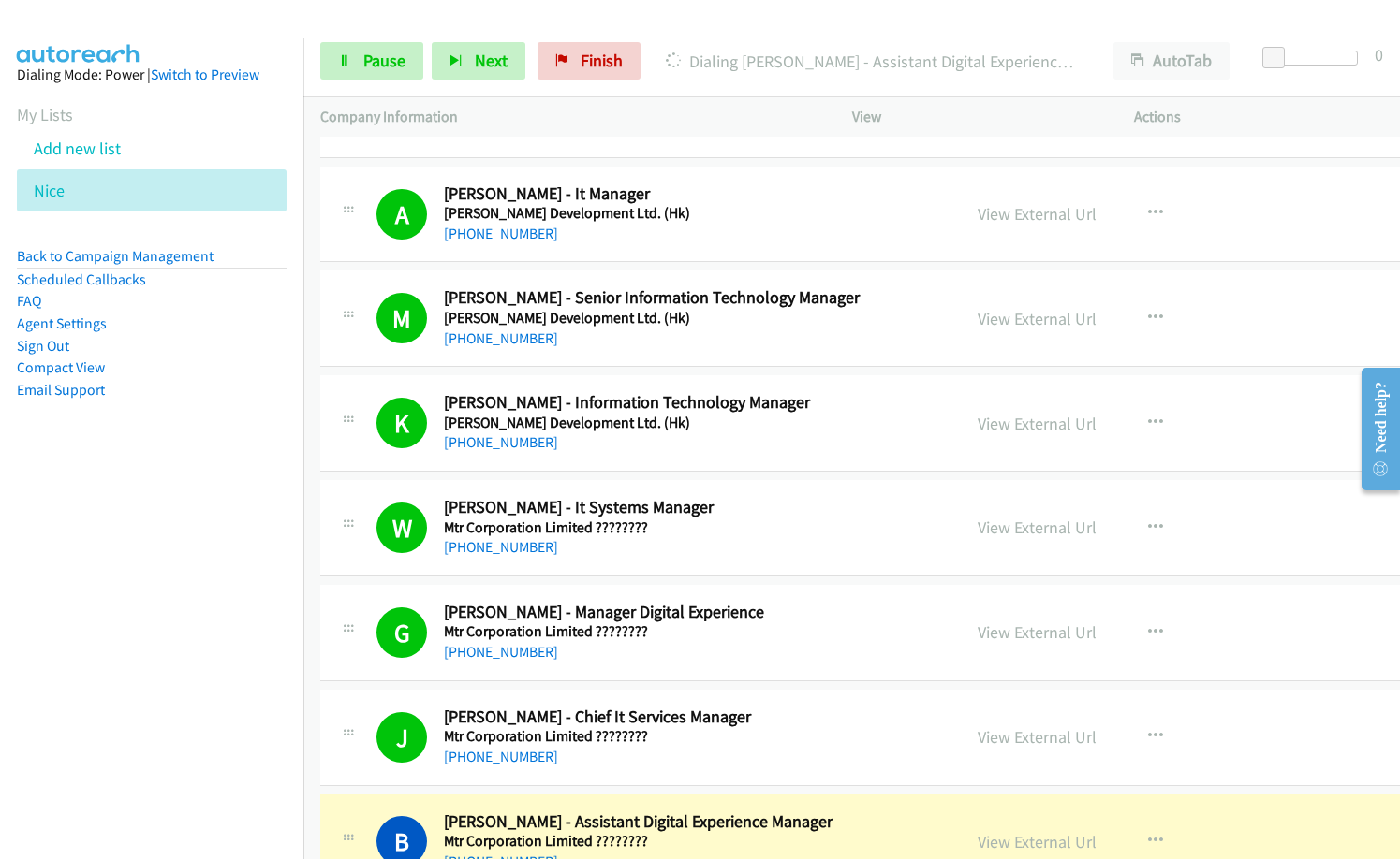
click at [746, 650] on div "[PHONE_NUMBER]" at bounding box center [653, 652] width 418 height 22
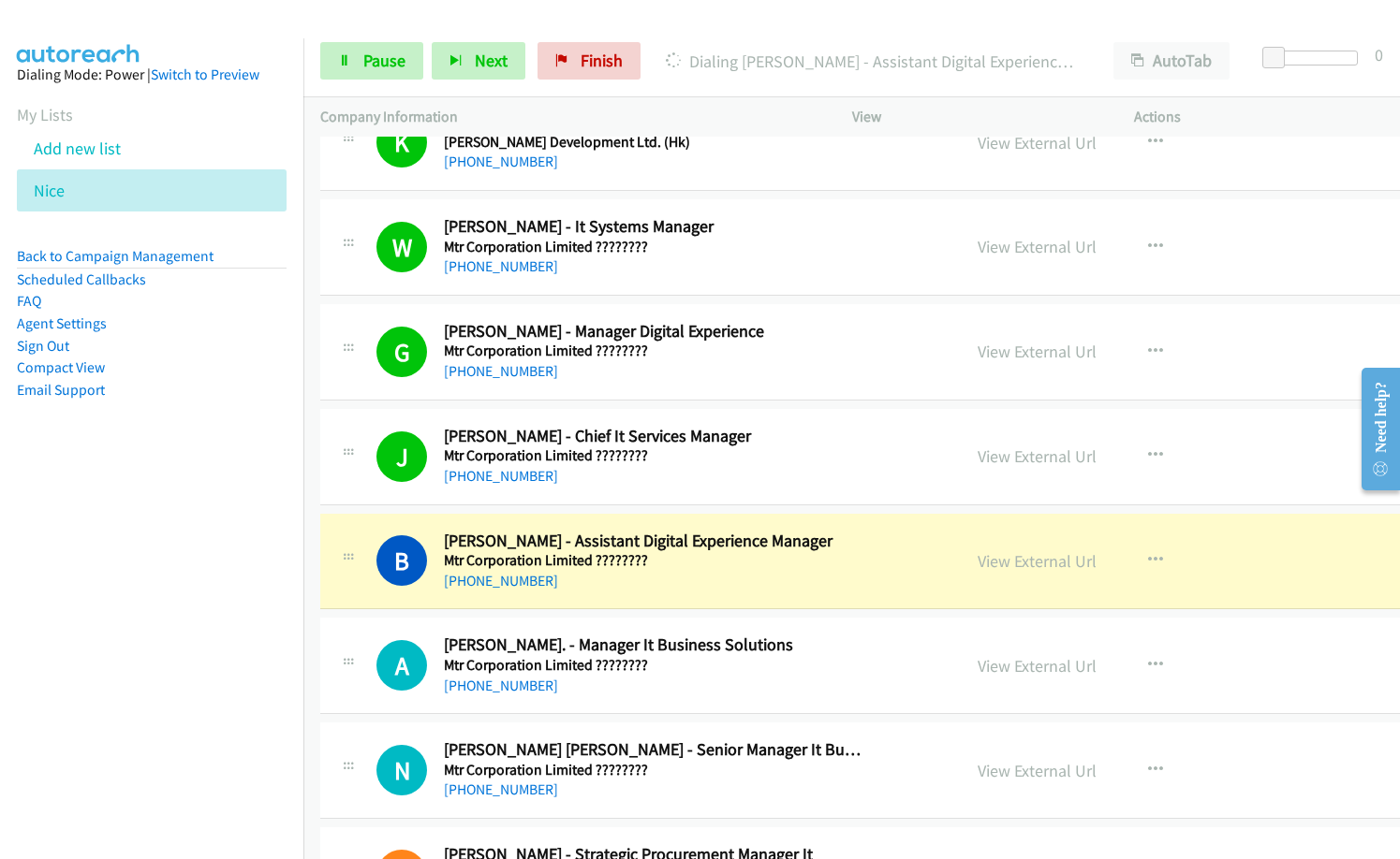
click at [154, 532] on nav "Dialing Mode: Power | Switch to Preview My Lists Add new list [GEOGRAPHIC_DATA]…" at bounding box center [152, 467] width 305 height 859
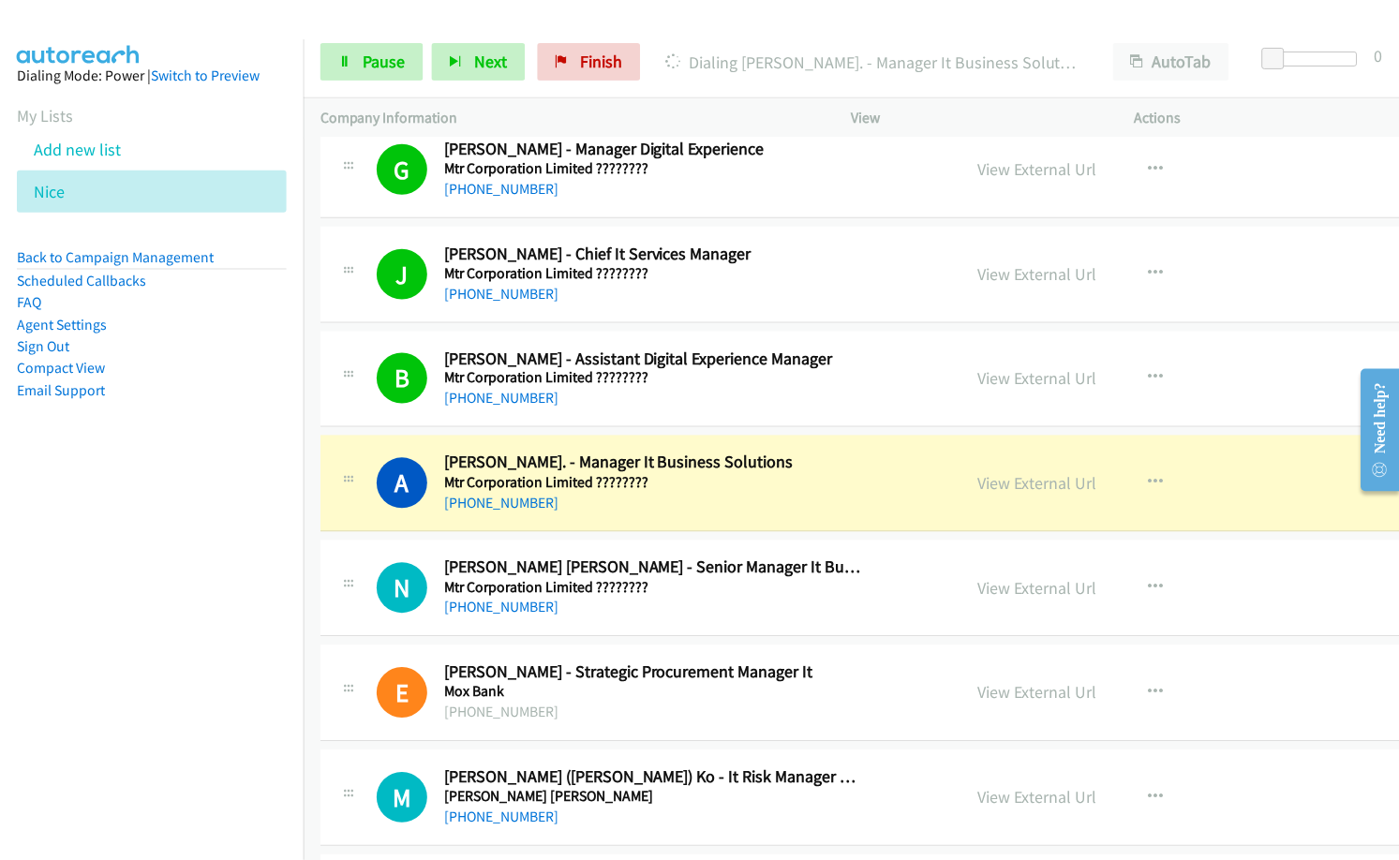
scroll to position [10027, 0]
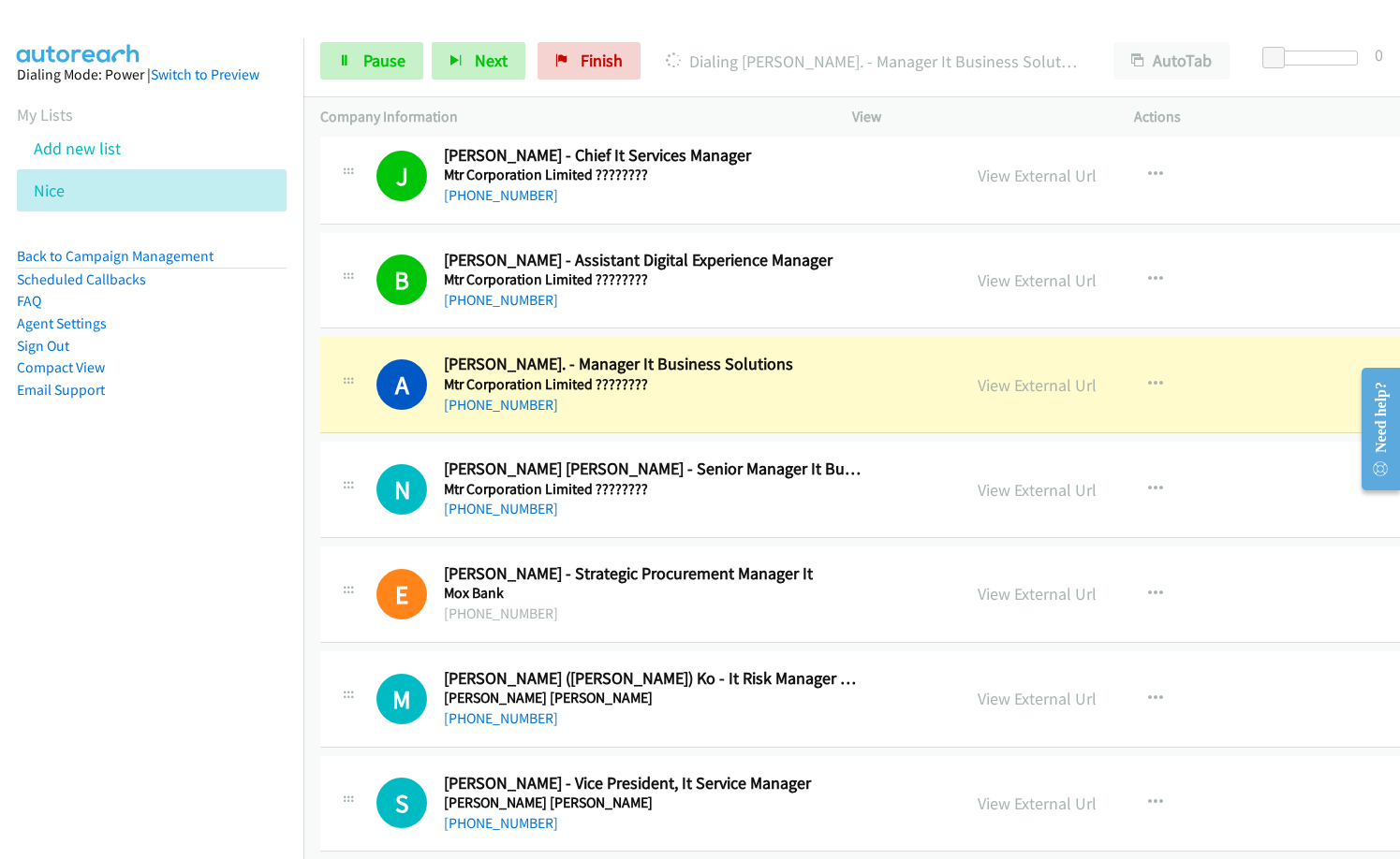
click at [259, 582] on nav "Dialing Mode: Power | Switch to Preview My Lists Add new list [GEOGRAPHIC_DATA]…" at bounding box center [152, 467] width 305 height 859
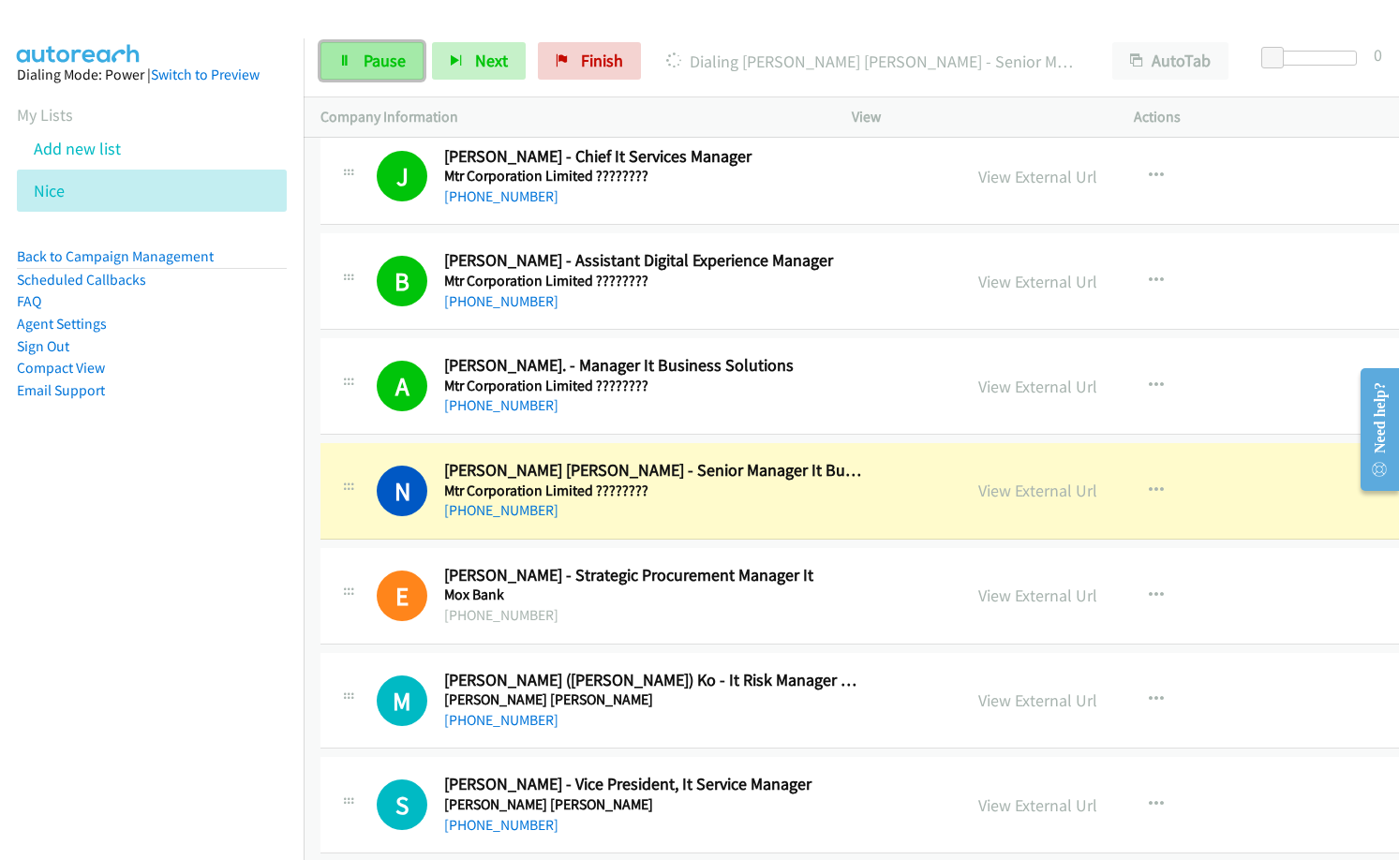
click at [373, 55] on span "Pause" at bounding box center [385, 61] width 42 height 22
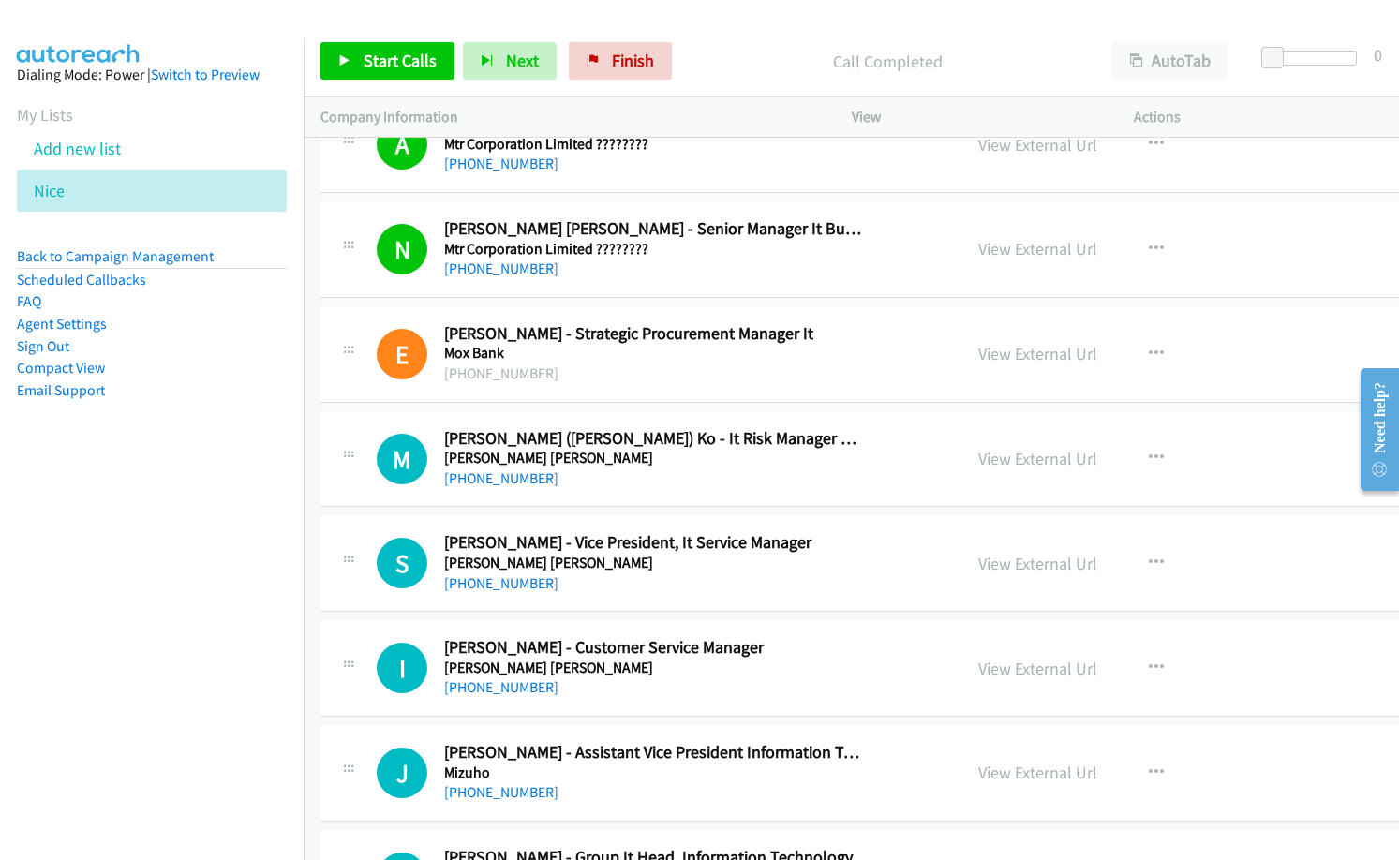
scroll to position [10308, 0]
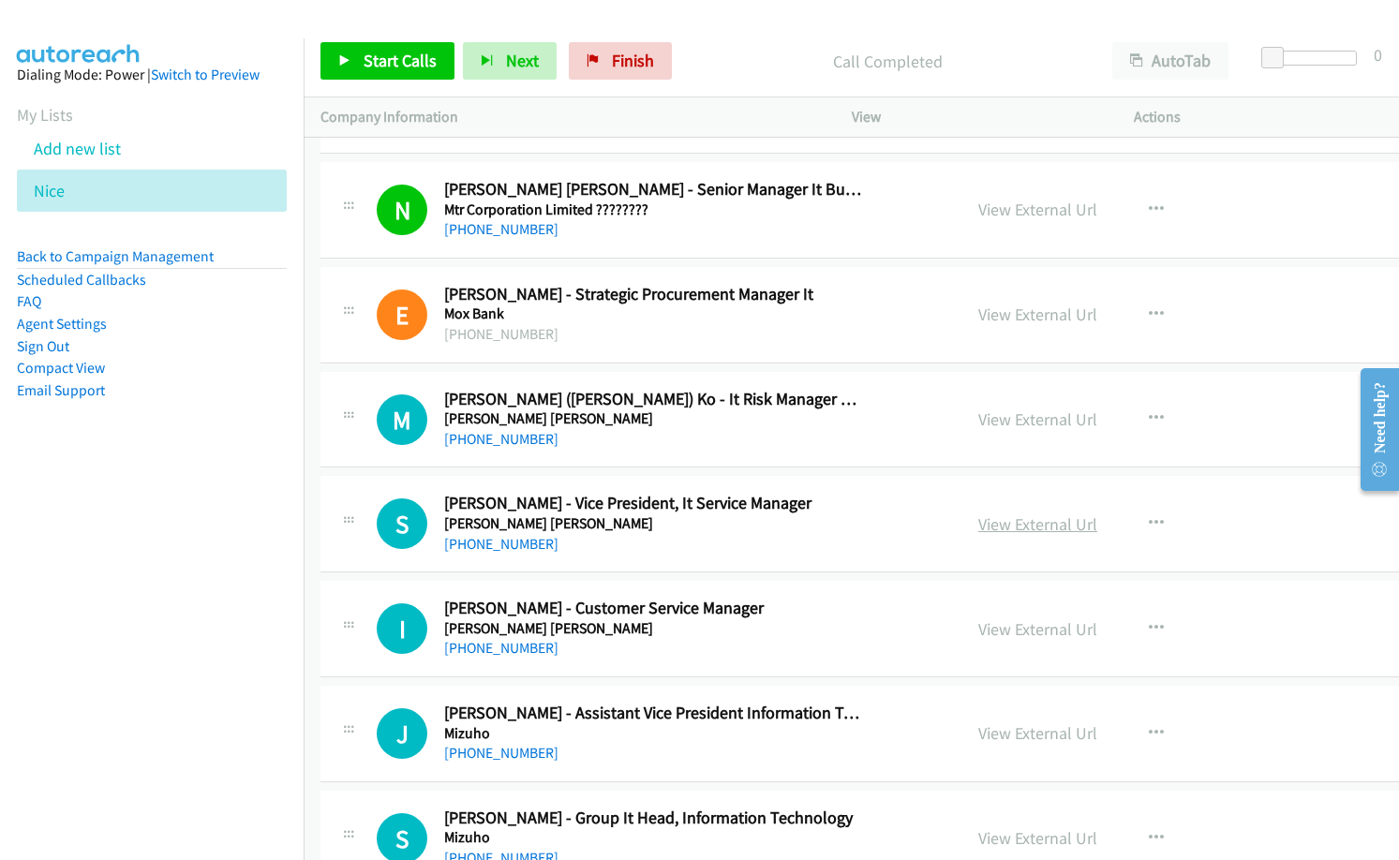
drag, startPoint x: 641, startPoint y: 543, endPoint x: 1020, endPoint y: 531, distance: 378.8
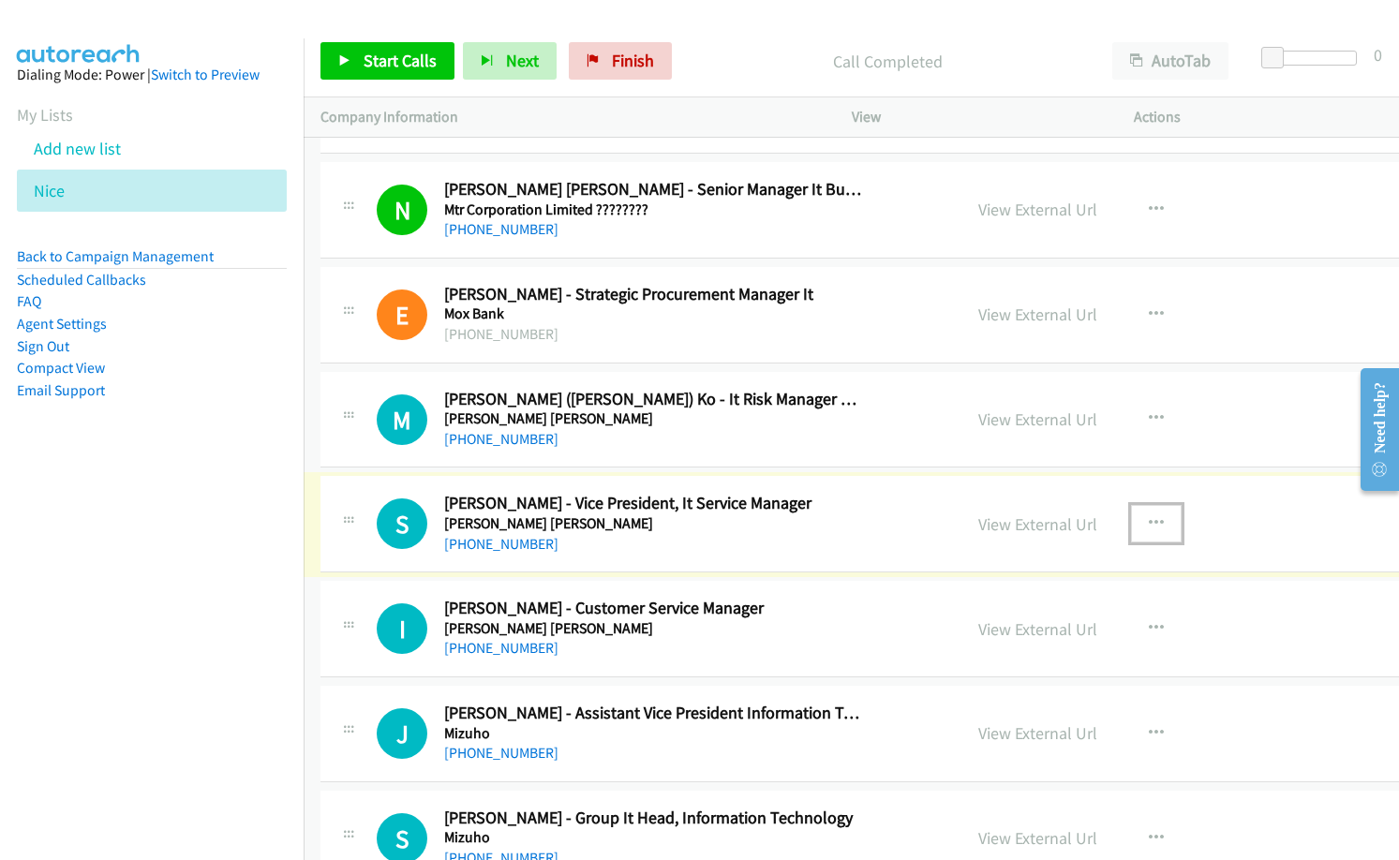
click at [1149, 523] on icon "button" at bounding box center [1156, 523] width 15 height 15
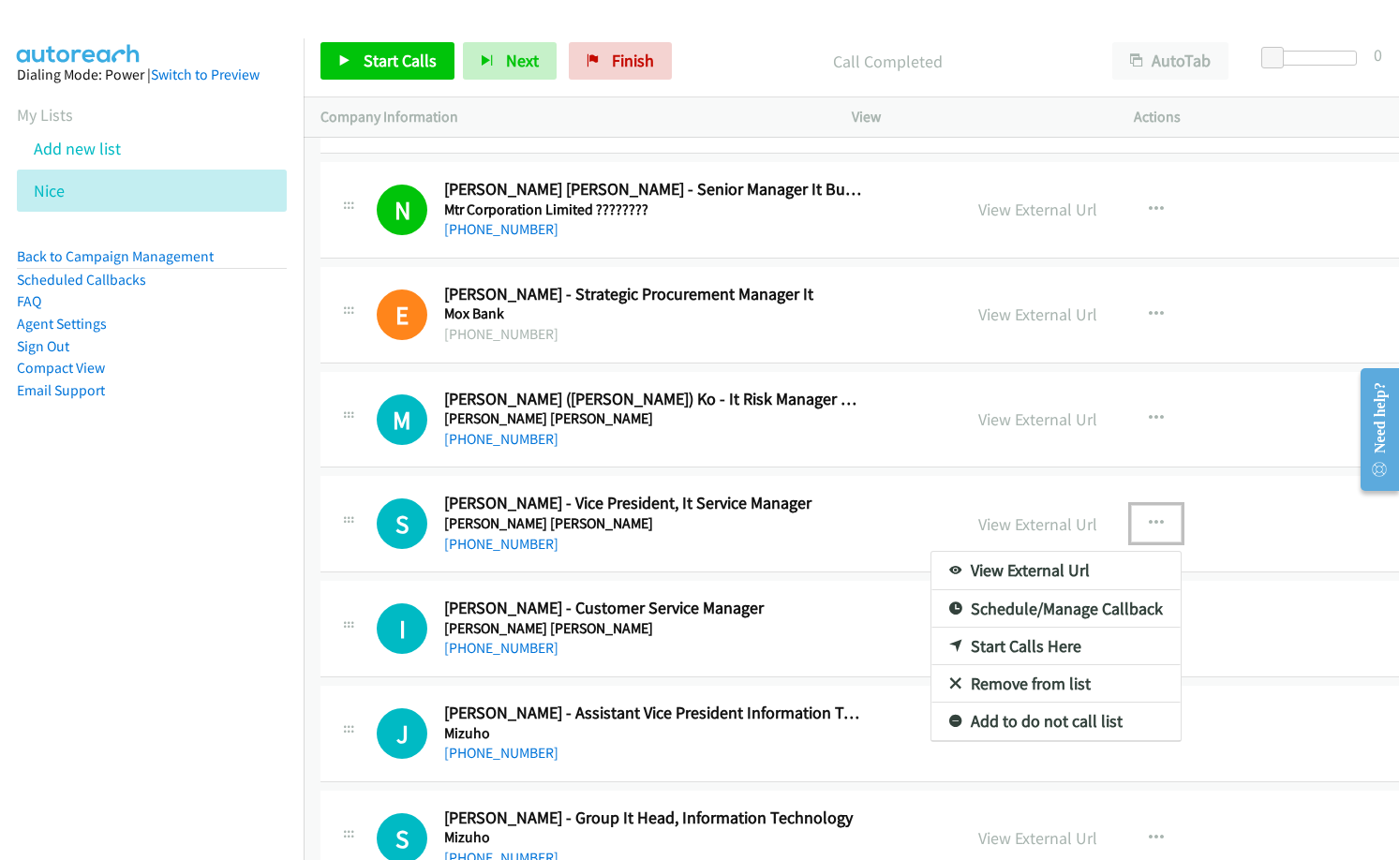
click at [994, 648] on link "Start Calls Here" at bounding box center [1055, 646] width 249 height 37
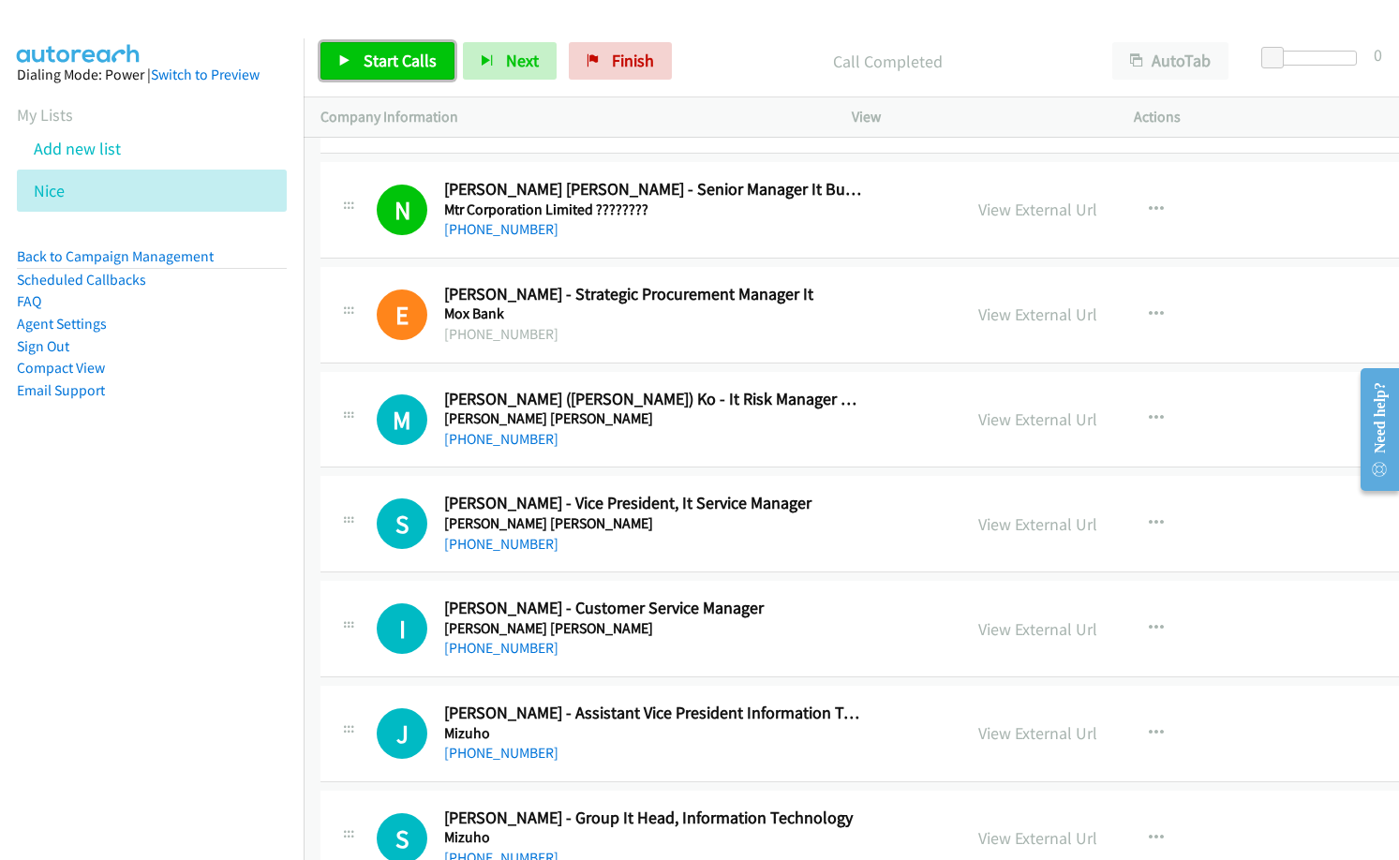
click at [373, 75] on link "Start Calls" at bounding box center [387, 60] width 134 height 37
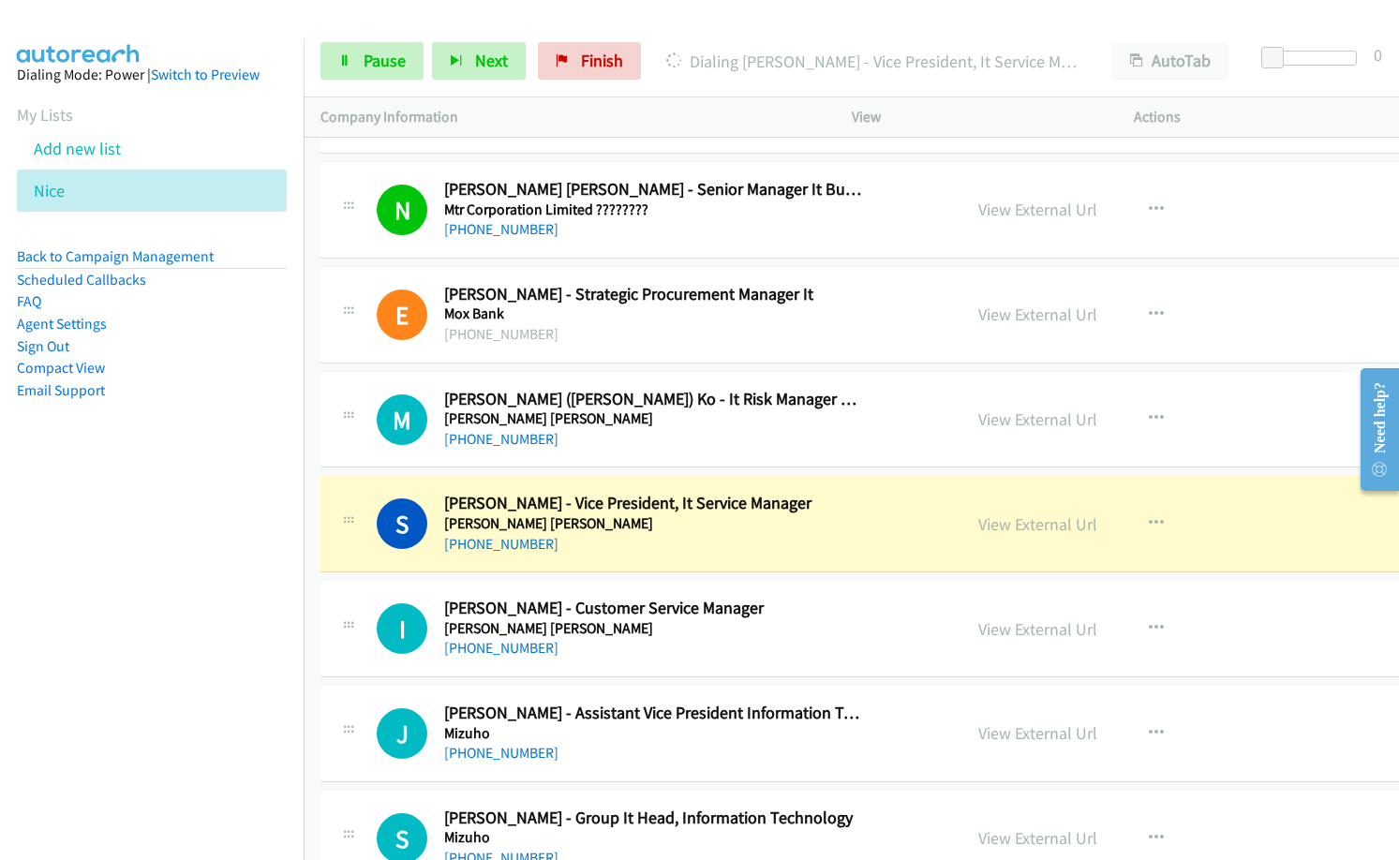
click at [65, 659] on nav "Dialing Mode: Power | Switch to Preview My Lists Add new list [GEOGRAPHIC_DATA]…" at bounding box center [152, 468] width 305 height 860
click at [678, 541] on div "[PHONE_NUMBER]" at bounding box center [653, 544] width 418 height 22
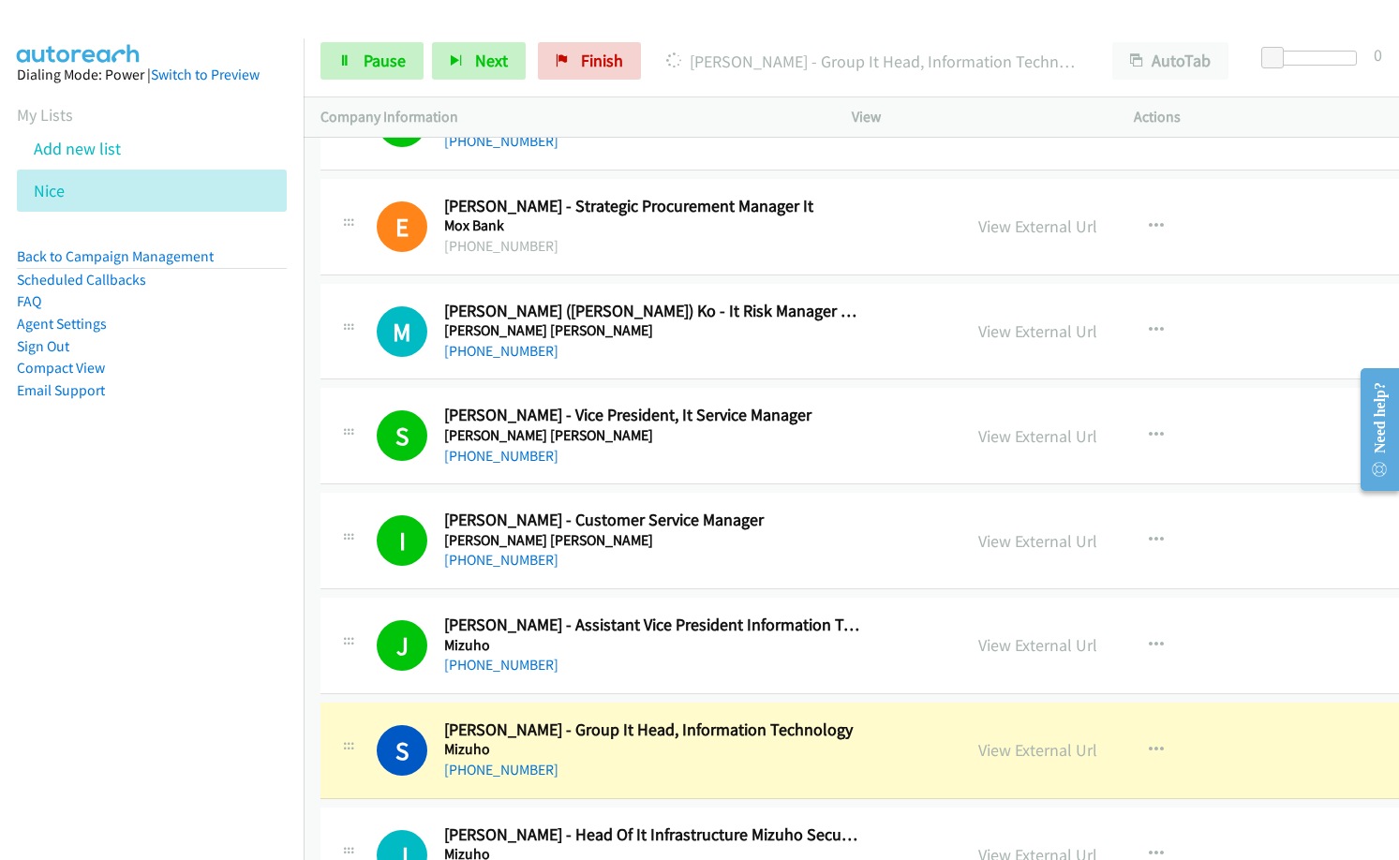
scroll to position [10496, 0]
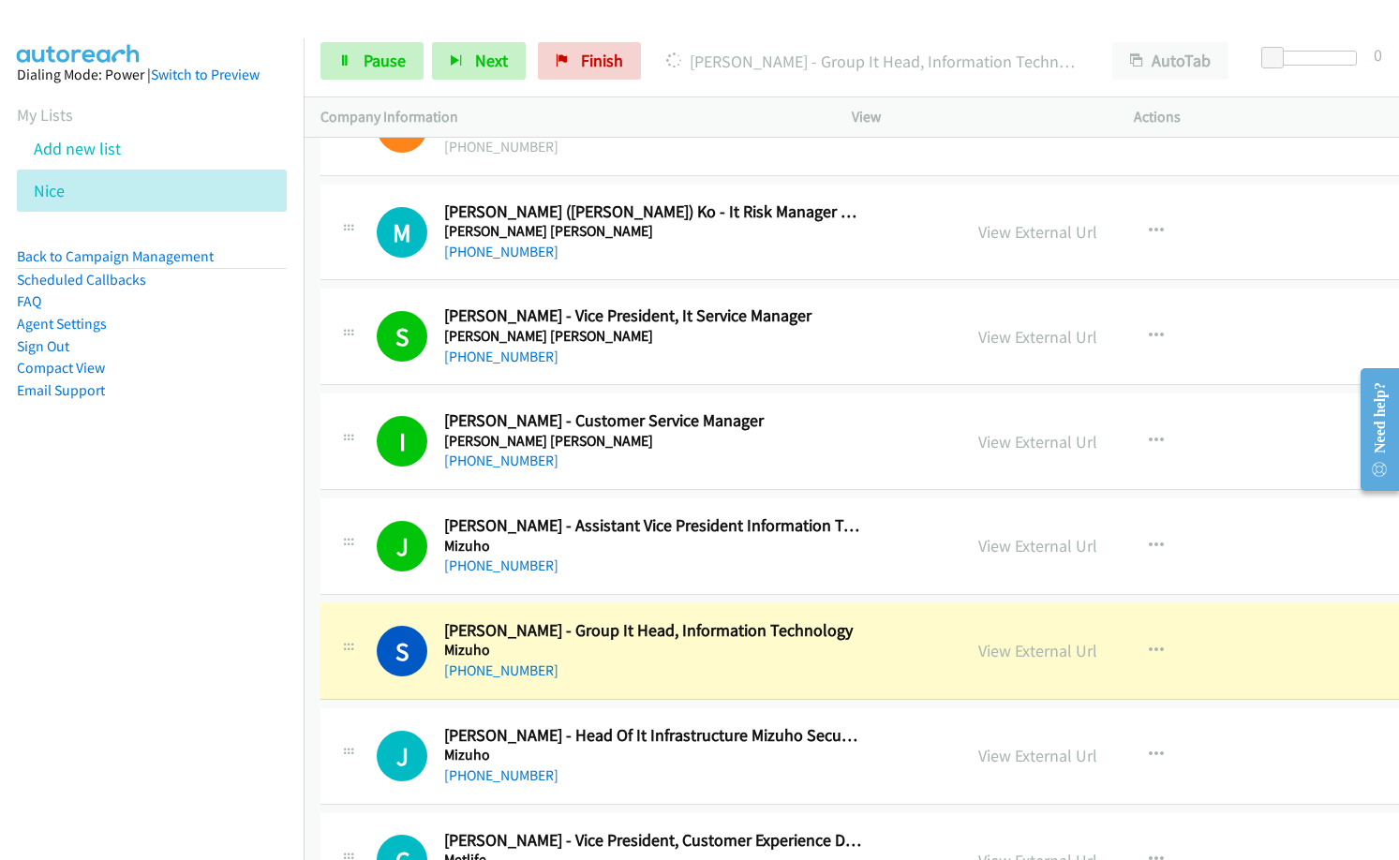
click at [74, 676] on nav "Dialing Mode: Power | Switch to Preview My Lists Add new list [GEOGRAPHIC_DATA]…" at bounding box center [152, 468] width 305 height 860
click at [1052, 653] on link "View External Url" at bounding box center [1037, 651] width 119 height 22
click at [380, 69] on span "Pause" at bounding box center [385, 61] width 42 height 22
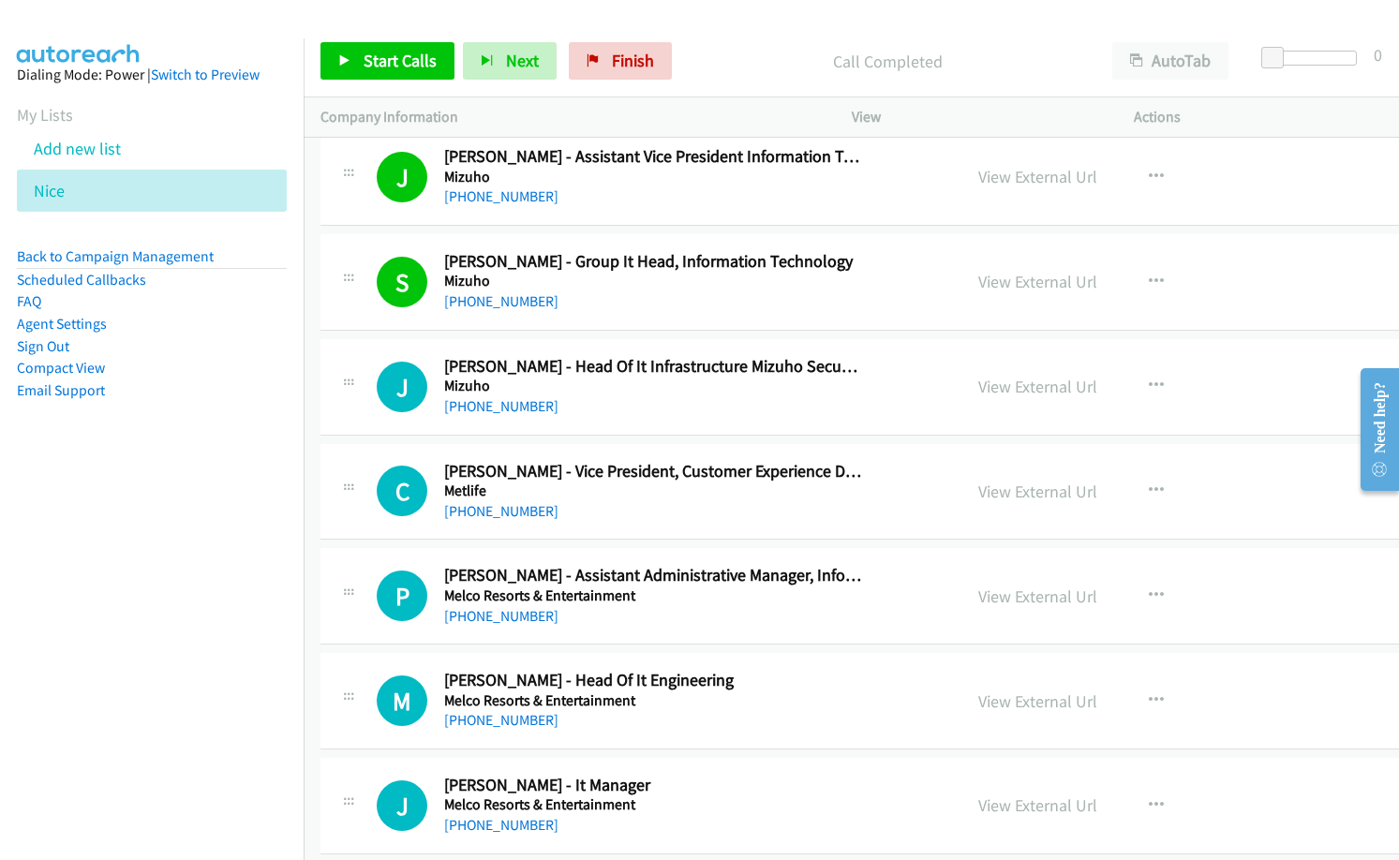
scroll to position [10871, 0]
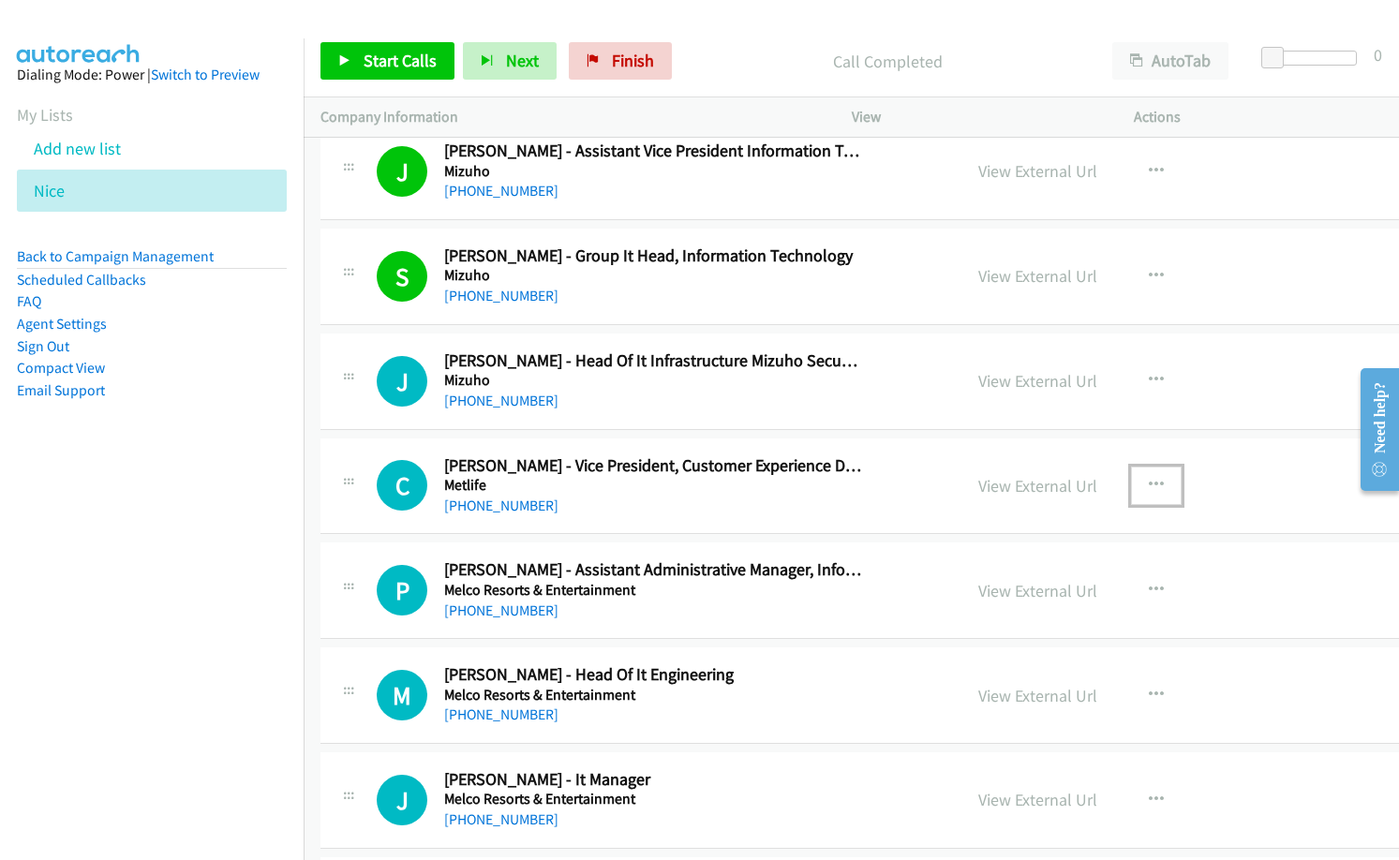
click at [1149, 483] on icon "button" at bounding box center [1156, 485] width 15 height 15
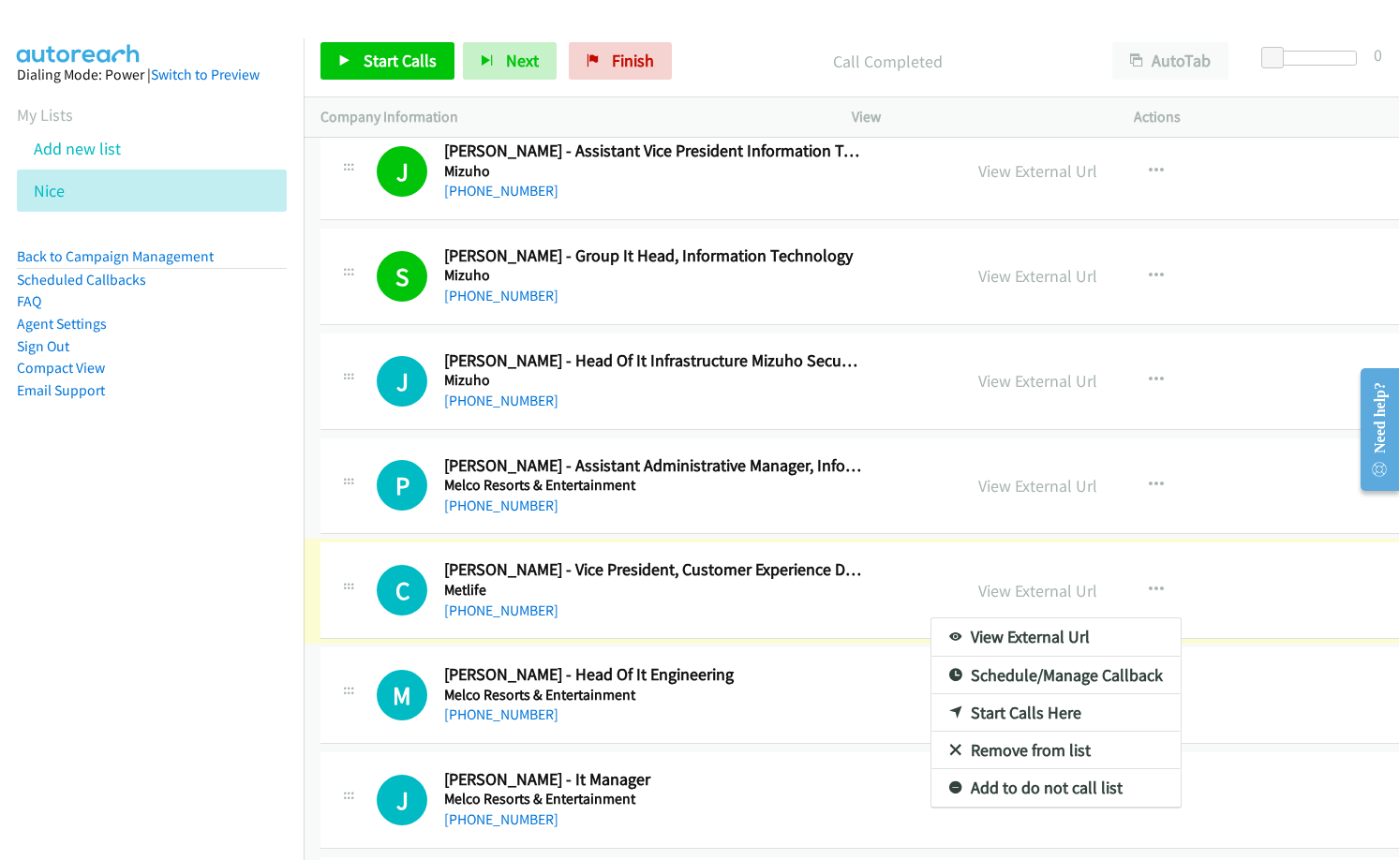
click at [411, 56] on div at bounding box center [699, 430] width 1399 height 860
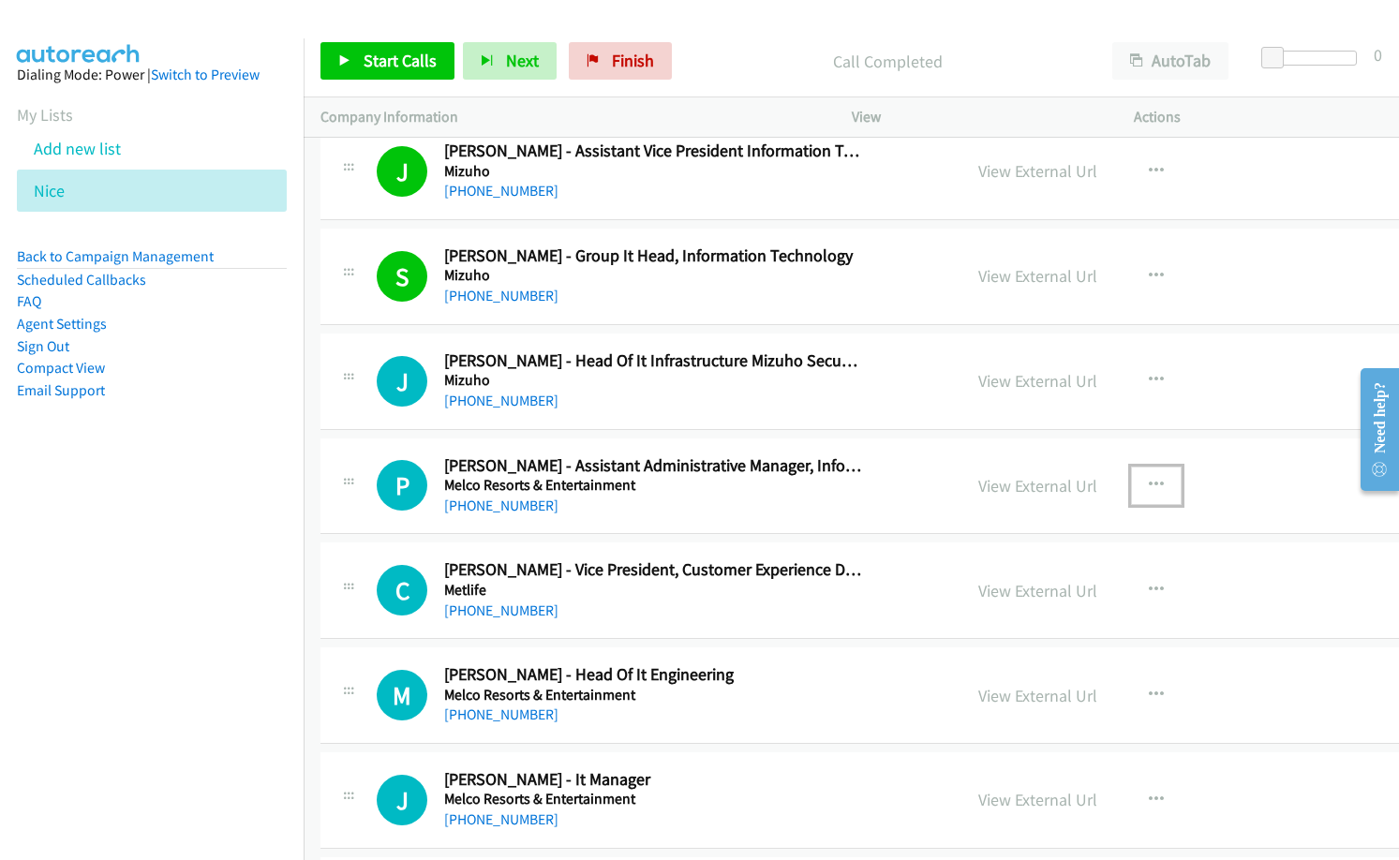
click at [1149, 479] on icon "button" at bounding box center [1156, 485] width 15 height 15
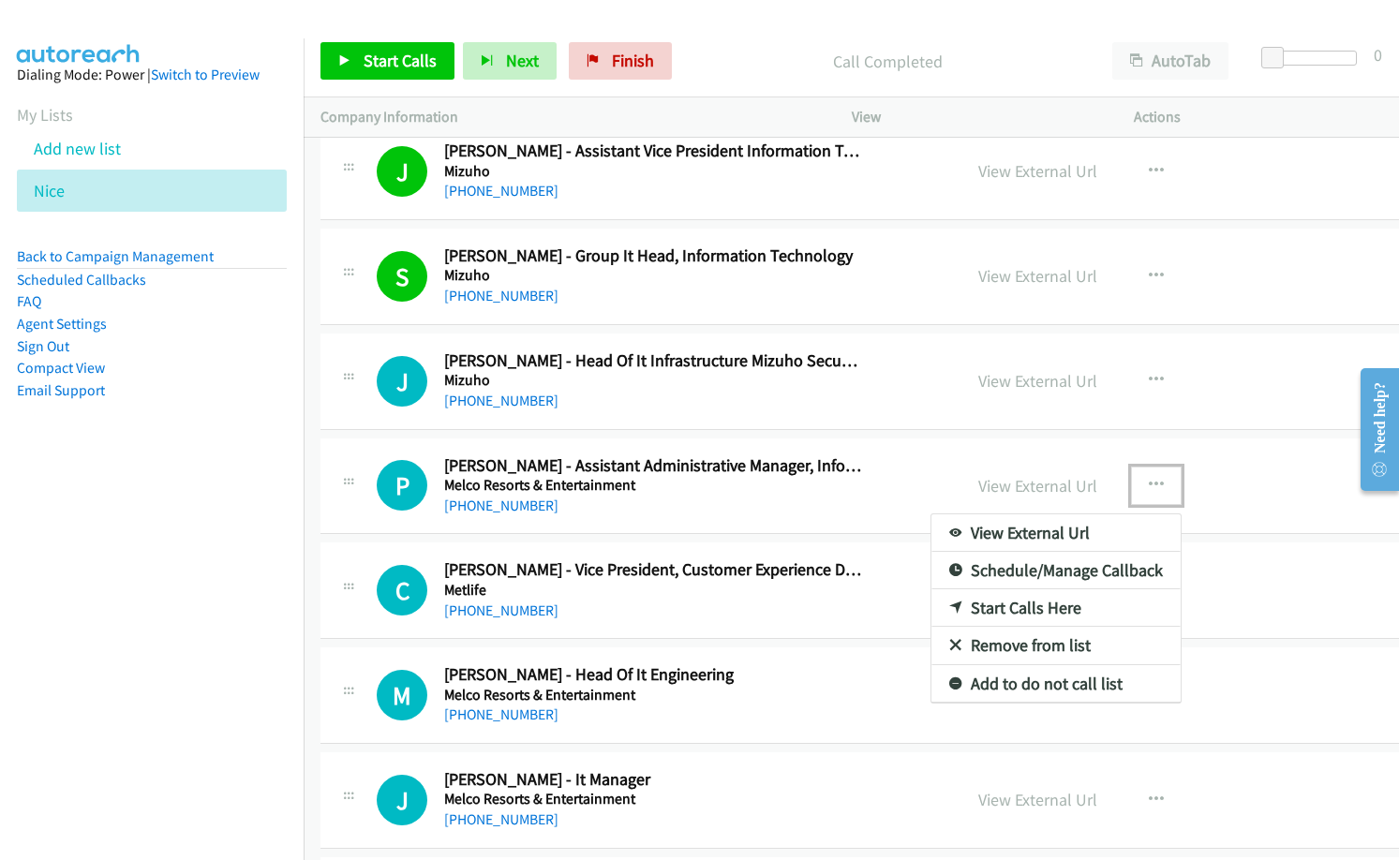
click at [1036, 614] on link "Start Calls Here" at bounding box center [1055, 607] width 249 height 37
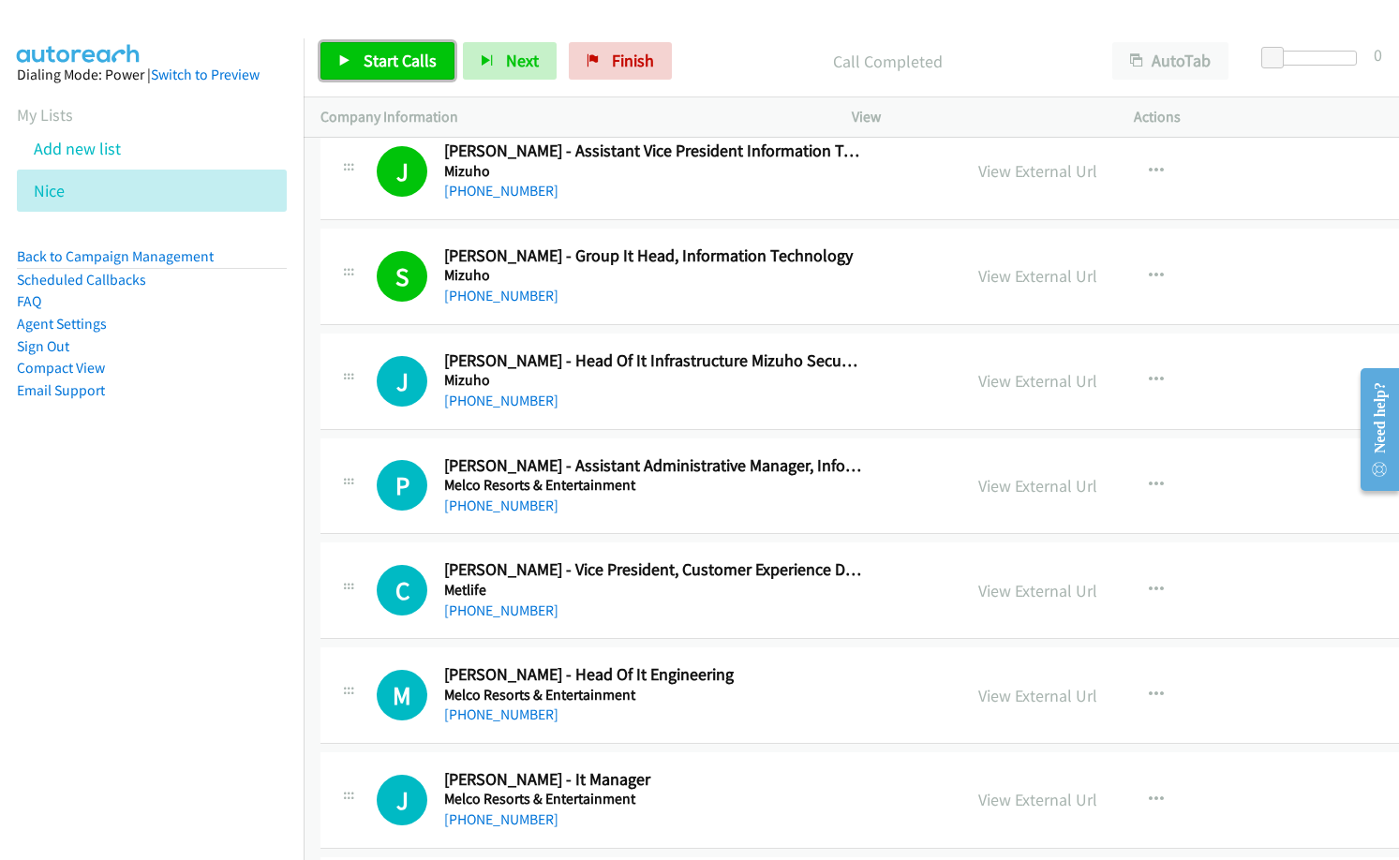
click at [401, 76] on link "Start Calls" at bounding box center [387, 60] width 134 height 37
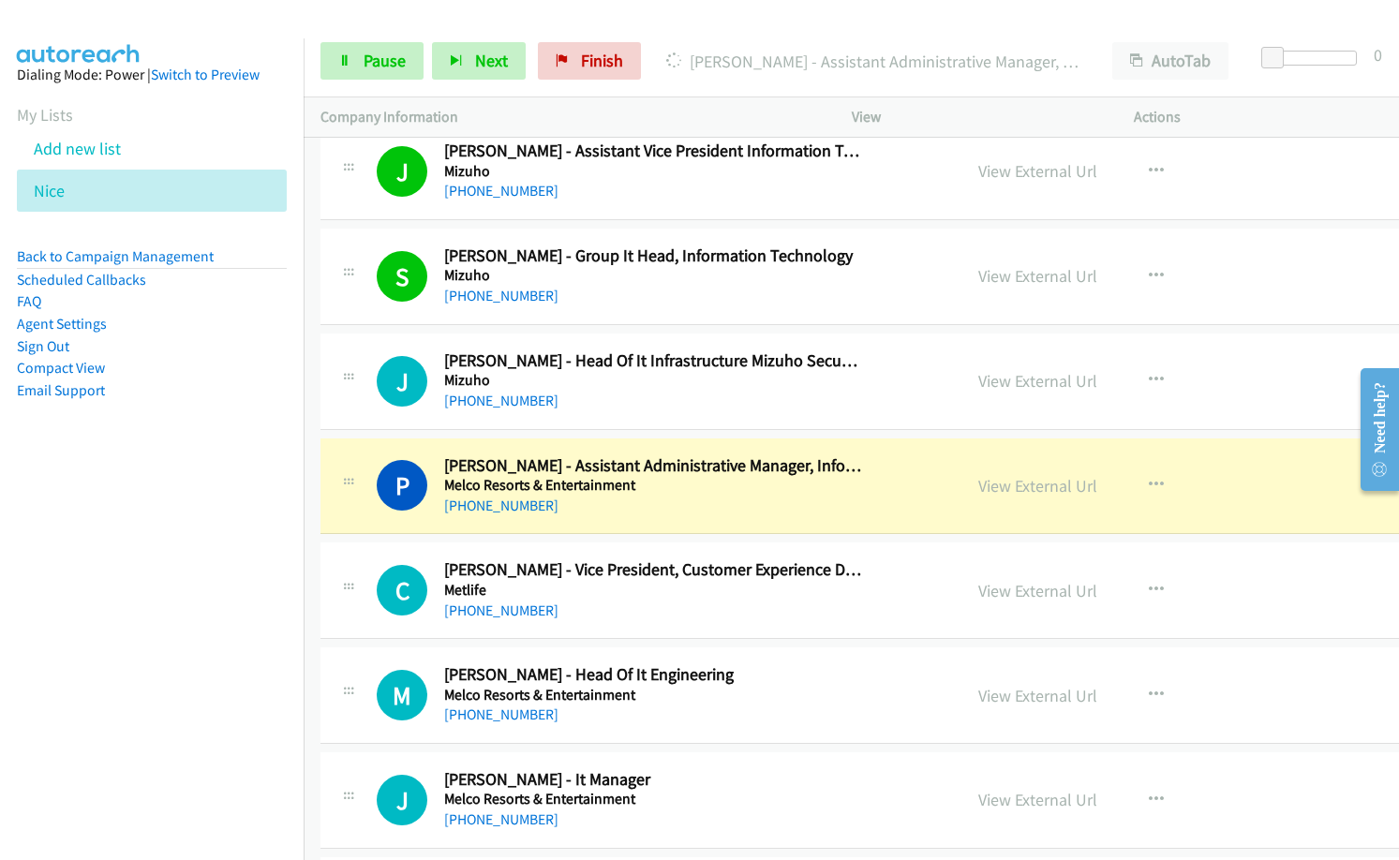
click at [194, 490] on nav "Dialing Mode: Power | Switch to Preview My Lists Add new list [GEOGRAPHIC_DATA]…" at bounding box center [152, 468] width 305 height 860
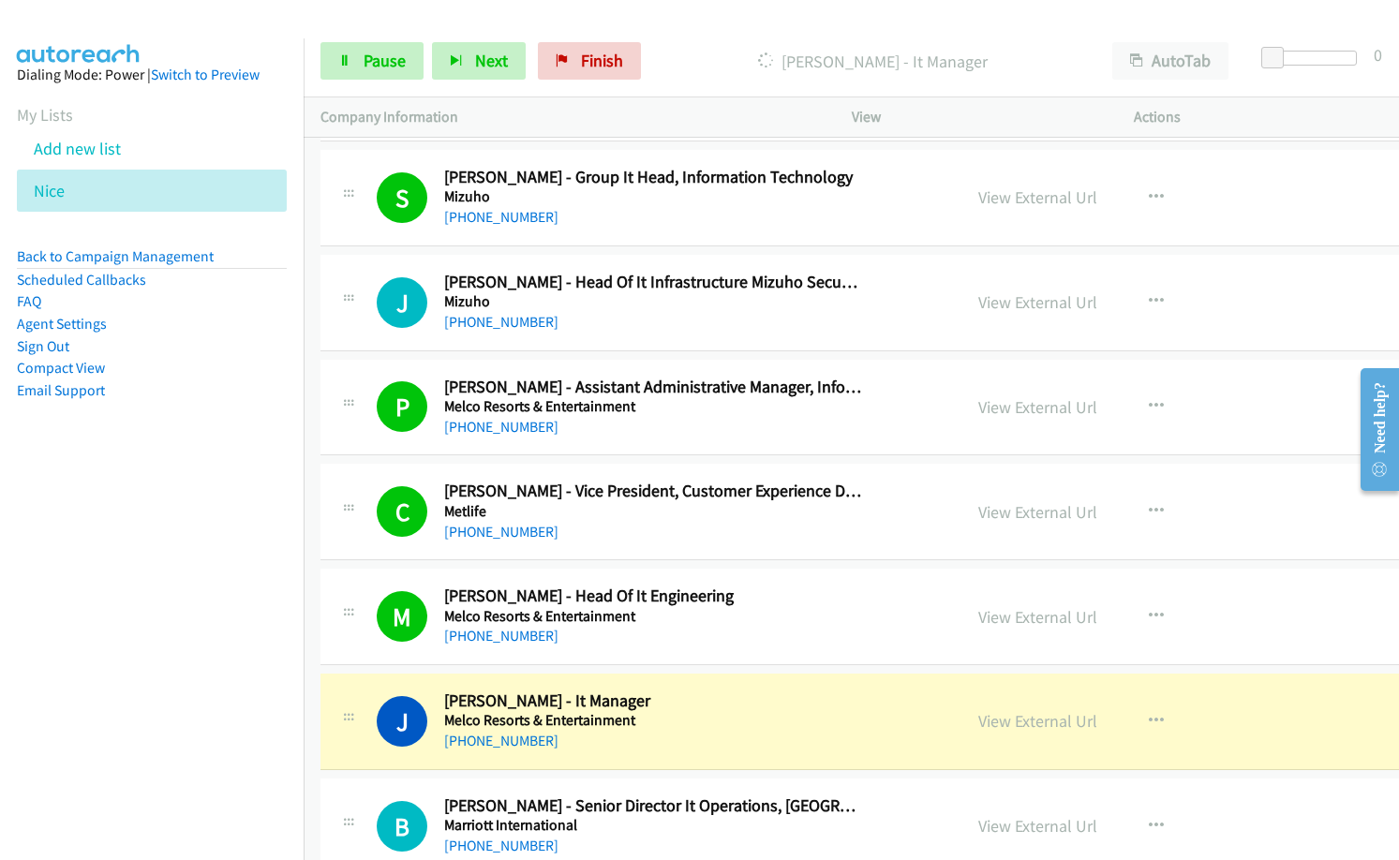
scroll to position [11058, 0]
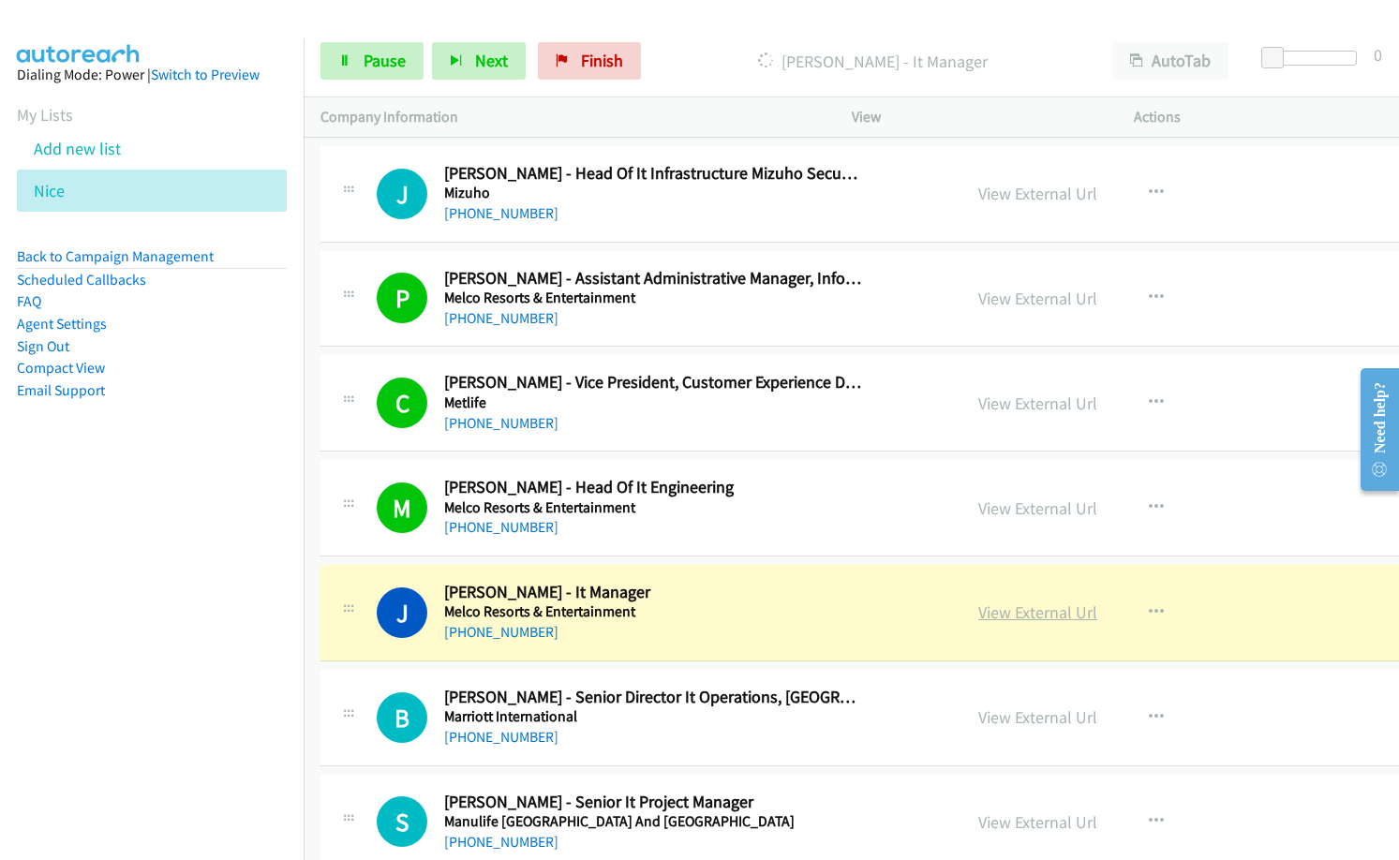
click at [1029, 611] on link "View External Url" at bounding box center [1037, 613] width 119 height 22
click at [375, 62] on span "Pause" at bounding box center [385, 61] width 42 height 22
